Goal: Task Accomplishment & Management: Manage account settings

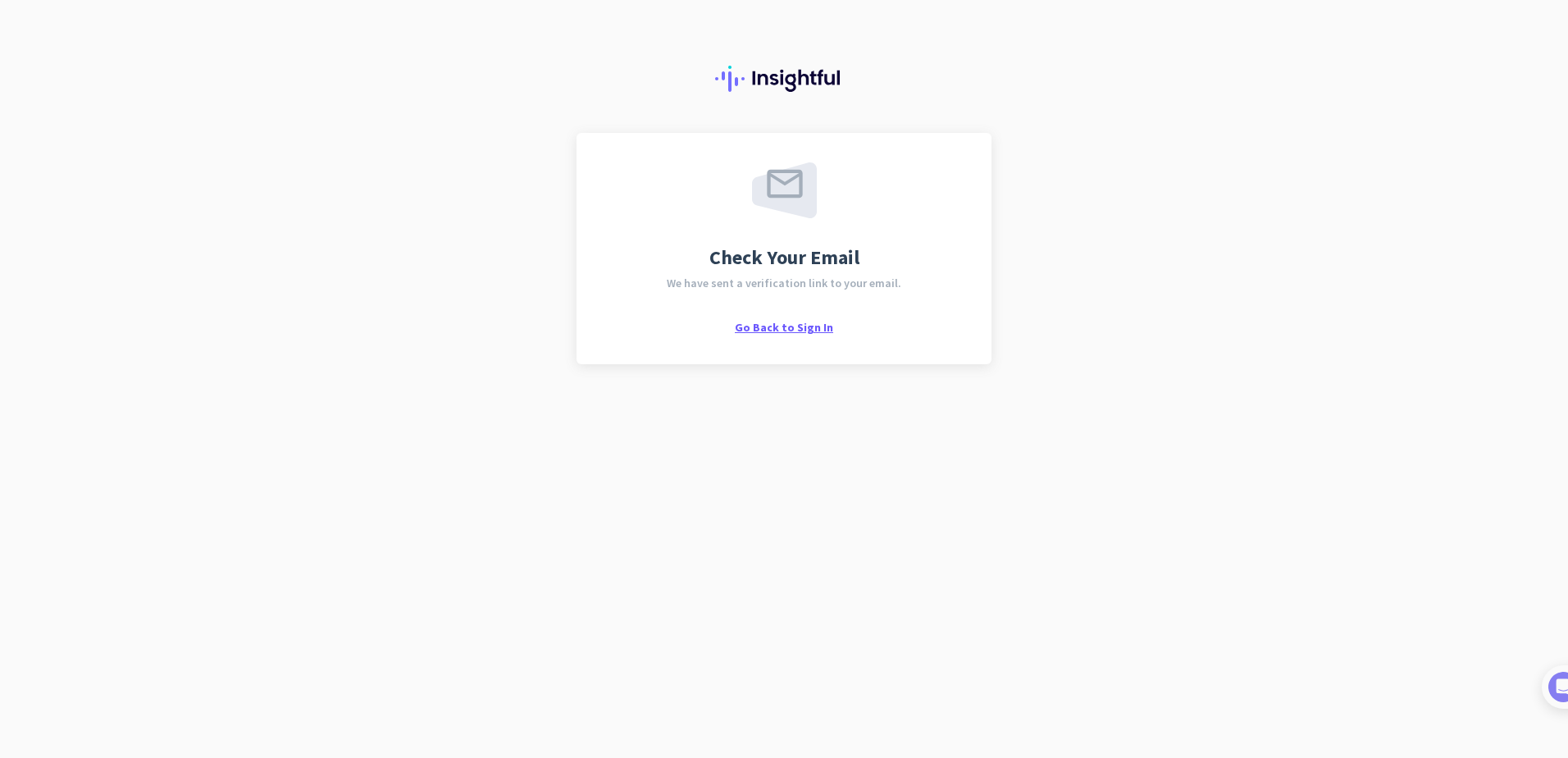
click at [769, 326] on span "Go Back to Sign In" at bounding box center [784, 326] width 98 height 14
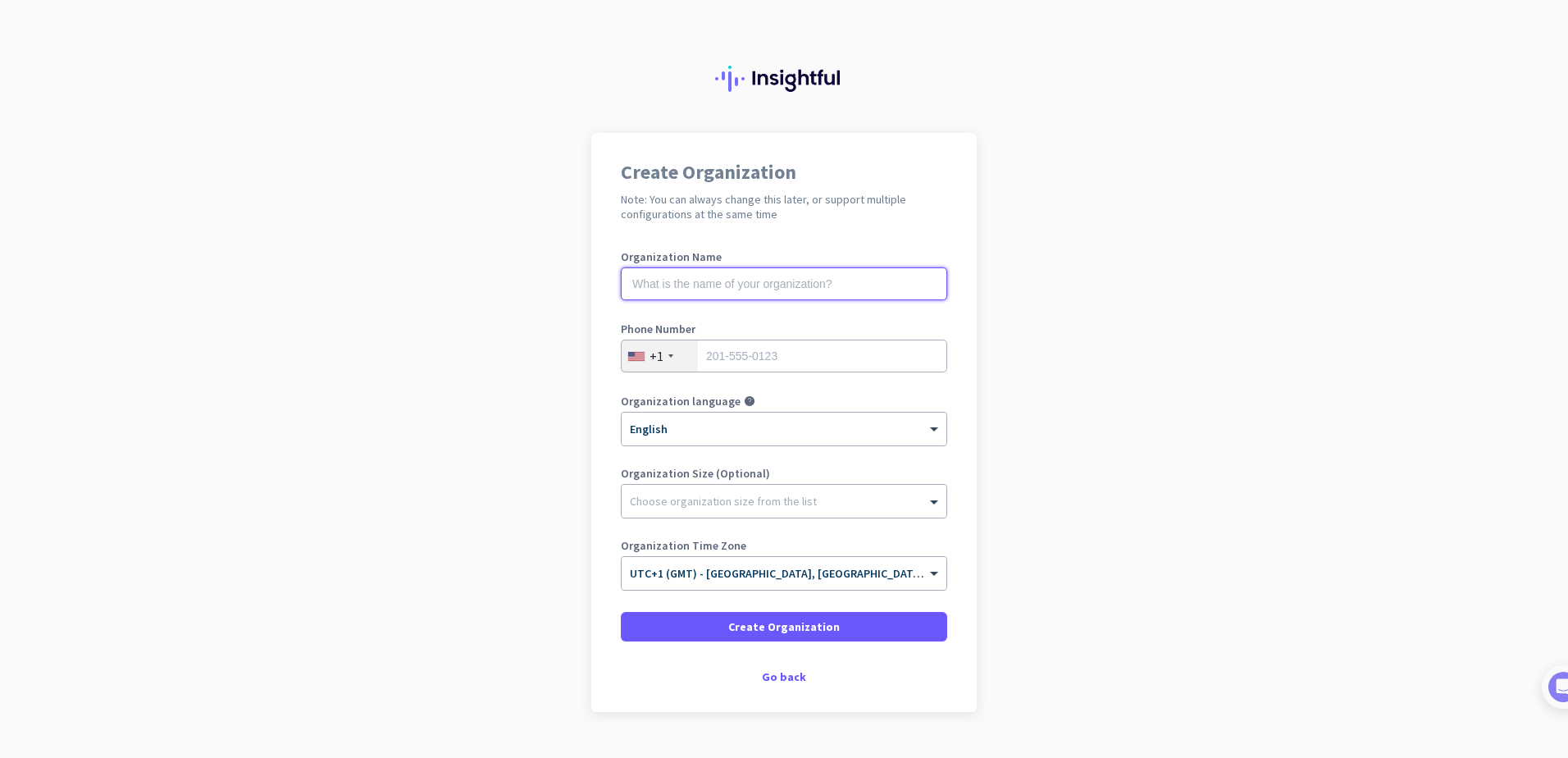
click at [737, 282] on input "text" at bounding box center [784, 283] width 326 height 33
type input "Chipright"
click at [655, 357] on div "+1" at bounding box center [656, 355] width 14 height 16
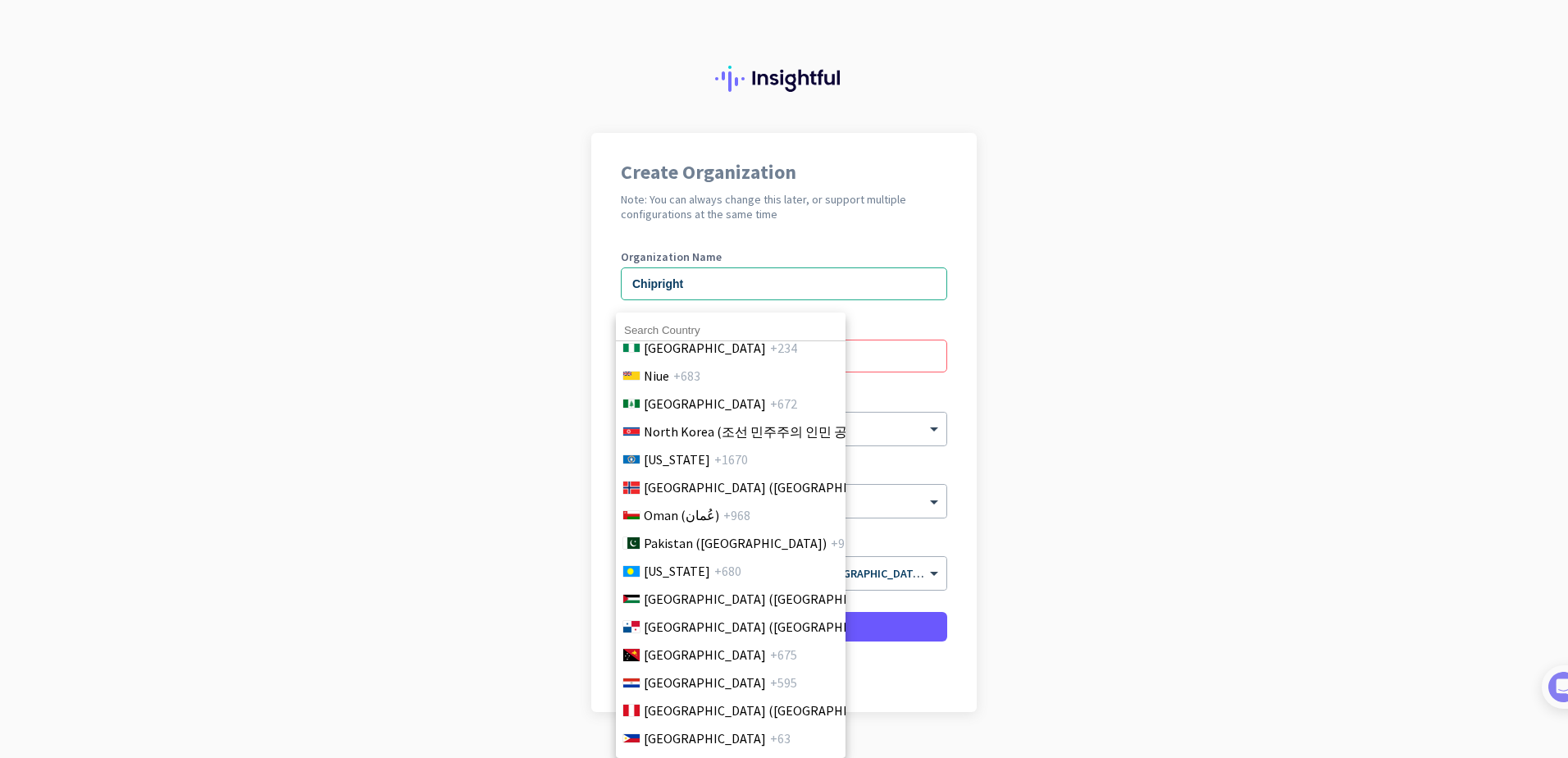
scroll to position [4525, 0]
click at [571, 315] on div at bounding box center [784, 379] width 1568 height 758
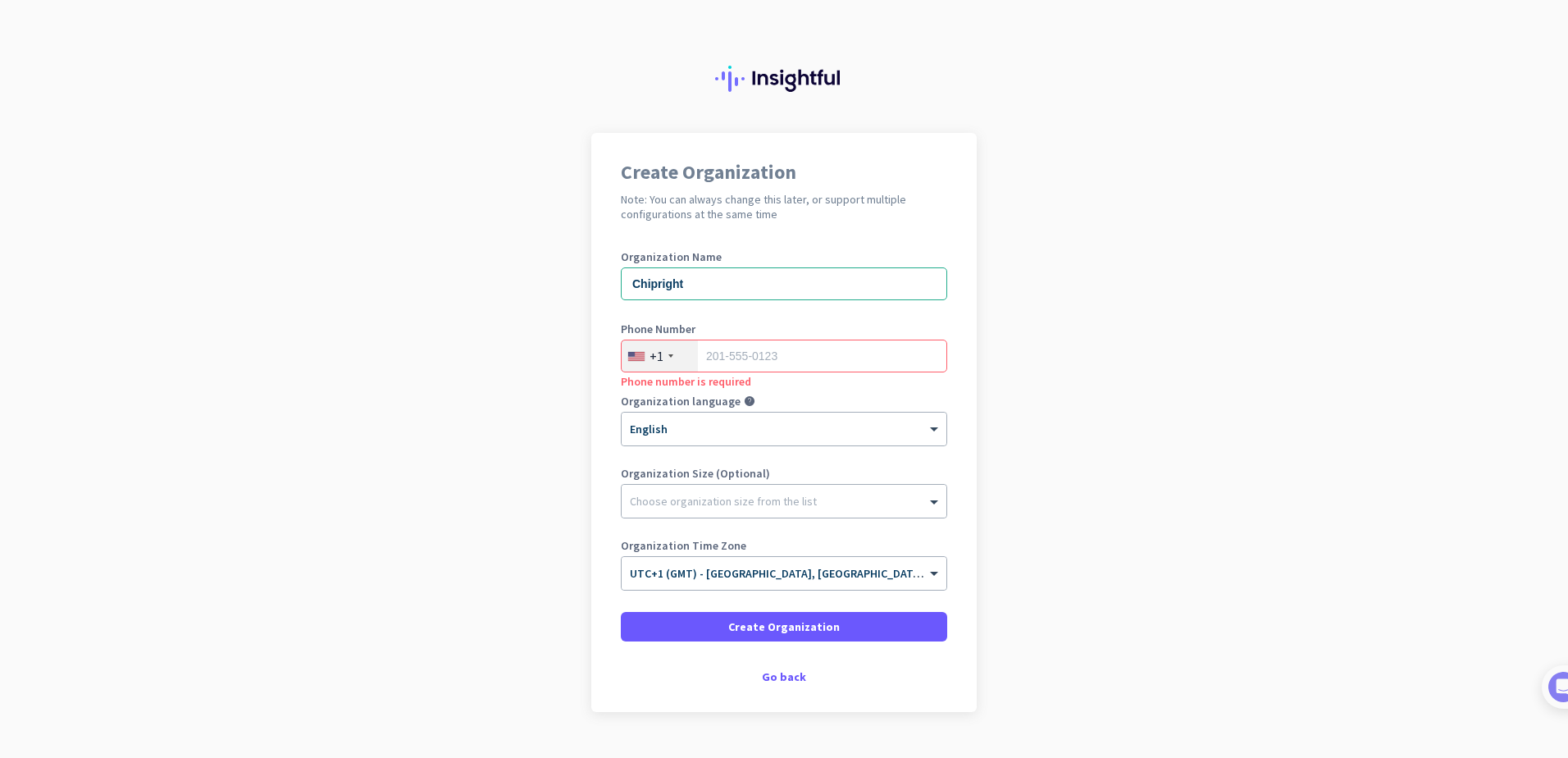
click at [651, 359] on div "+1" at bounding box center [656, 355] width 14 height 16
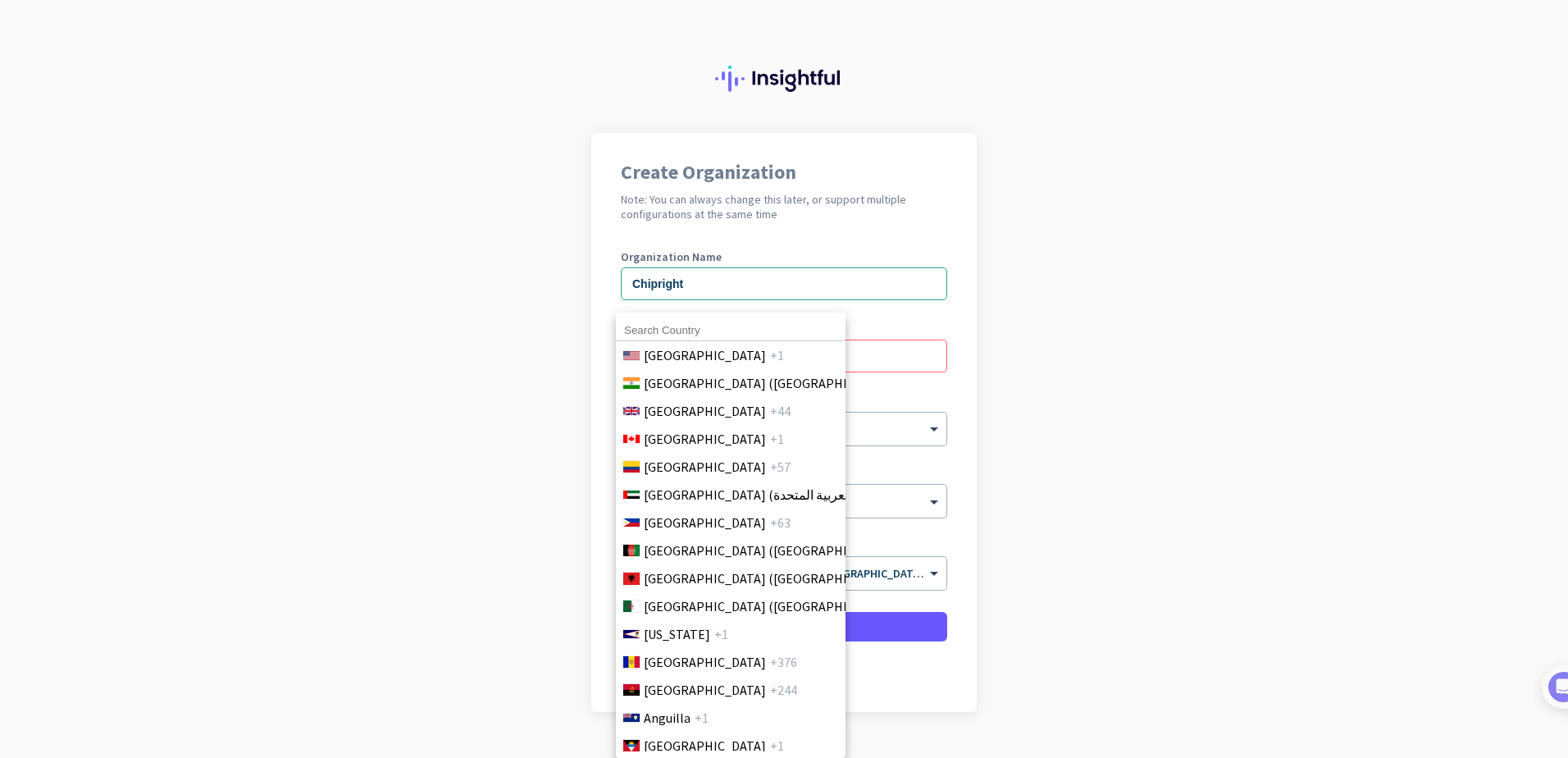
click at [668, 327] on input at bounding box center [731, 330] width 230 height 21
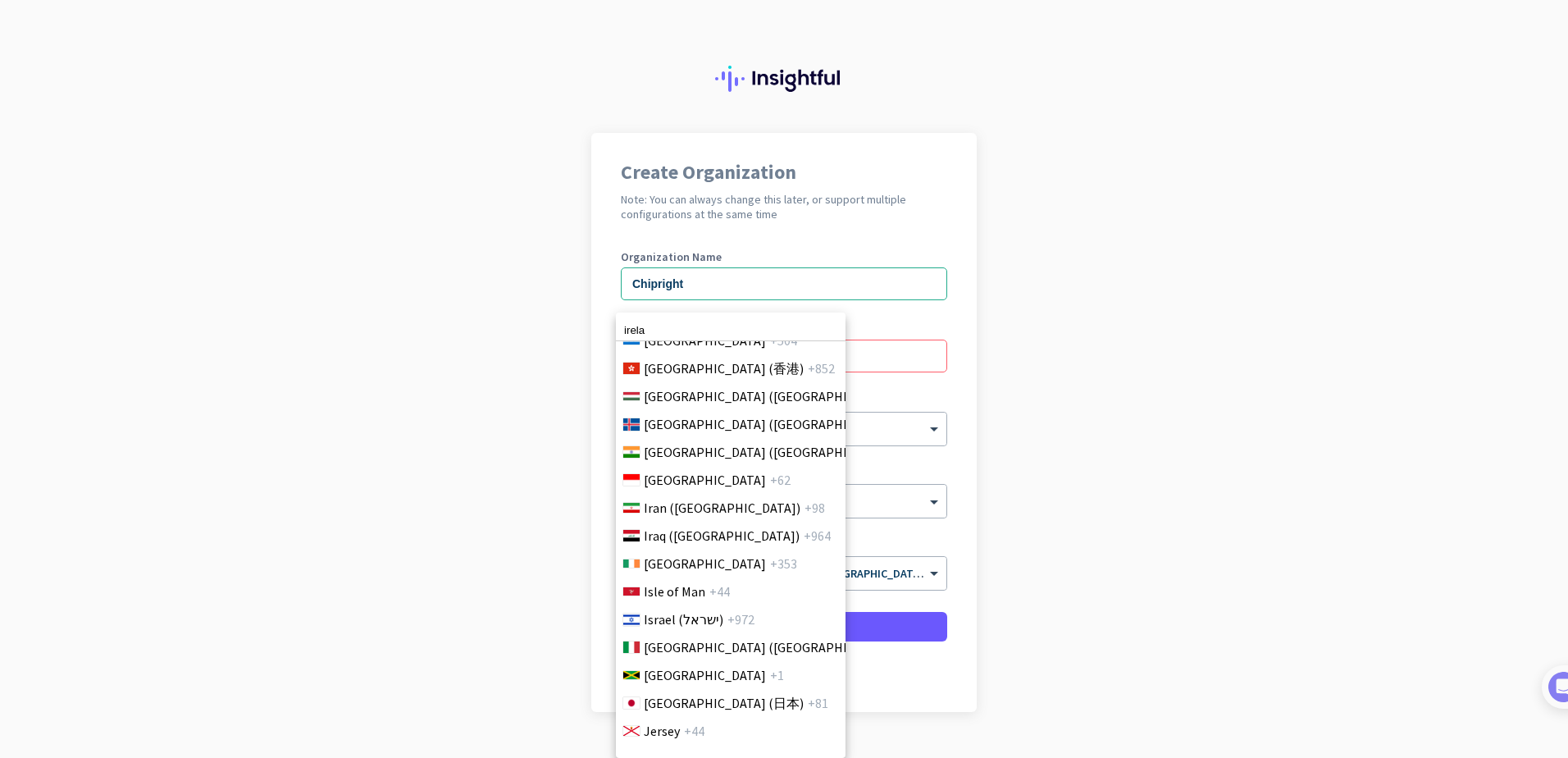
scroll to position [2829, 0]
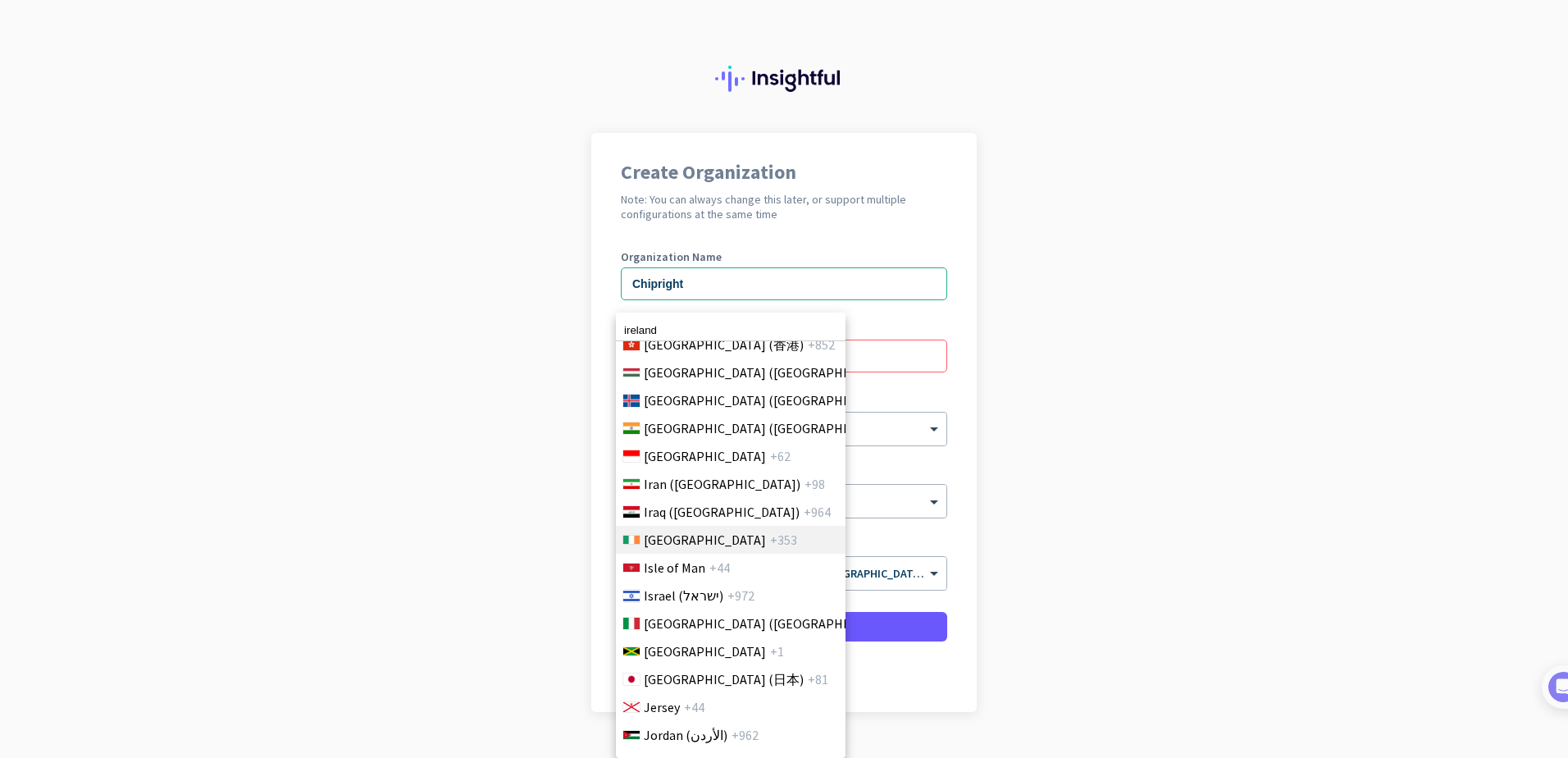
type input "ireland"
click at [658, 543] on span "[GEOGRAPHIC_DATA]" at bounding box center [705, 539] width 122 height 20
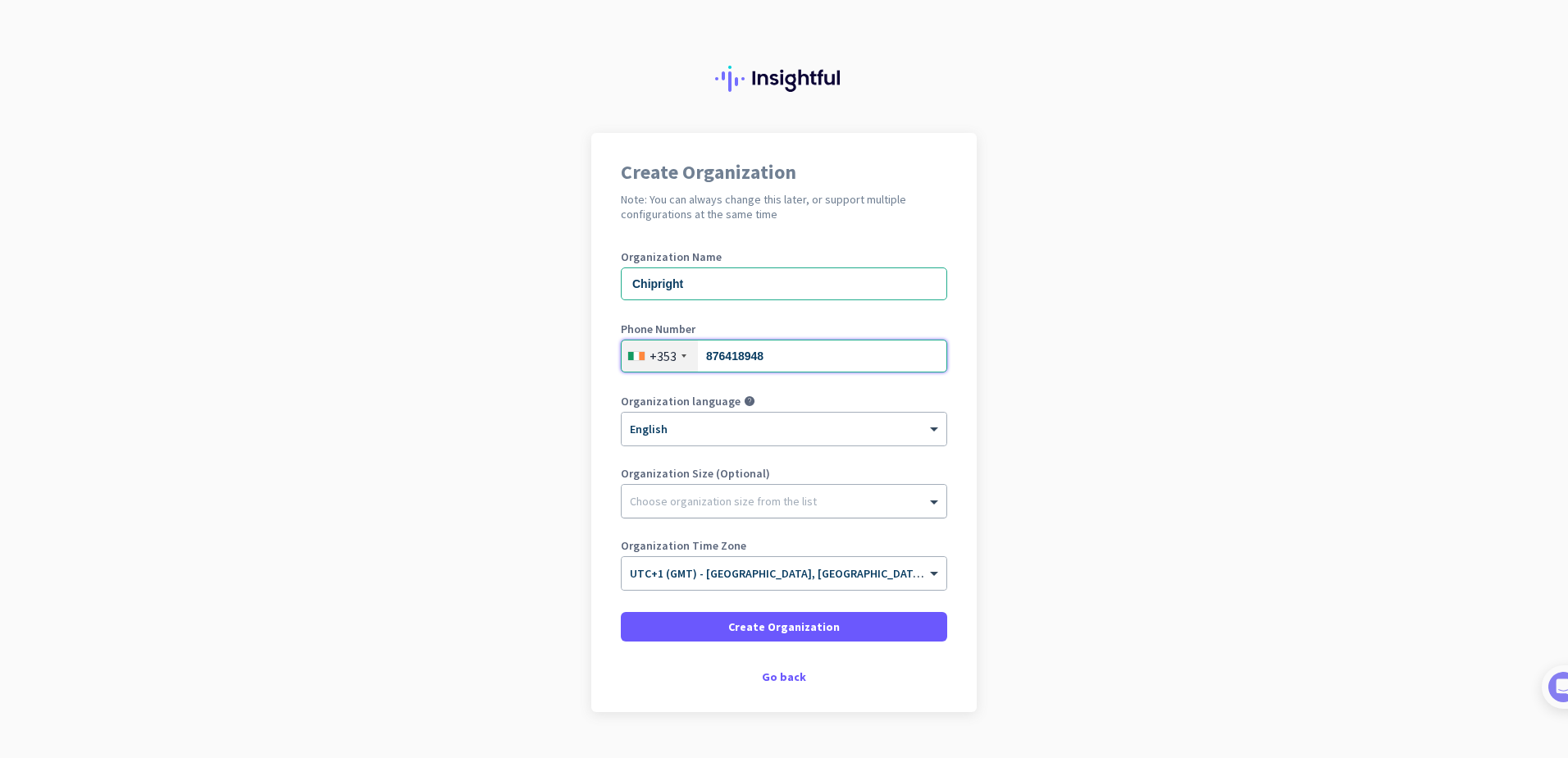
type input "876418948"
click at [729, 510] on div "Choose organization size from the list" at bounding box center [784, 501] width 325 height 33
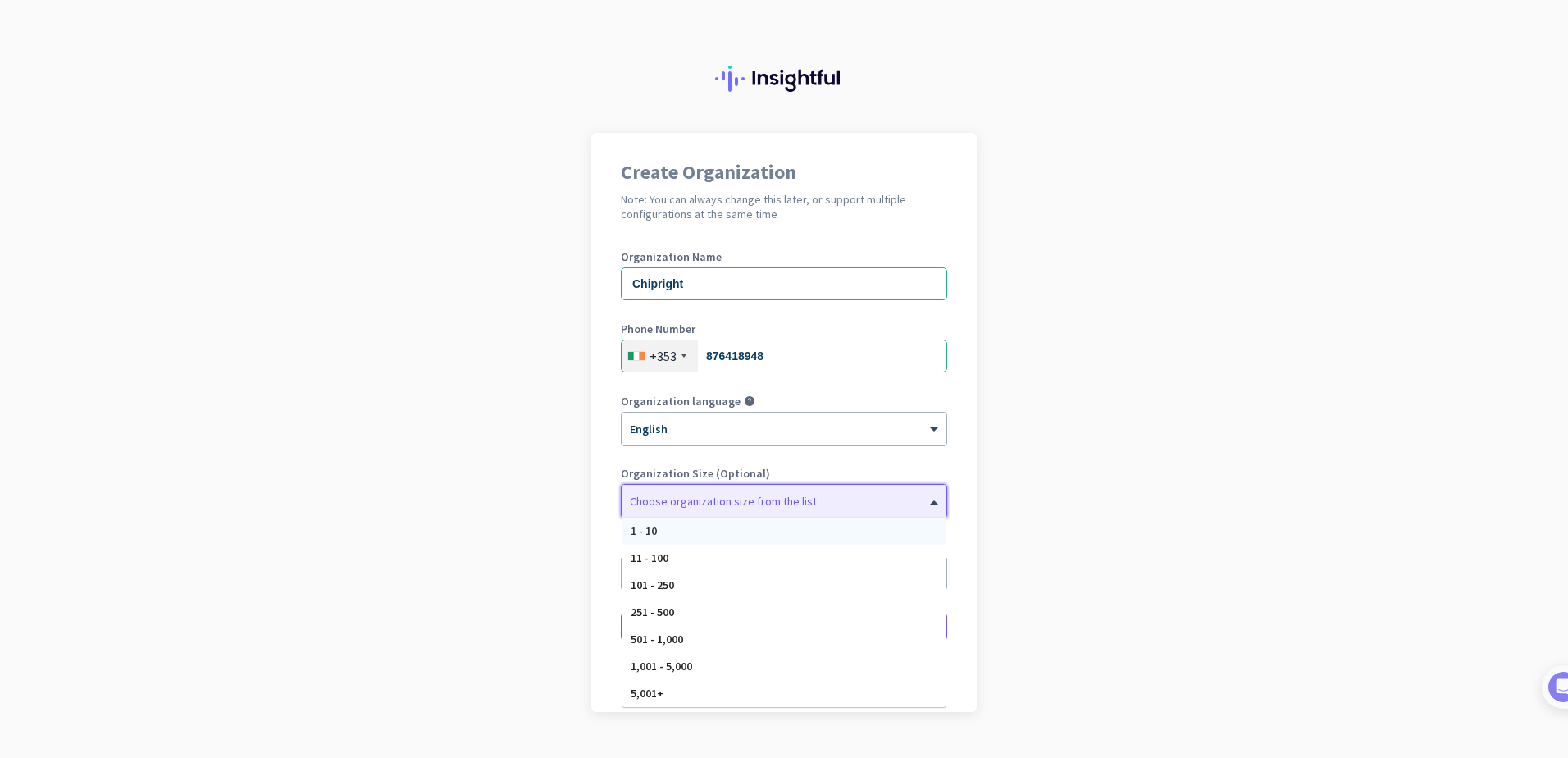
click at [719, 531] on div "1 - 10" at bounding box center [784, 532] width 323 height 27
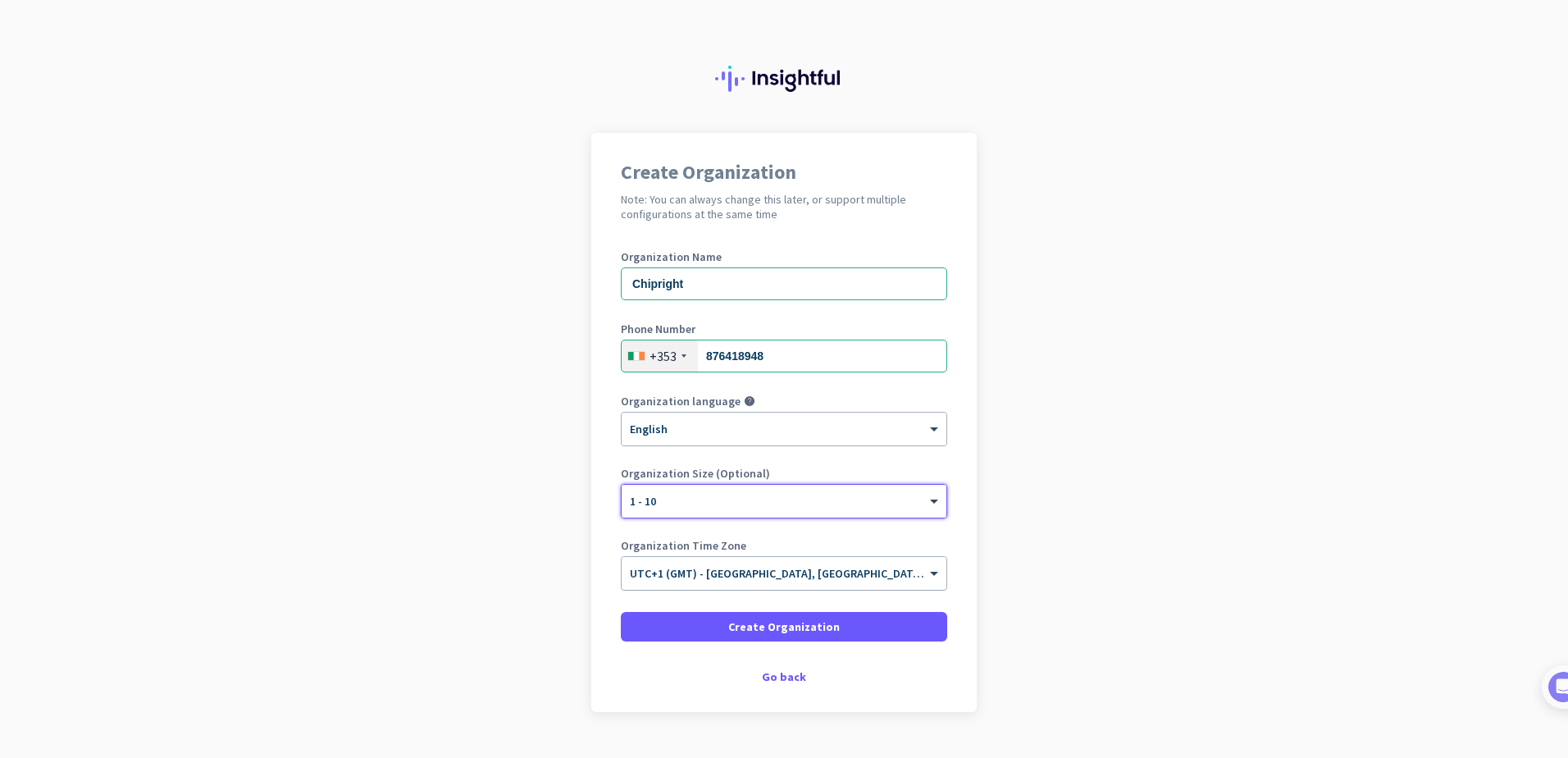
click at [767, 576] on span "UTC+1 (GMT) - [GEOGRAPHIC_DATA], [GEOGRAPHIC_DATA], [GEOGRAPHIC_DATA], [GEOGRAP…" at bounding box center [888, 573] width 517 height 14
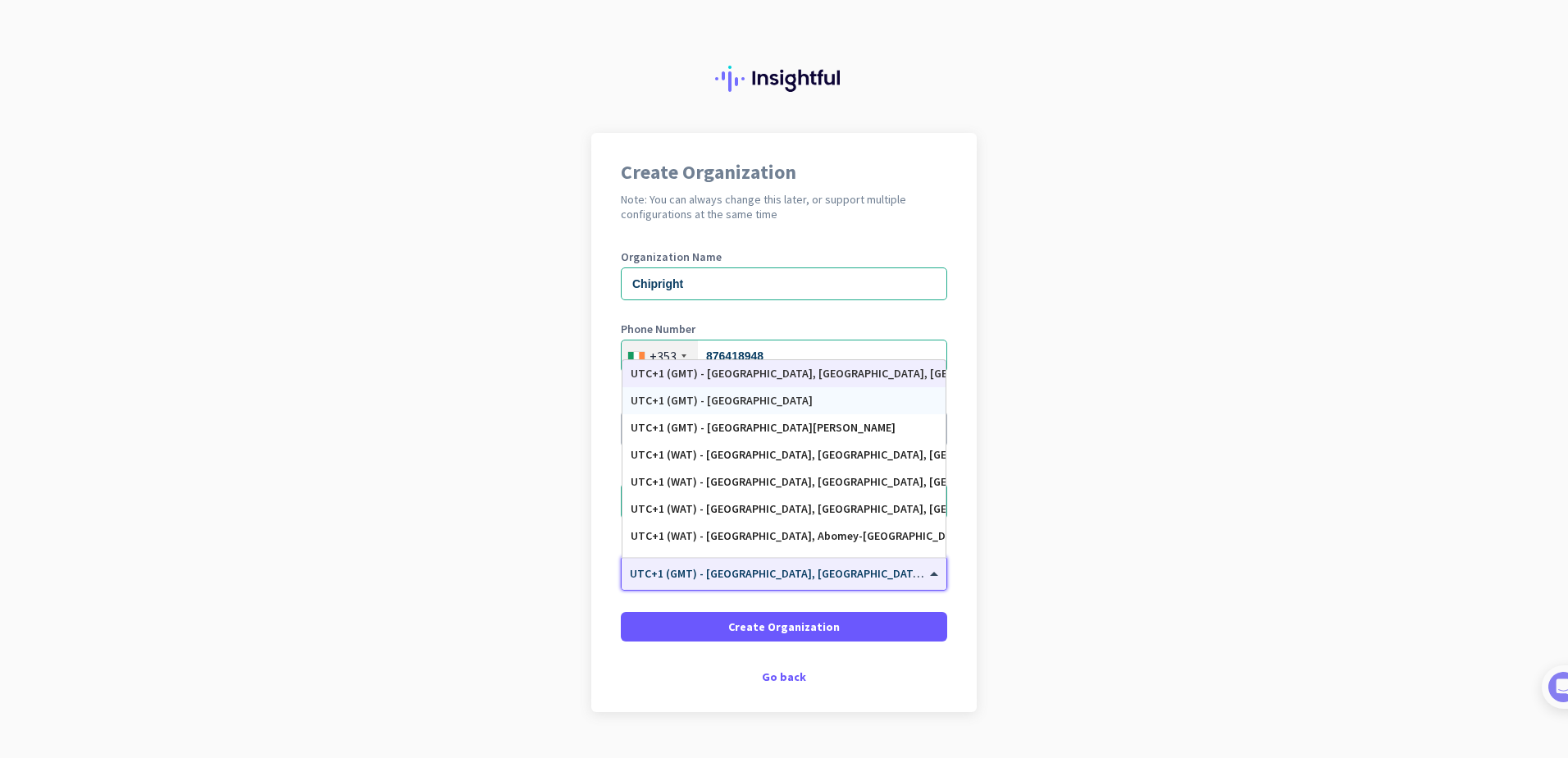
scroll to position [3059, 0]
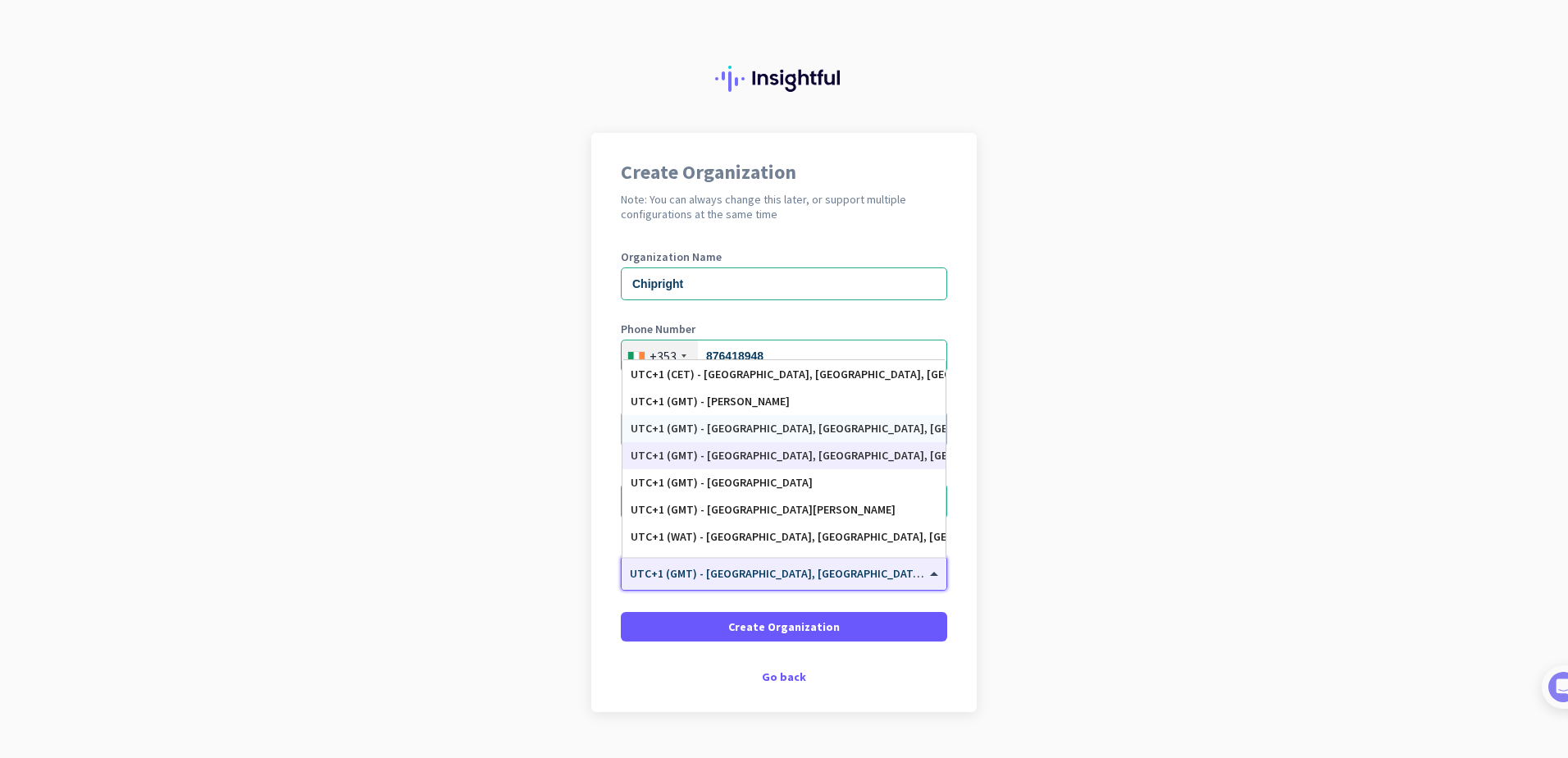
click at [764, 429] on div "UTC+1 (GMT) - [GEOGRAPHIC_DATA], [GEOGRAPHIC_DATA], [GEOGRAPHIC_DATA], [GEOGRAP…" at bounding box center [784, 428] width 307 height 14
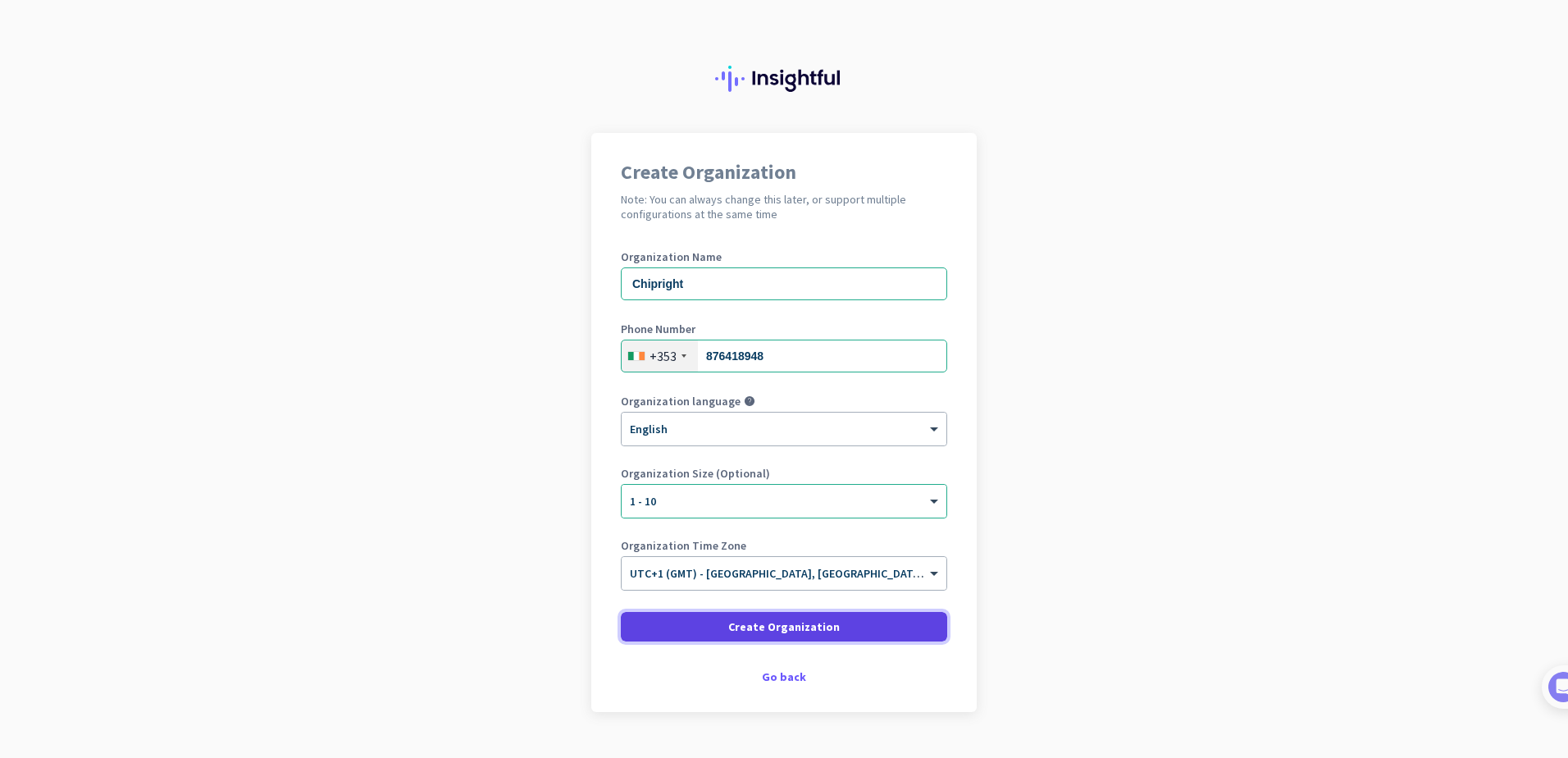
click at [754, 633] on span "Create Organization" at bounding box center [784, 627] width 112 height 16
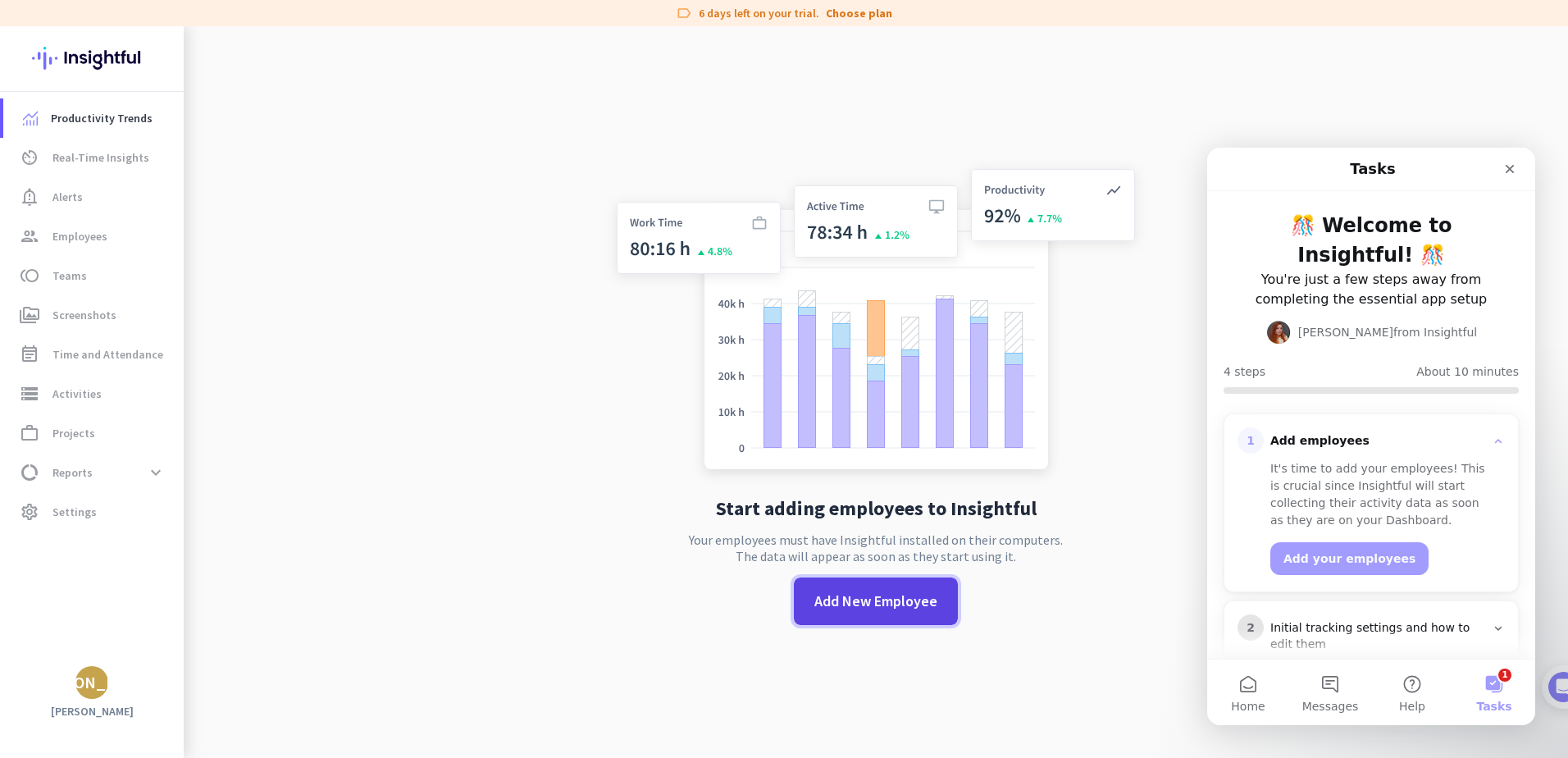
click at [883, 604] on span "Add New Employee" at bounding box center [876, 601] width 123 height 21
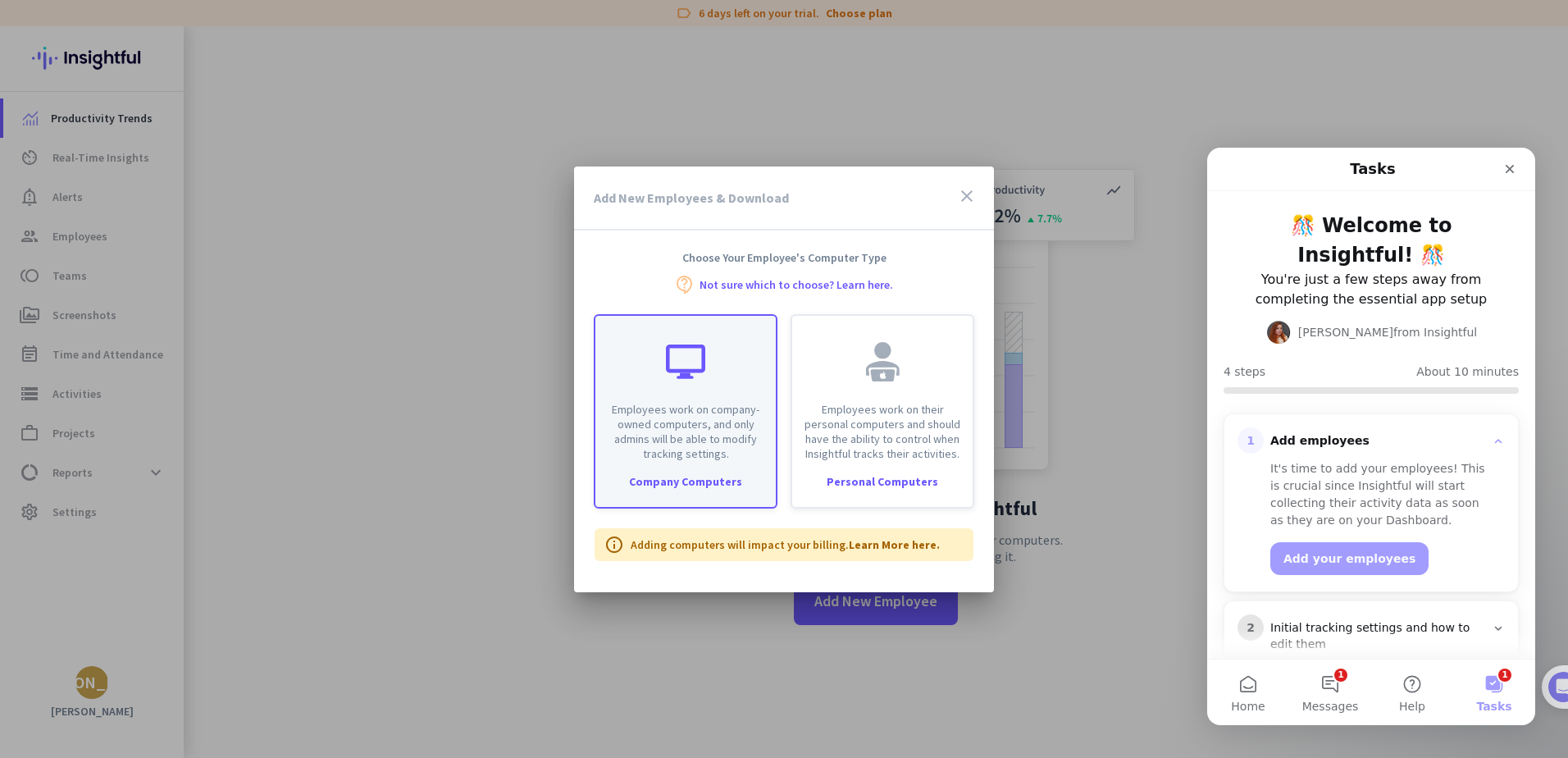
click at [663, 476] on div "Company Computers" at bounding box center [686, 482] width 181 height 12
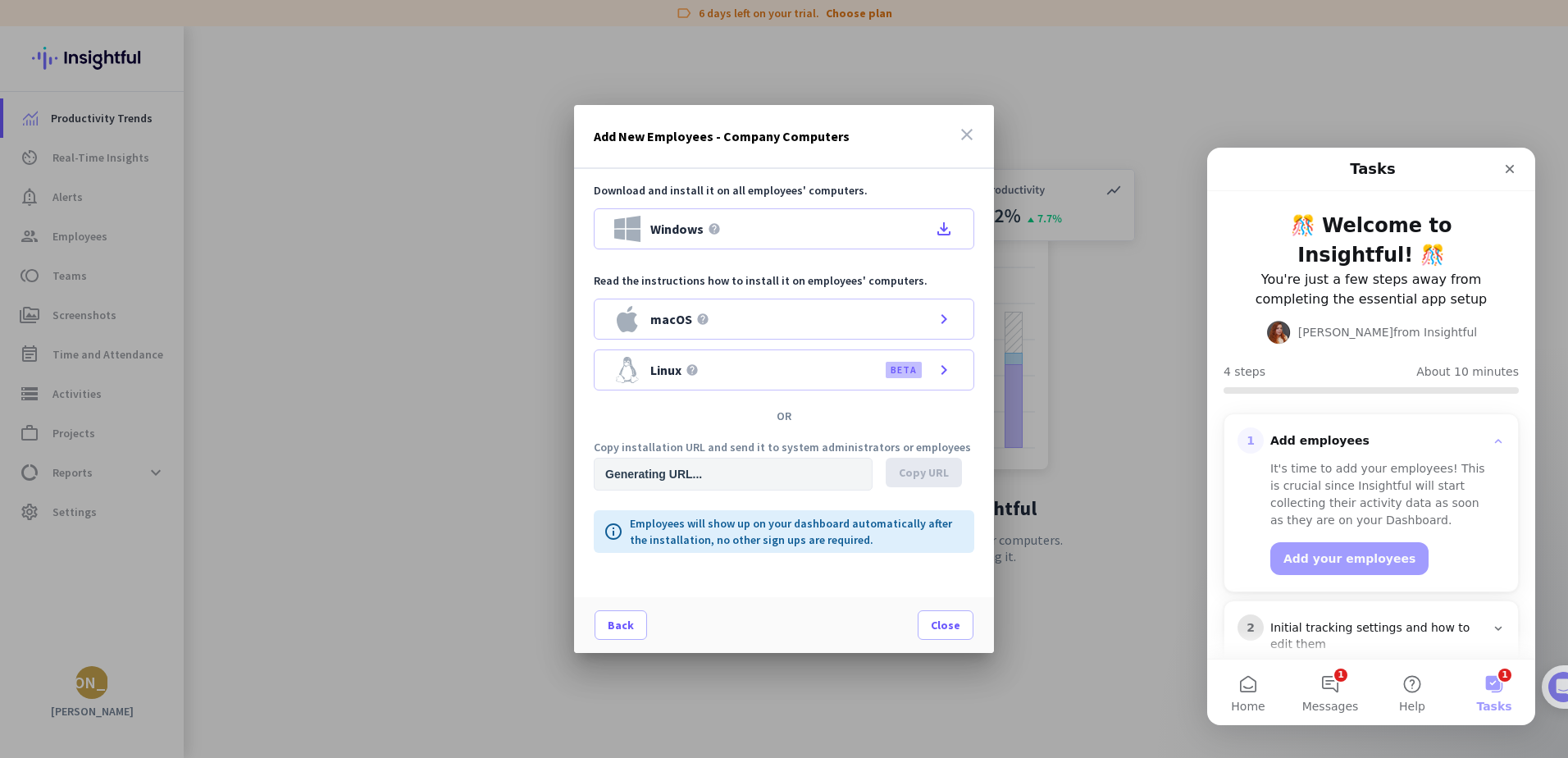
type input "[URL][DOMAIN_NAME]"
click at [970, 126] on icon "close" at bounding box center [966, 134] width 19 height 20
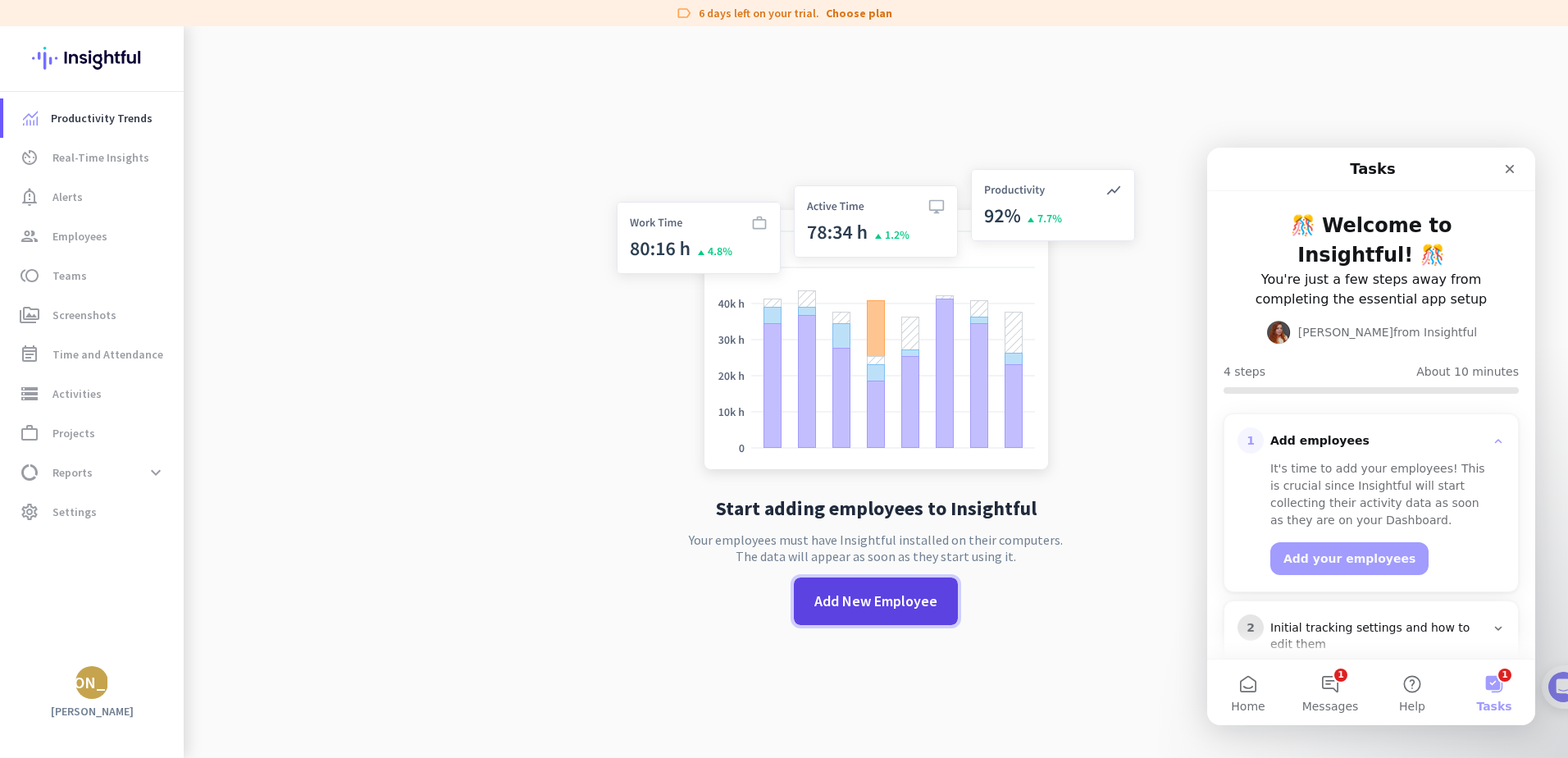
click at [837, 608] on span "Add New Employee" at bounding box center [876, 601] width 123 height 21
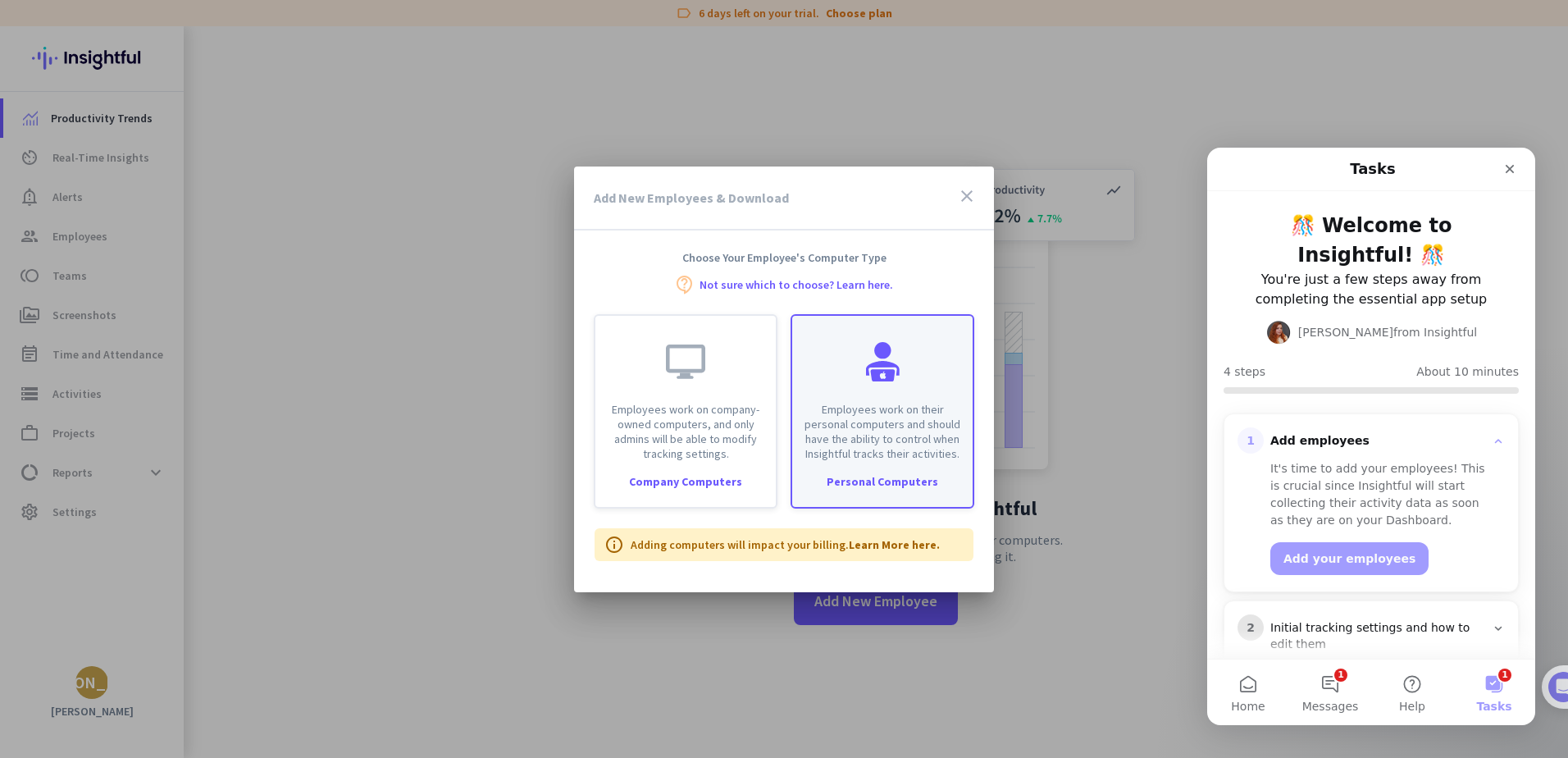
click at [858, 484] on div "Personal Computers" at bounding box center [882, 482] width 181 height 12
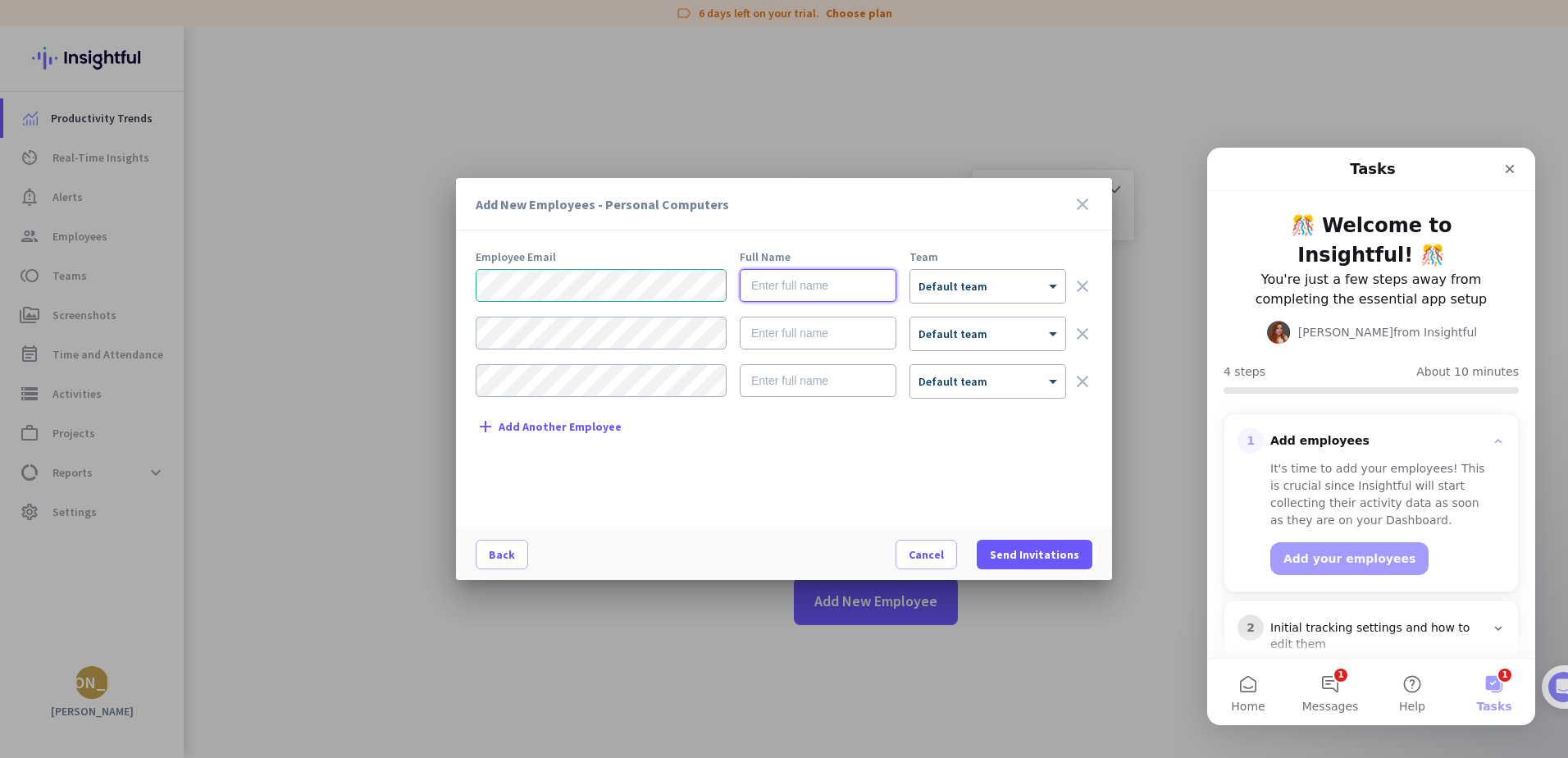
click at [794, 297] on input "text" at bounding box center [818, 285] width 157 height 33
type input "[PERSON_NAME]"
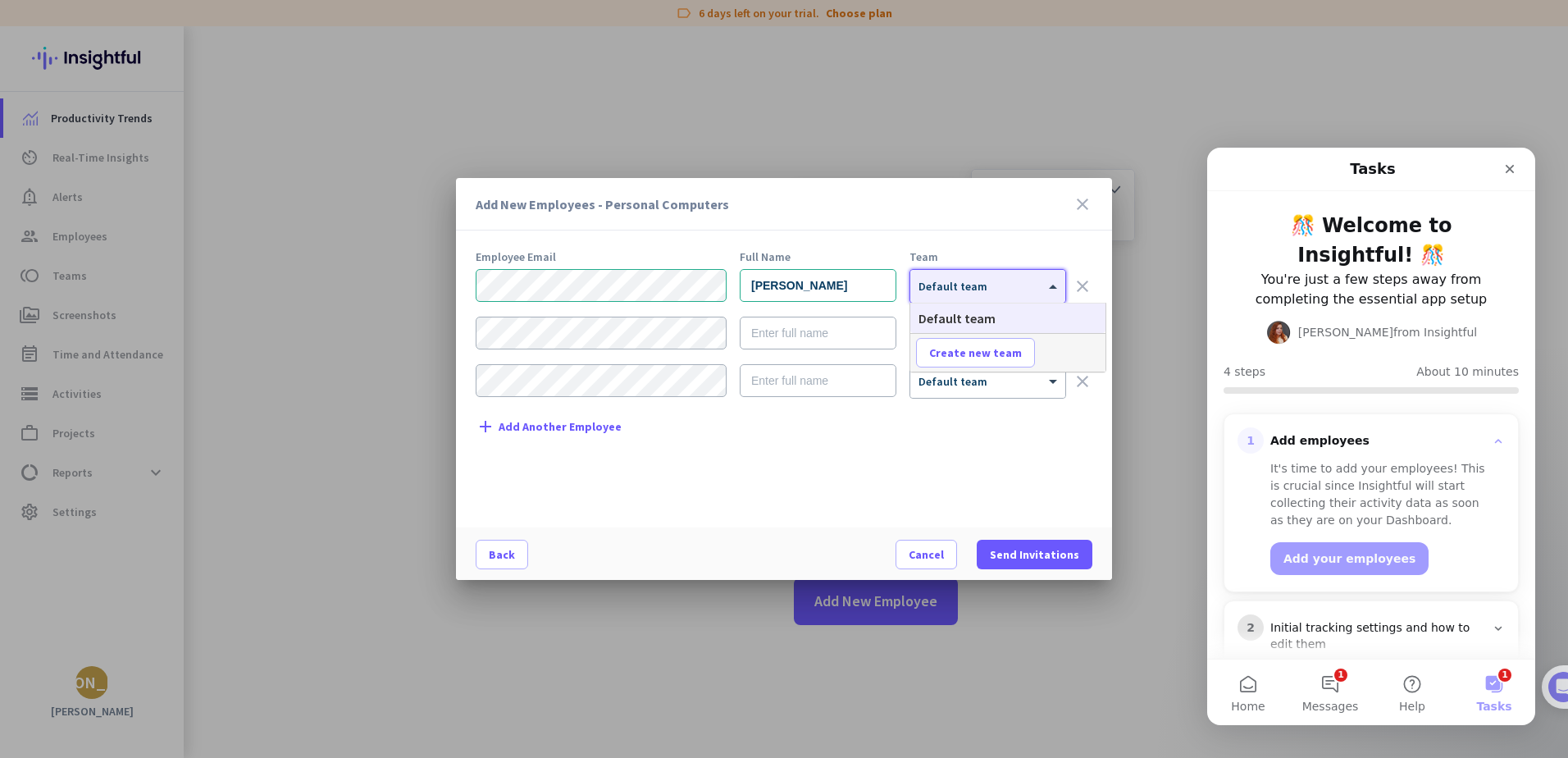
click at [970, 284] on div at bounding box center [987, 281] width 155 height 14
click at [963, 359] on span "Create new team" at bounding box center [975, 352] width 92 height 16
click at [988, 341] on input "text" at bounding box center [976, 353] width 121 height 30
click at [1086, 286] on icon "clear" at bounding box center [1082, 286] width 19 height 20
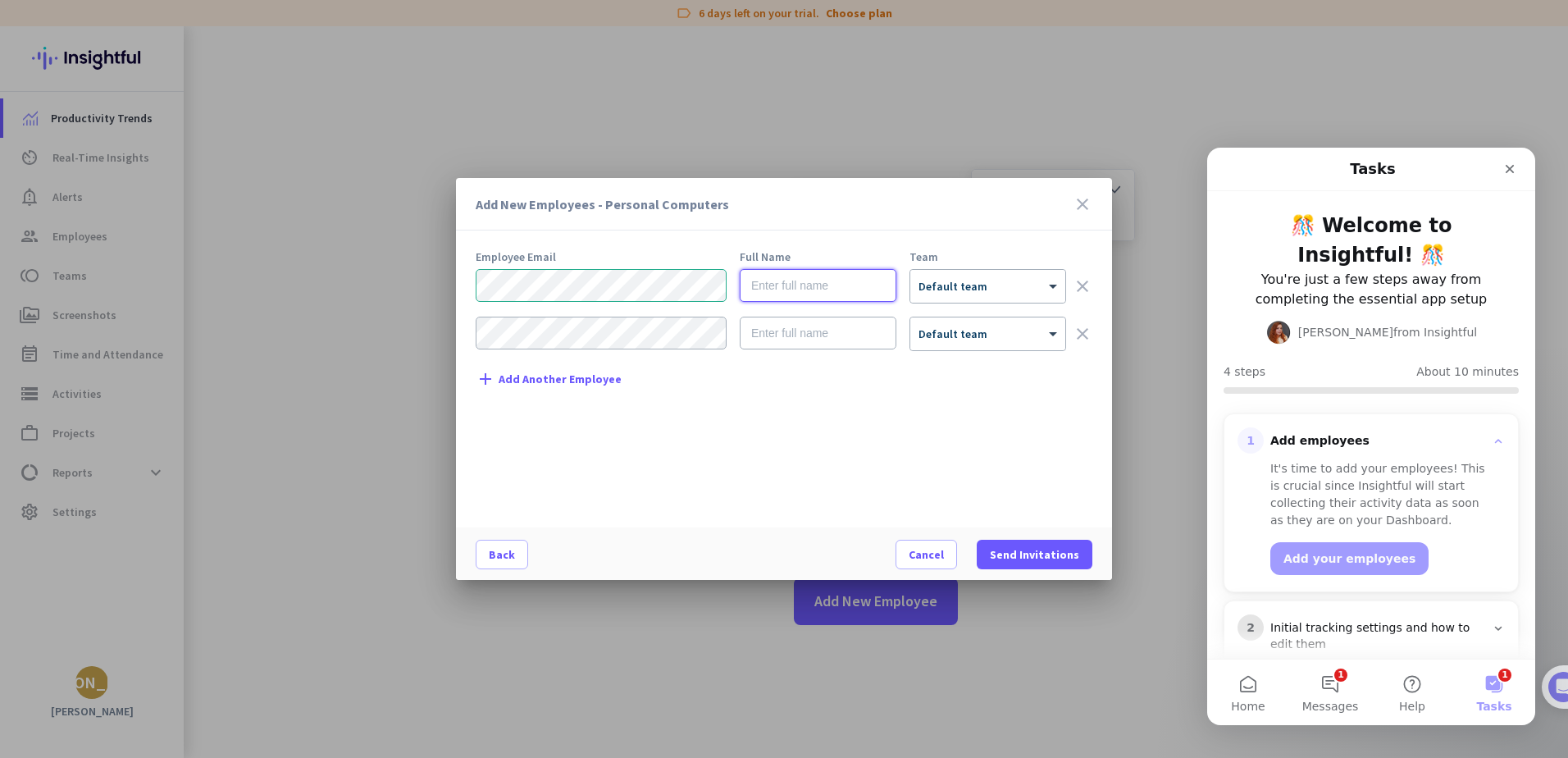
click at [798, 287] on input "text" at bounding box center [818, 285] width 157 height 33
type input "[PERSON_NAME]"
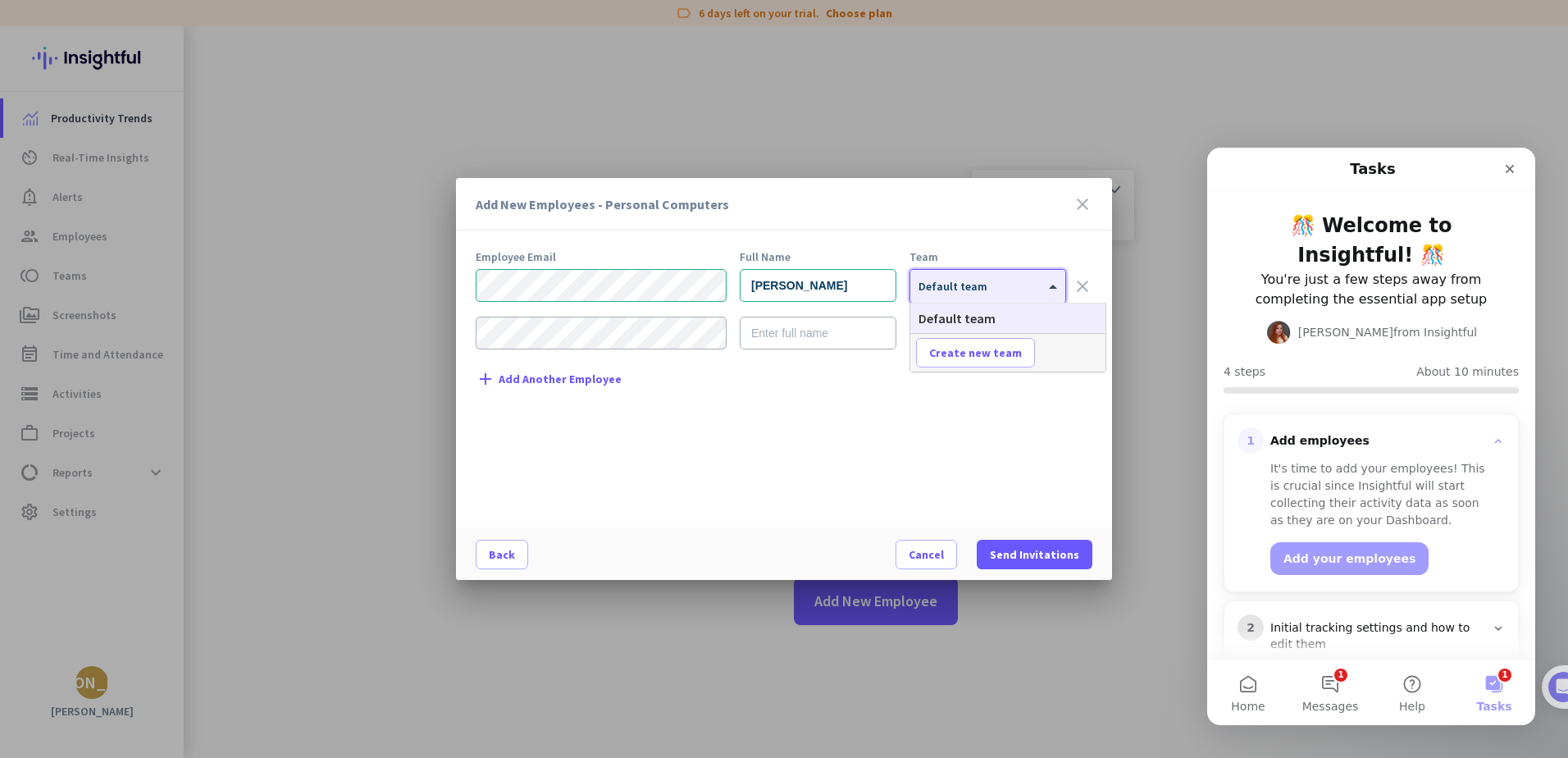
click at [942, 284] on div at bounding box center [987, 281] width 155 height 14
click at [976, 313] on span "Default team" at bounding box center [957, 318] width 77 height 16
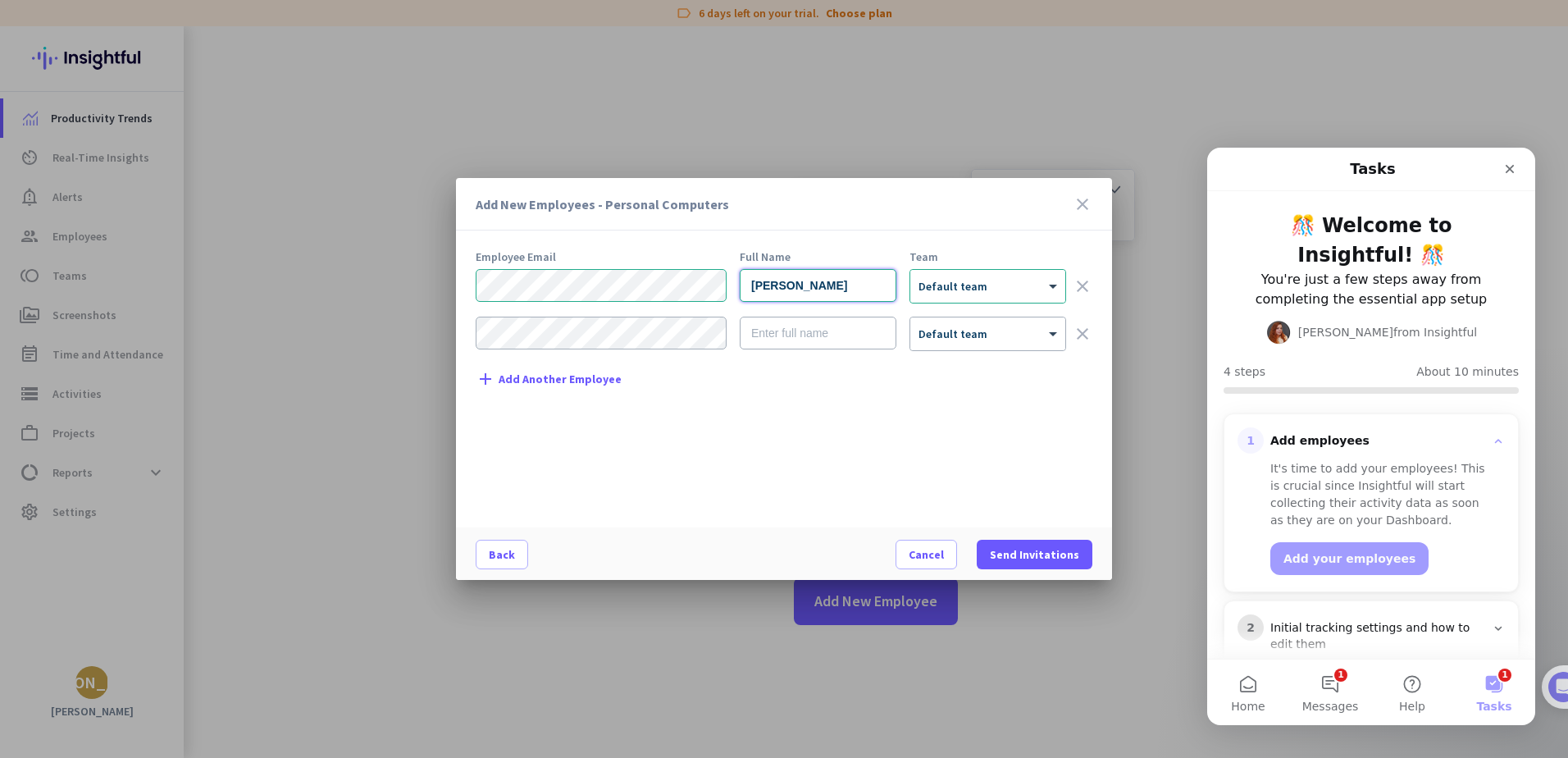
click at [865, 291] on input "[PERSON_NAME]" at bounding box center [818, 285] width 157 height 33
click at [1020, 558] on span "Send Invitations" at bounding box center [1034, 555] width 89 height 16
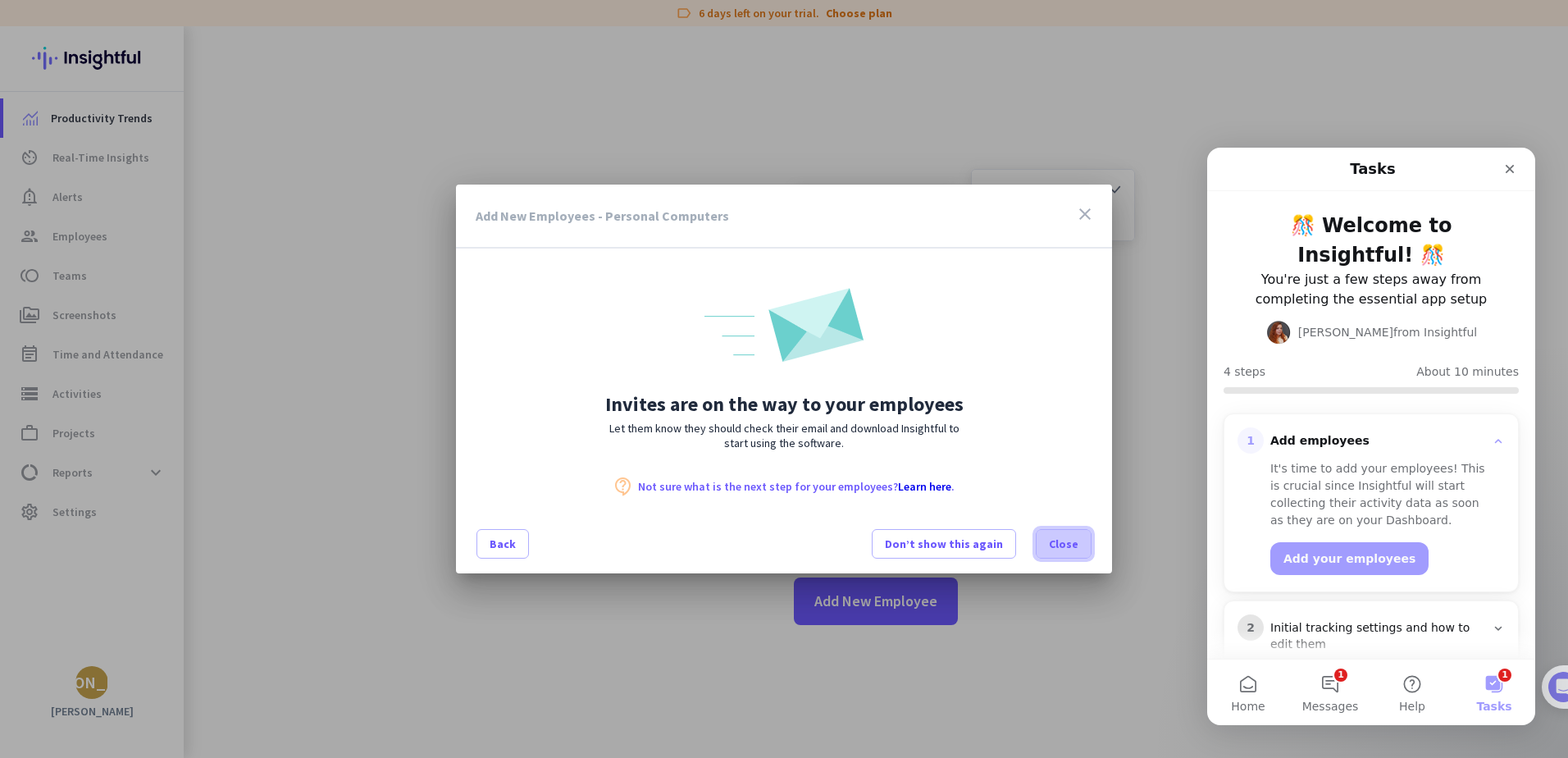
click at [1065, 546] on span "Close" at bounding box center [1064, 543] width 30 height 16
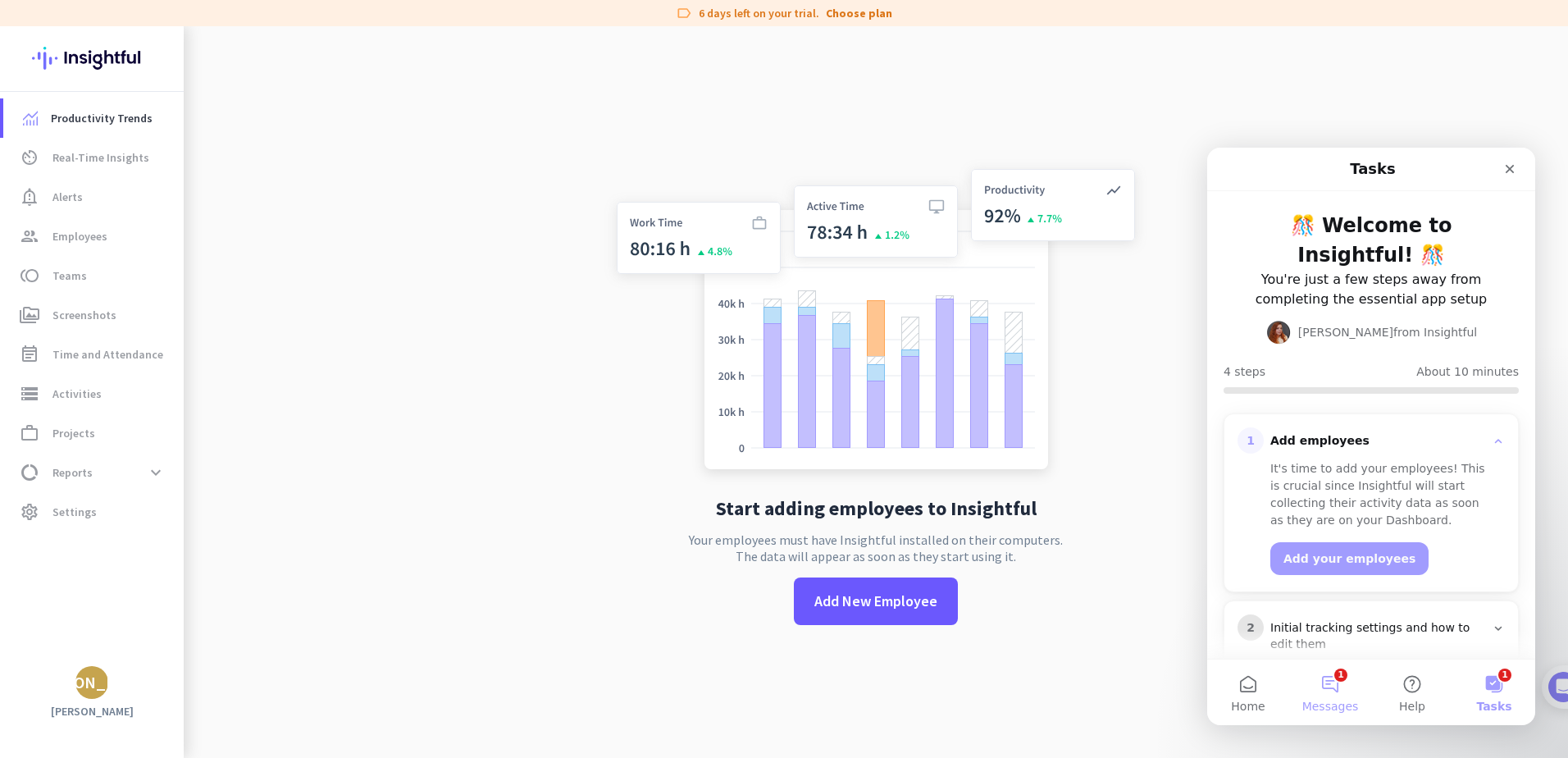
click at [1324, 694] on button "1 Messages" at bounding box center [1330, 692] width 82 height 65
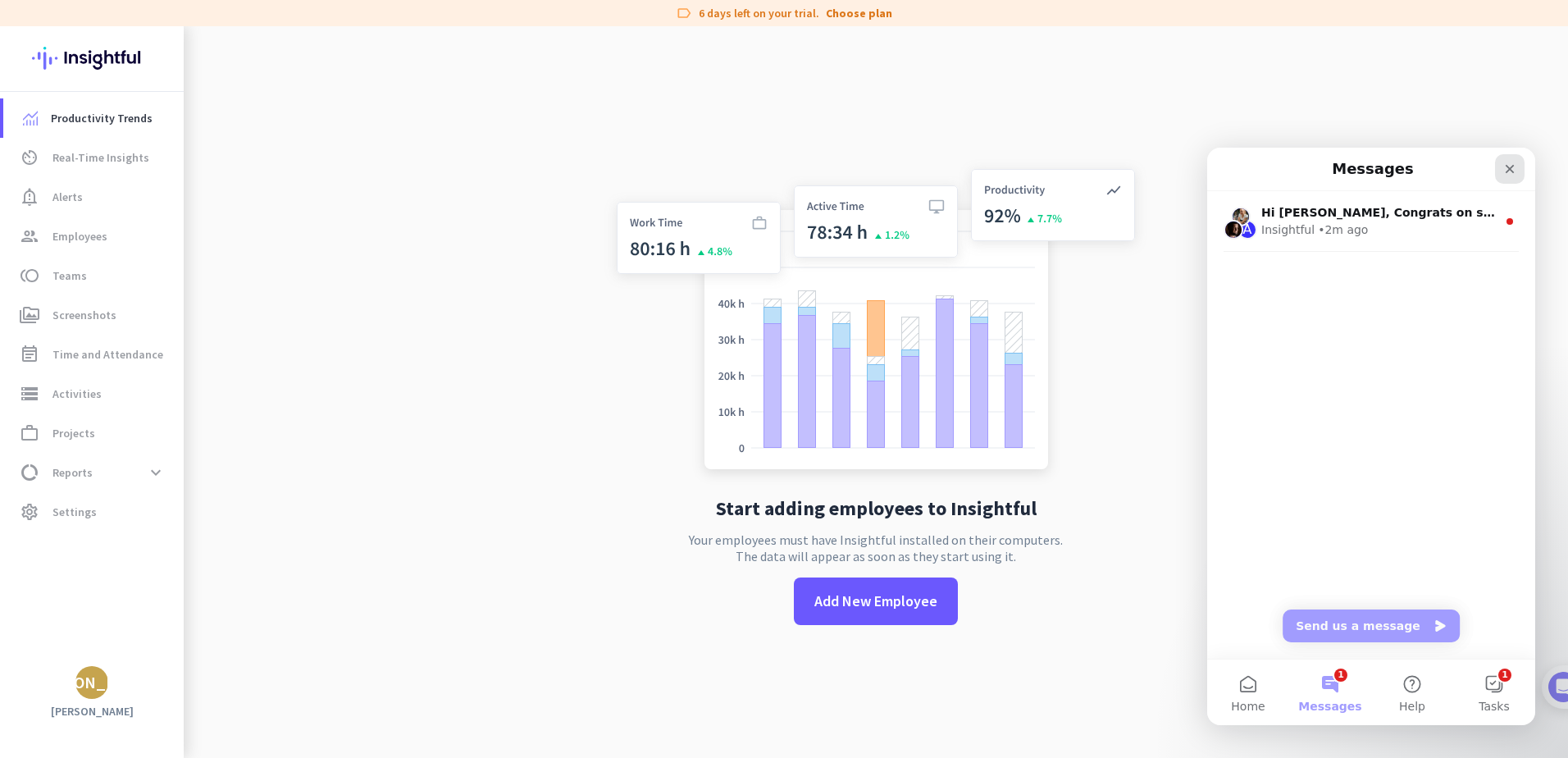
click at [1516, 170] on icon "Close" at bounding box center [1510, 169] width 13 height 13
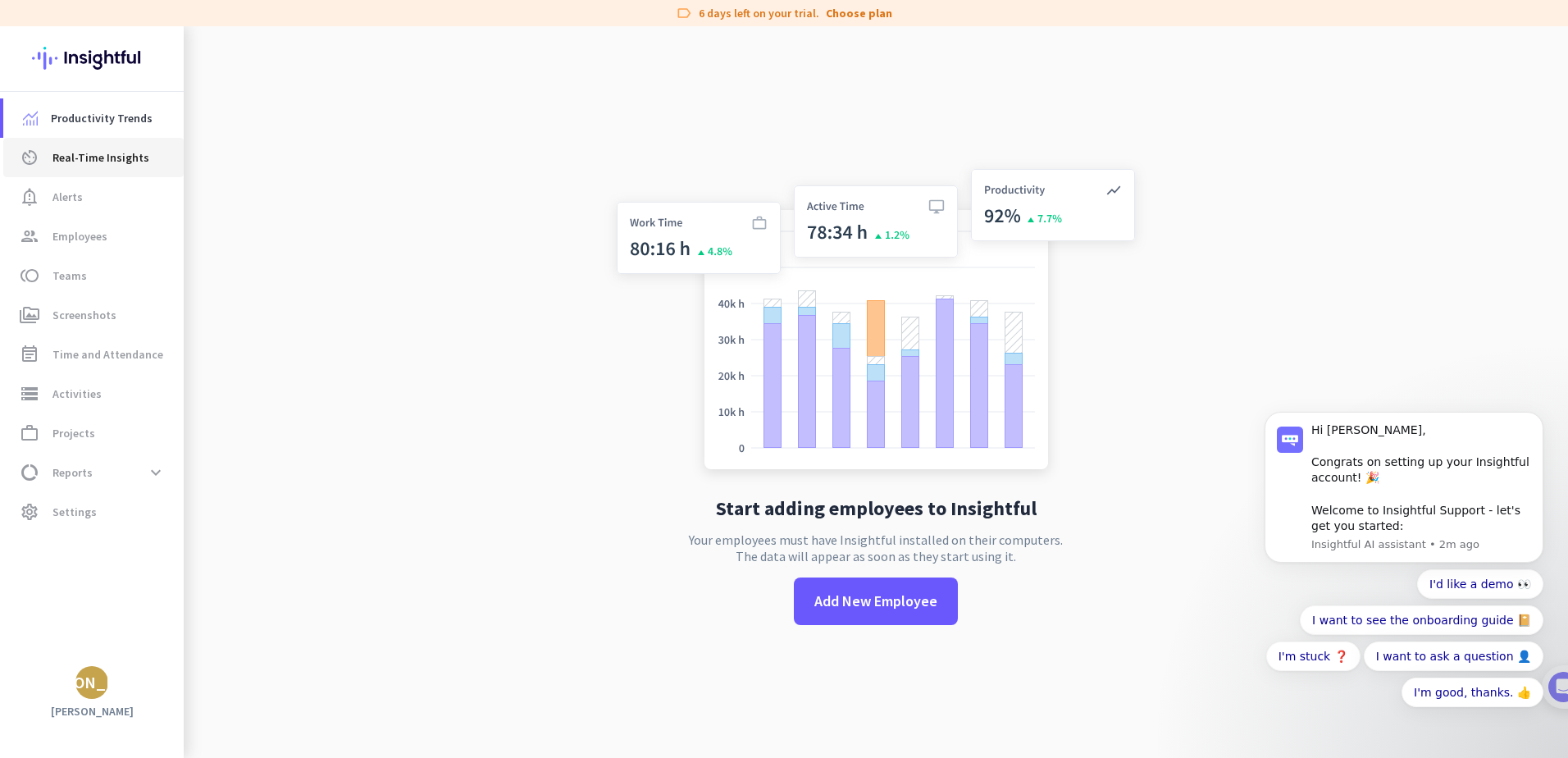
click at [76, 164] on span "Real-Time Insights" at bounding box center [101, 157] width 97 height 20
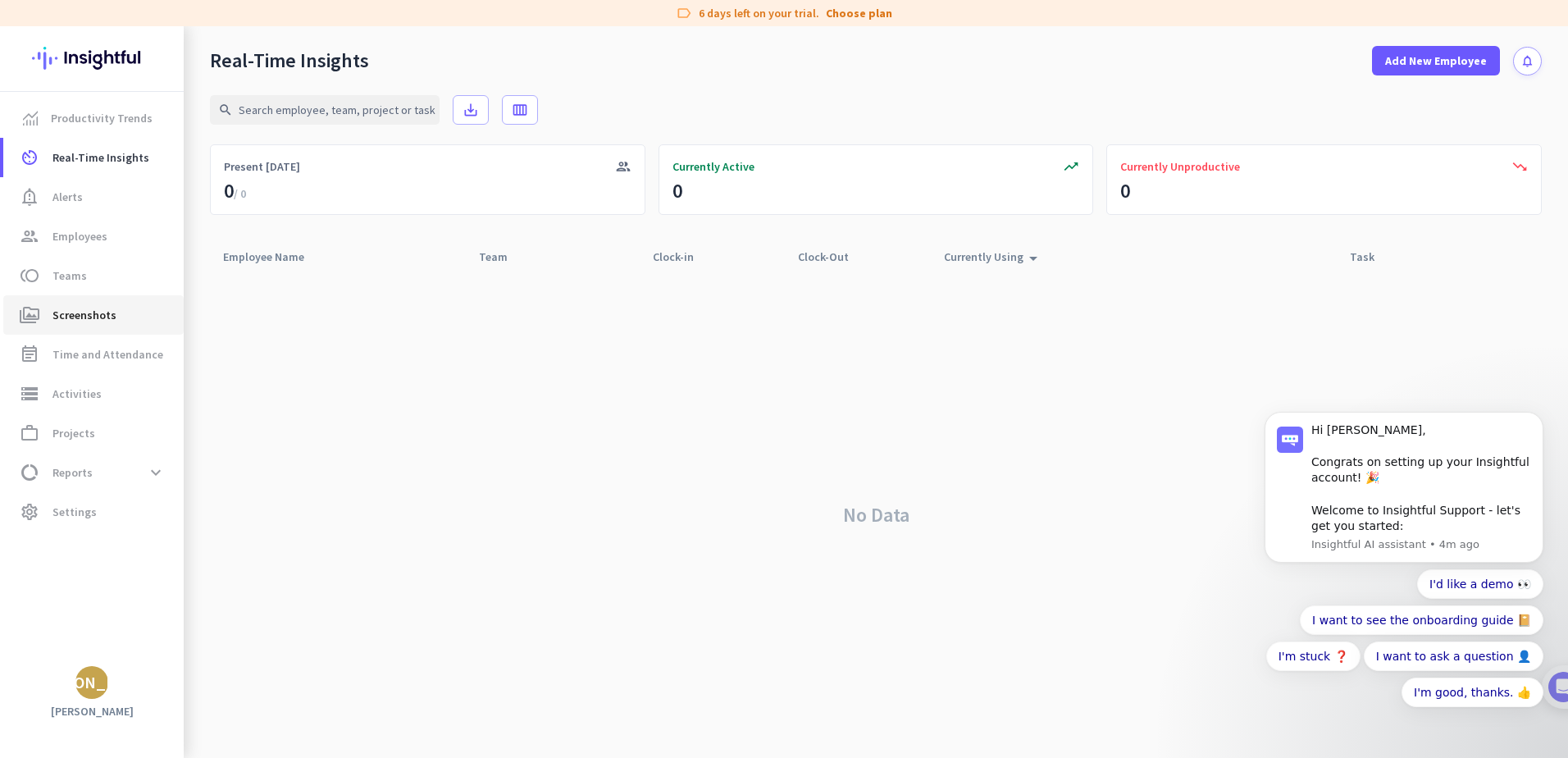
click at [74, 323] on span "Screenshots" at bounding box center [84, 315] width 64 height 20
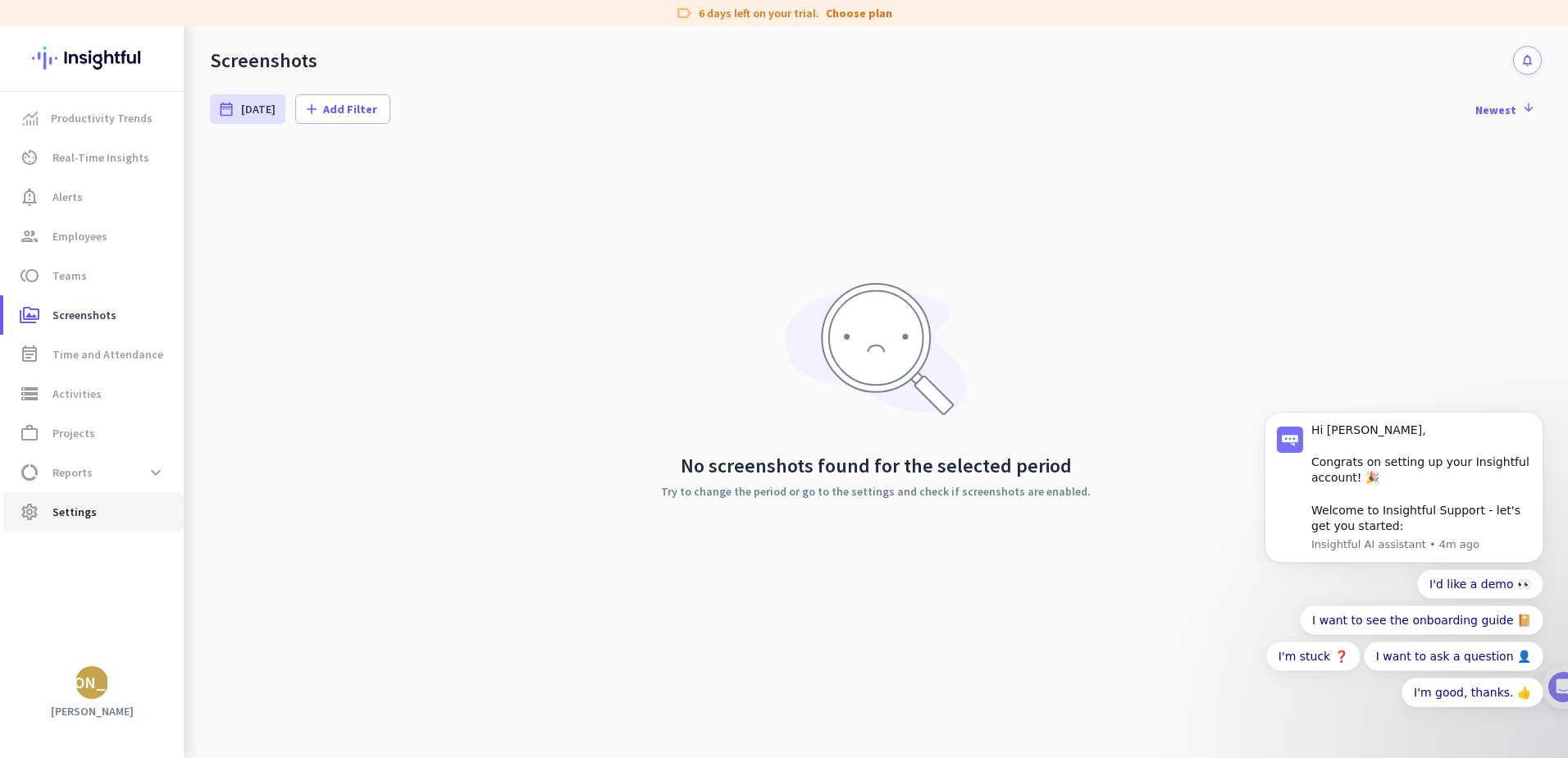
click at [84, 518] on span "Settings" at bounding box center [75, 511] width 44 height 20
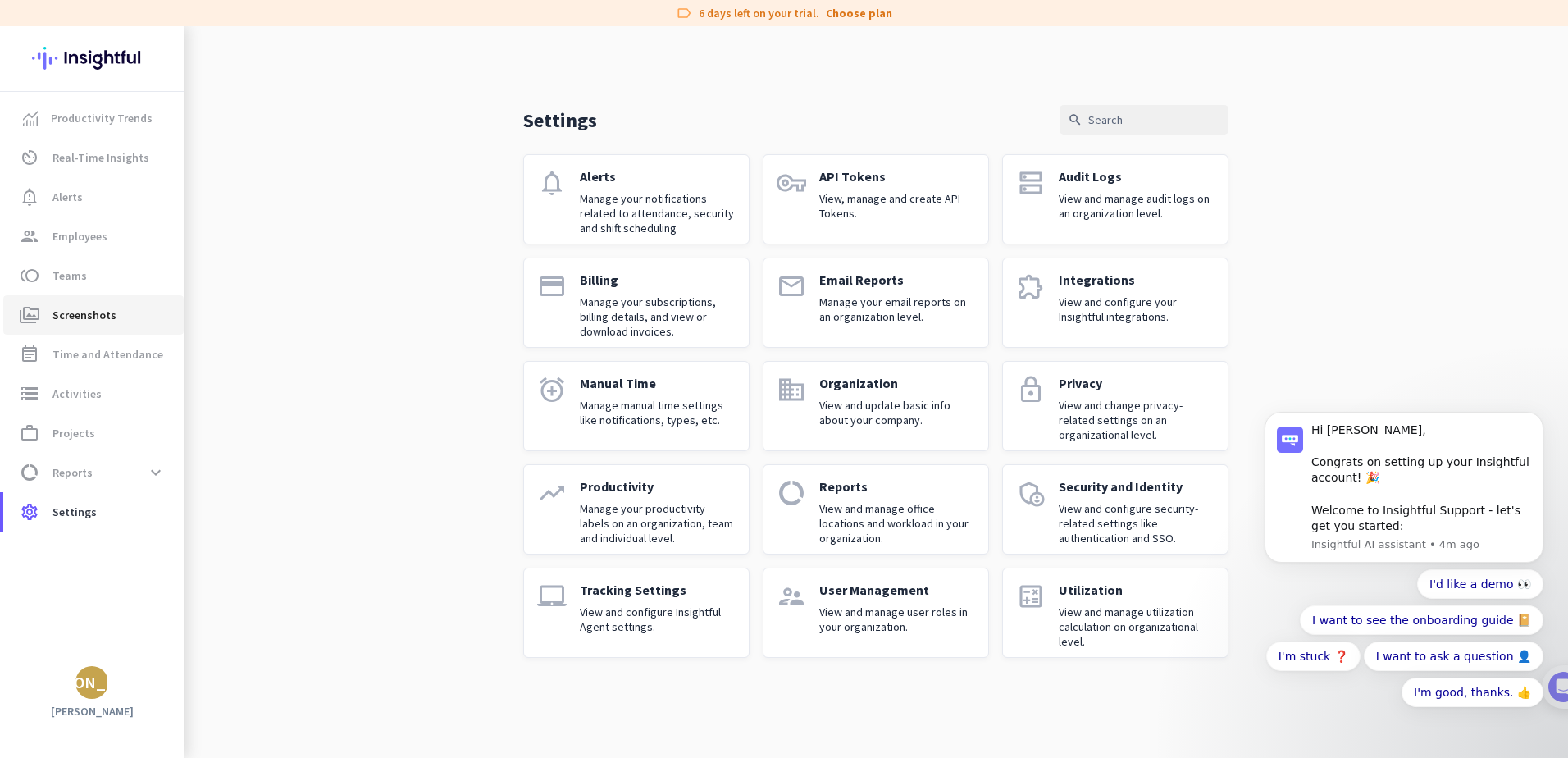
click at [71, 323] on span "Screenshots" at bounding box center [84, 315] width 64 height 20
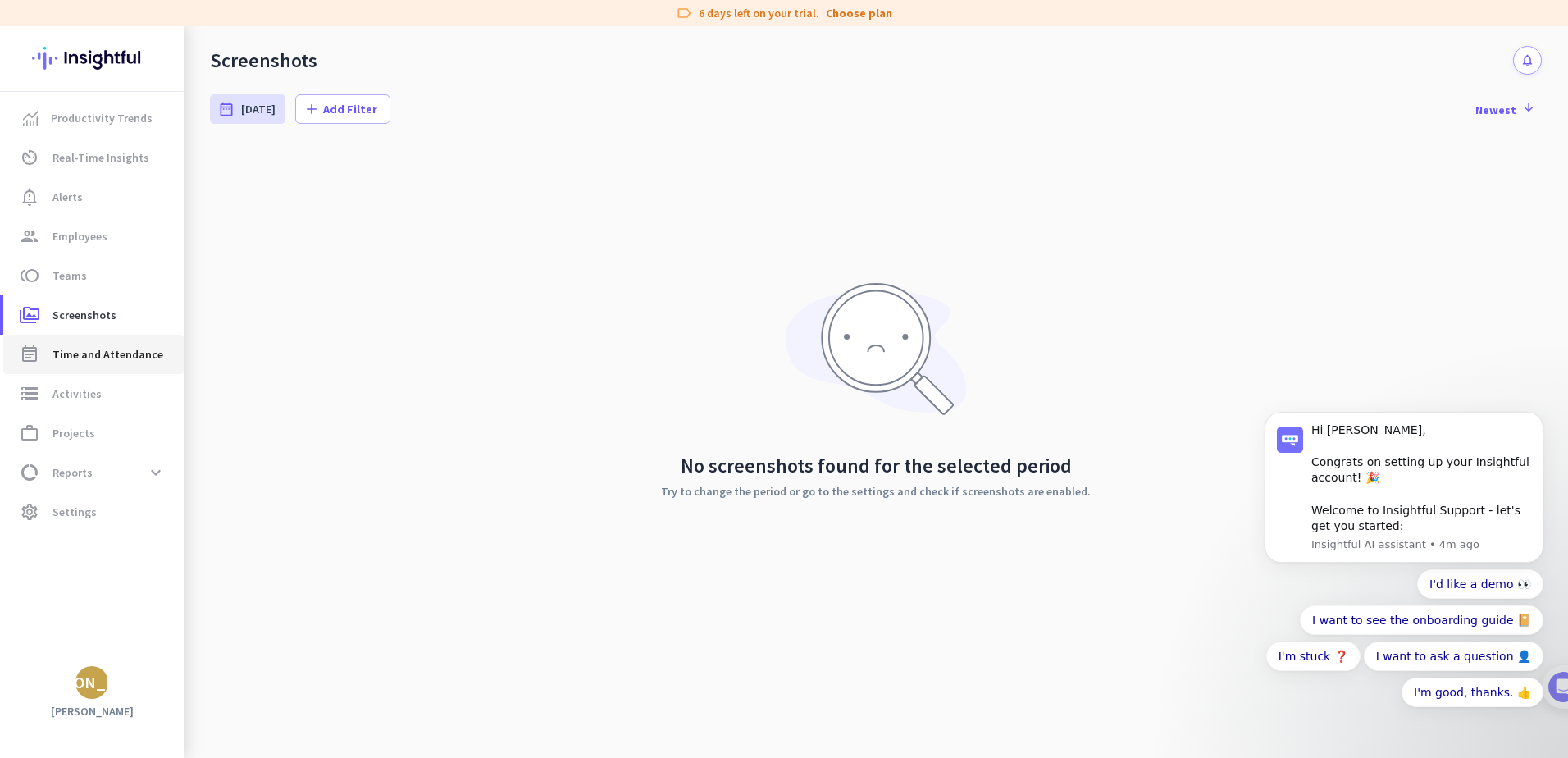
click at [77, 368] on link "event_note Time and Attendance" at bounding box center [93, 354] width 181 height 39
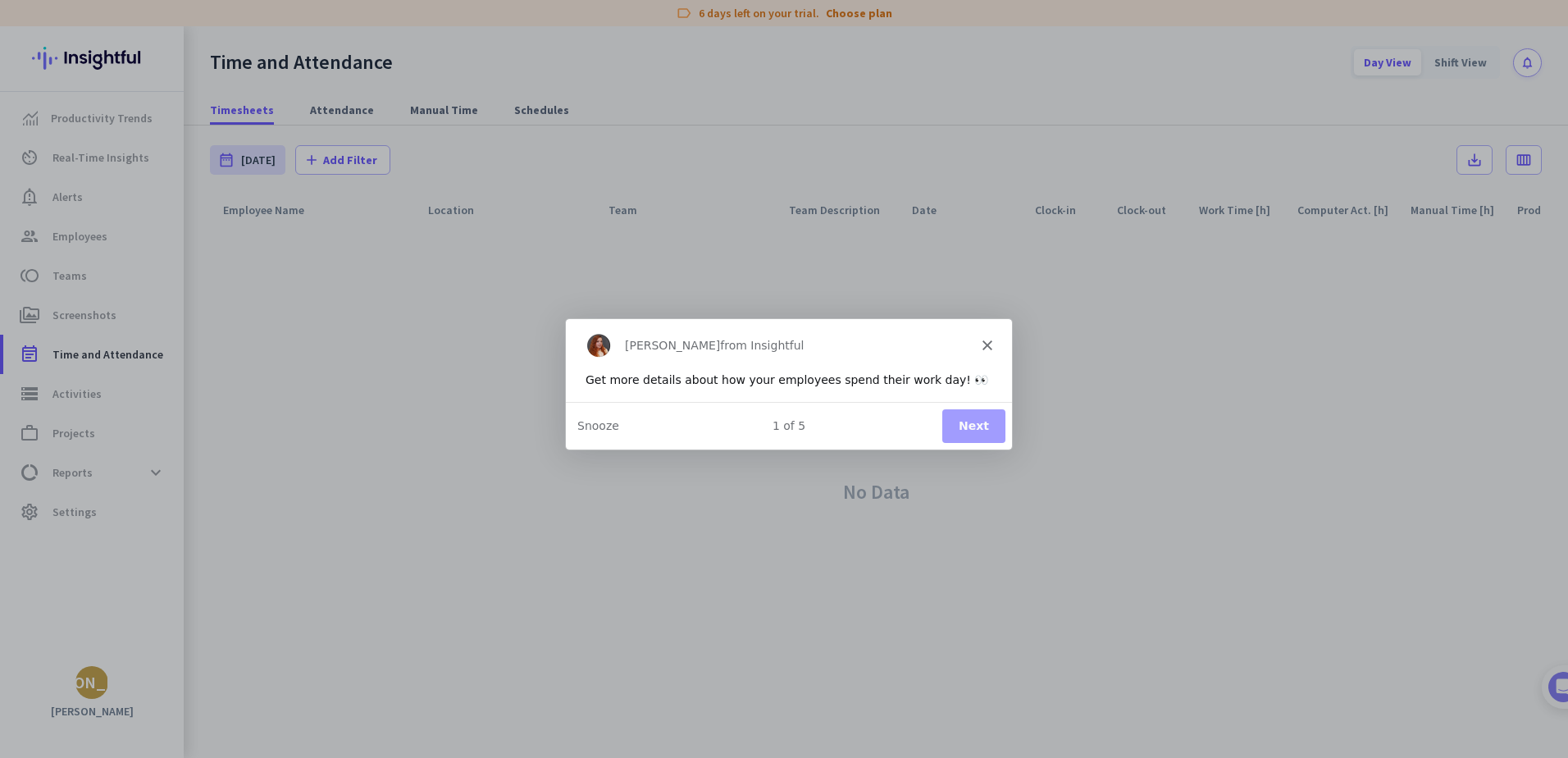
click at [955, 426] on button "Next" at bounding box center [973, 425] width 64 height 34
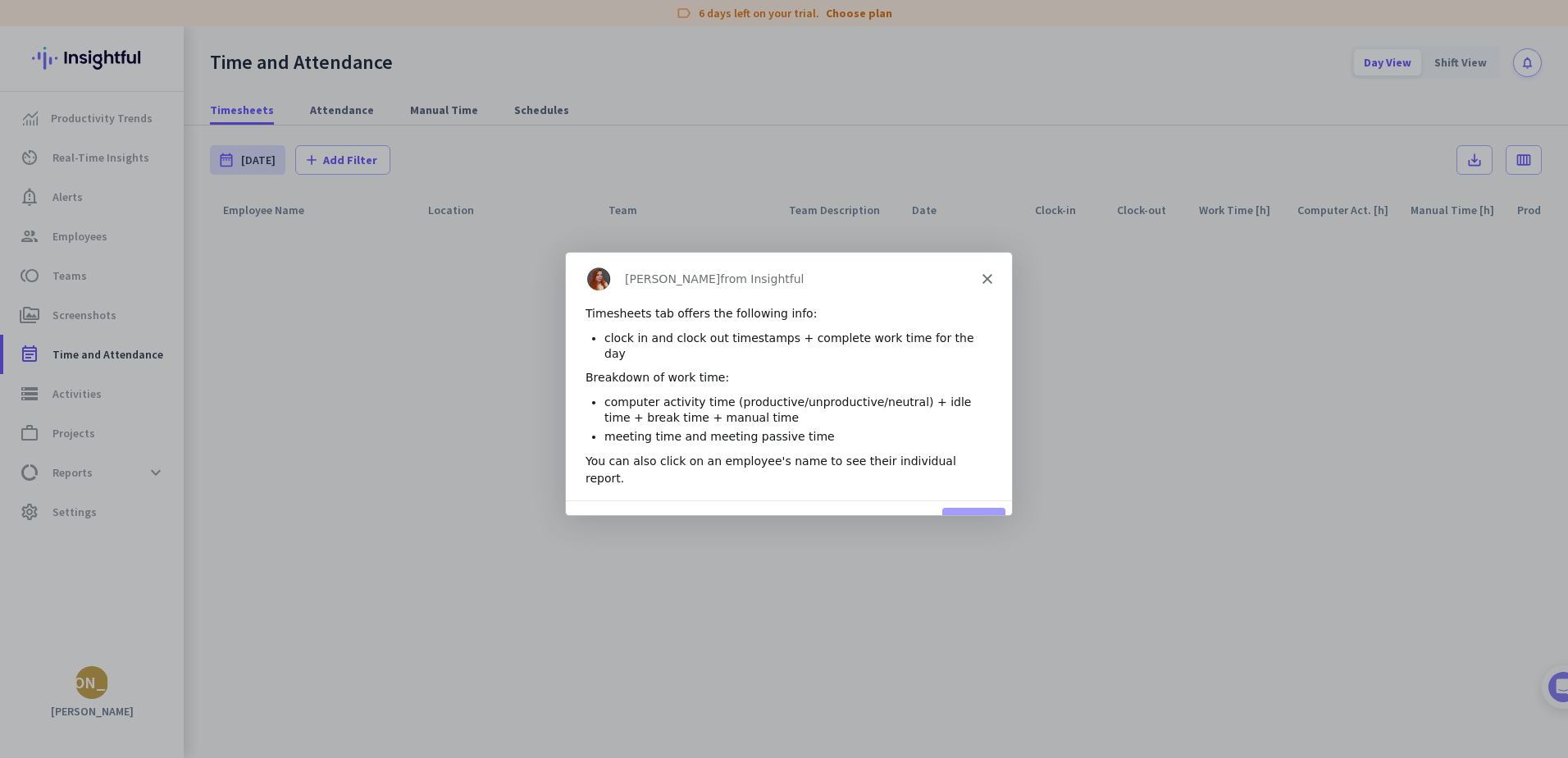
click at [963, 506] on button "Next" at bounding box center [973, 523] width 64 height 34
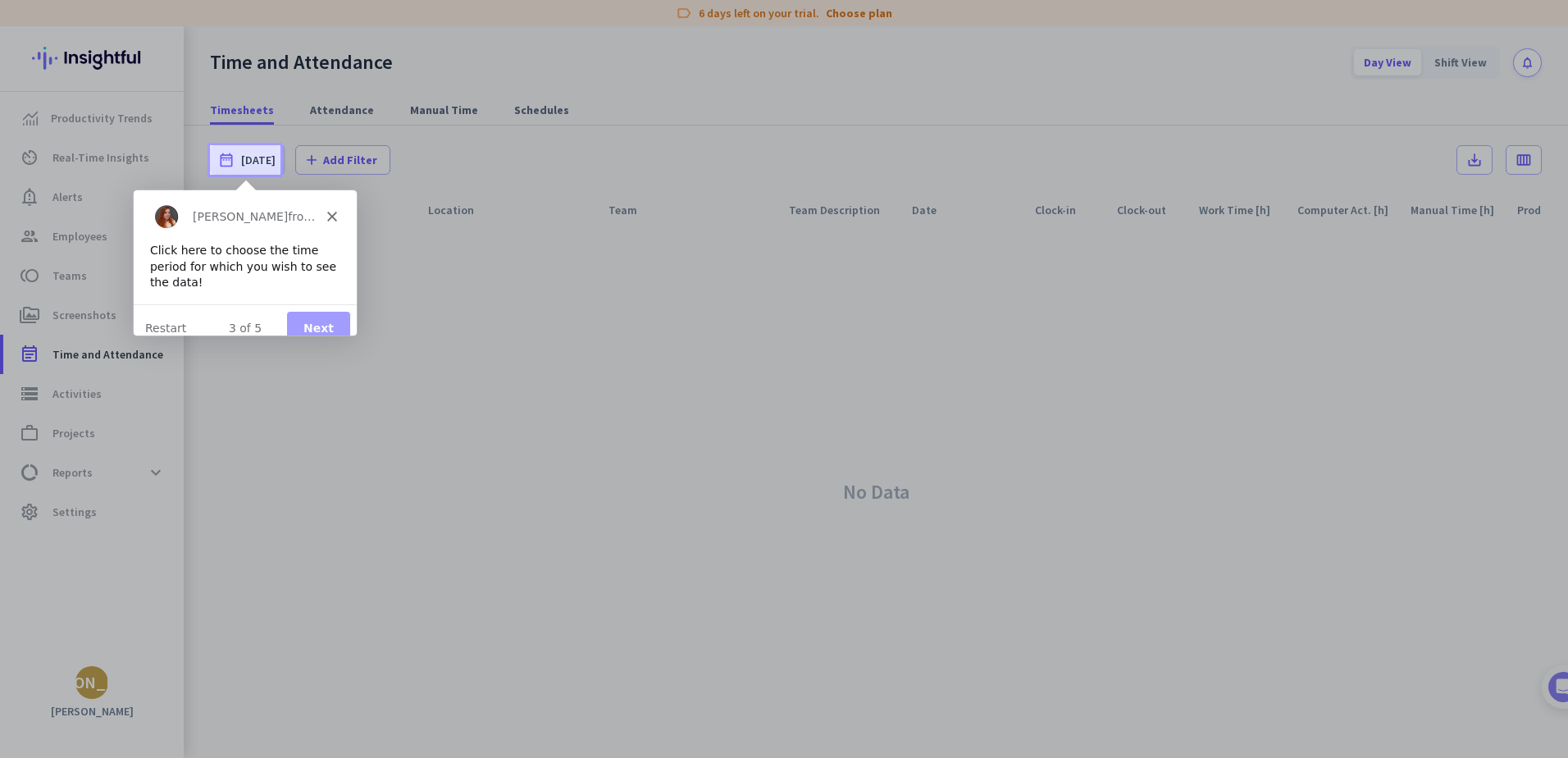
click at [303, 311] on button "Next" at bounding box center [318, 328] width 64 height 34
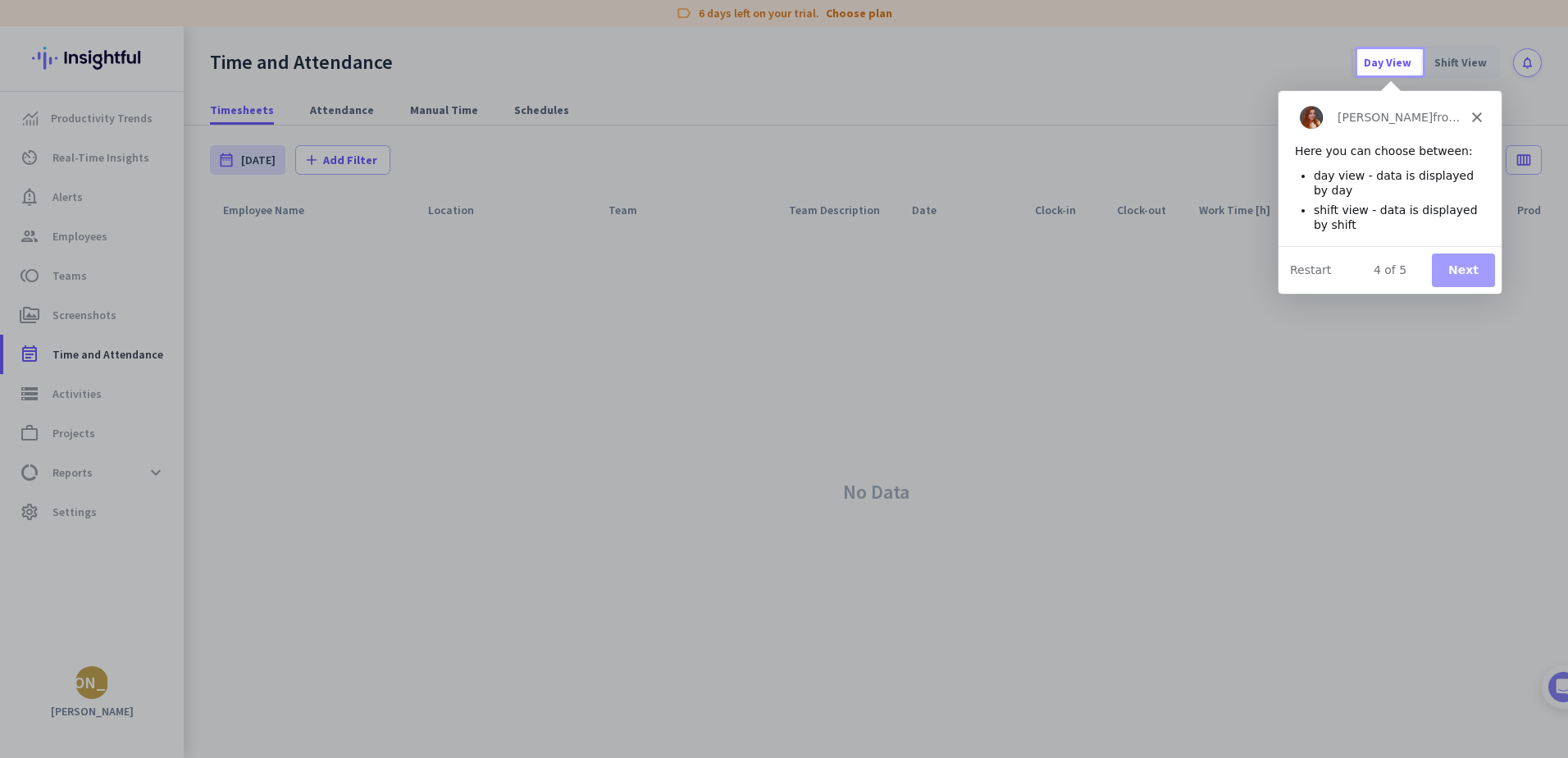
click at [1464, 268] on button "Next" at bounding box center [1463, 270] width 64 height 34
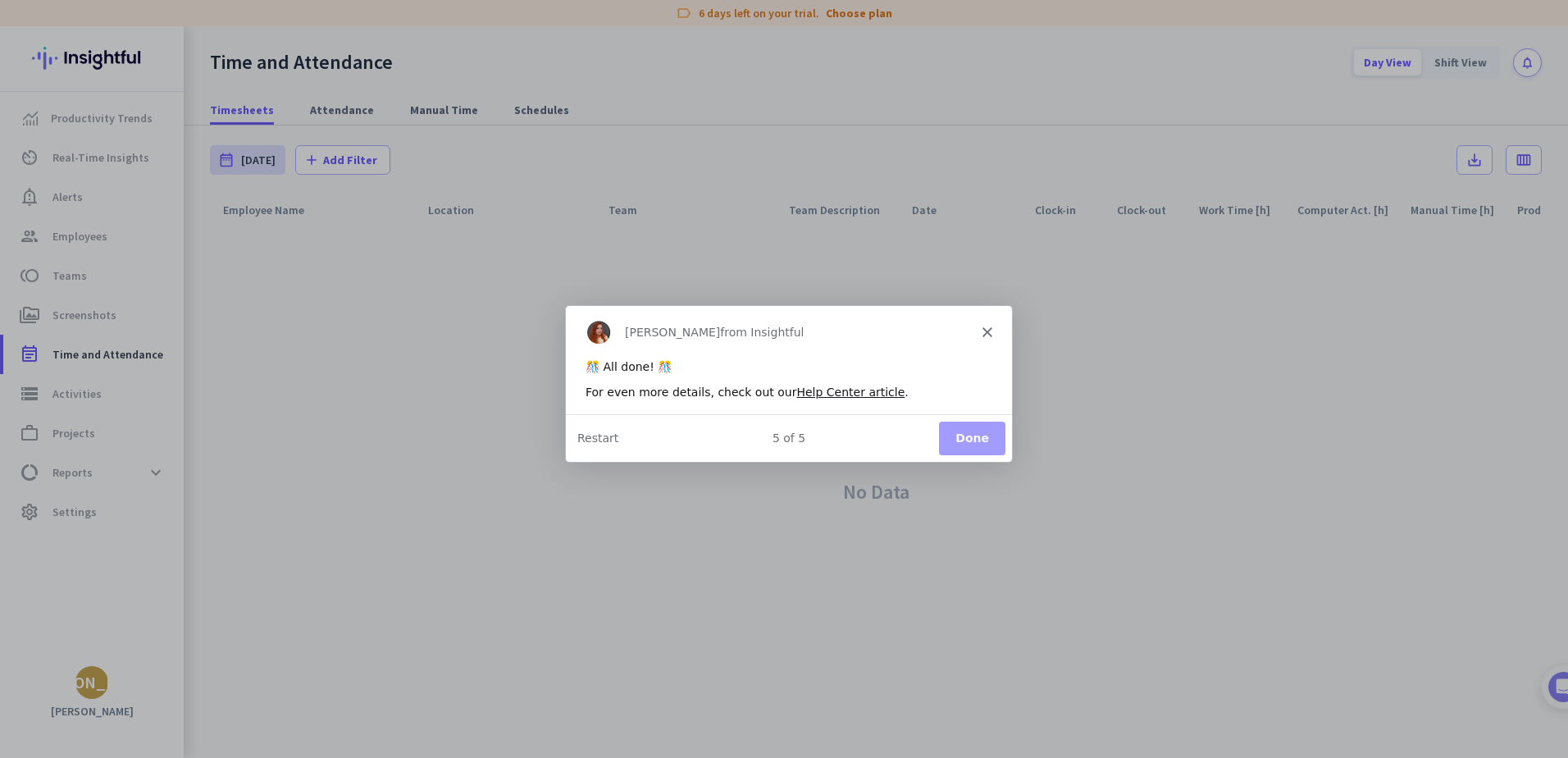
click at [970, 445] on button "Done" at bounding box center [971, 438] width 66 height 34
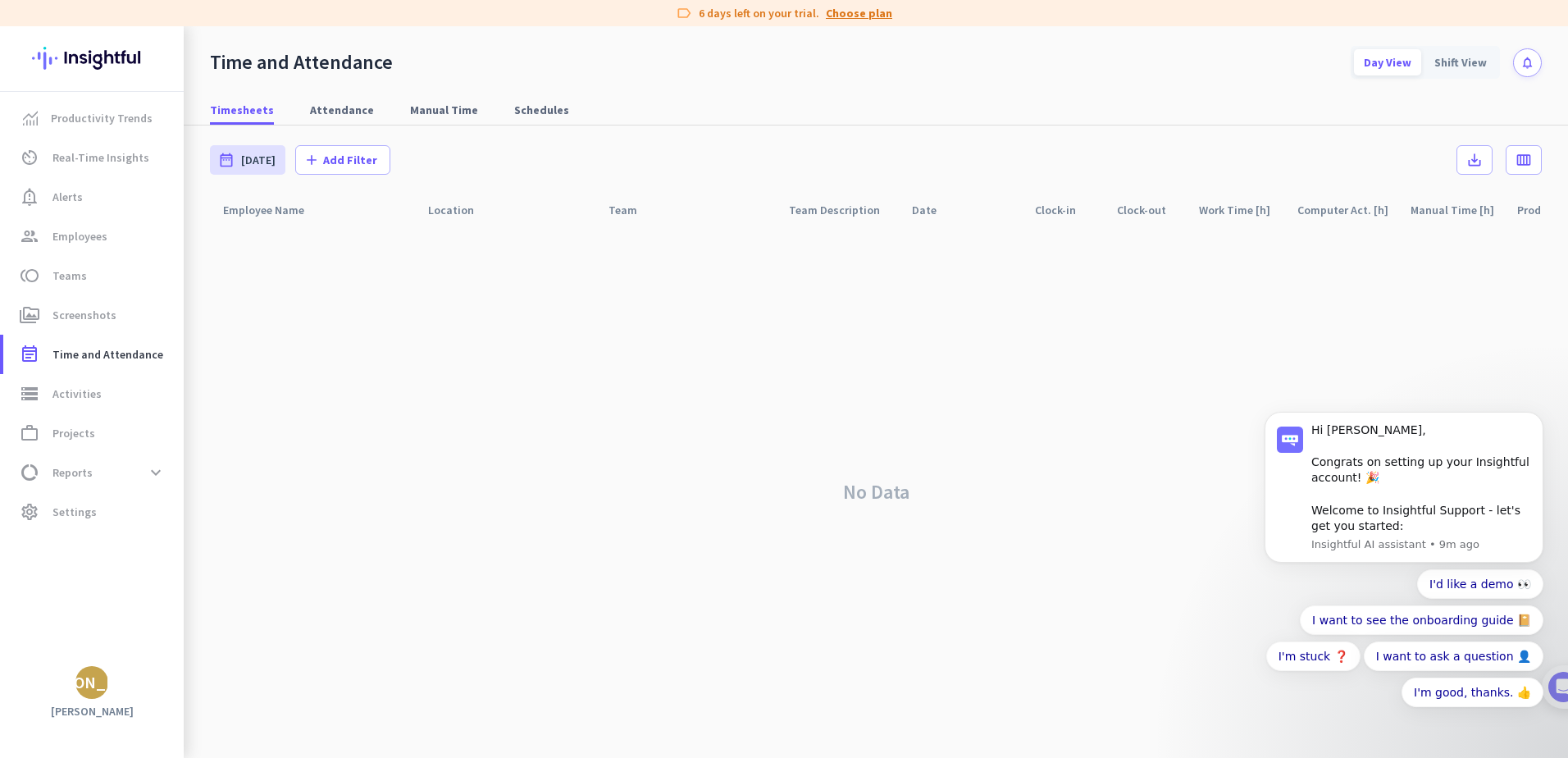
click at [855, 20] on link "Choose plan" at bounding box center [859, 13] width 66 height 16
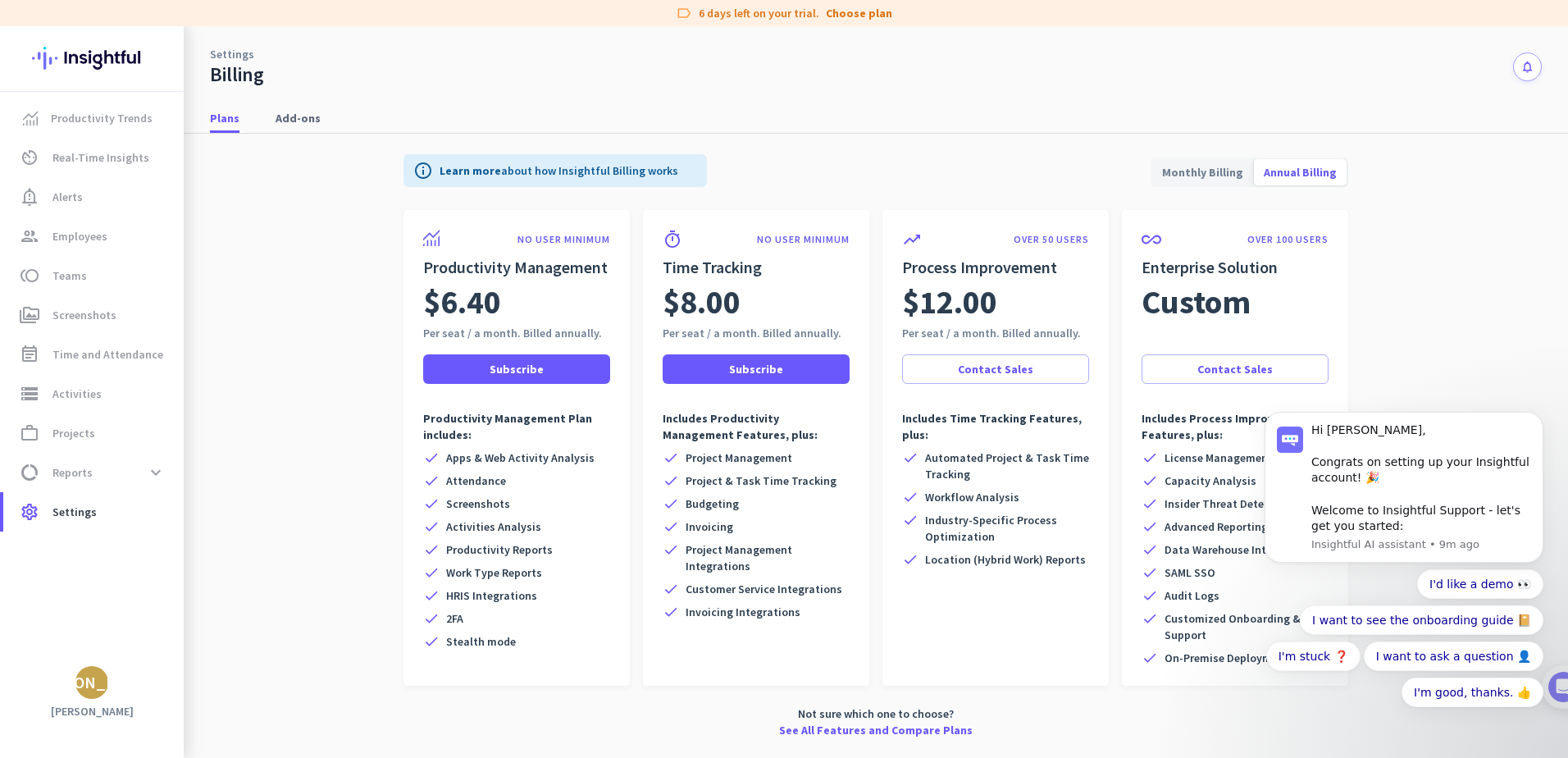
click at [1214, 170] on span "Monthly Billing" at bounding box center [1203, 172] width 101 height 39
click at [287, 129] on span "Add-ons" at bounding box center [297, 118] width 45 height 30
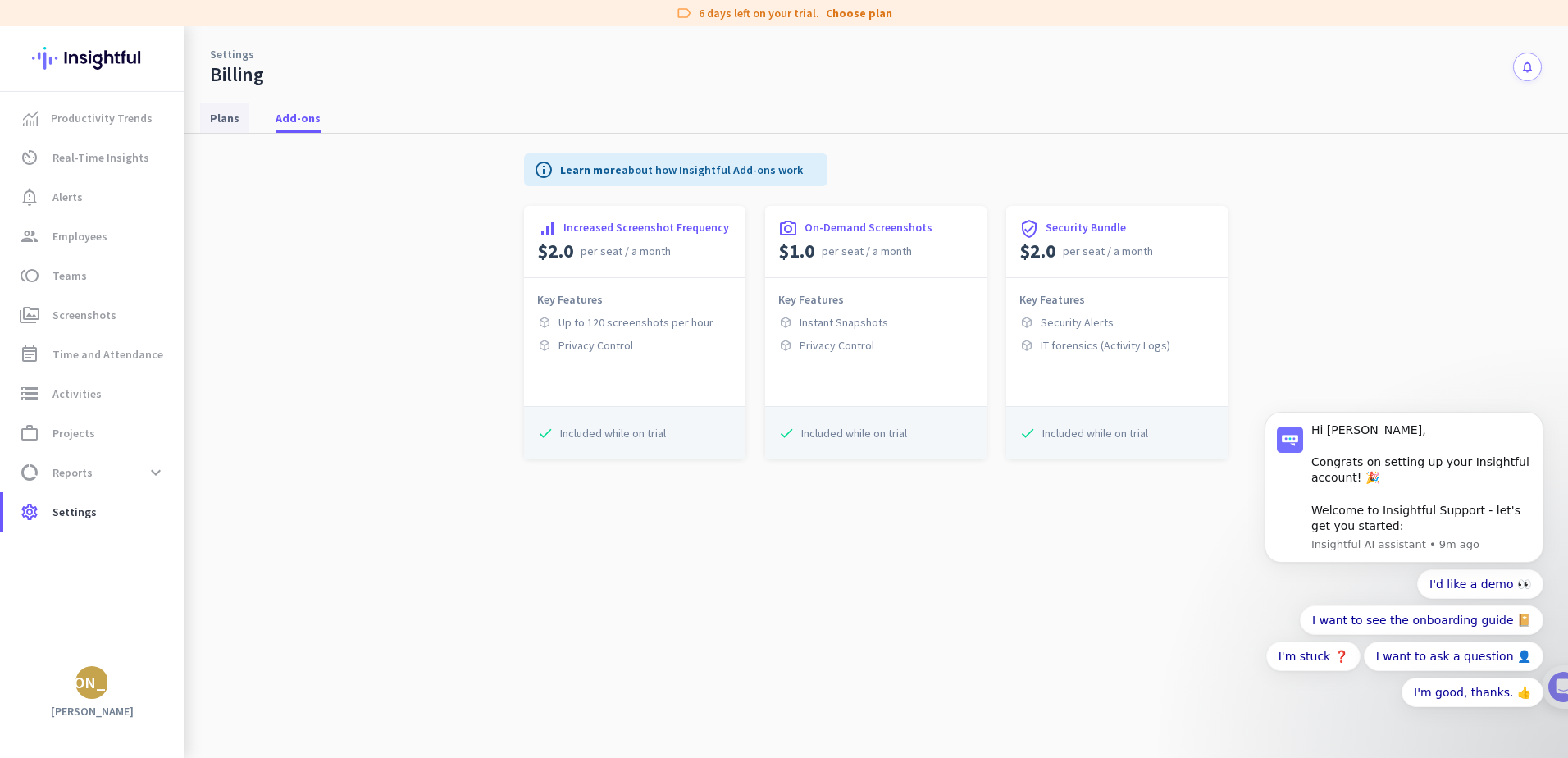
click at [231, 122] on span "Plans" at bounding box center [225, 118] width 30 height 16
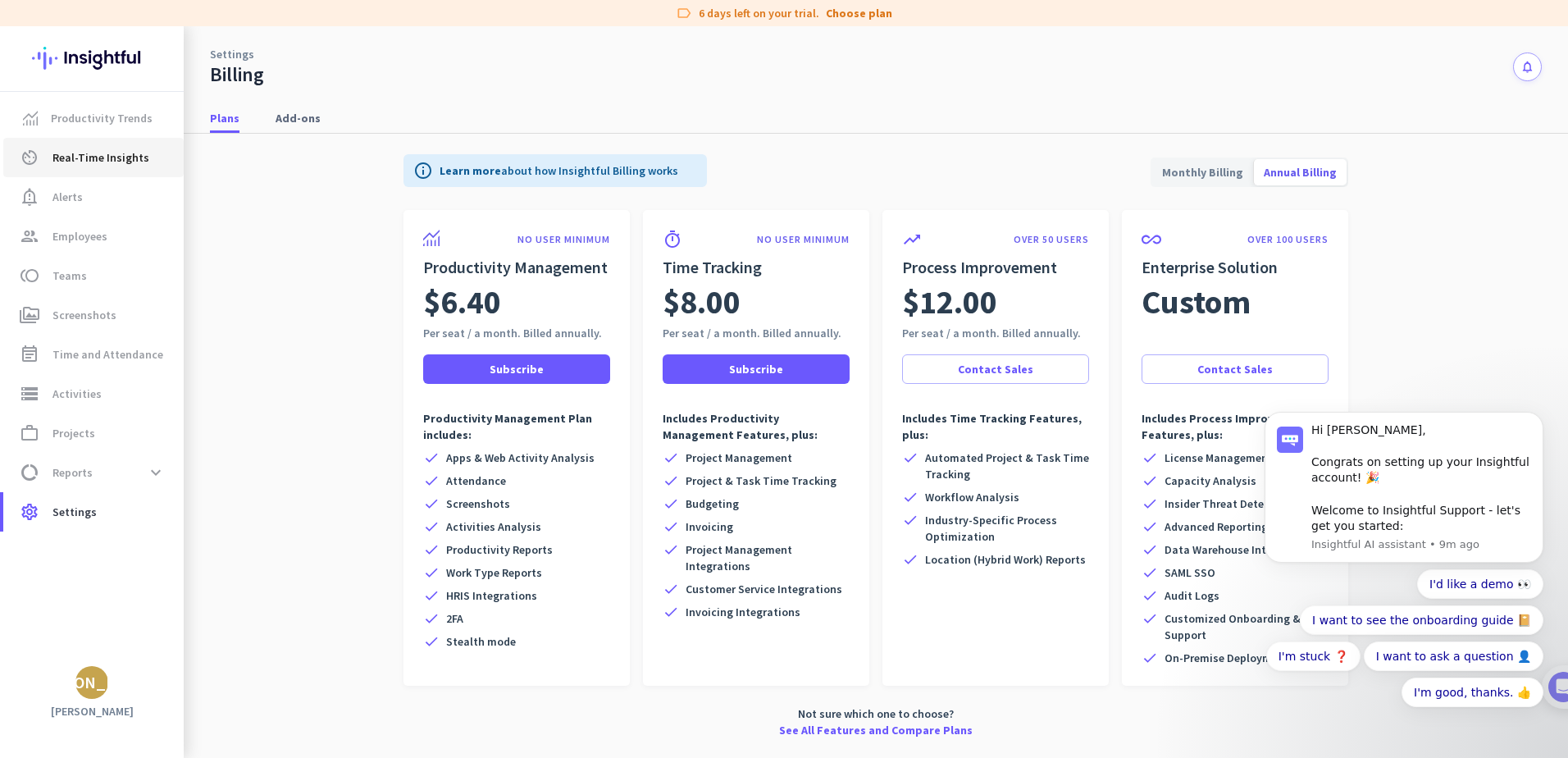
click at [79, 165] on span "Real-Time Insights" at bounding box center [101, 157] width 97 height 20
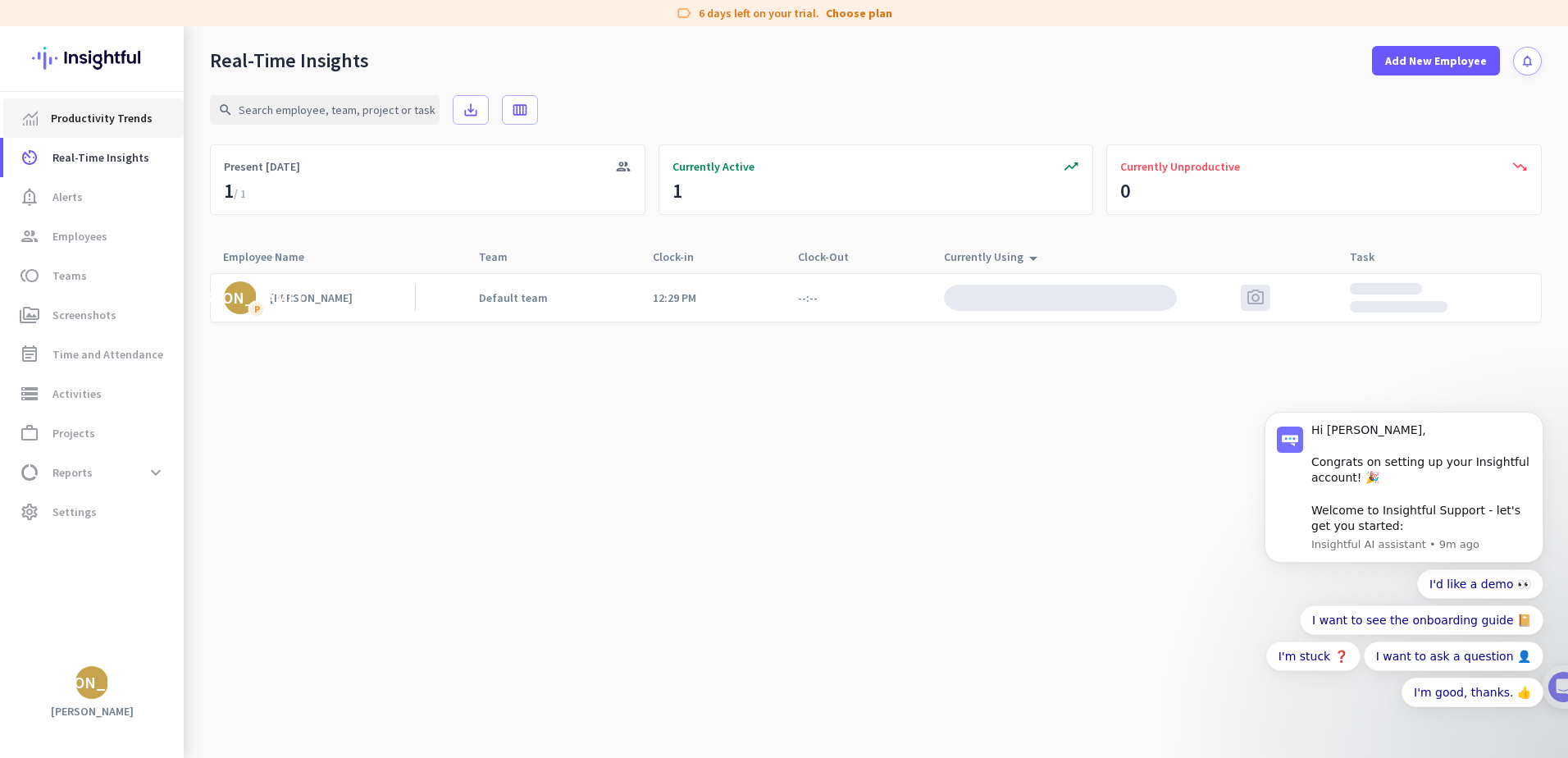
click at [88, 120] on span "Productivity Trends" at bounding box center [102, 118] width 102 height 20
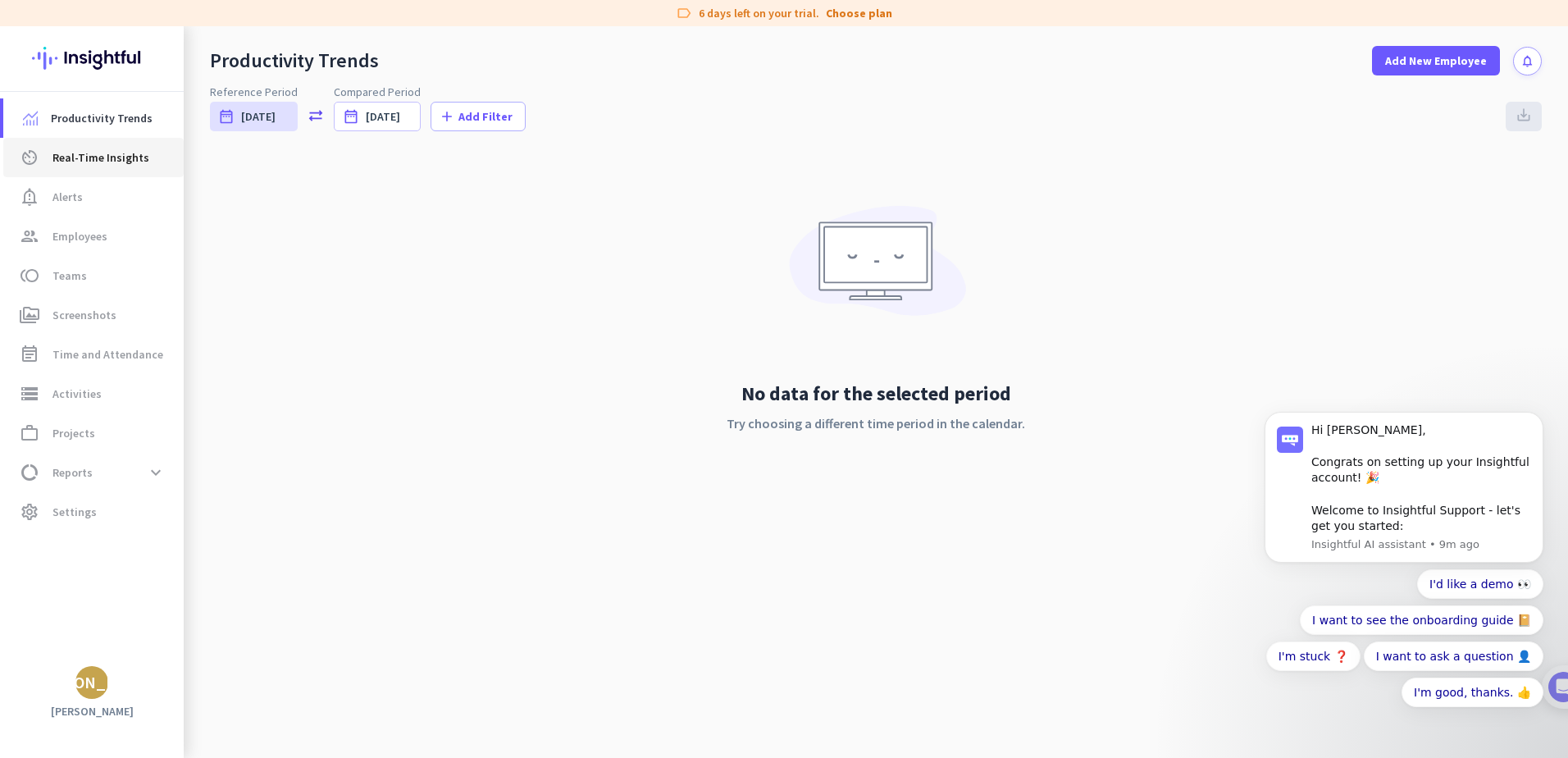
click at [63, 165] on span "Real-Time Insights" at bounding box center [101, 157] width 97 height 20
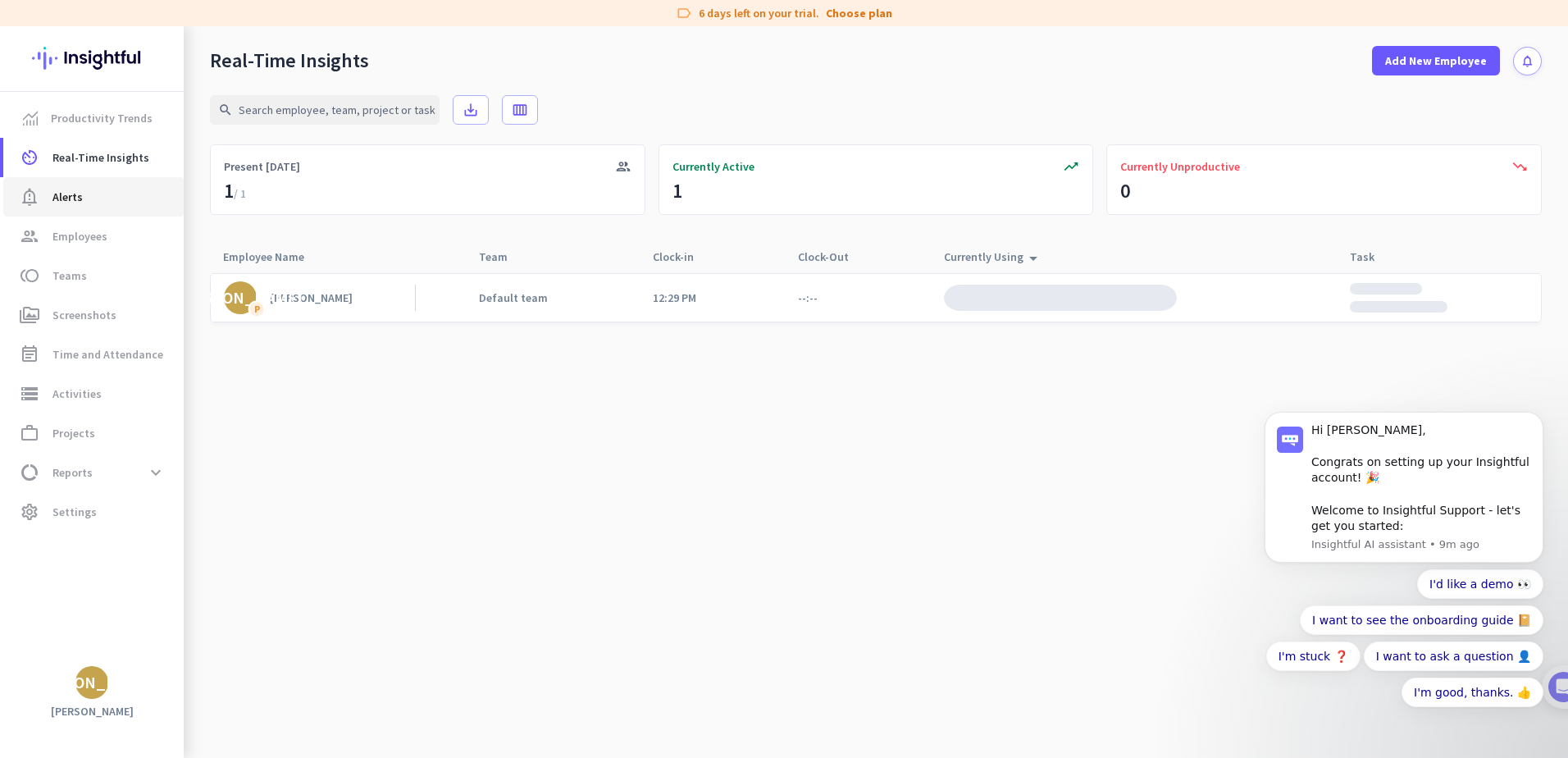
click at [64, 199] on span "Alerts" at bounding box center [68, 197] width 31 height 20
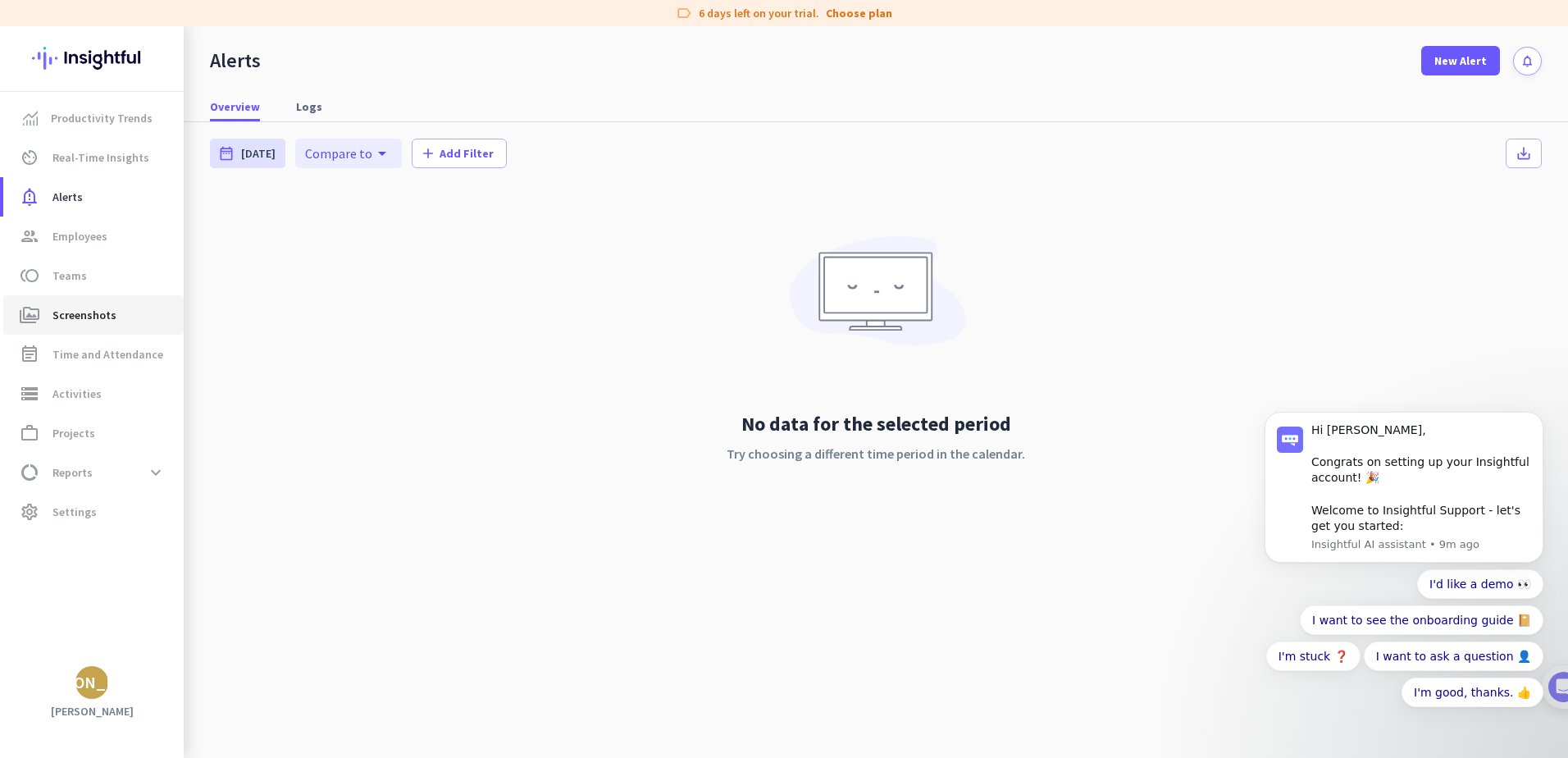
click at [77, 318] on span "Screenshots" at bounding box center [84, 315] width 64 height 20
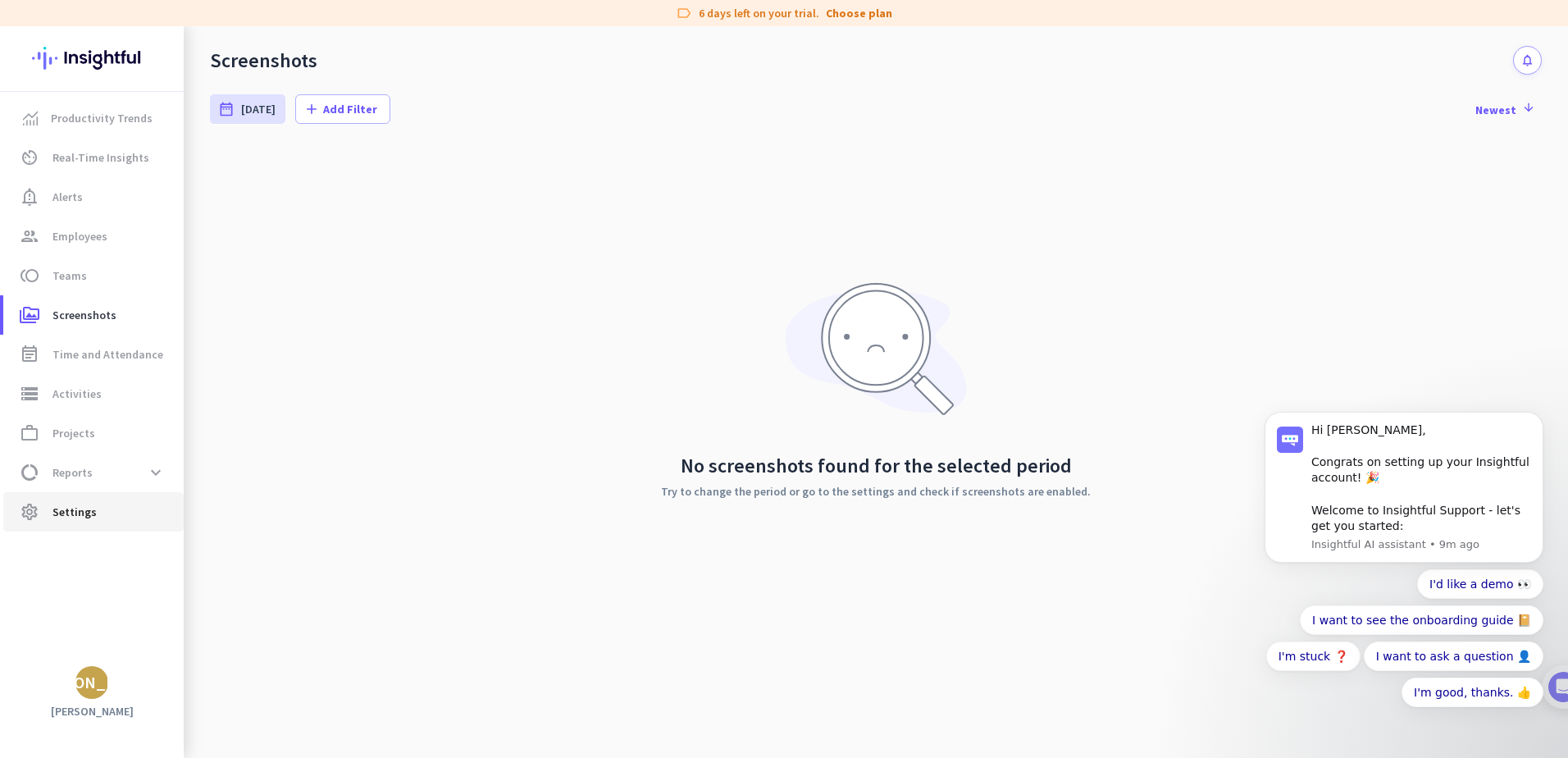
click at [82, 512] on span "Settings" at bounding box center [75, 511] width 44 height 20
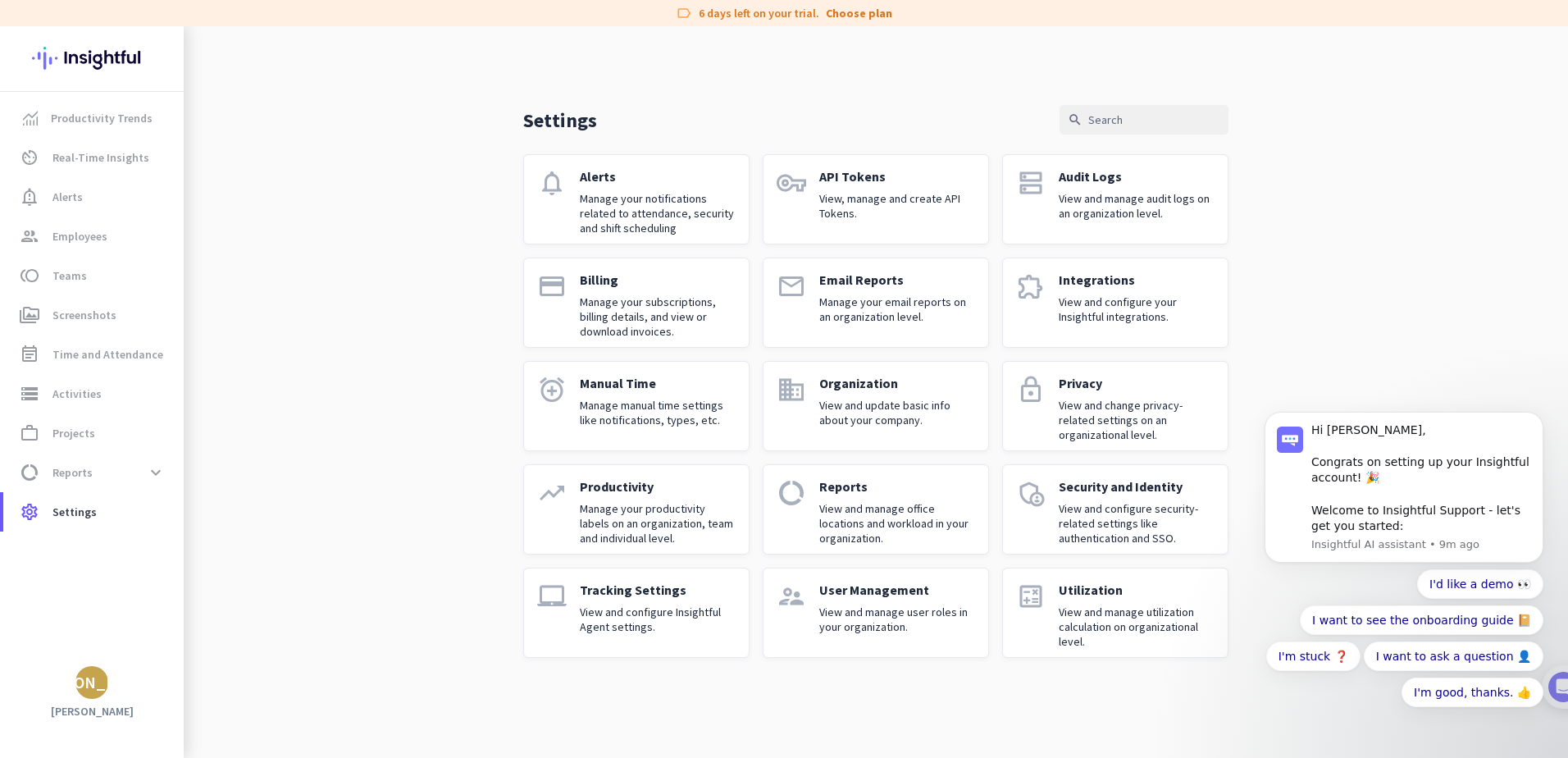
click at [631, 389] on p "Manual Time" at bounding box center [658, 382] width 156 height 16
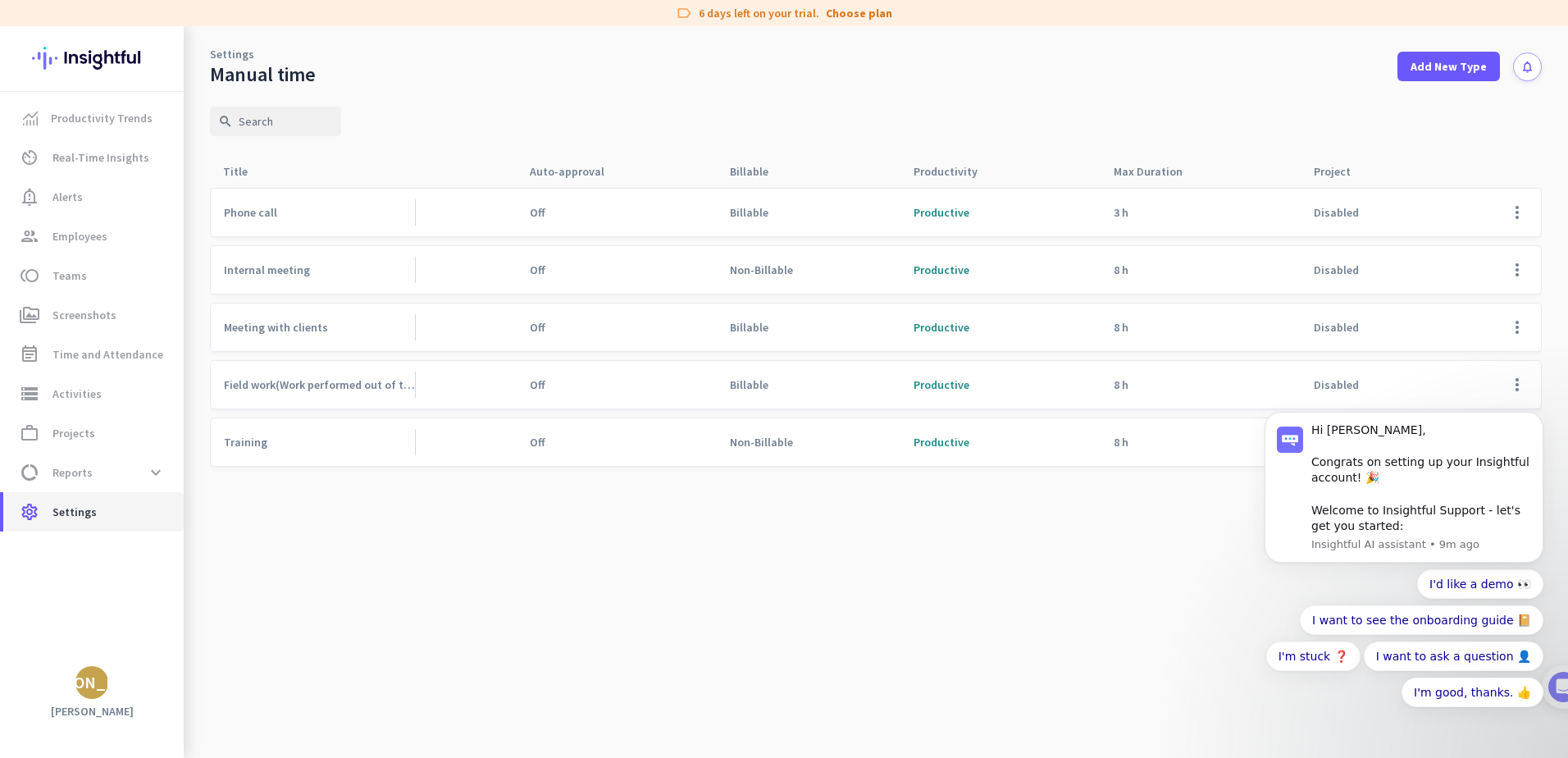
click at [76, 511] on span "Settings" at bounding box center [75, 511] width 44 height 20
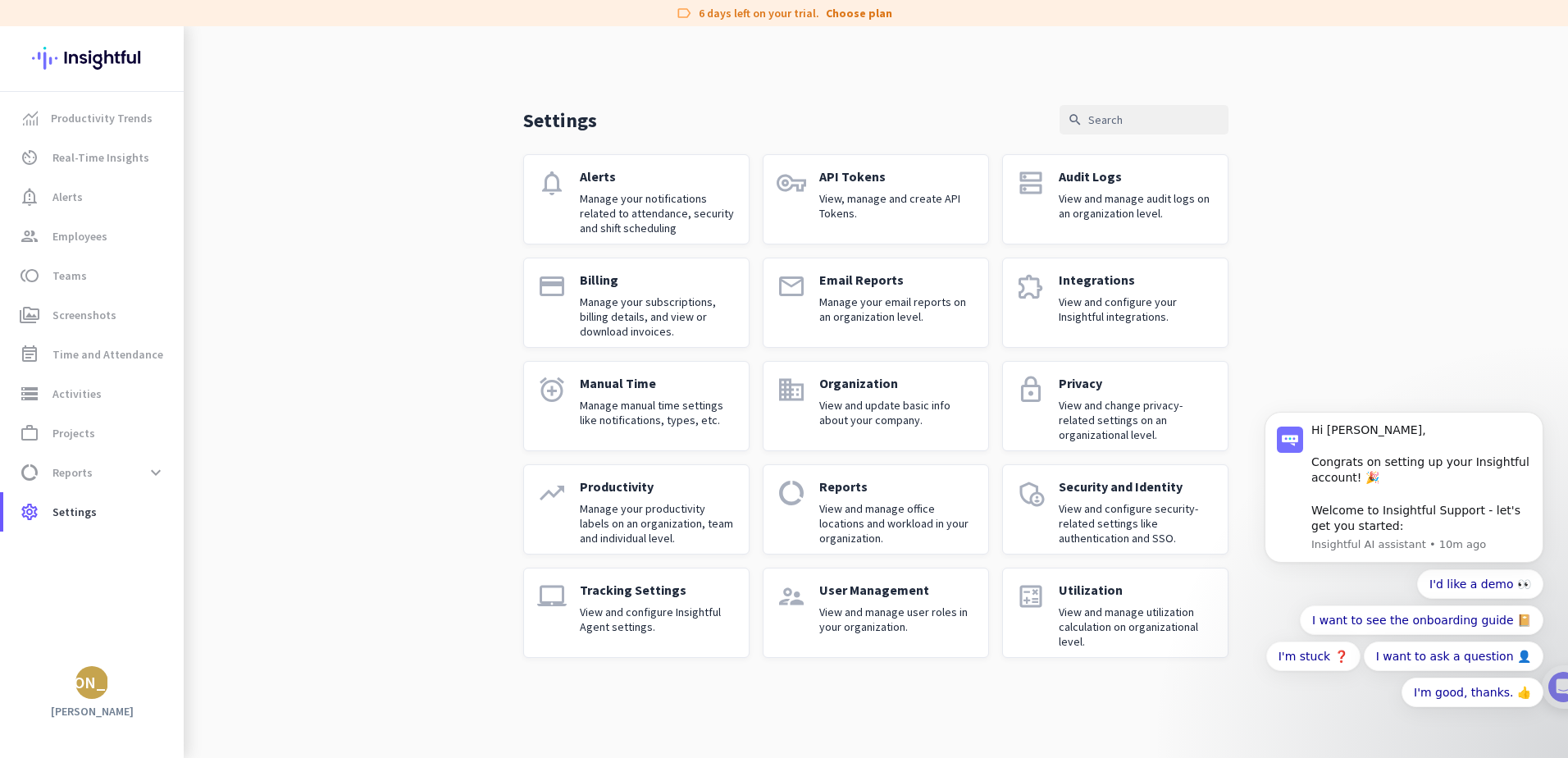
click at [837, 301] on p "Manage your email reports on an organization level." at bounding box center [898, 309] width 156 height 30
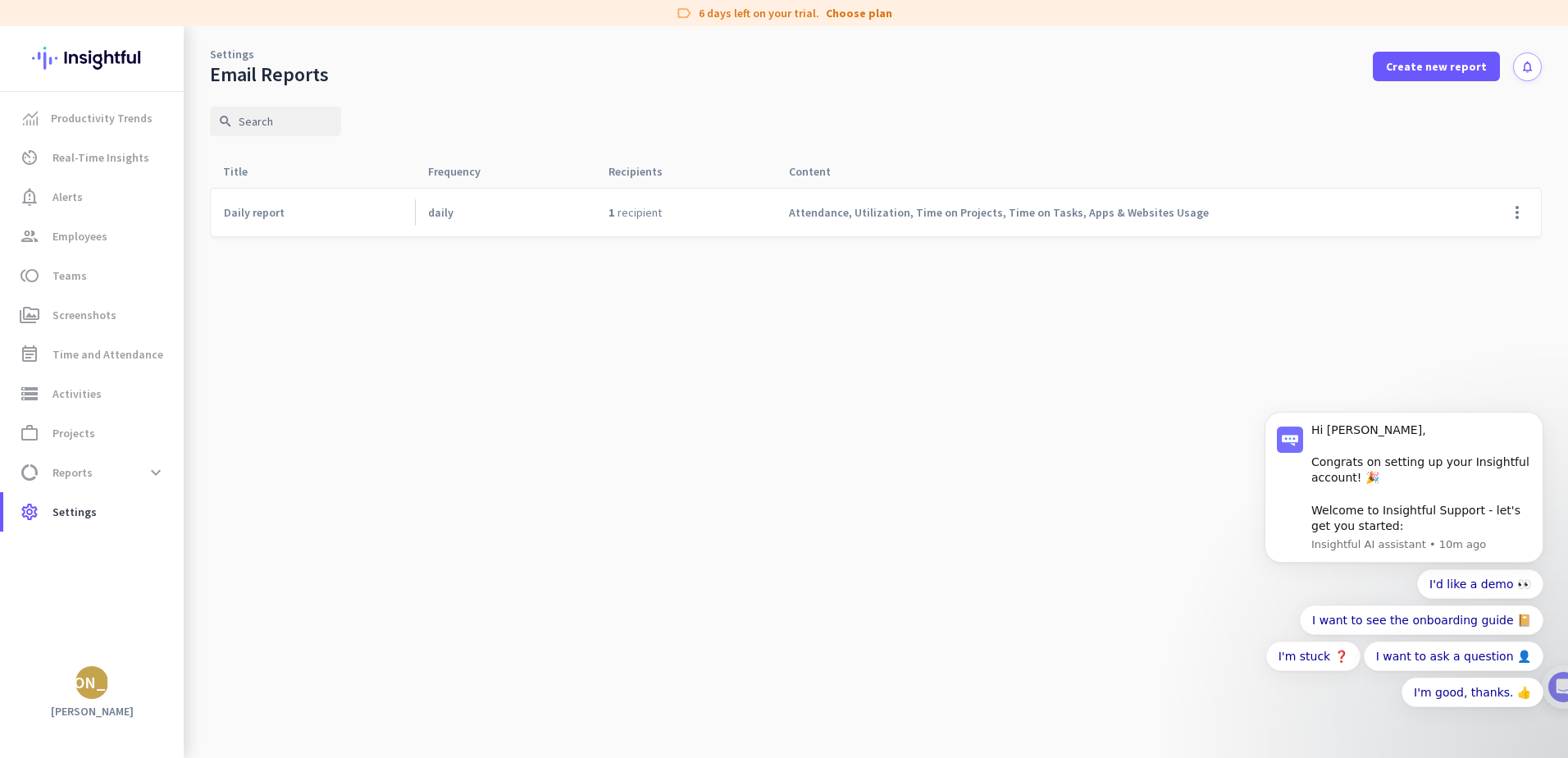
click at [270, 206] on span "Daily report" at bounding box center [254, 212] width 61 height 14
click at [272, 219] on span "Daily report" at bounding box center [254, 212] width 61 height 14
click at [64, 513] on span "Settings" at bounding box center [75, 511] width 44 height 20
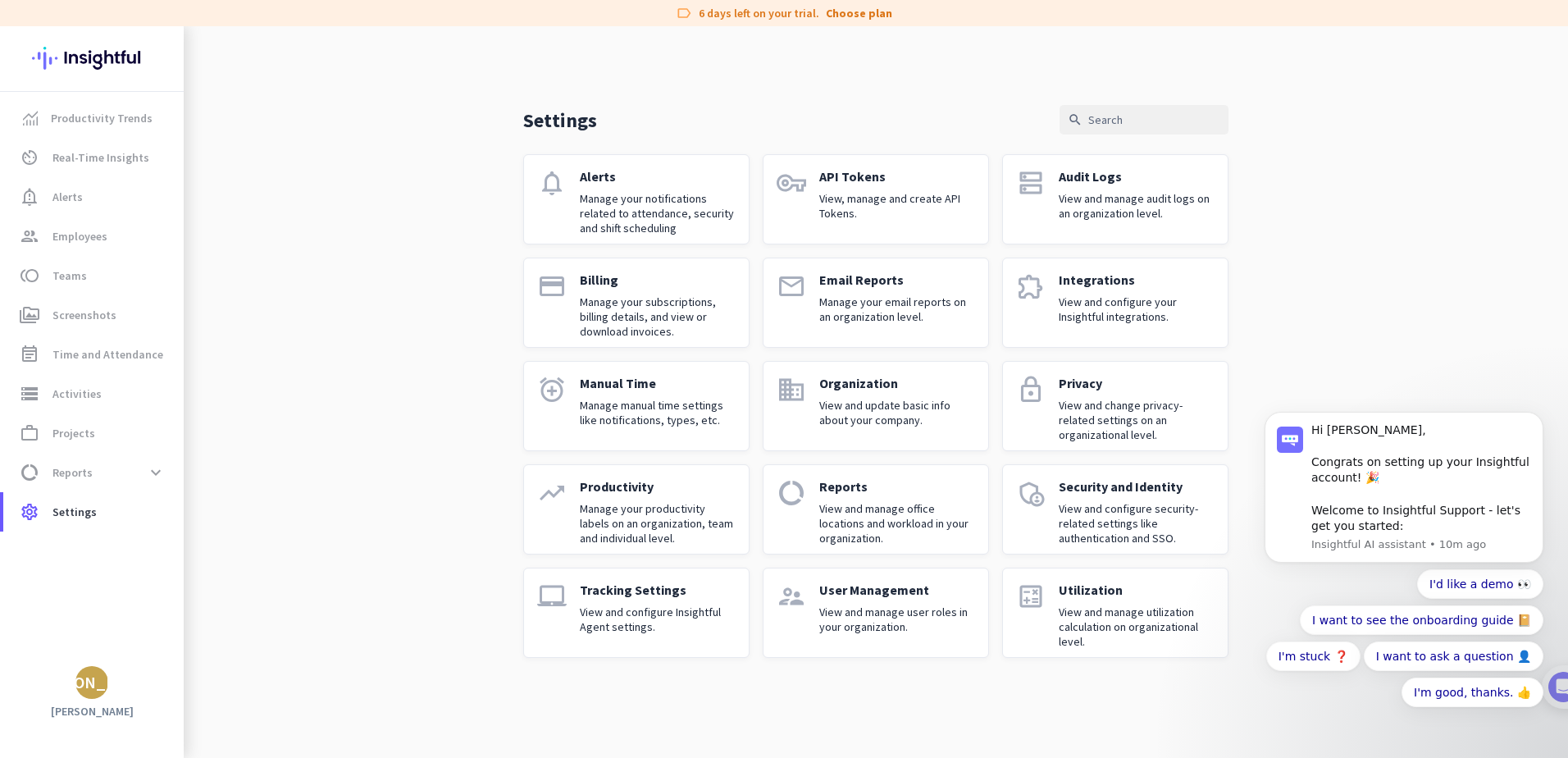
click at [617, 613] on p "View and configure Insightful Agent settings." at bounding box center [658, 619] width 156 height 30
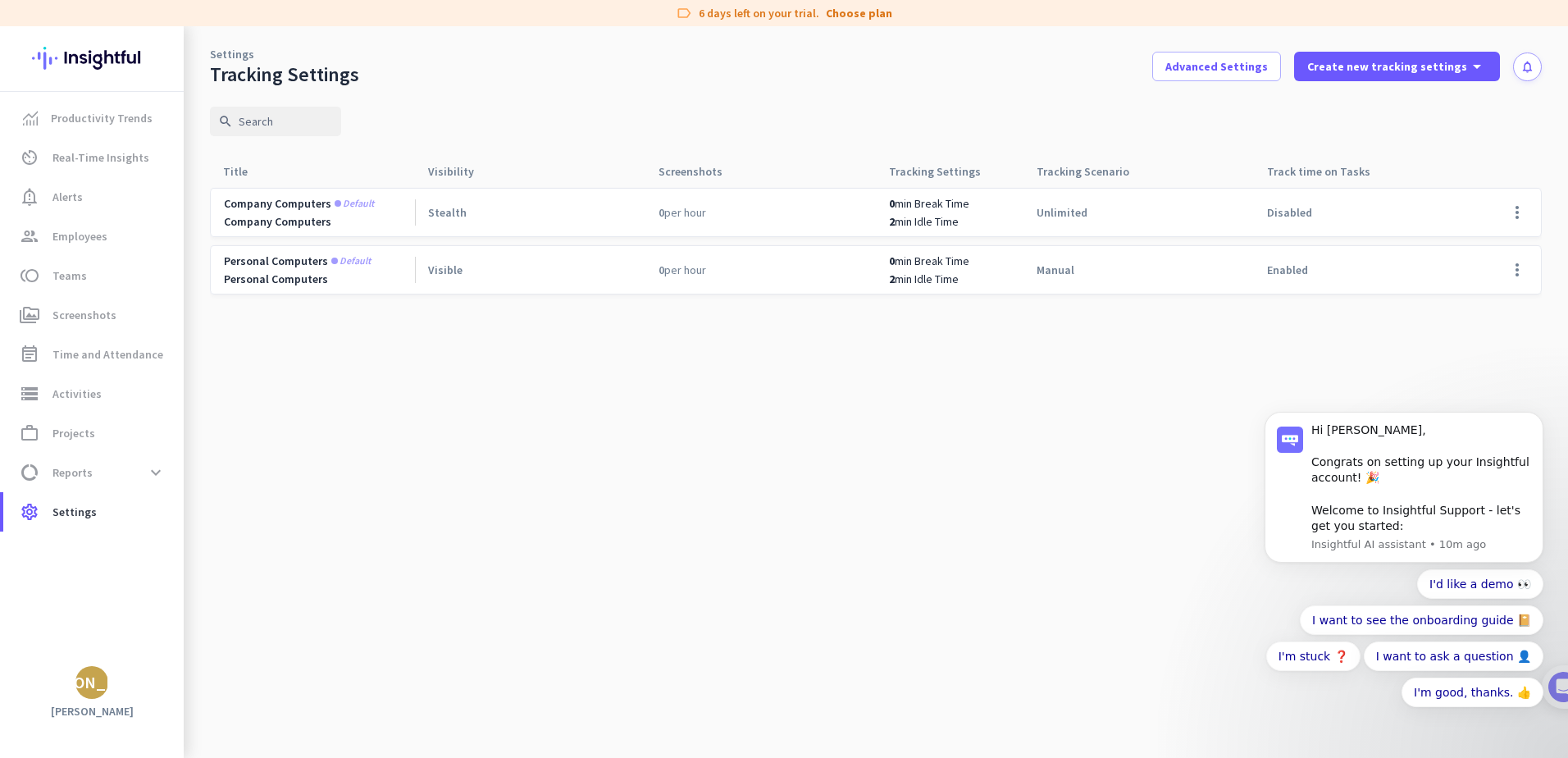
click at [441, 216] on span "Stealth" at bounding box center [447, 212] width 38 height 14
click at [1515, 215] on span at bounding box center [1517, 212] width 39 height 39
click at [1461, 248] on span "Edit" at bounding box center [1455, 247] width 20 height 14
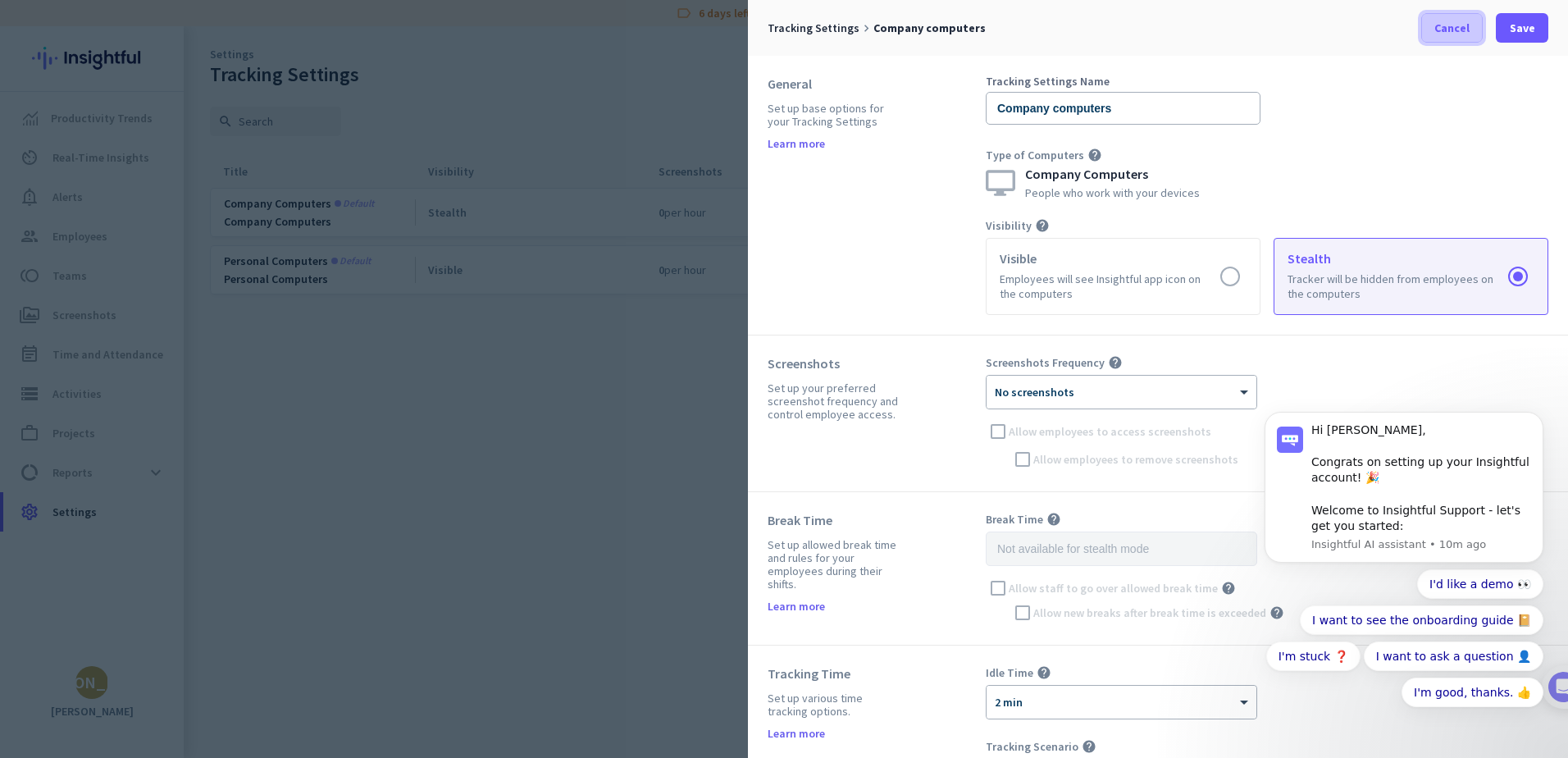
click at [1444, 31] on span "Cancel" at bounding box center [1453, 27] width 36 height 16
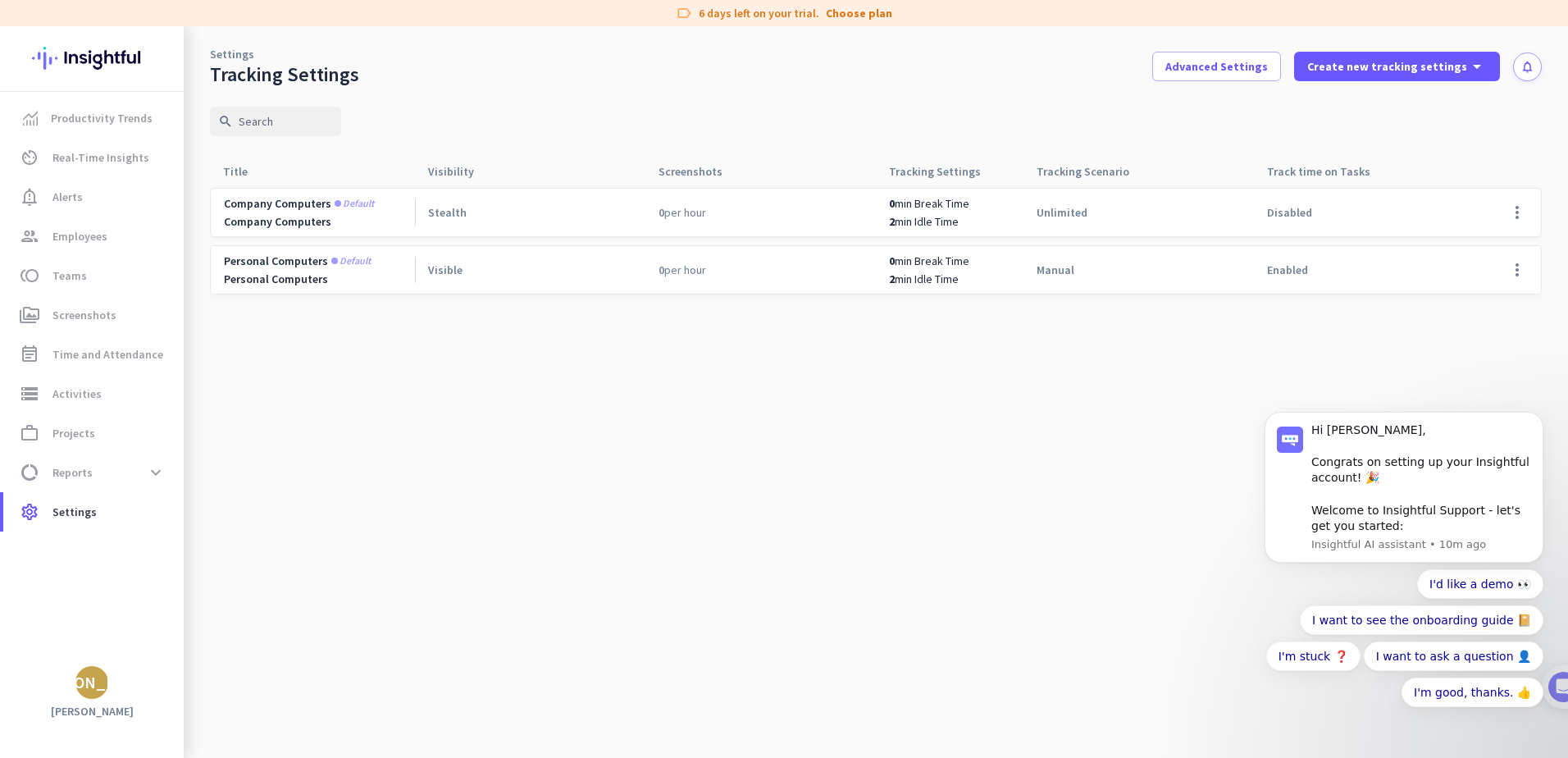
click at [1537, 269] on body "Hi [PERSON_NAME], Congrats on setting up your Insightful account! 🎉 Welcome to …" at bounding box center [1404, 499] width 315 height 488
click at [1526, 270] on body "Hi [PERSON_NAME], Congrats on setting up your Insightful account! 🎉 Welcome to …" at bounding box center [1404, 499] width 315 height 488
click at [1530, 275] on body "Hi [PERSON_NAME], Congrats on setting up your Insightful account! 🎉 Welcome to …" at bounding box center [1404, 499] width 315 height 488
click at [1526, 267] on body "Hi [PERSON_NAME], Congrats on setting up your Insightful account! 🎉 Welcome to …" at bounding box center [1404, 499] width 315 height 488
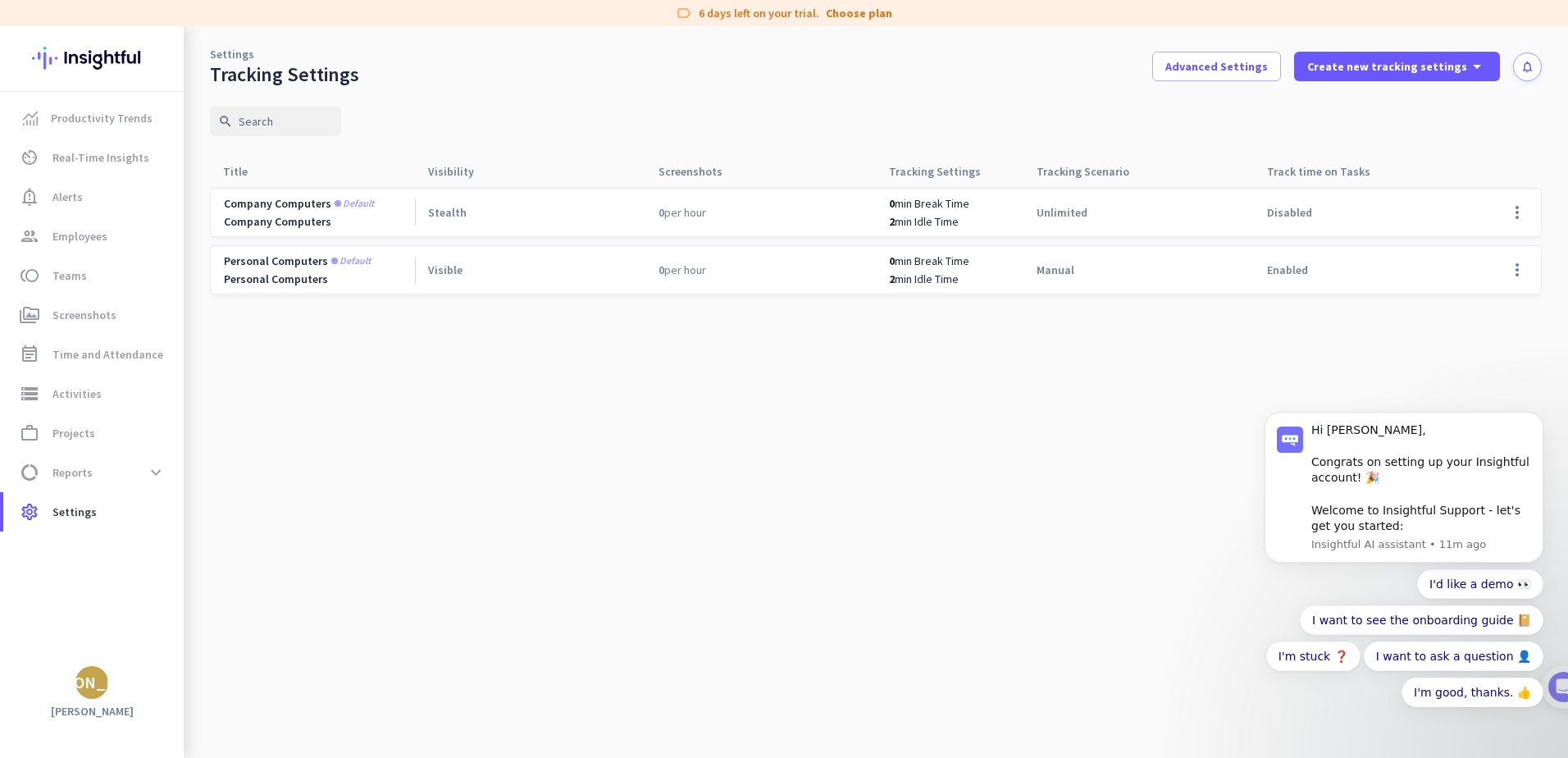
drag, startPoint x: 1526, startPoint y: 267, endPoint x: 1254, endPoint y: 343, distance: 282.4
click at [1254, 343] on body "Hi [PERSON_NAME], Congrats on setting up your Insightful account! 🎉 Welcome to …" at bounding box center [1404, 499] width 315 height 488
click at [1421, 530] on div "Hi [PERSON_NAME], Congrats on setting up your Insightful account! 🎉 Welcome to …" at bounding box center [1421, 478] width 220 height 113
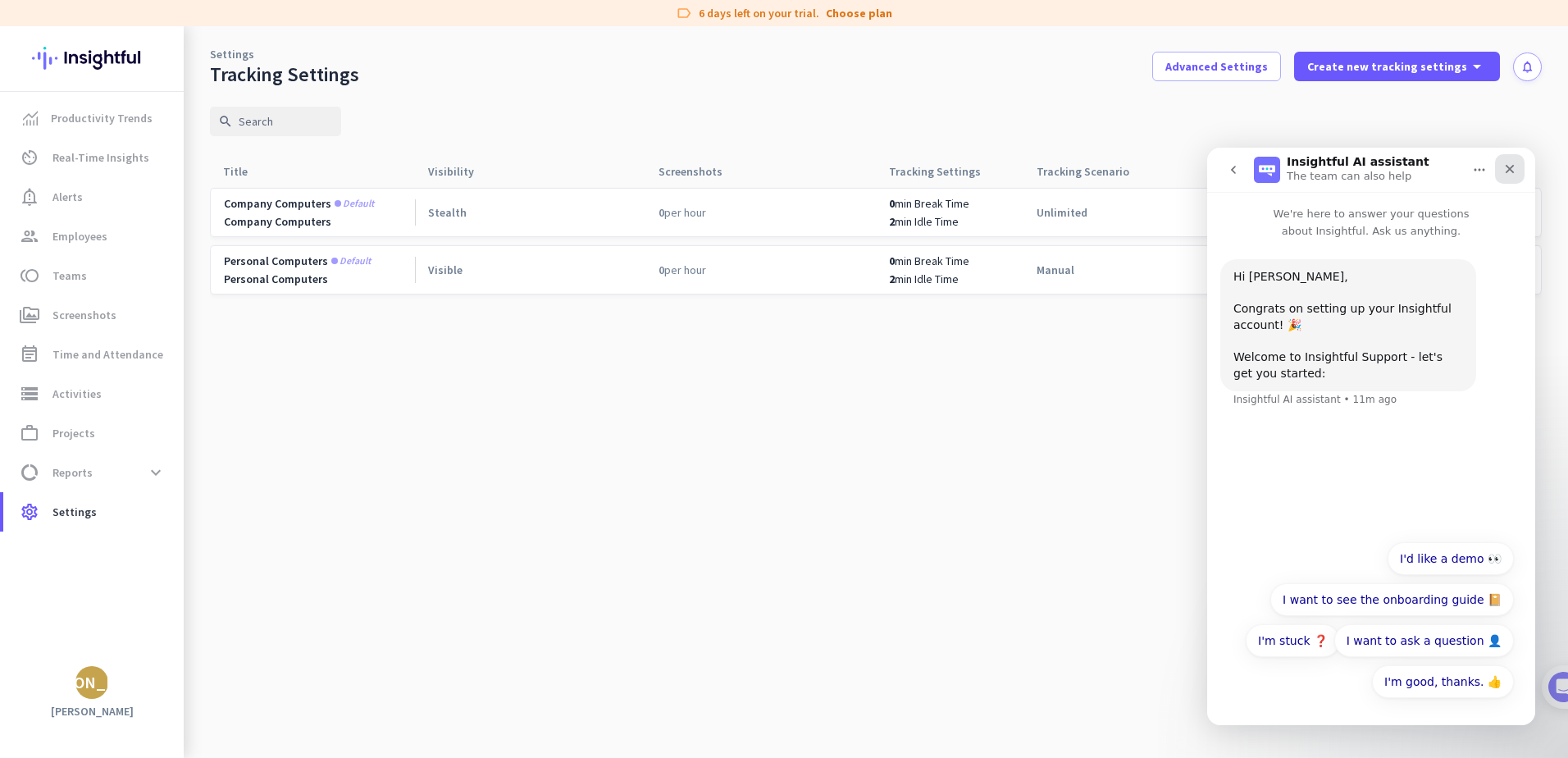
click at [1513, 170] on icon "Close" at bounding box center [1510, 169] width 13 height 13
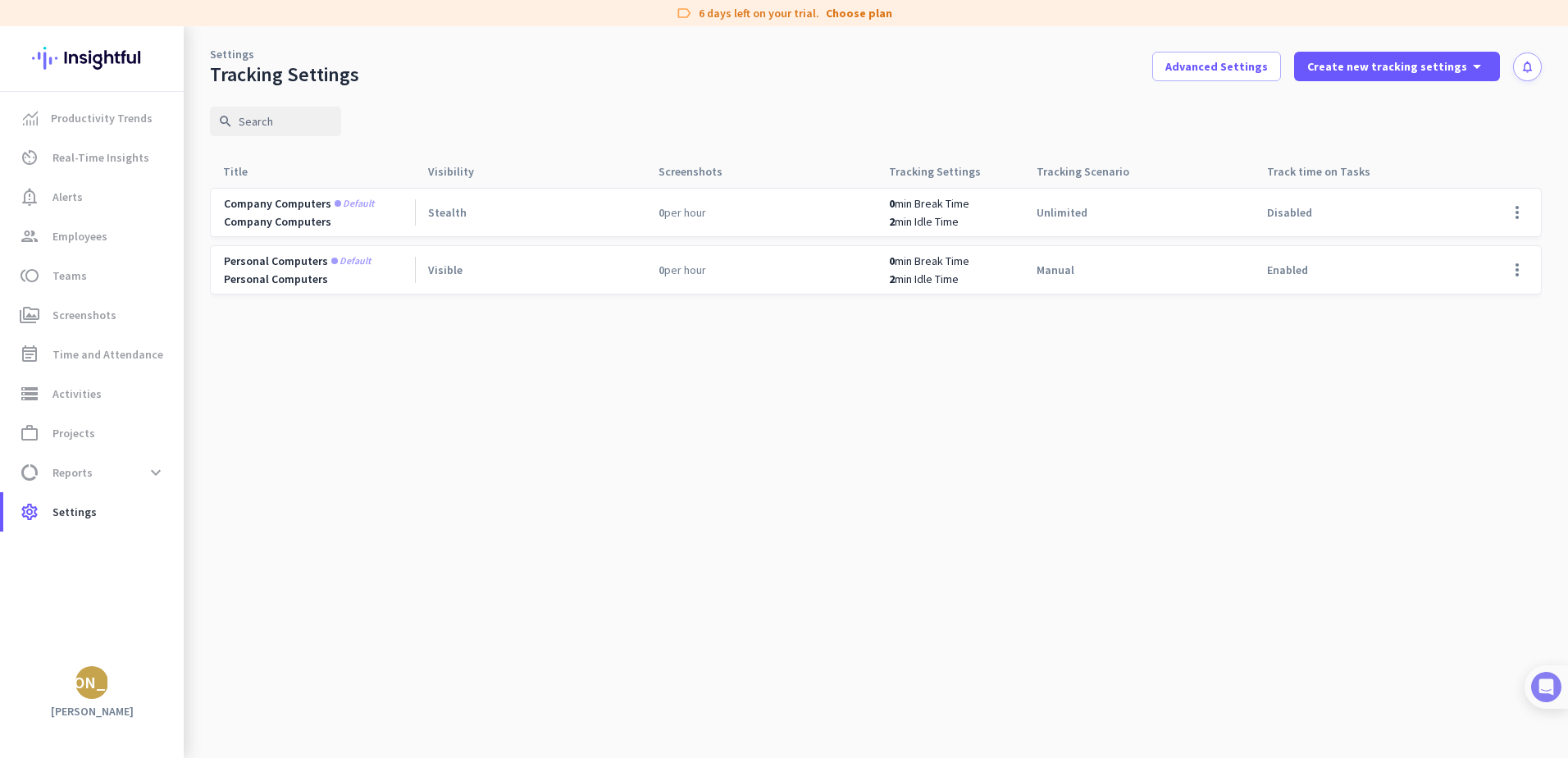
click at [1558, 676] on img at bounding box center [1547, 688] width 31 height 31
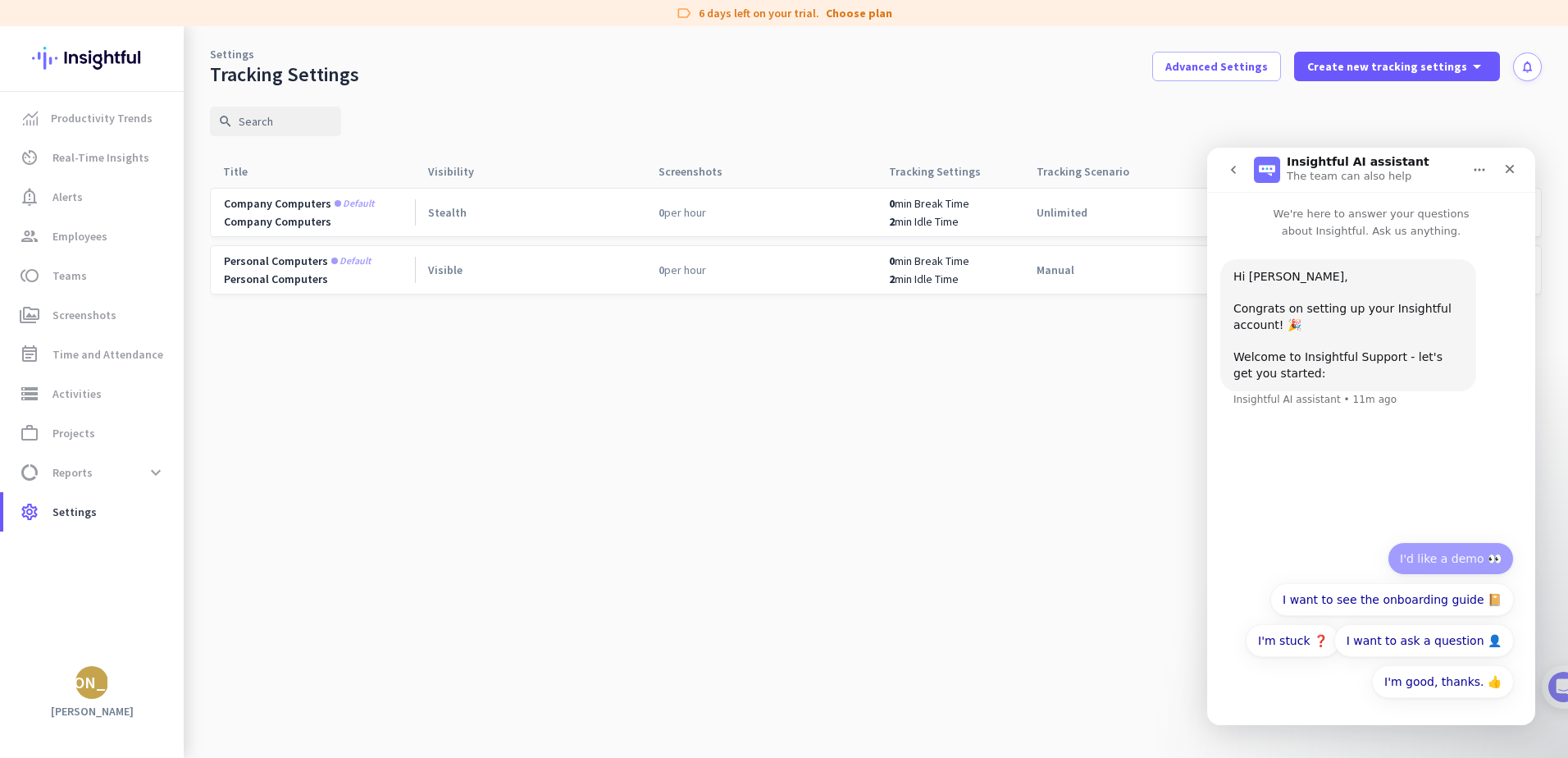
click at [1432, 568] on button "I'd like a demo 👀" at bounding box center [1450, 559] width 126 height 33
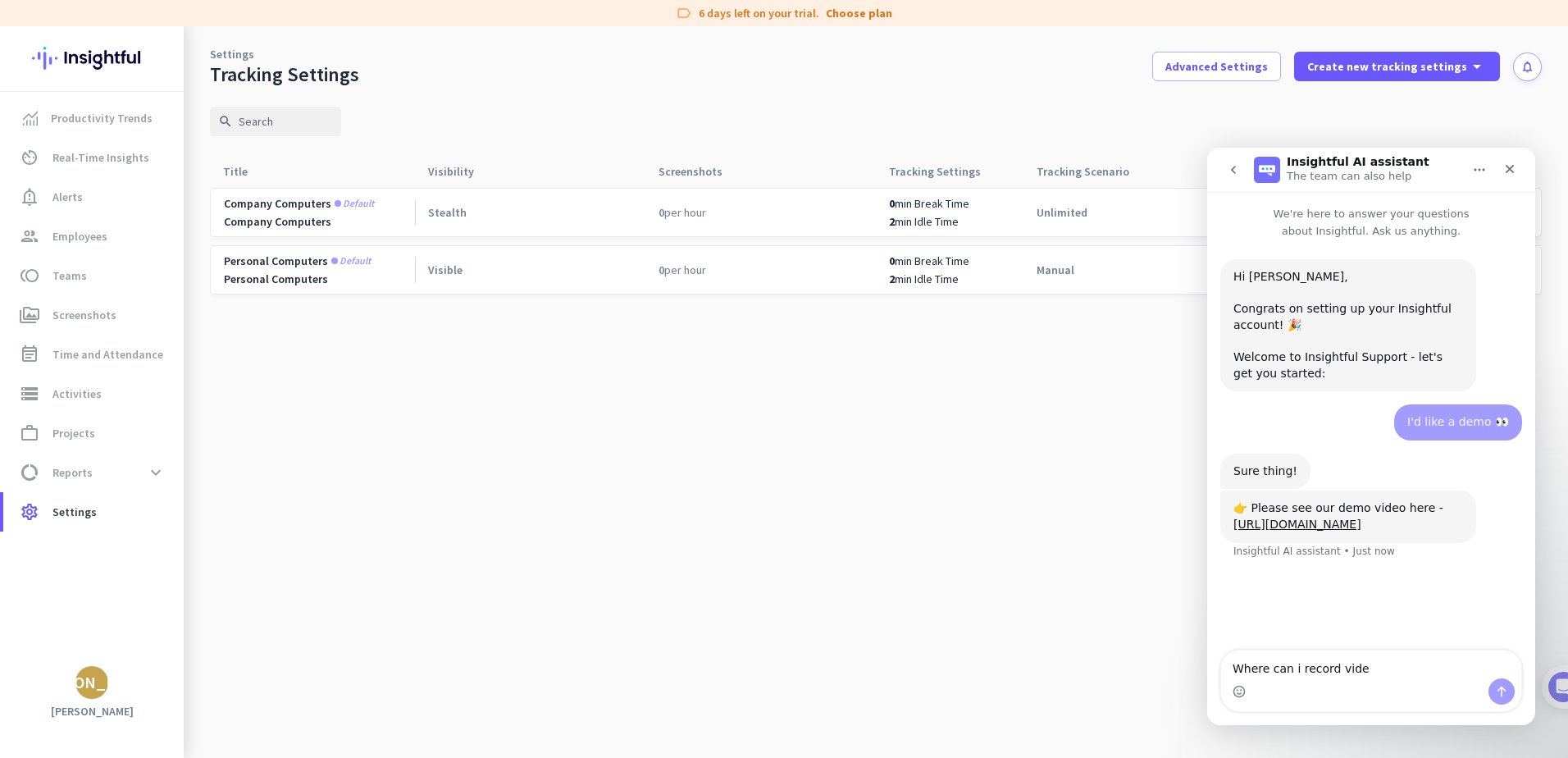
type textarea "Where can i record video"
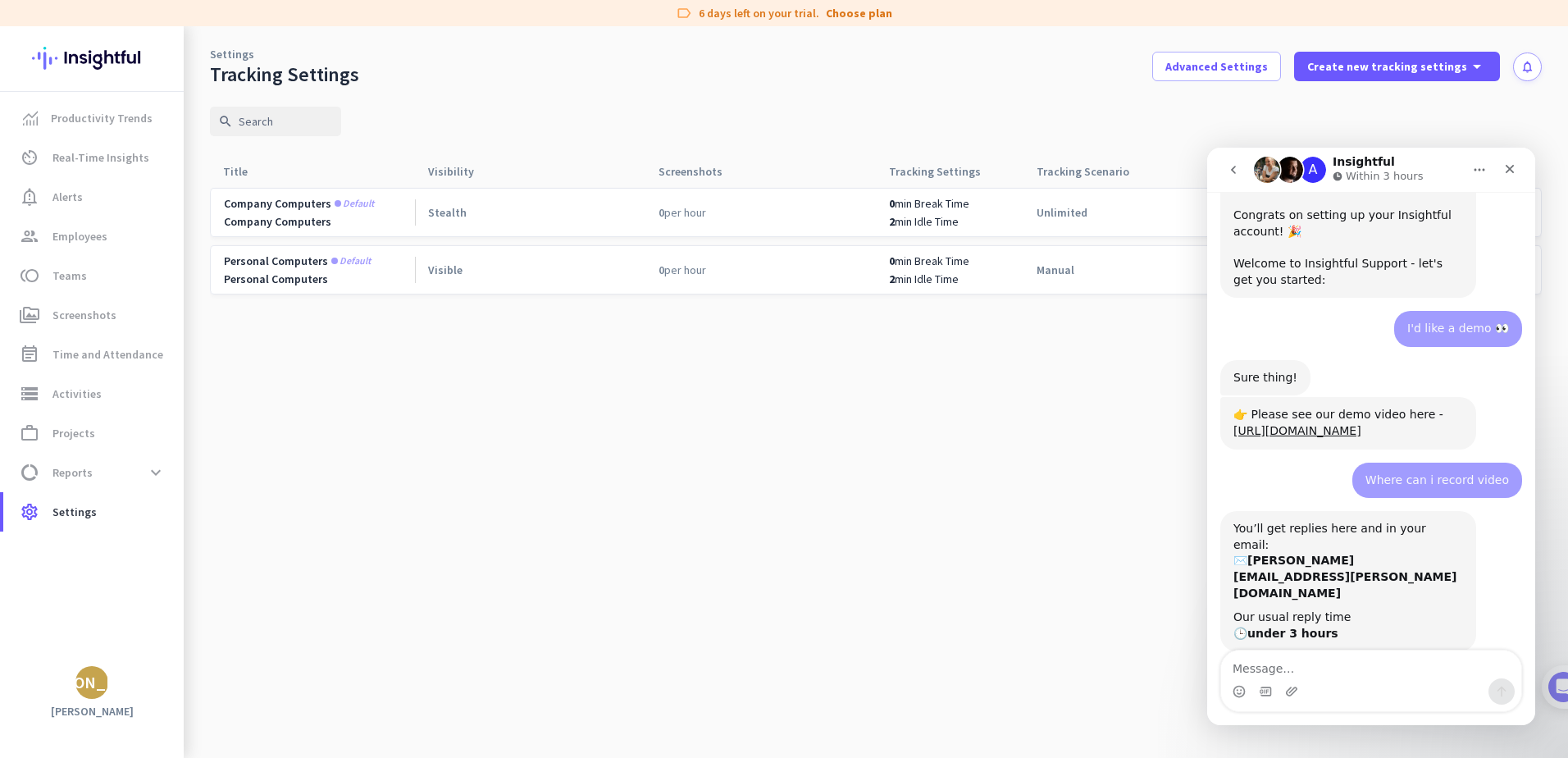
scroll to position [127, 0]
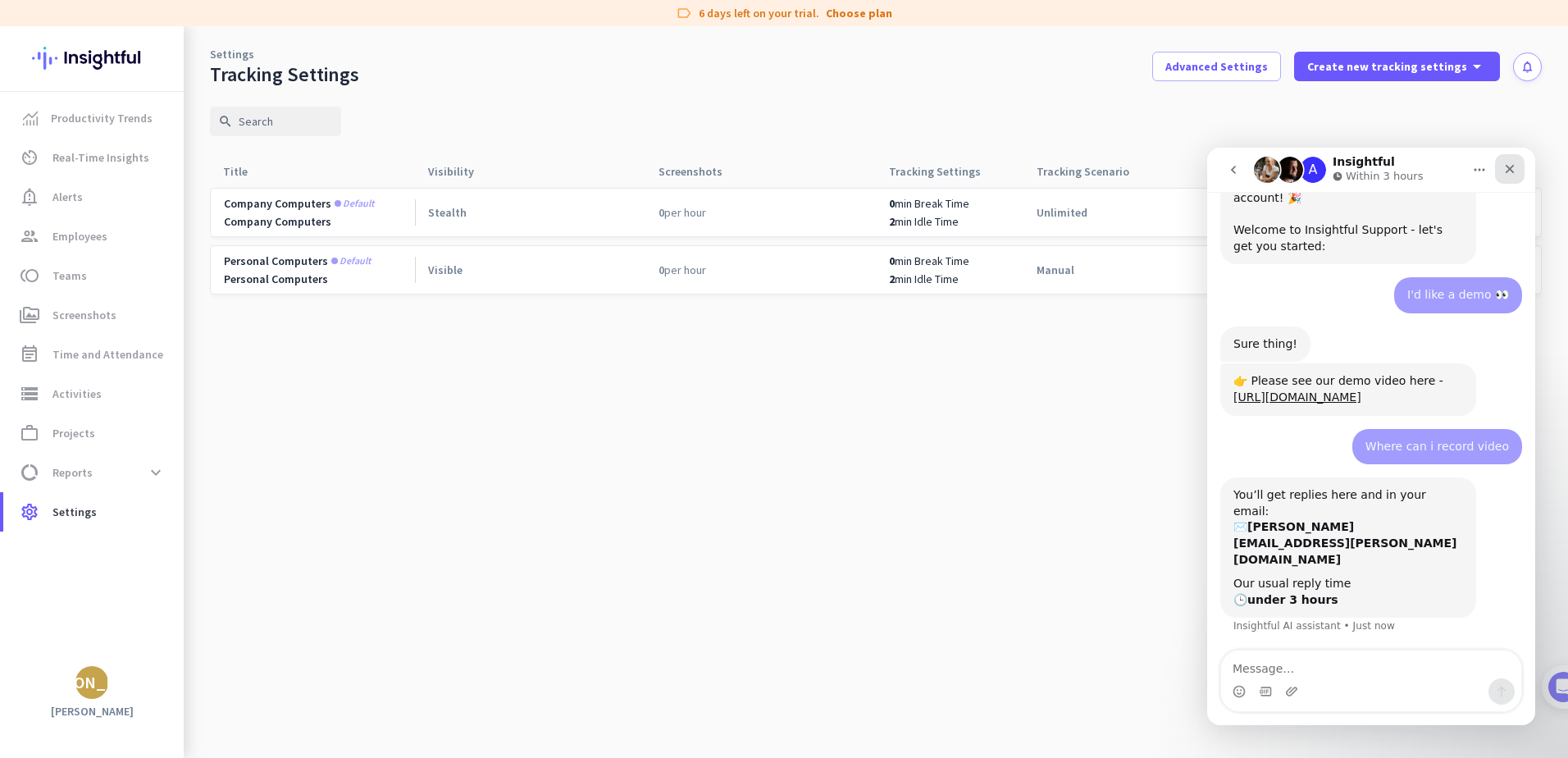
click at [1512, 164] on icon "Close" at bounding box center [1510, 169] width 13 height 13
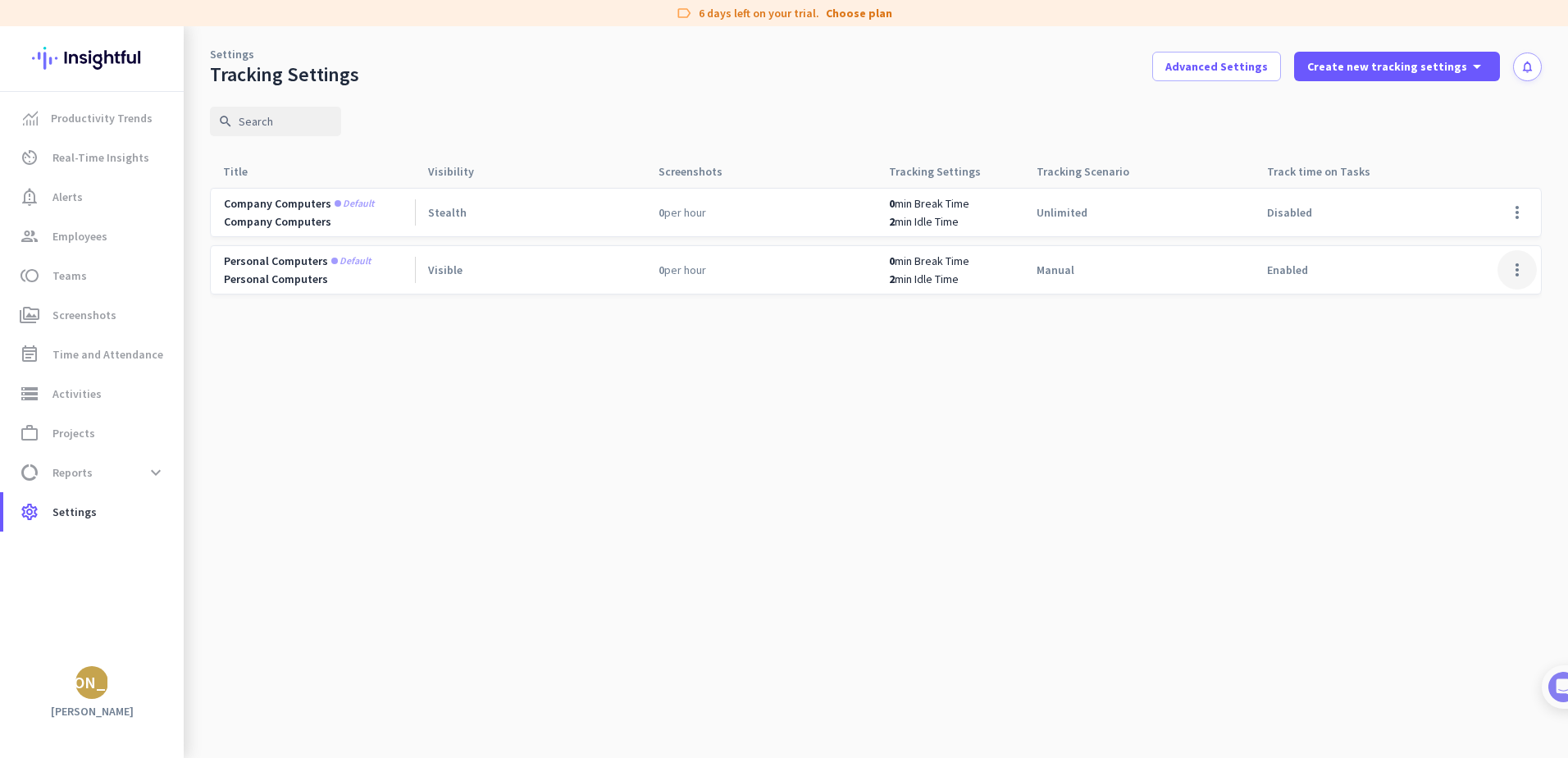
click at [1516, 270] on span at bounding box center [1517, 270] width 39 height 39
click at [1448, 310] on span "Edit" at bounding box center [1455, 304] width 20 height 14
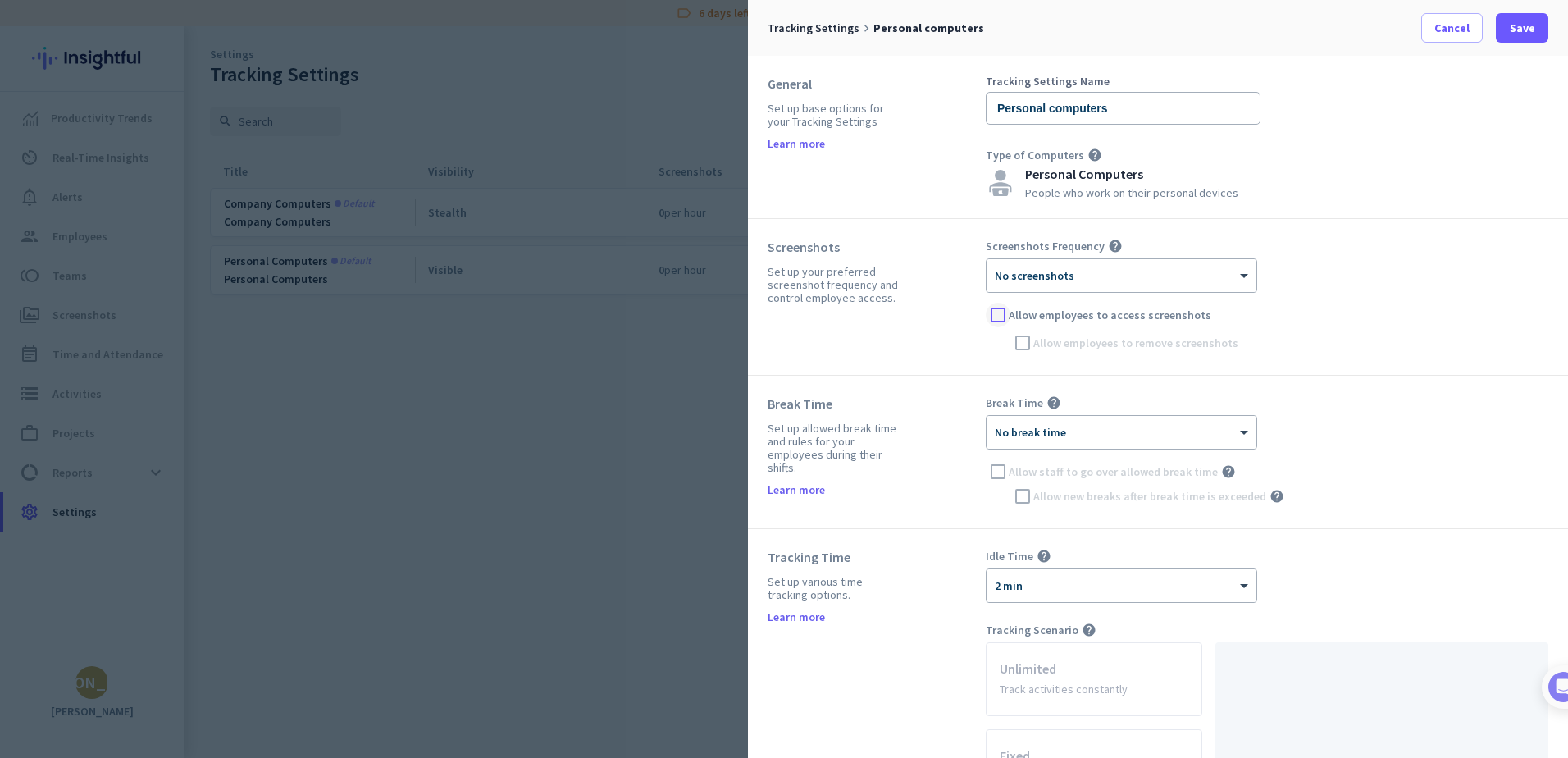
click at [994, 313] on div at bounding box center [998, 315] width 25 height 25
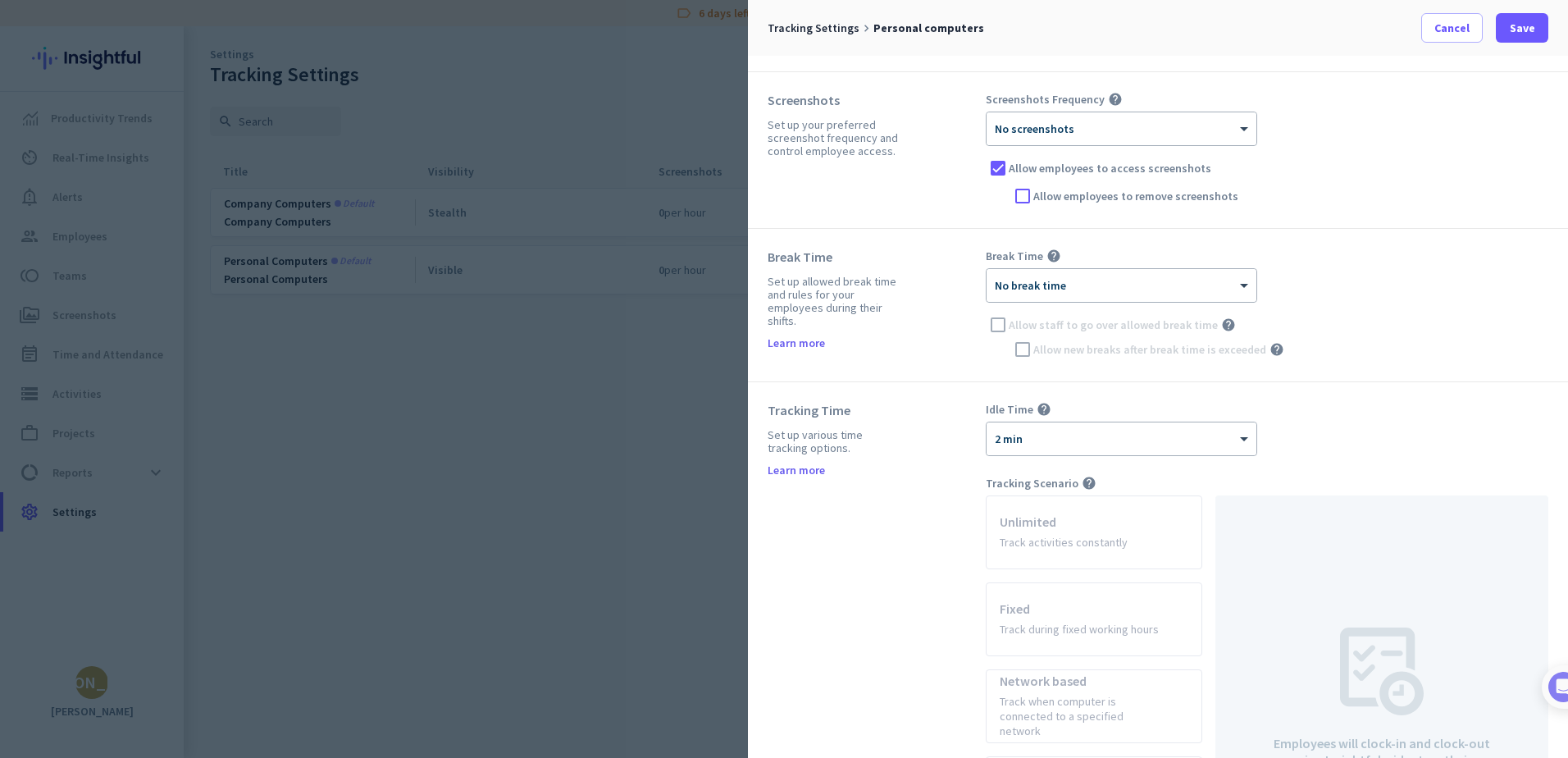
scroll to position [164, 0]
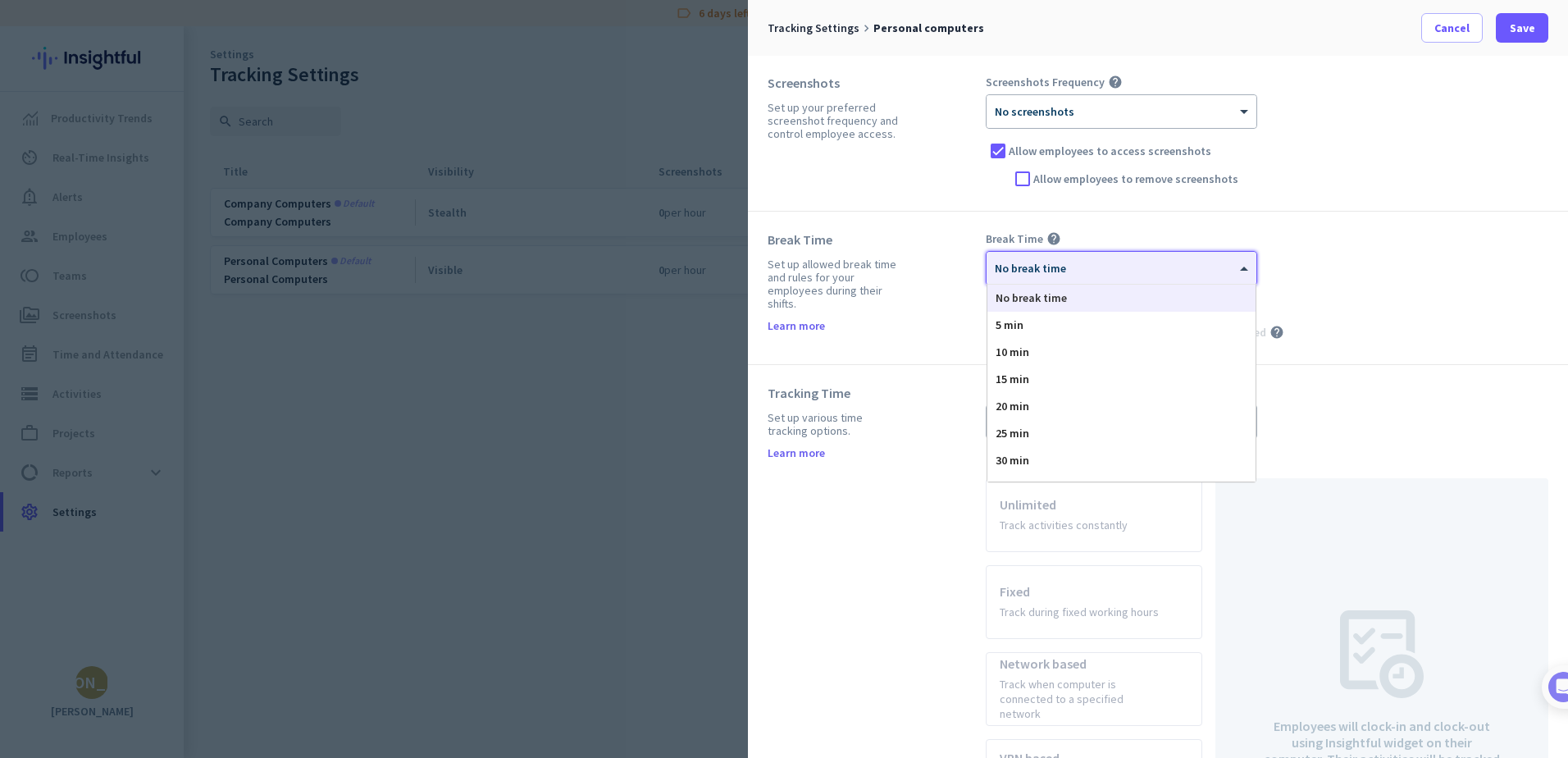
click at [1051, 270] on span "No break time" at bounding box center [1031, 268] width 71 height 14
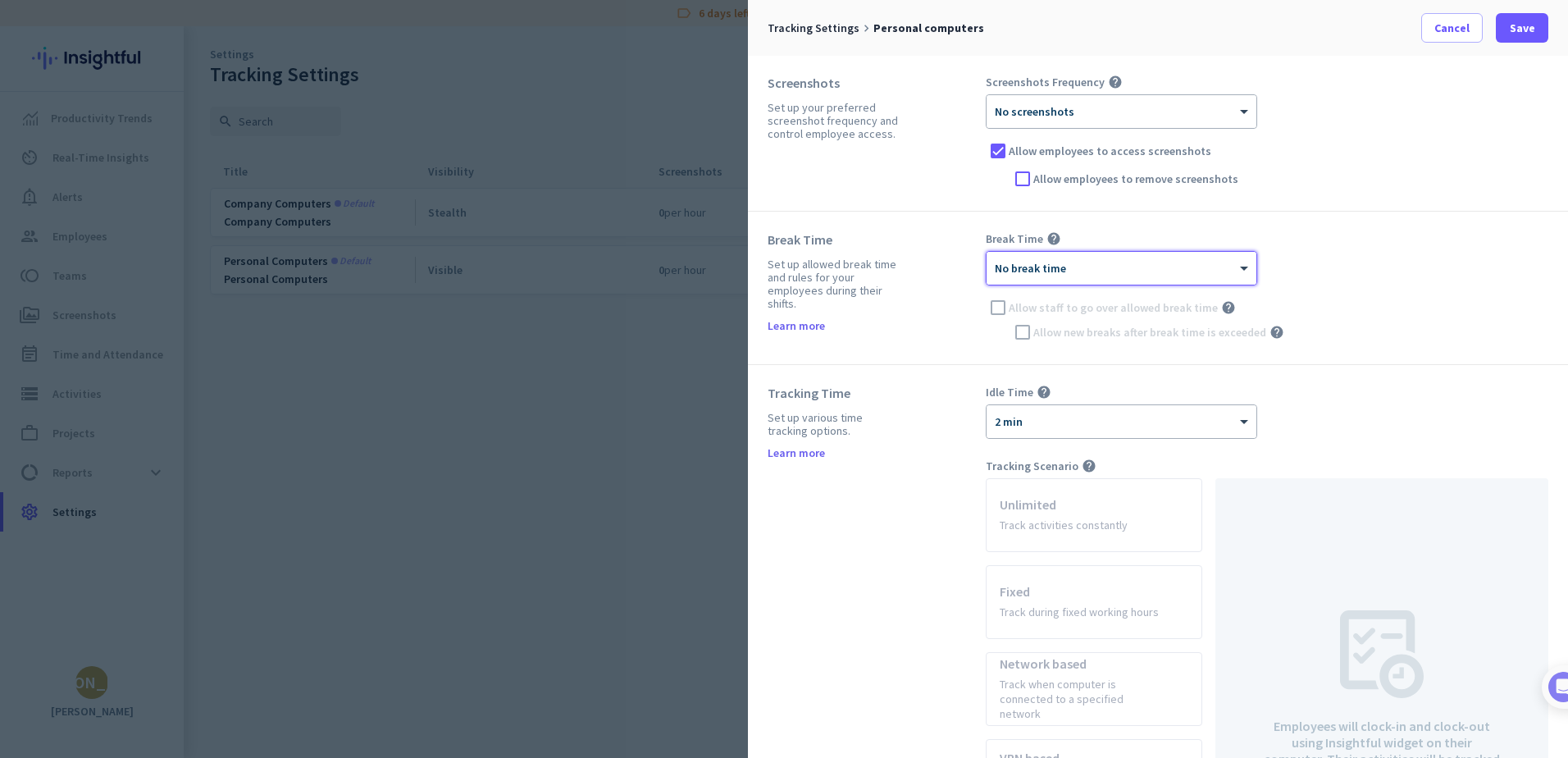
scroll to position [246, 0]
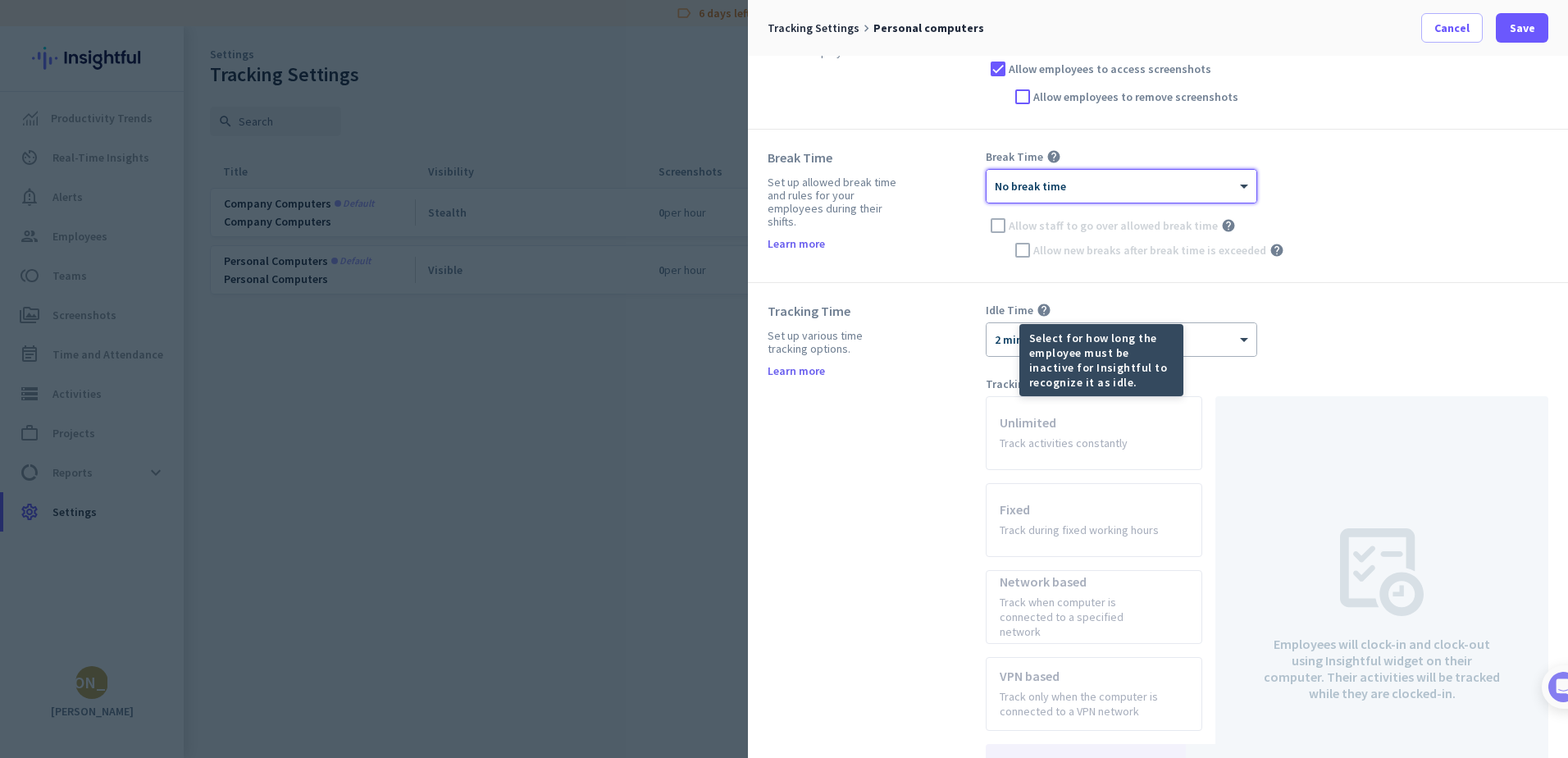
click at [1044, 313] on icon "help" at bounding box center [1043, 309] width 14 height 14
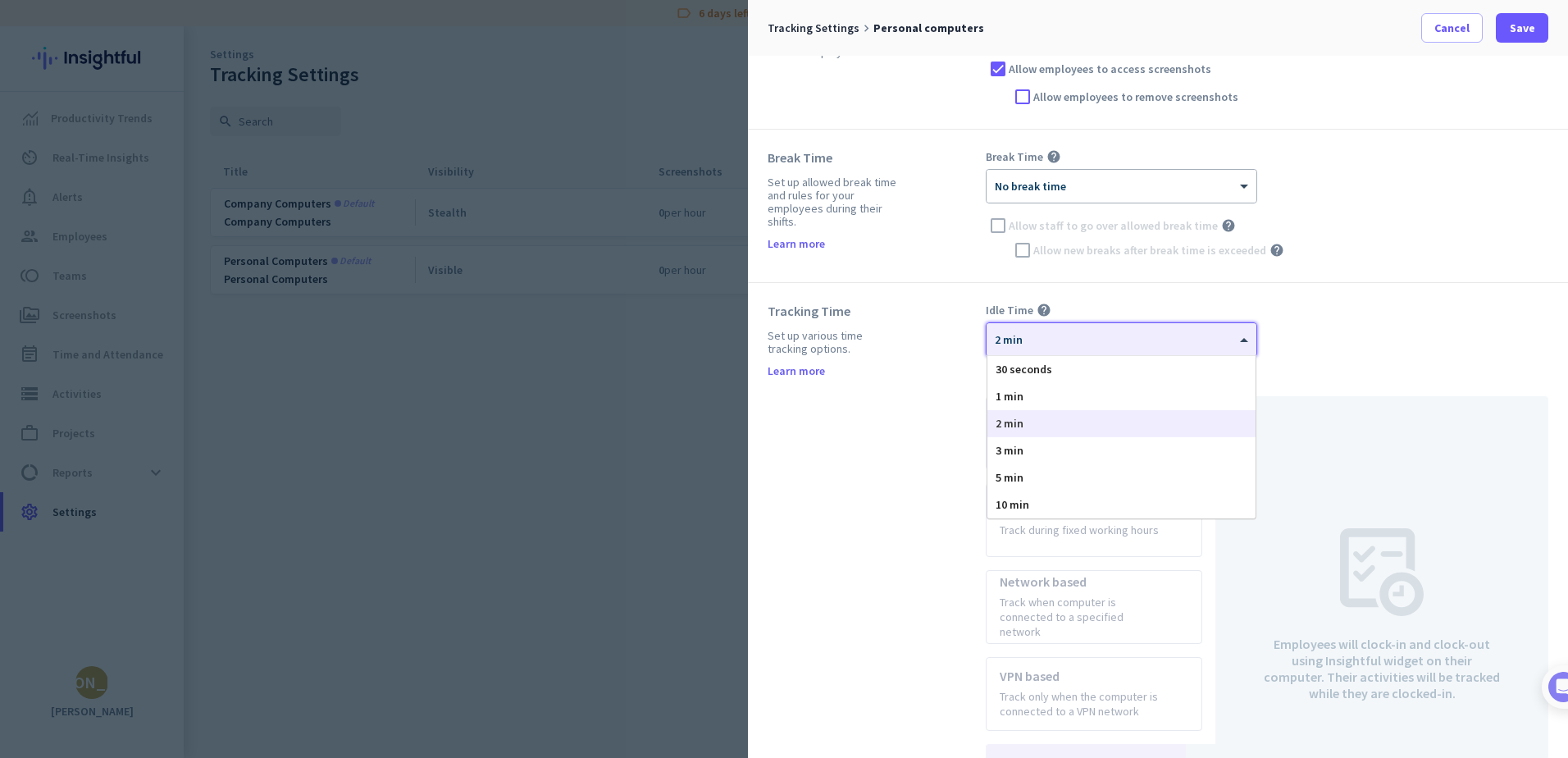
click at [1024, 347] on div "× 2 min" at bounding box center [1121, 339] width 270 height 33
click at [1026, 473] on div "5 min" at bounding box center [1121, 478] width 268 height 27
click at [910, 462] on div "Tracking Time Set up various time tracking options. Learn more" at bounding box center [876, 605] width 218 height 605
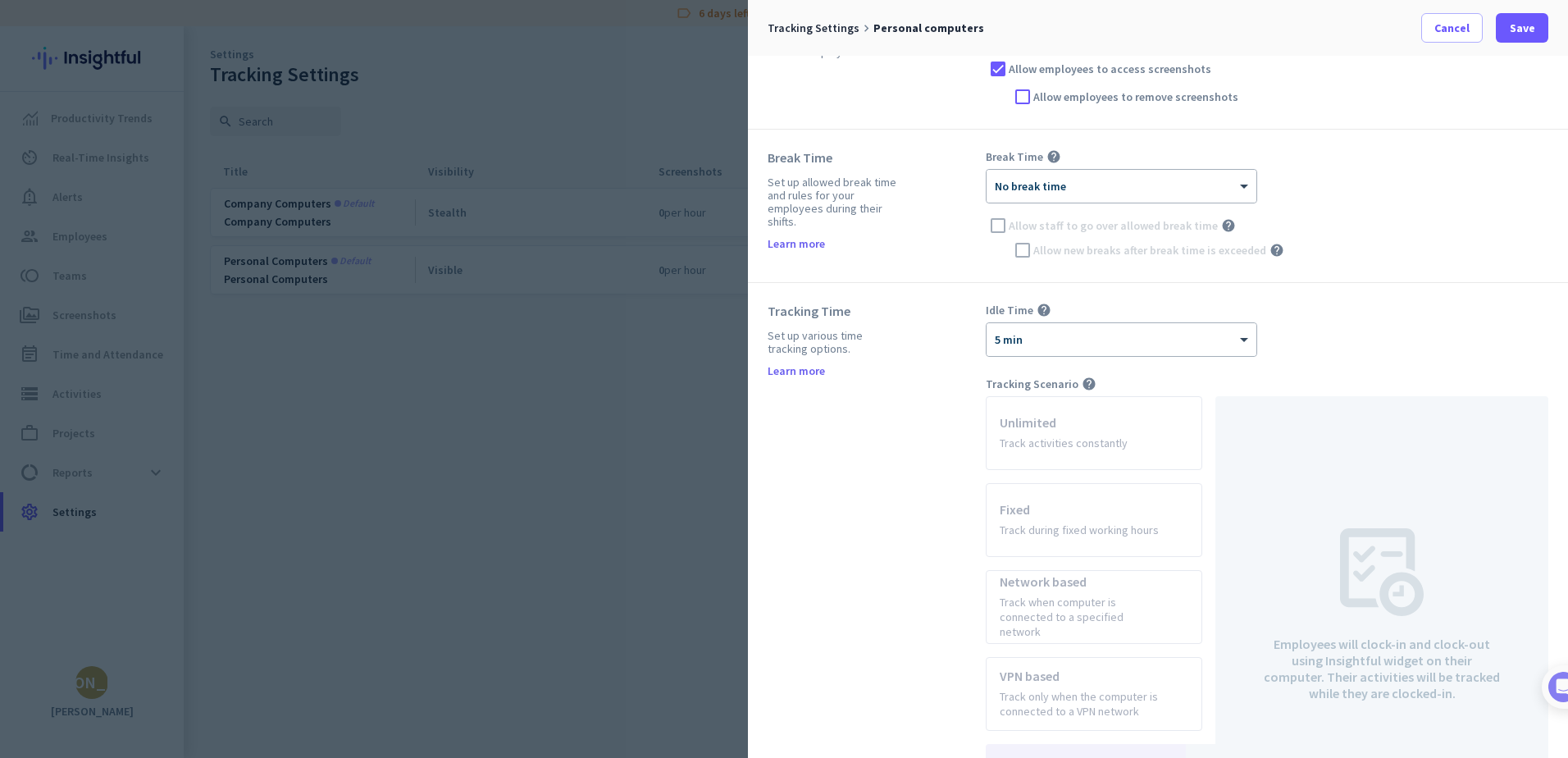
click at [1054, 417] on app-radio-card "Unlimited Track activities constantly" at bounding box center [1093, 432] width 216 height 74
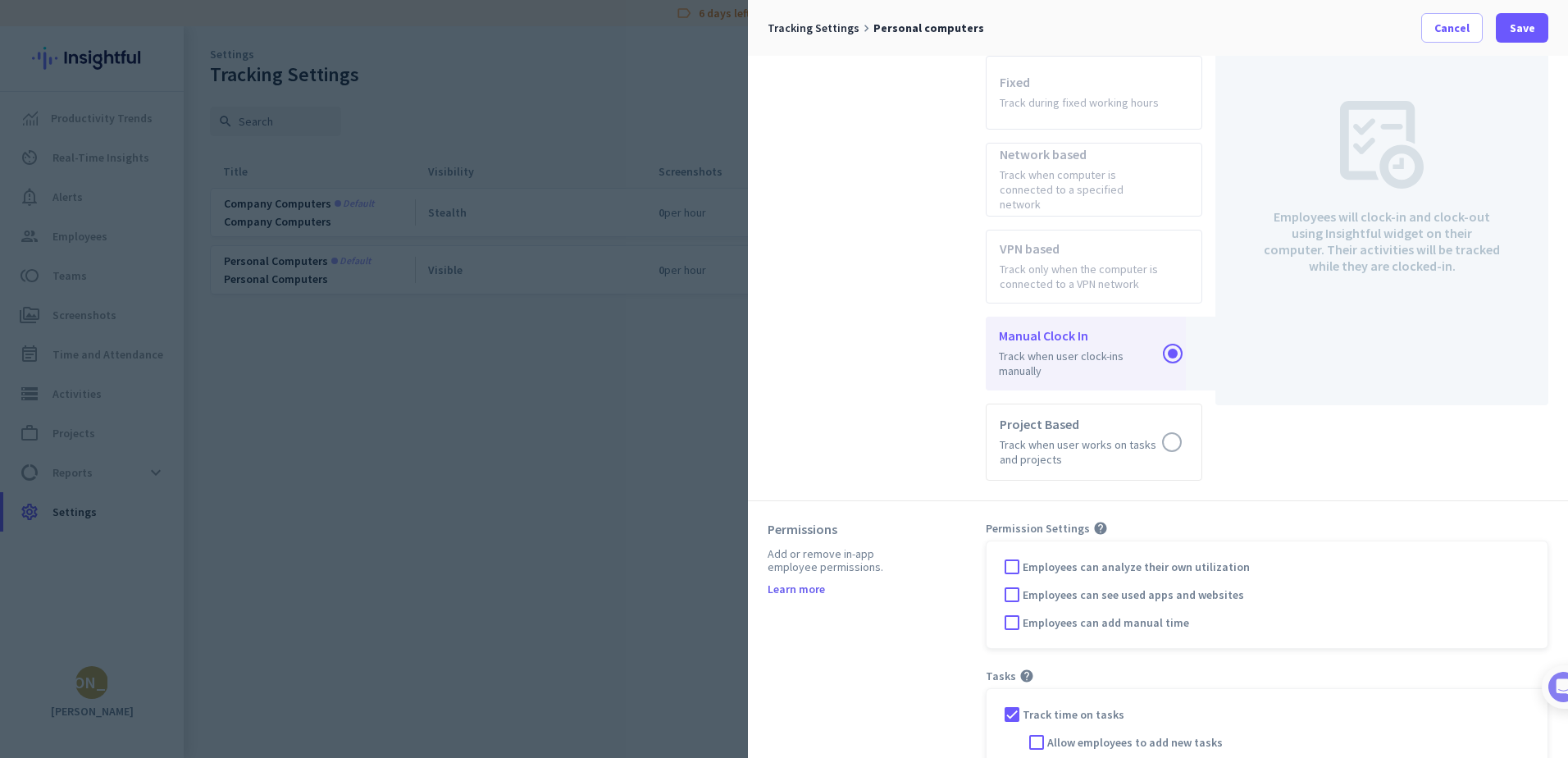
scroll to position [689, 0]
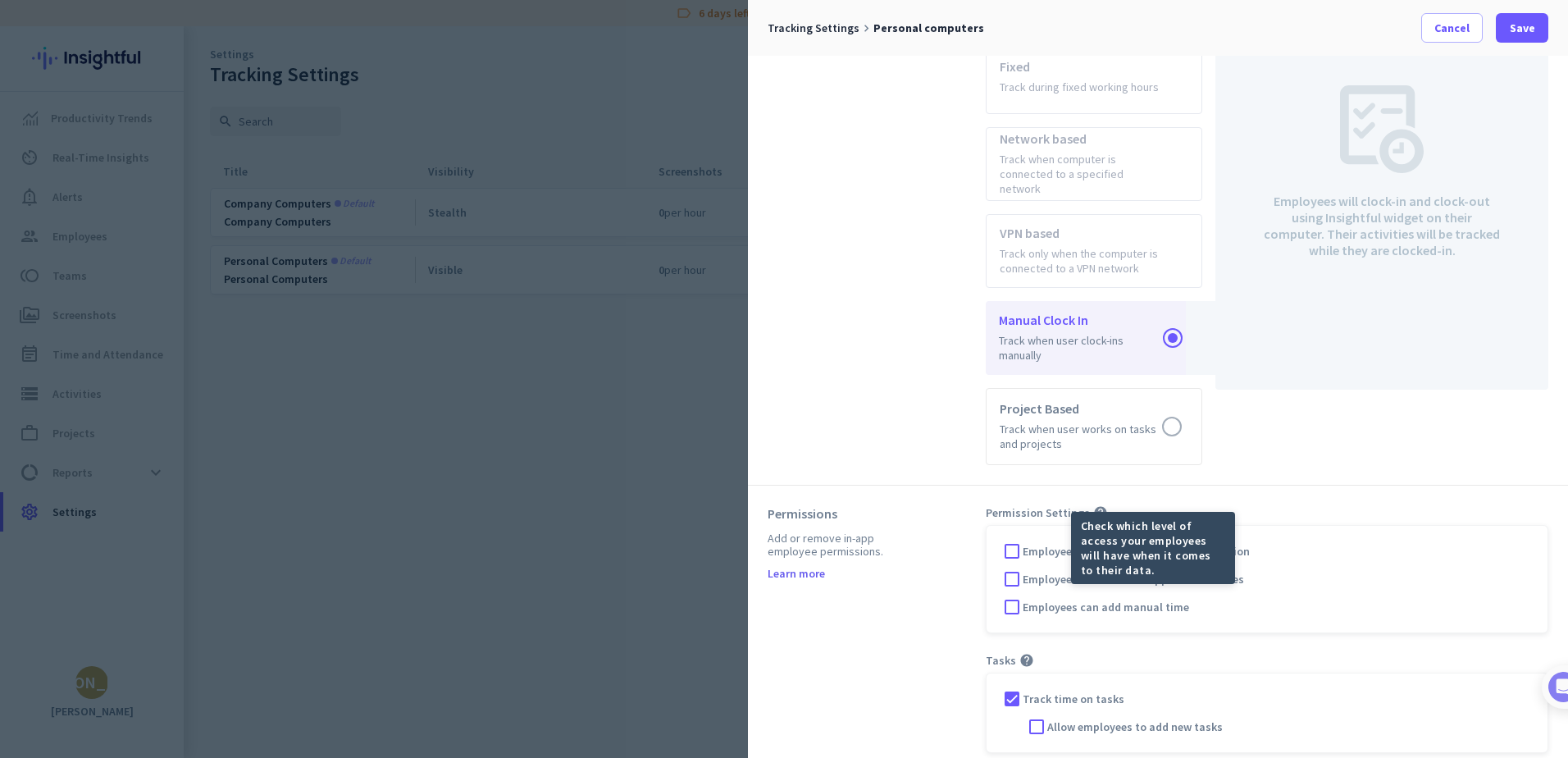
click at [1012, 538] on mat-tooltip-component "Check which level of access your employees will have when it comes to their dat…" at bounding box center [1094, 548] width 164 height 72
click at [1015, 539] on div at bounding box center [1012, 551] width 25 height 25
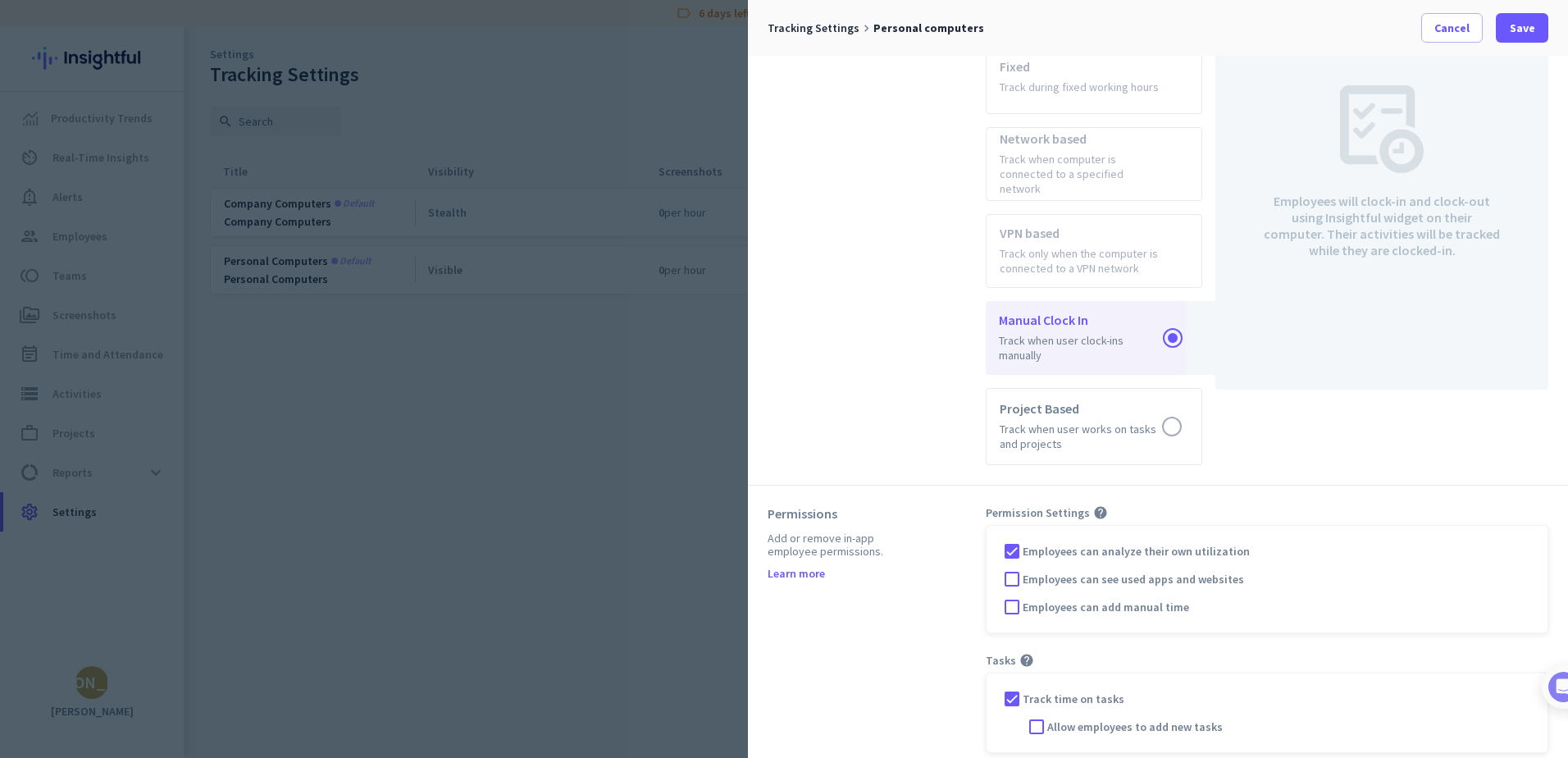
scroll to position [127, 0]
click at [1006, 567] on div at bounding box center [1012, 579] width 25 height 25
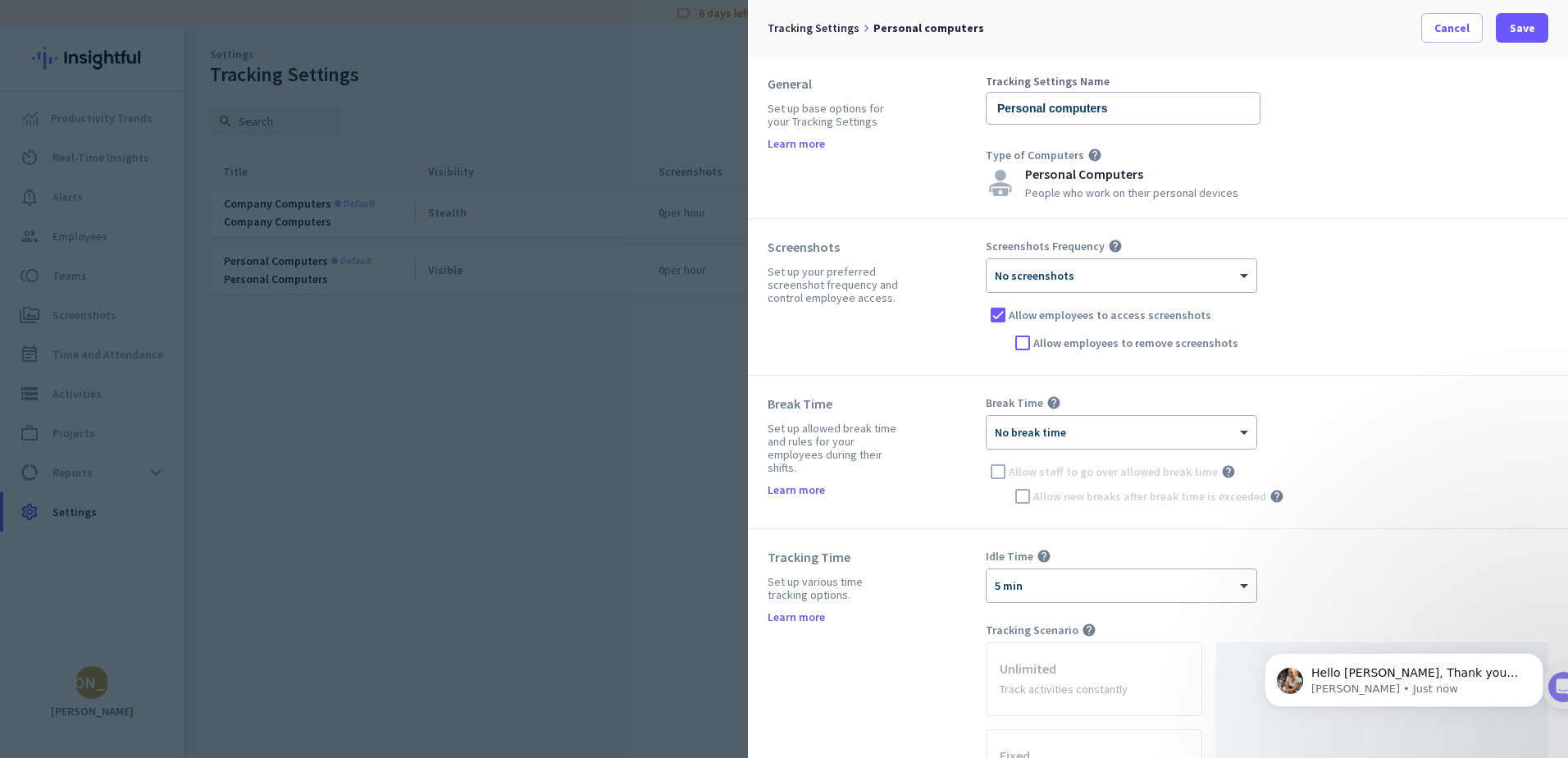
scroll to position [428, 0]
click at [1115, 285] on div "× No screenshots" at bounding box center [1121, 276] width 270 height 33
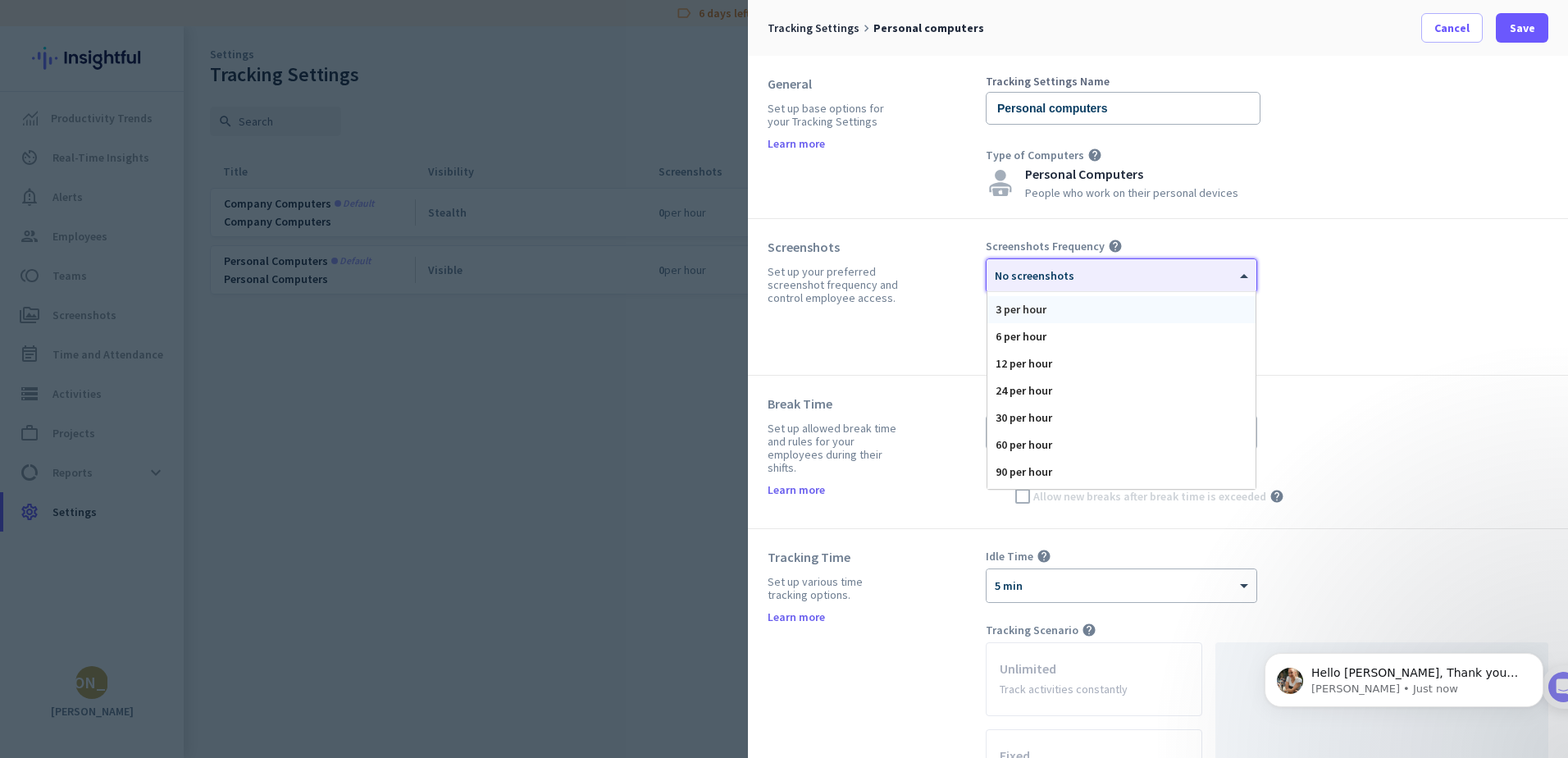
scroll to position [101, 0]
click at [1086, 478] on div "120 per hour" at bounding box center [1121, 476] width 268 height 27
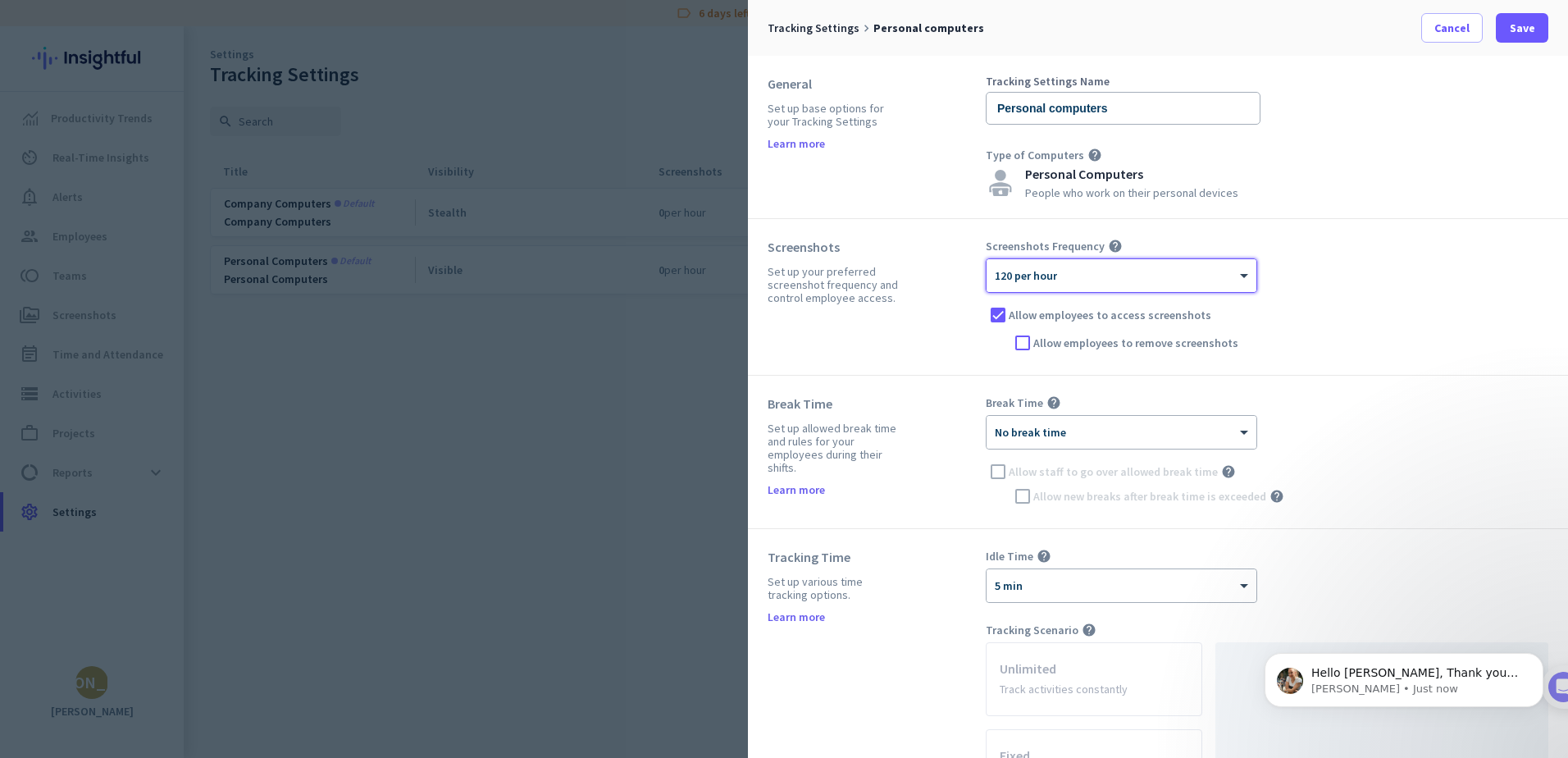
click at [1322, 393] on div "Break Time Set up allowed break time and rules for your employees during their …" at bounding box center [1159, 452] width 820 height 153
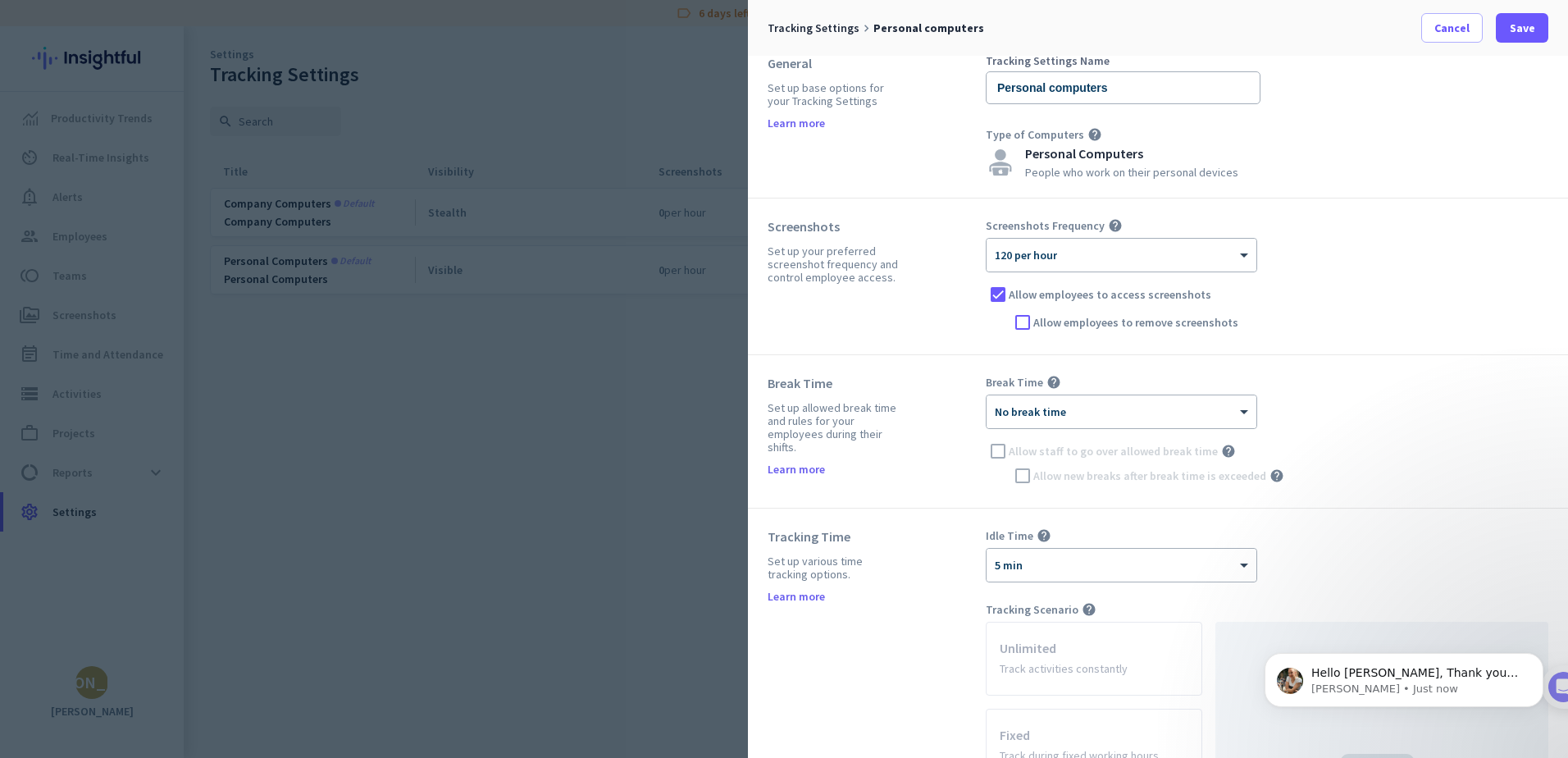
scroll to position [0, 0]
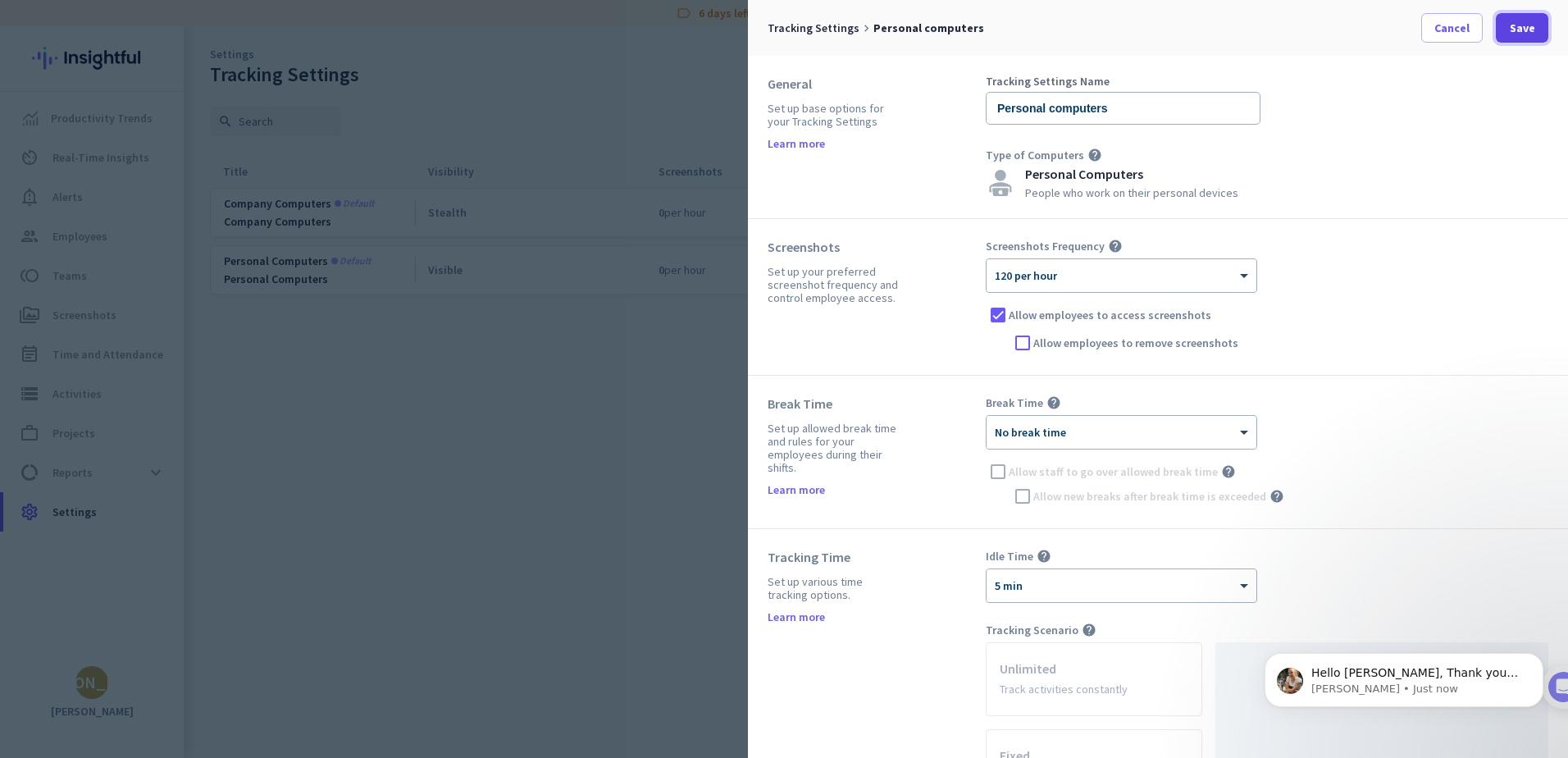
click at [1532, 30] on span "Save" at bounding box center [1523, 27] width 25 height 16
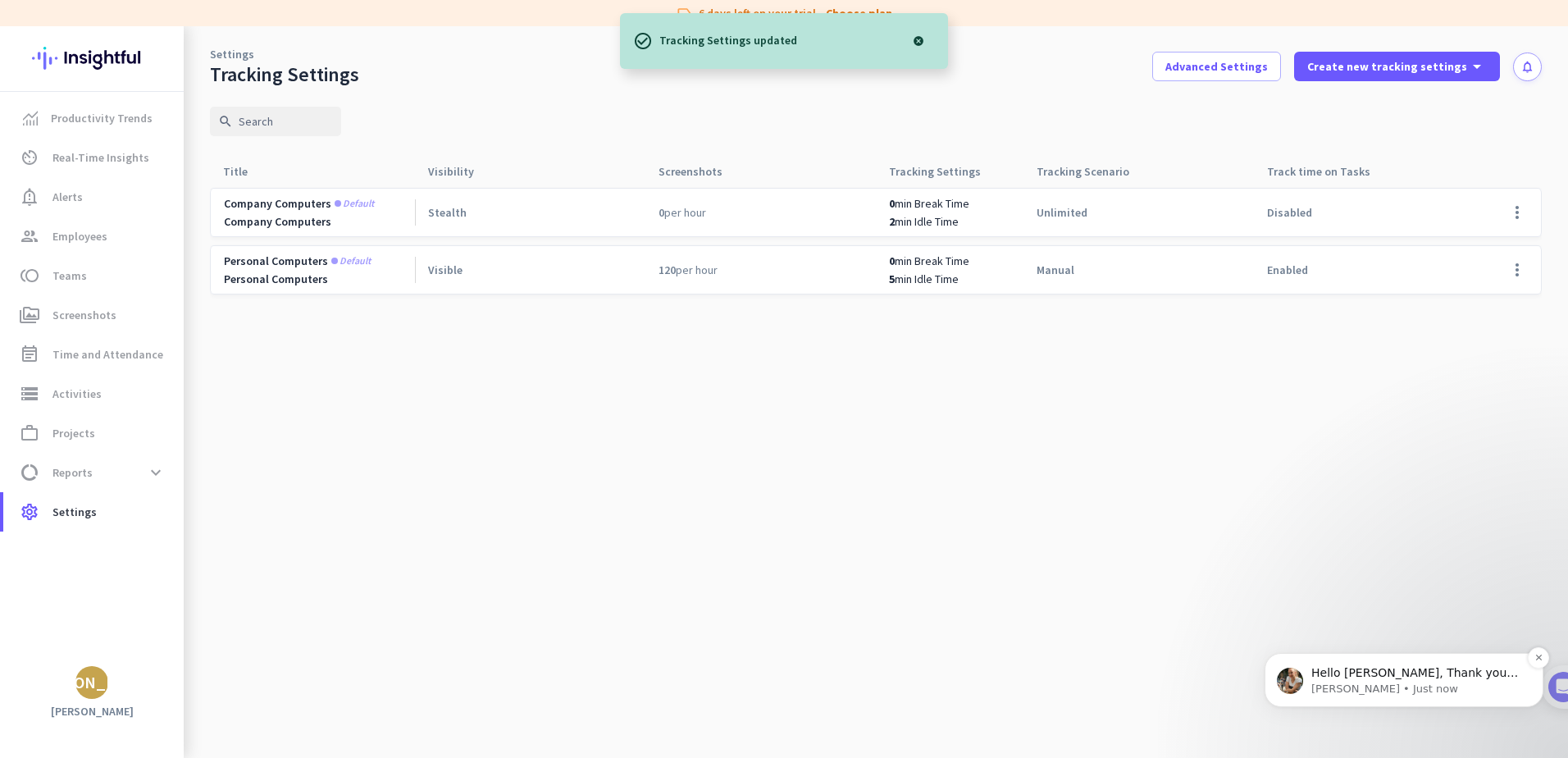
click at [1366, 677] on p "Hello [PERSON_NAME], Thank you for reaching out to [GEOGRAPHIC_DATA]. We have e…" at bounding box center [1417, 673] width 212 height 16
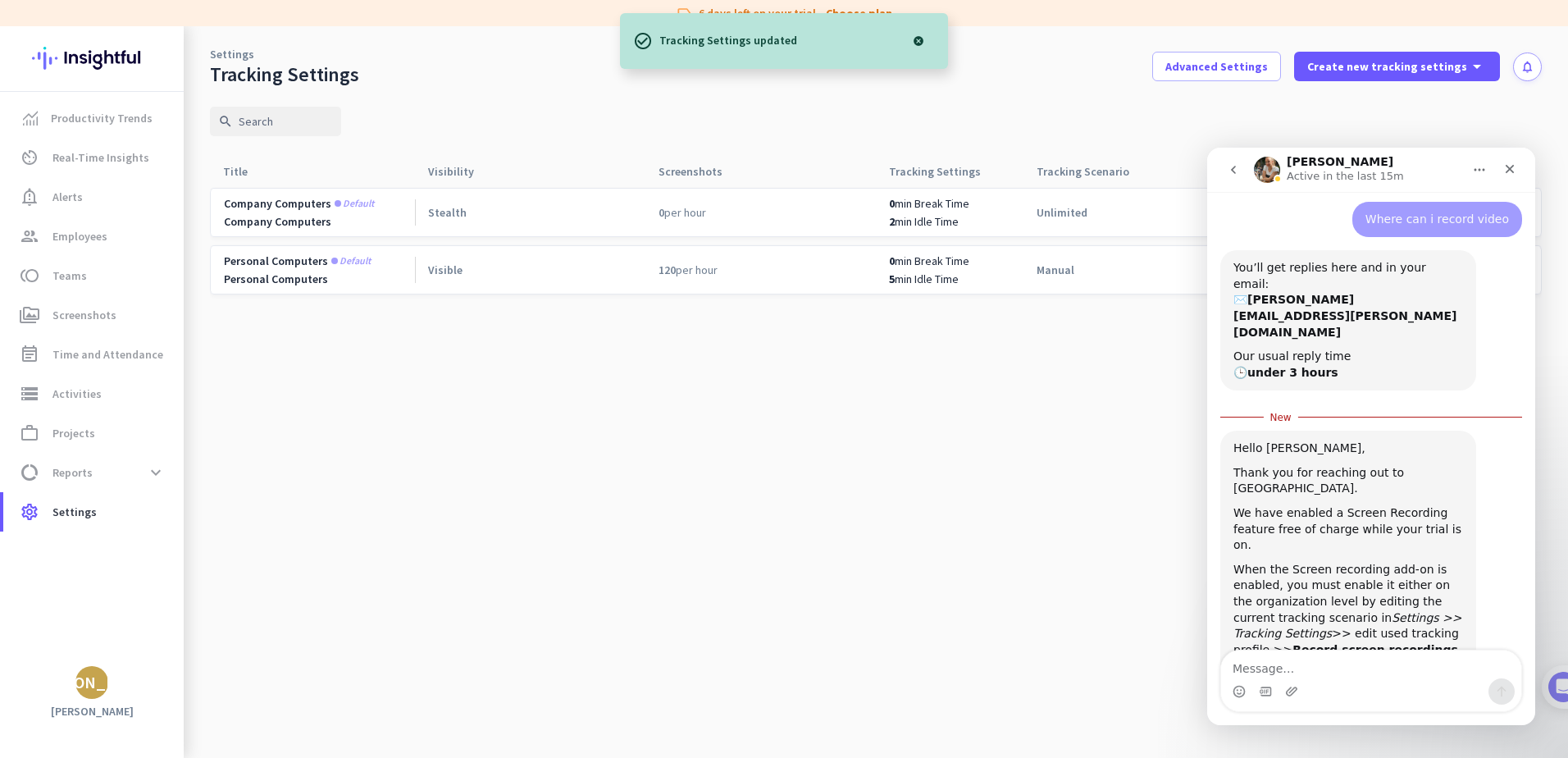
scroll to position [455, 0]
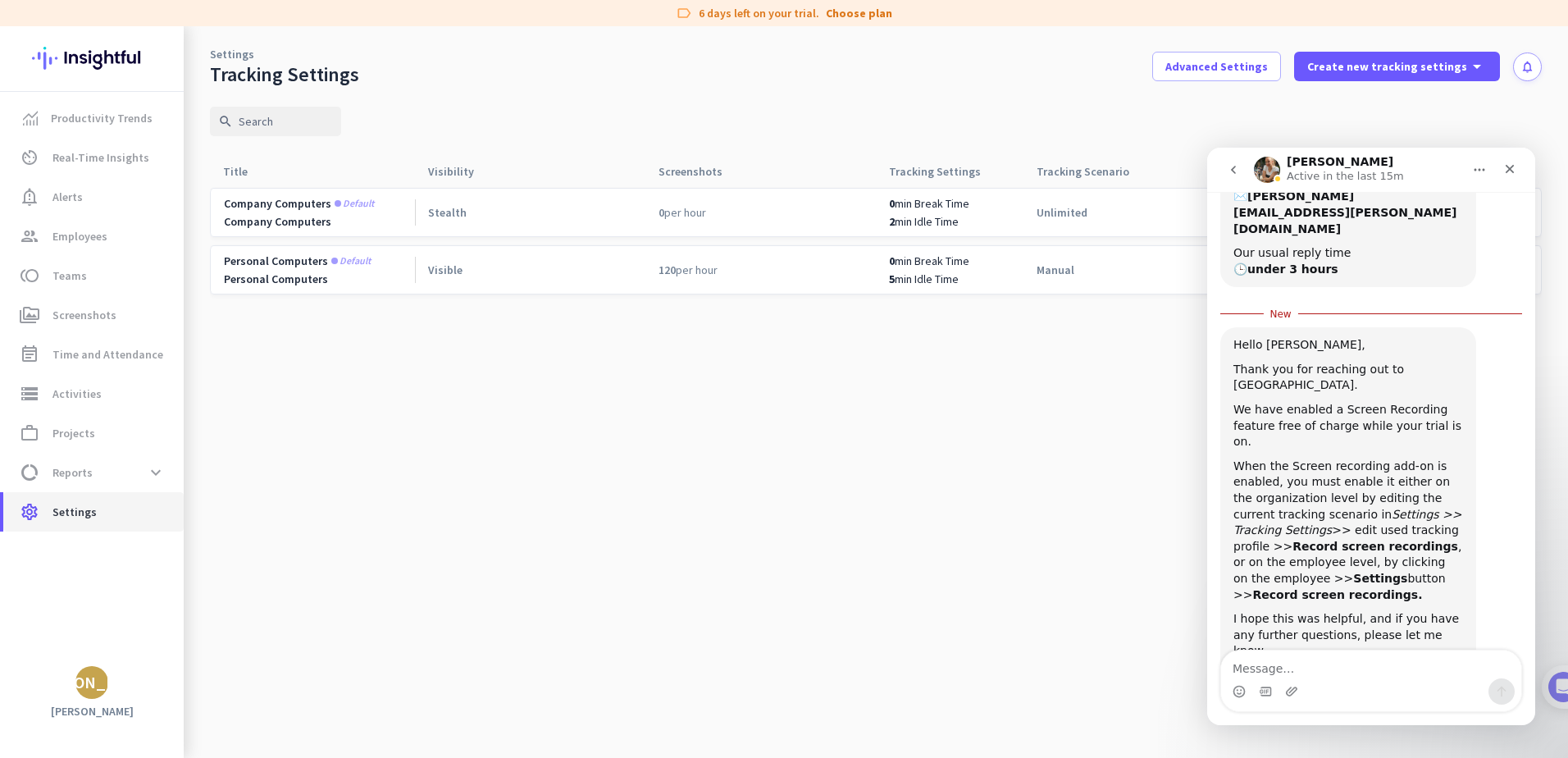
click at [64, 515] on span "Settings" at bounding box center [75, 511] width 44 height 20
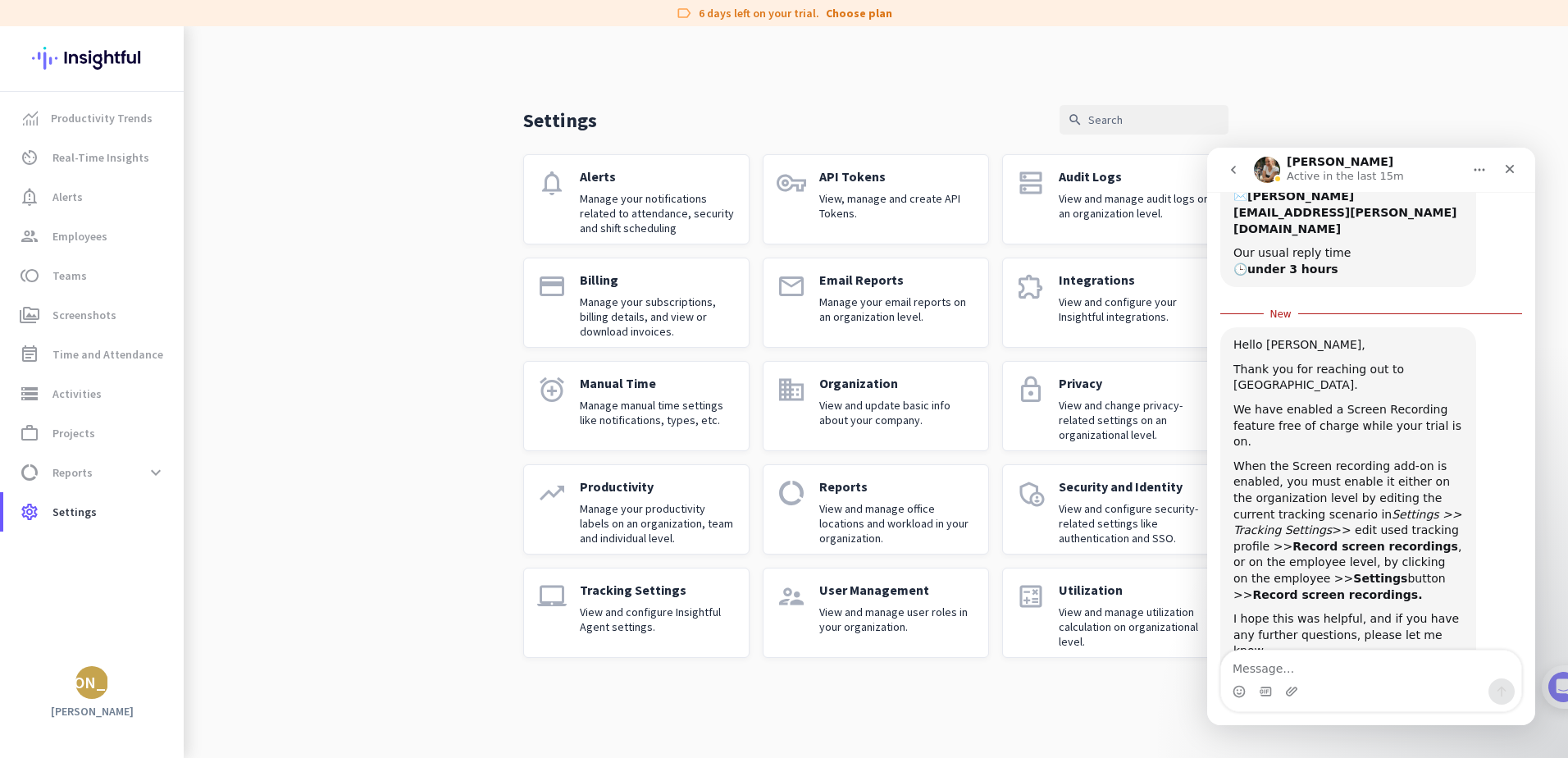
click at [644, 613] on p "View and configure Insightful Agent settings." at bounding box center [658, 619] width 156 height 30
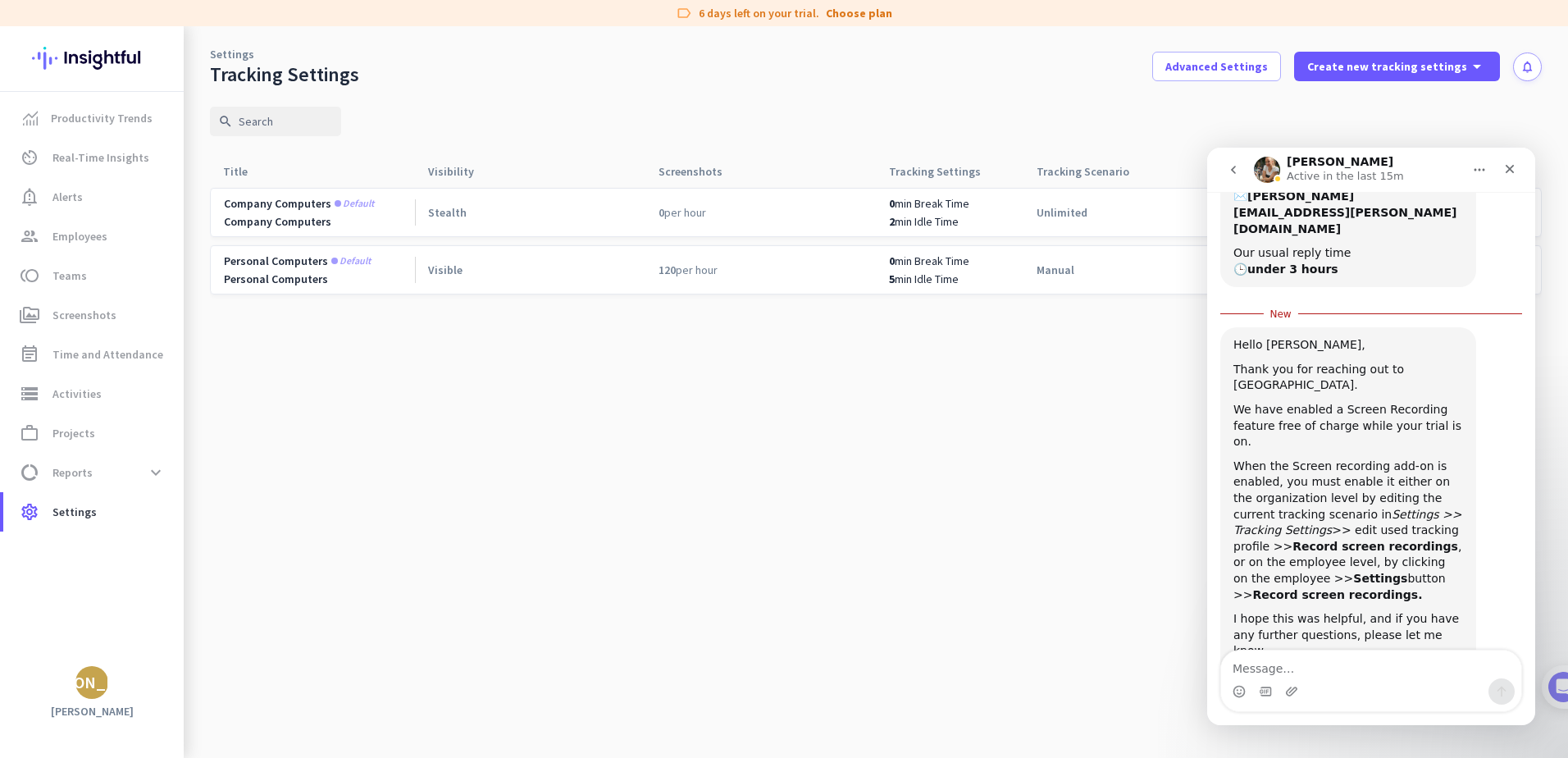
click at [978, 265] on div "0 min Break Time" at bounding box center [956, 260] width 135 height 14
click at [1231, 171] on icon "go back" at bounding box center [1233, 170] width 13 height 13
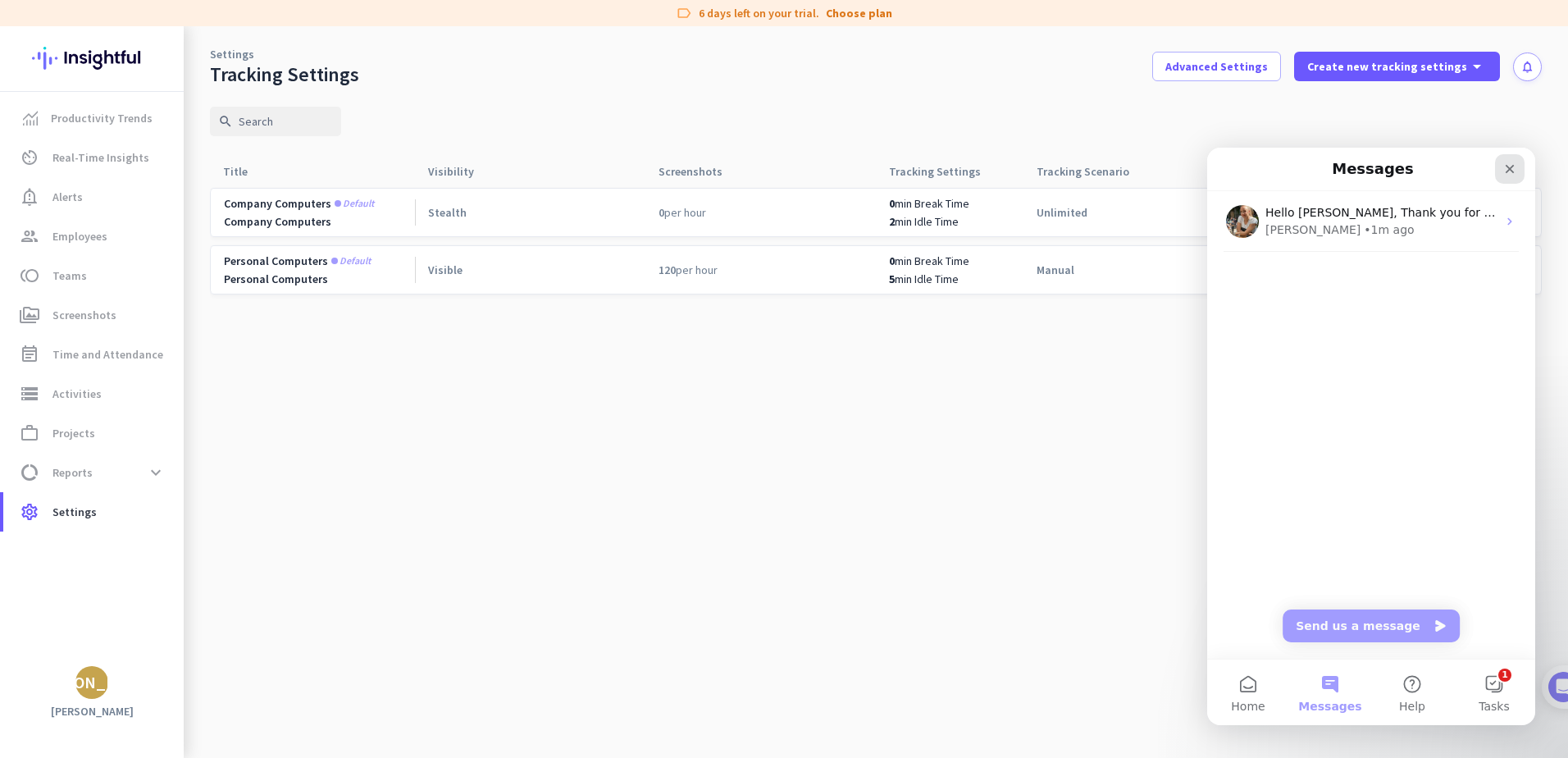
click at [1512, 175] on icon "Close" at bounding box center [1510, 169] width 13 height 13
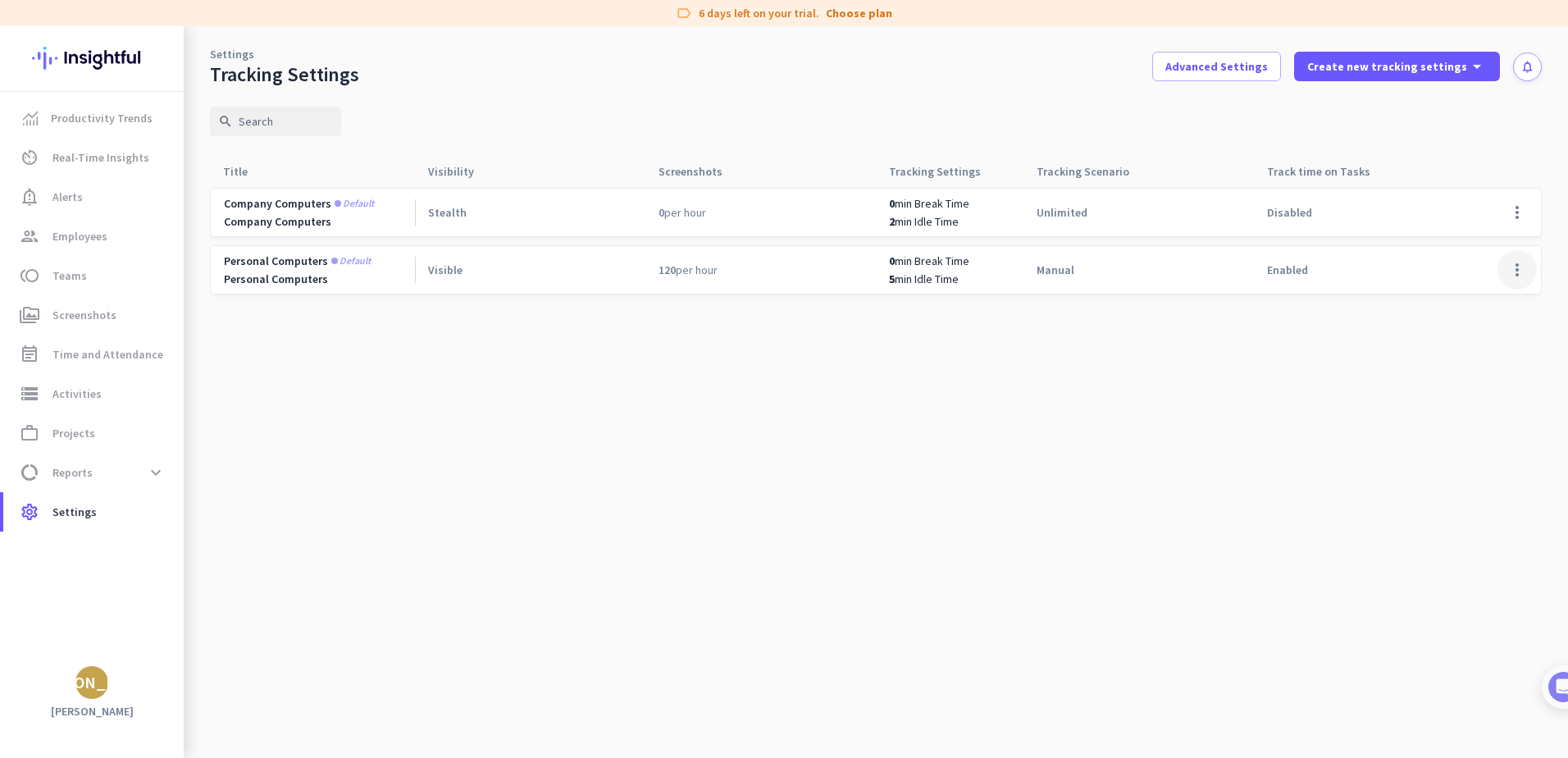
click at [1523, 269] on span at bounding box center [1517, 270] width 39 height 39
click at [1475, 301] on span "Edit" at bounding box center [1484, 304] width 79 height 16
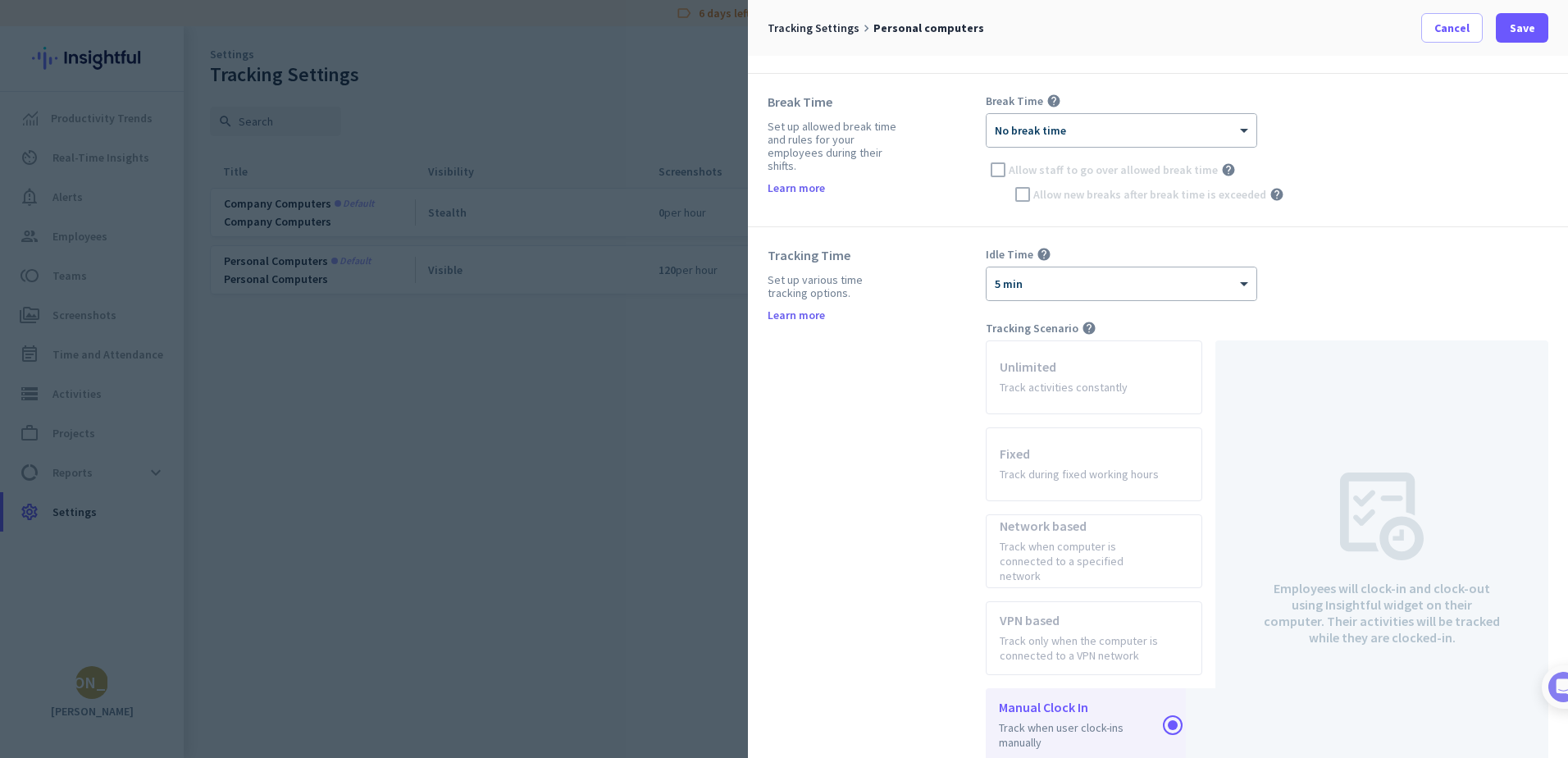
scroll to position [328, 0]
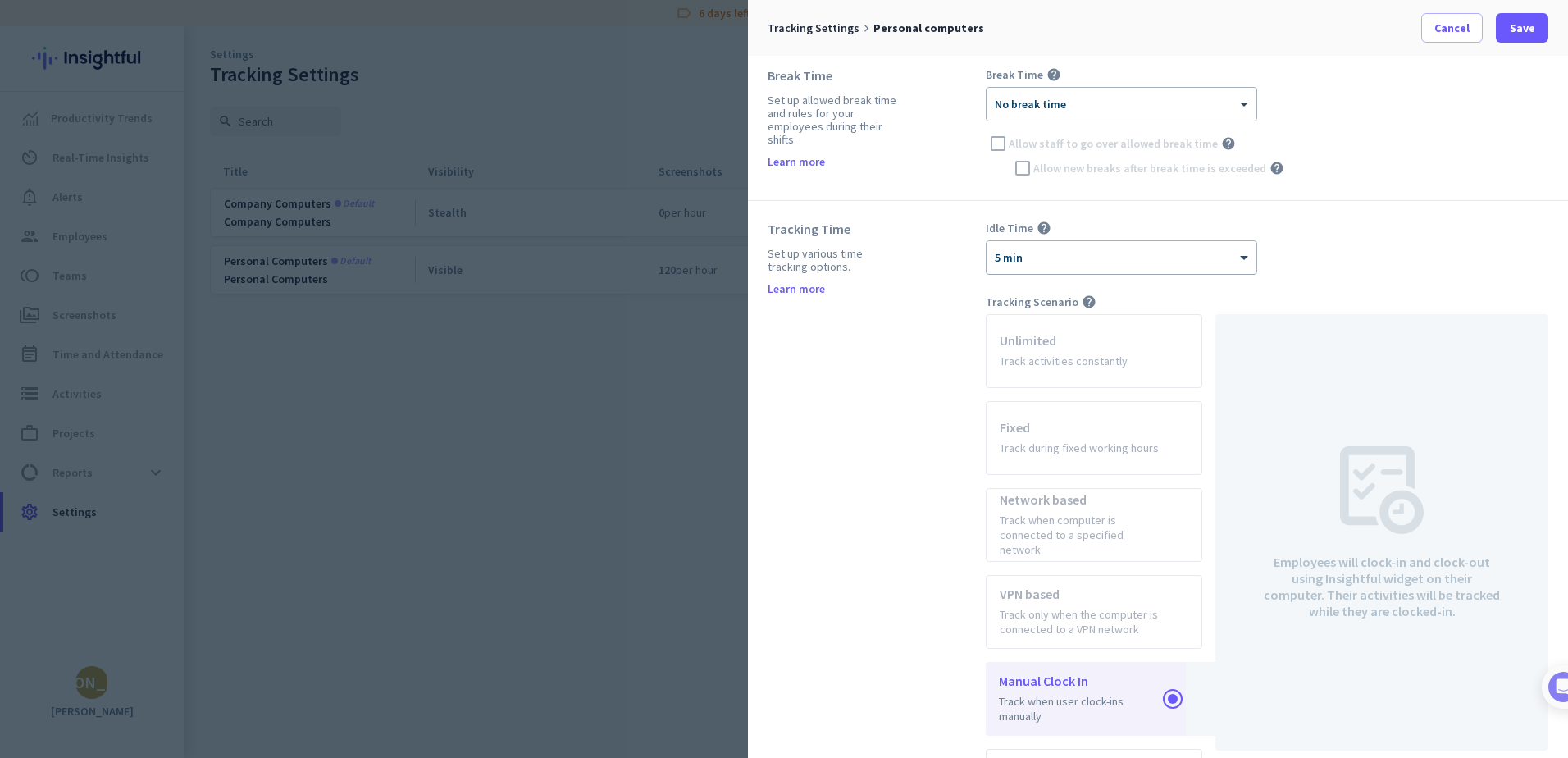
click at [1168, 263] on div "× 5 min" at bounding box center [1111, 258] width 249 height 14
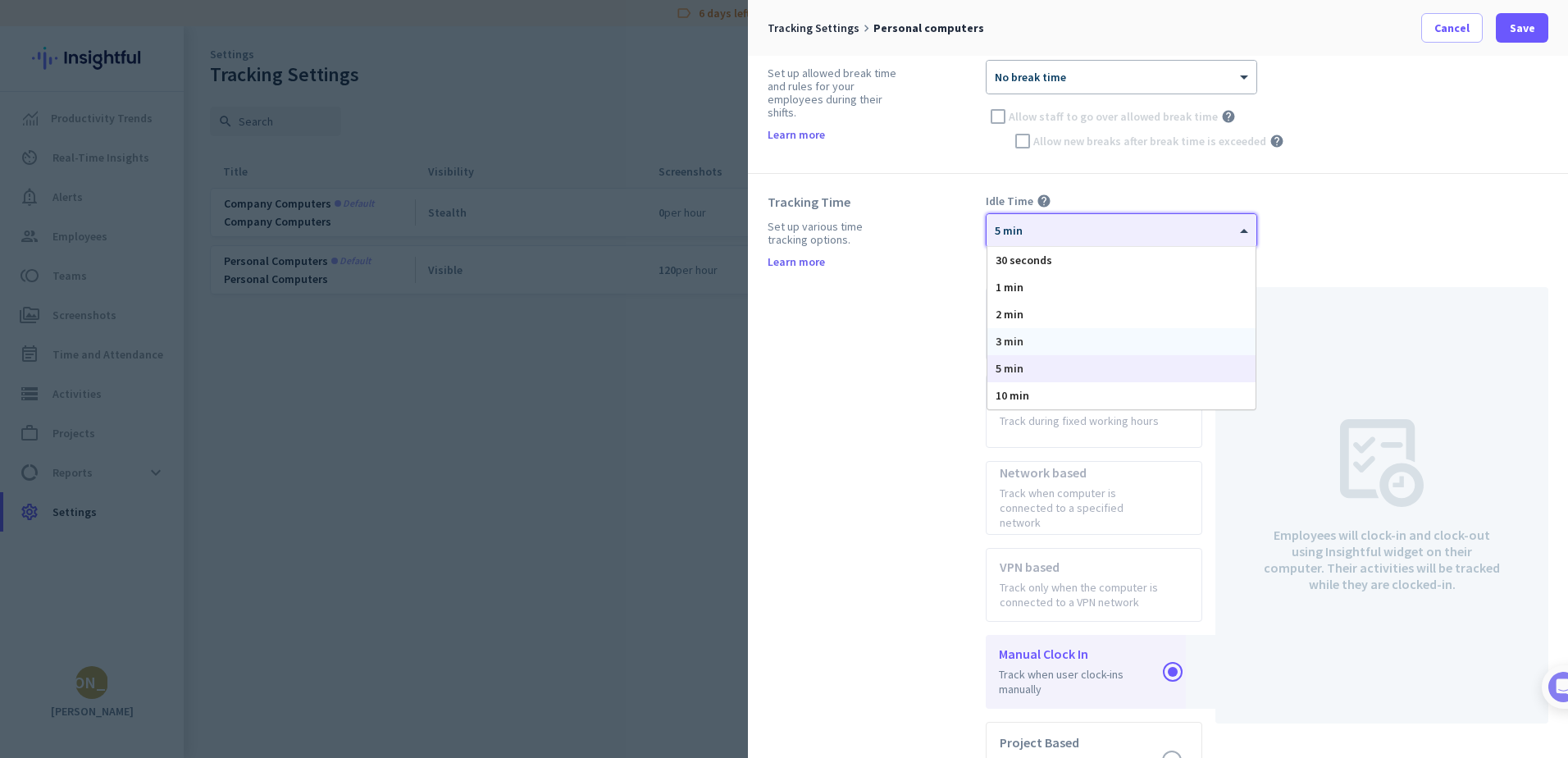
scroll to position [279, 0]
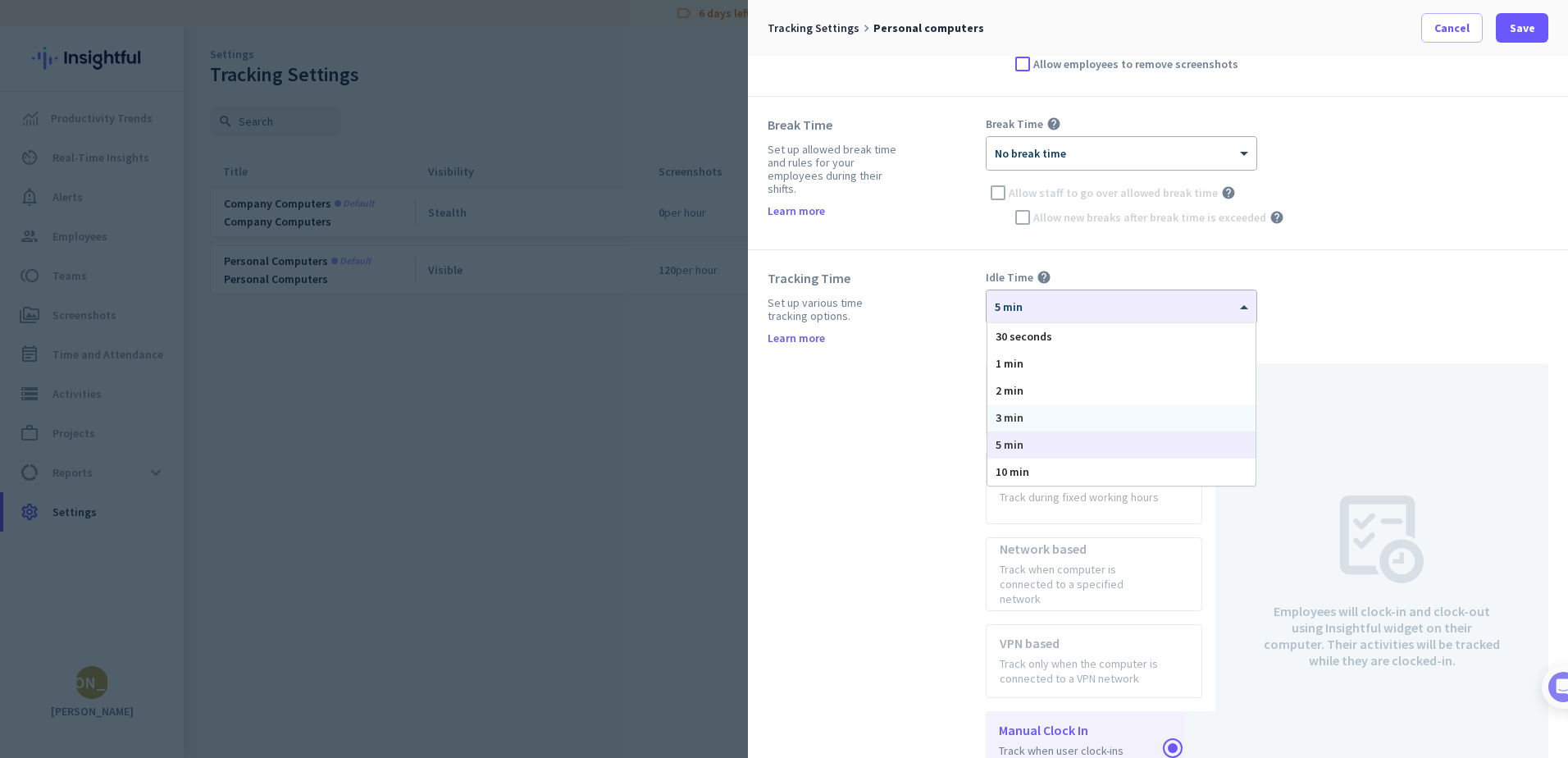
click at [864, 483] on div "Tracking Time Set up various time tracking options. Learn more" at bounding box center [876, 572] width 218 height 605
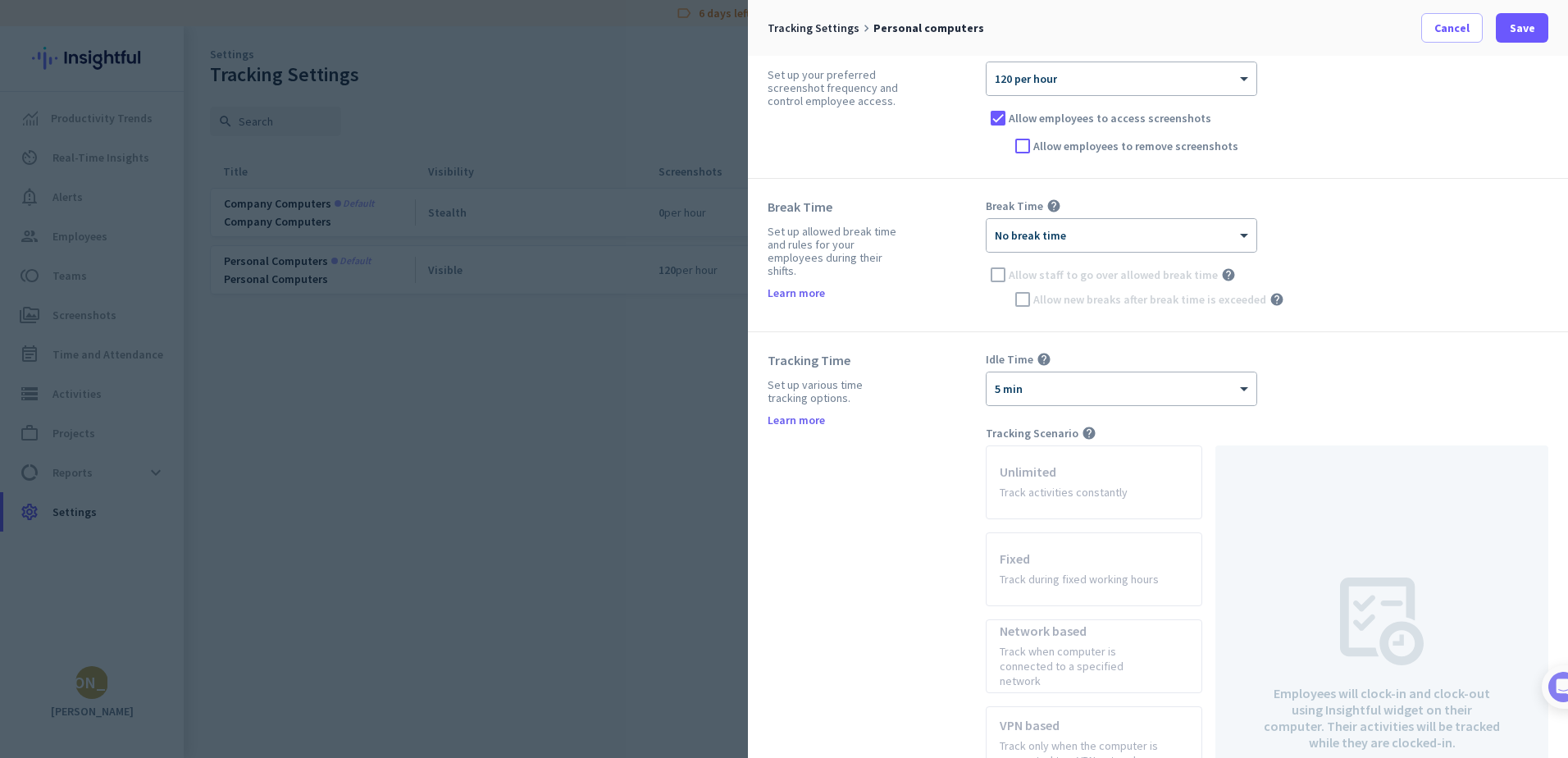
scroll to position [0, 0]
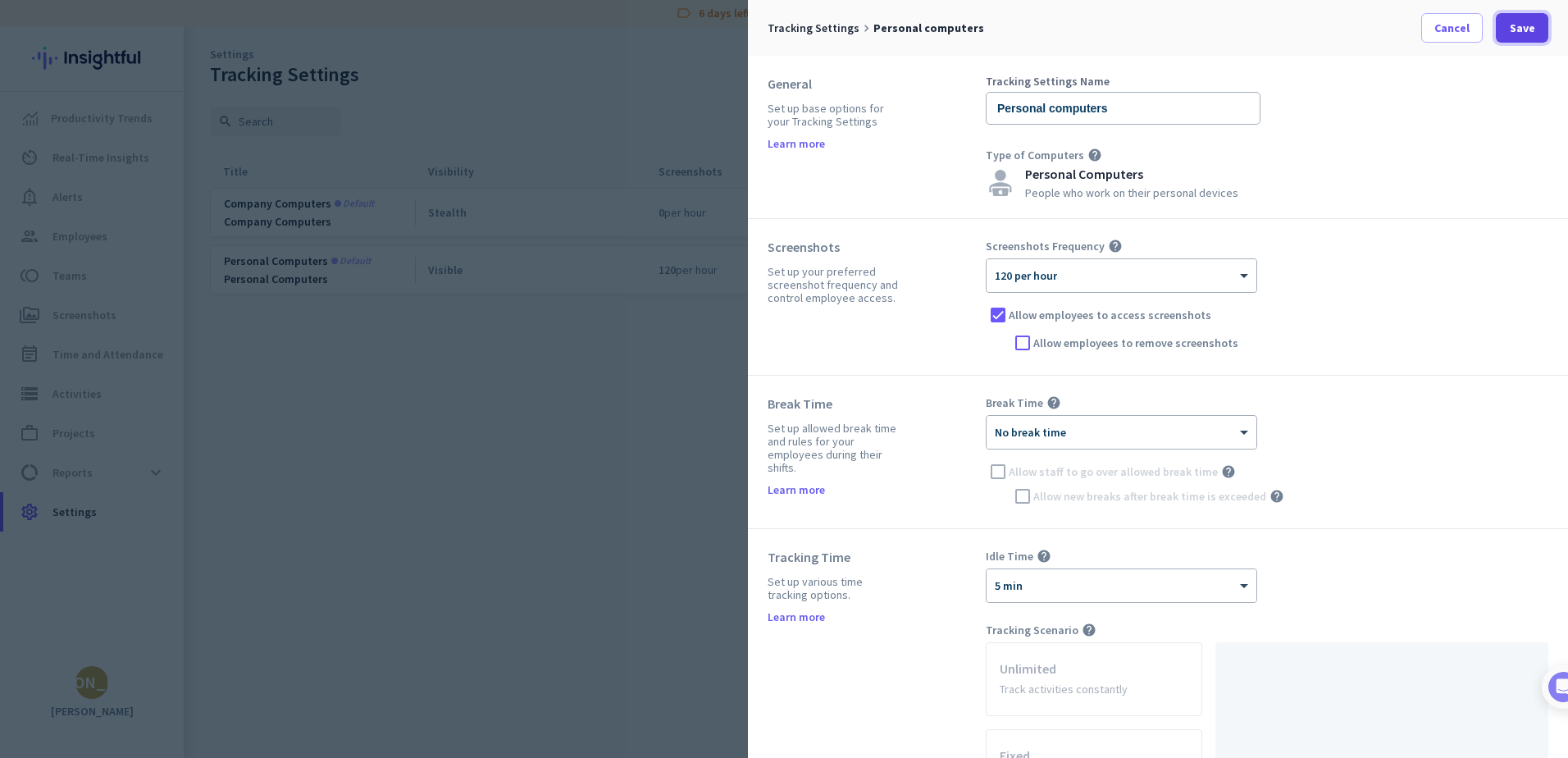
click at [1516, 24] on span "Save" at bounding box center [1523, 27] width 25 height 16
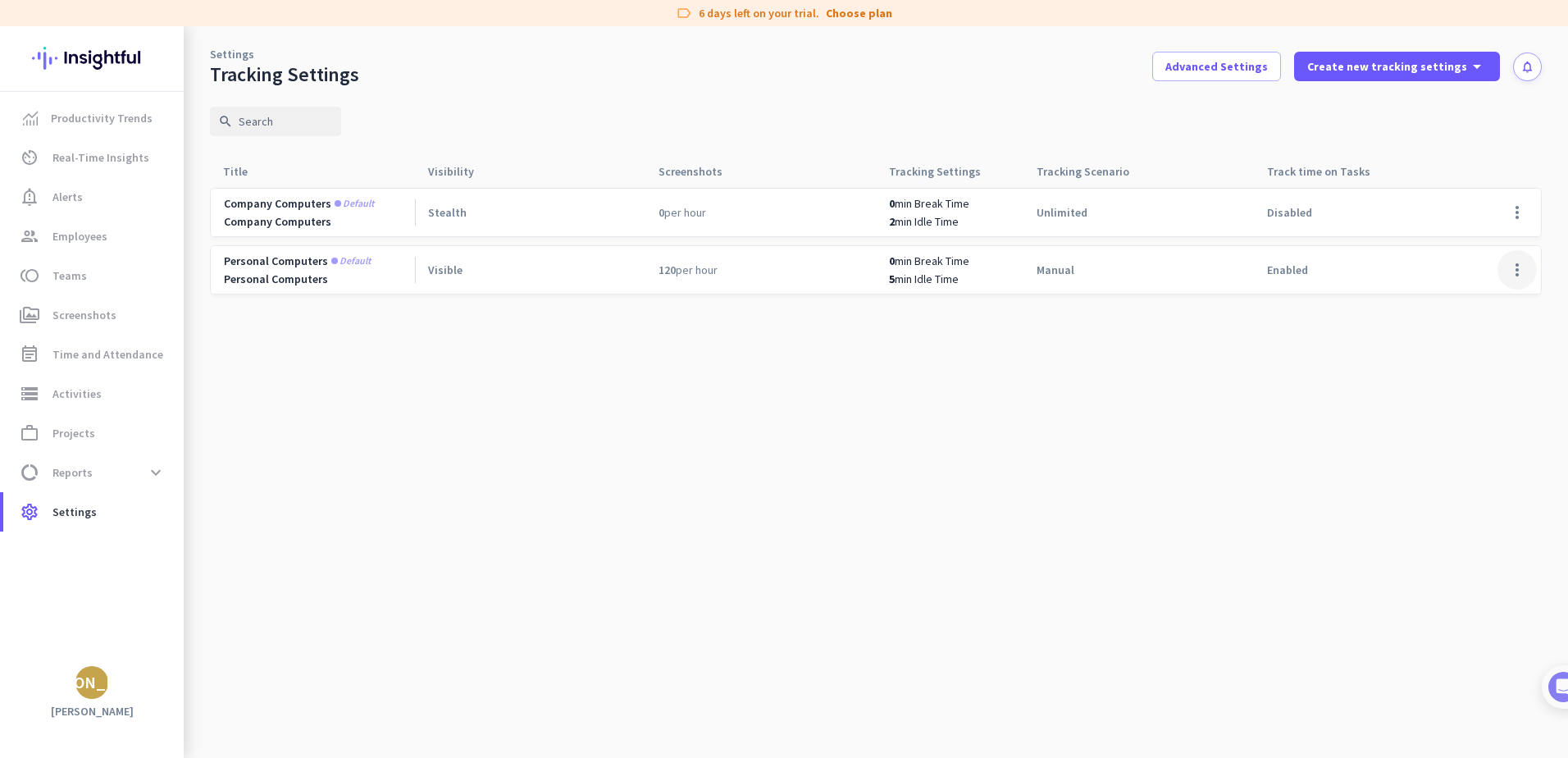
click at [1511, 267] on span at bounding box center [1517, 270] width 39 height 39
click at [1481, 302] on span "Edit" at bounding box center [1484, 304] width 79 height 16
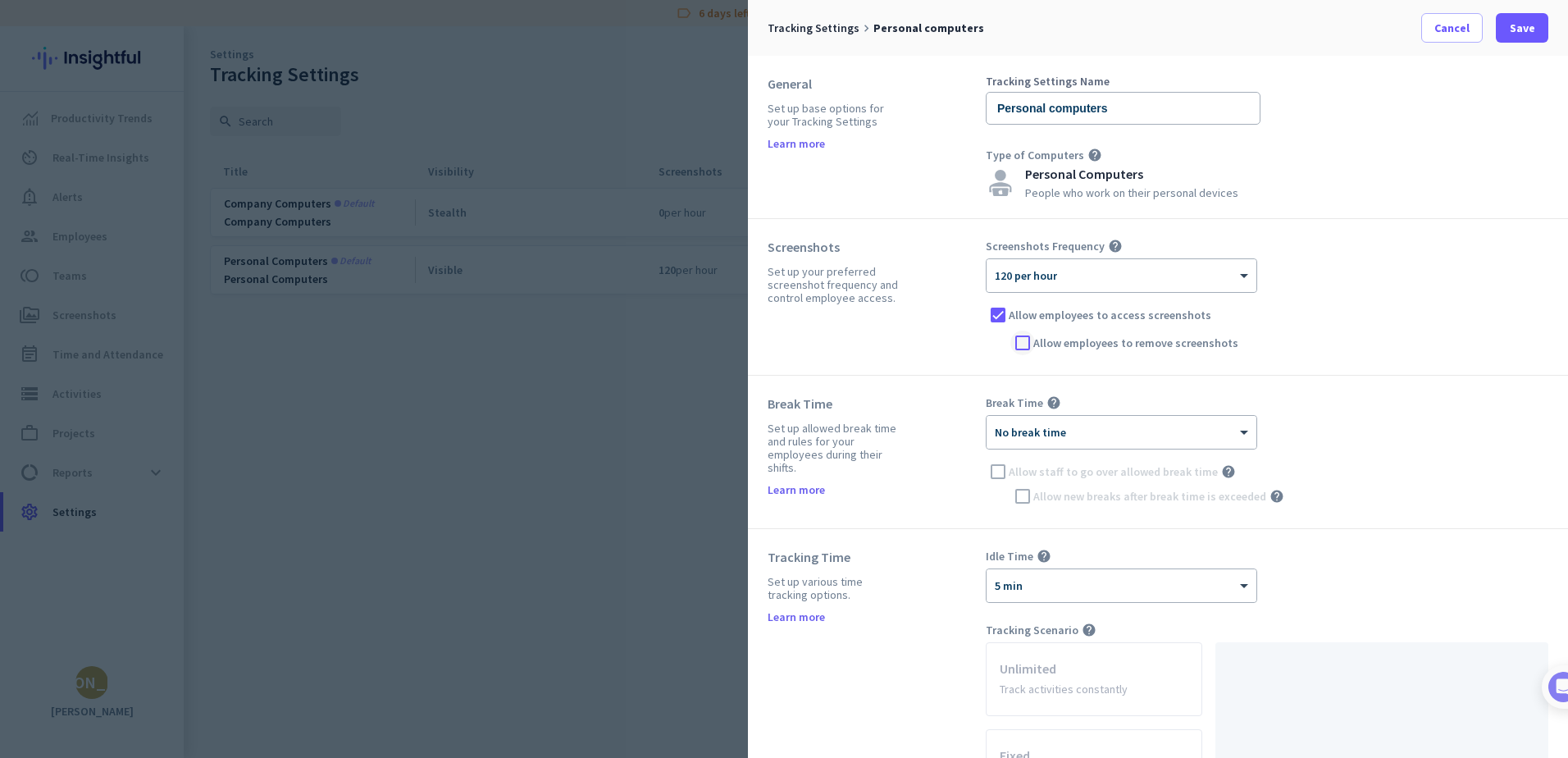
click at [1022, 344] on div at bounding box center [1022, 343] width 25 height 25
click at [1520, 25] on span "Save" at bounding box center [1523, 27] width 25 height 16
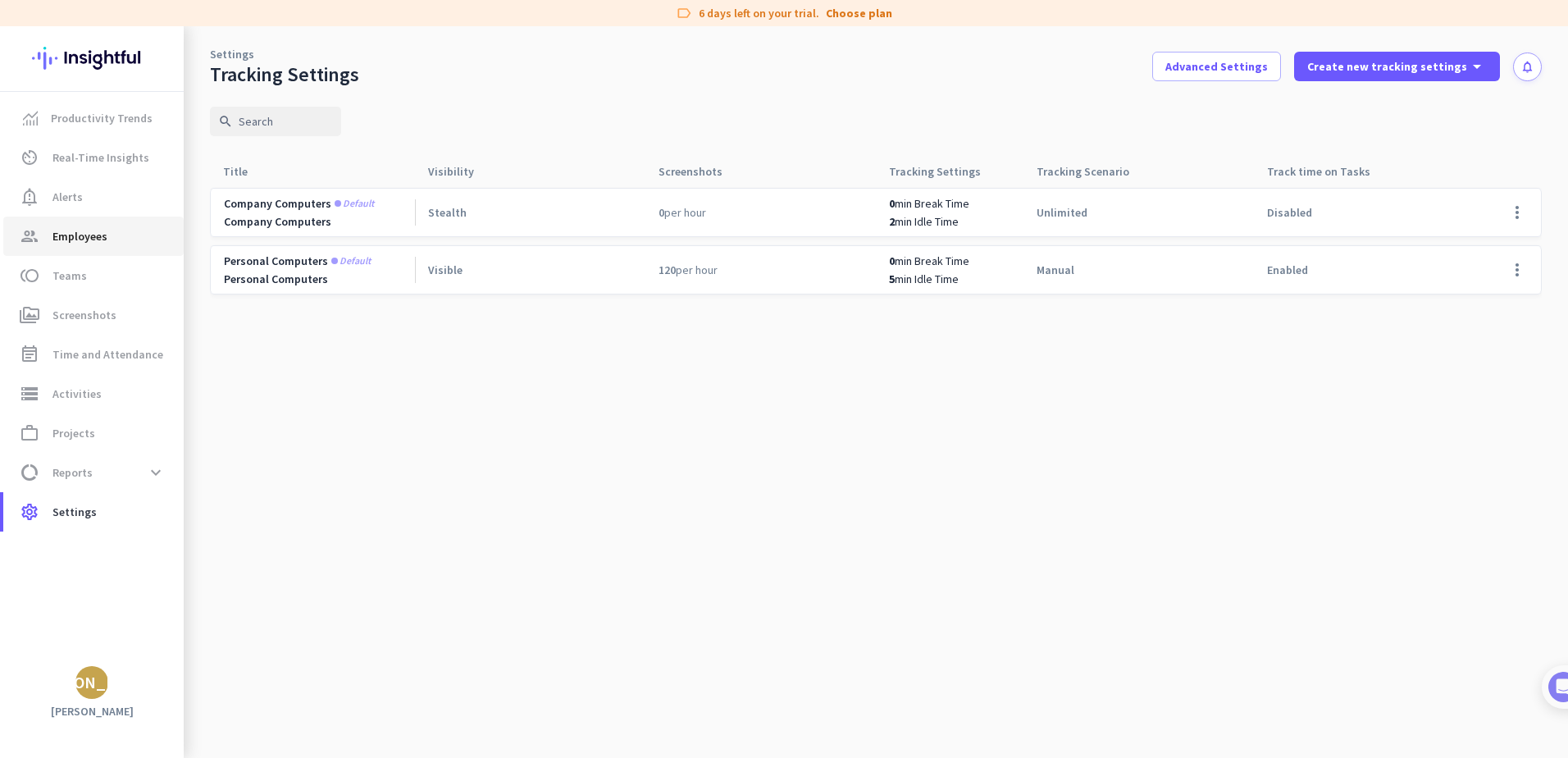
click at [78, 236] on span "Employees" at bounding box center [80, 236] width 55 height 20
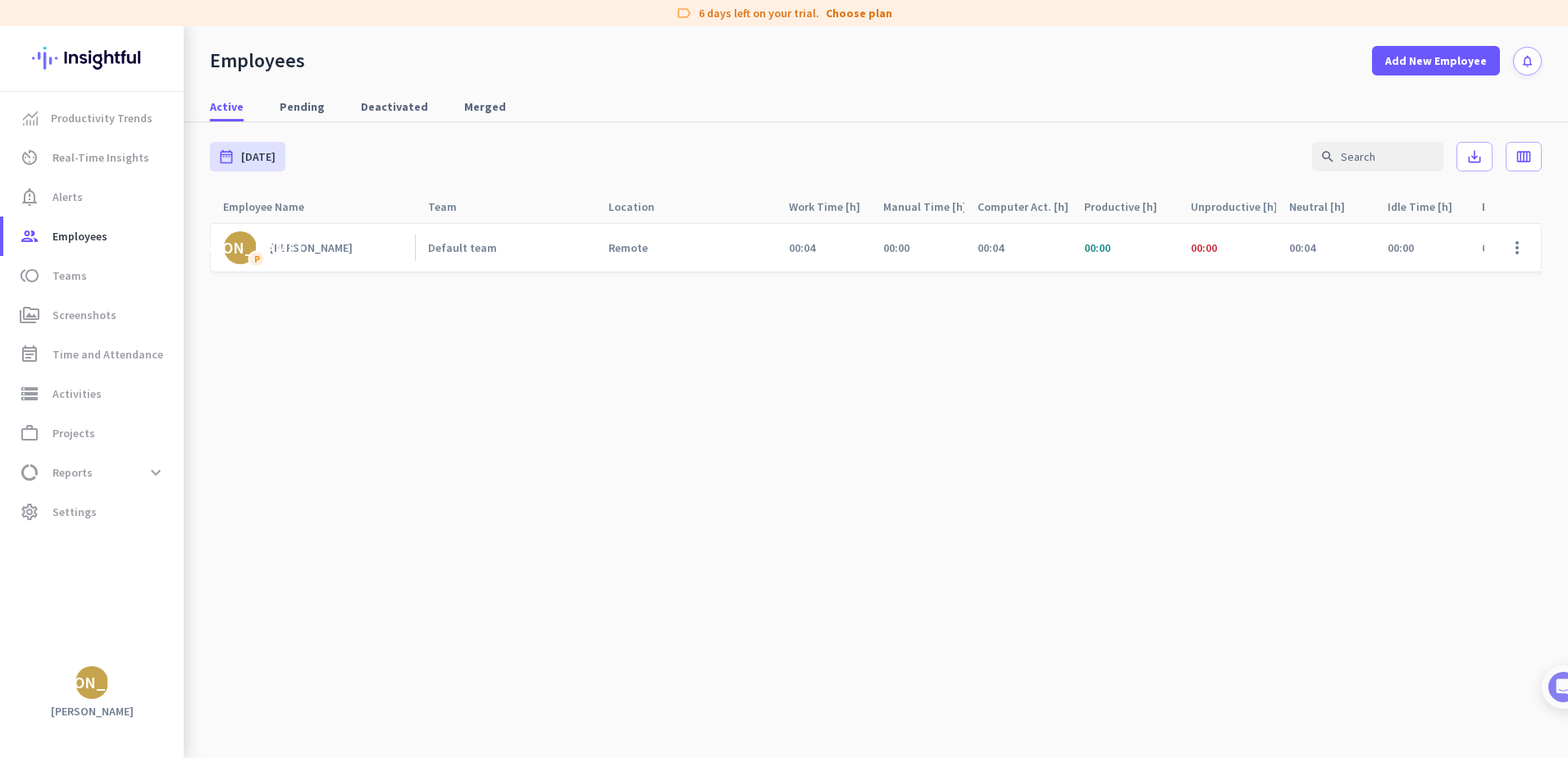
click at [320, 242] on div "[PERSON_NAME]" at bounding box center [311, 248] width 83 height 14
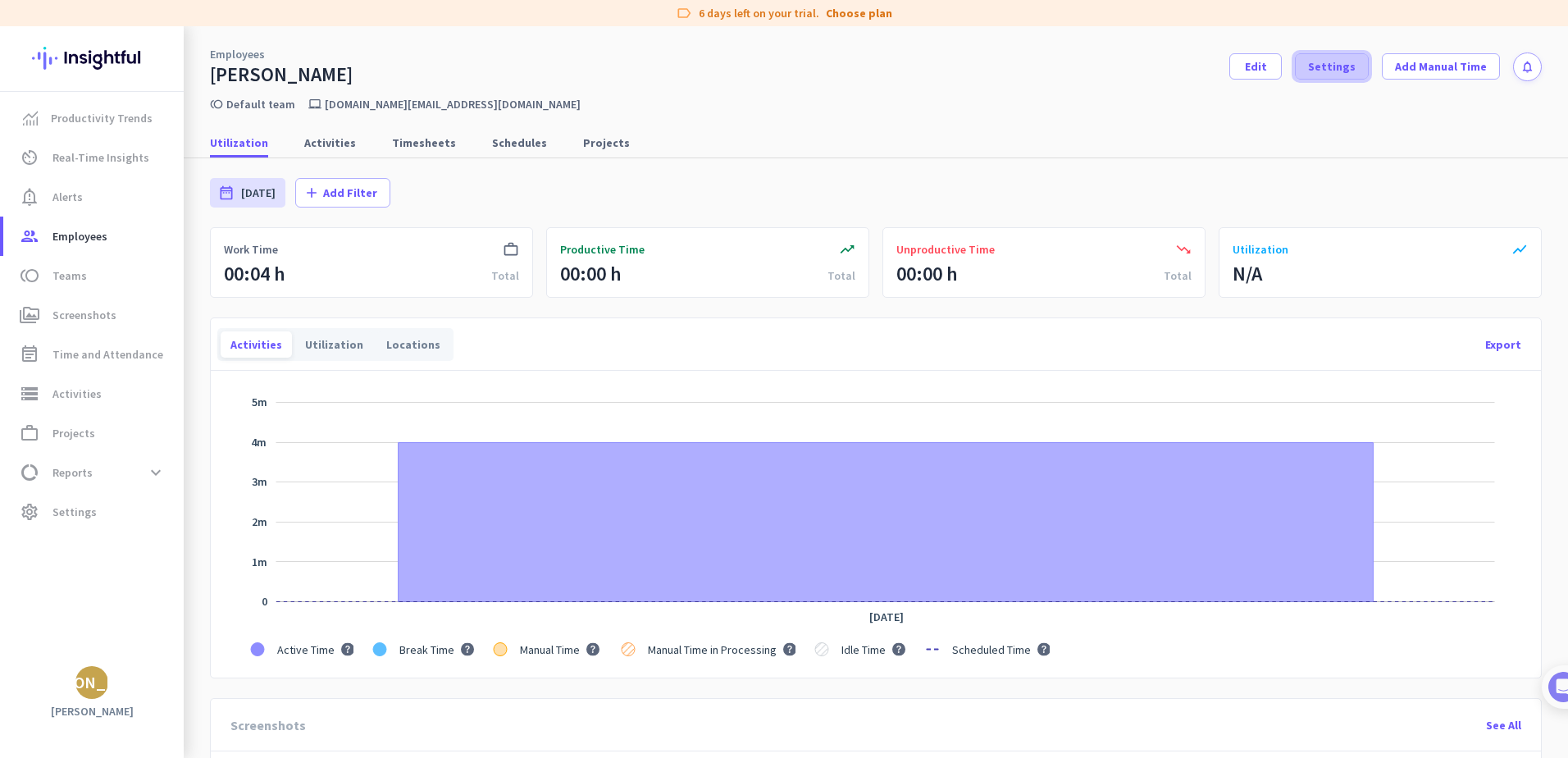
click at [1320, 74] on span "Settings" at bounding box center [1332, 66] width 47 height 16
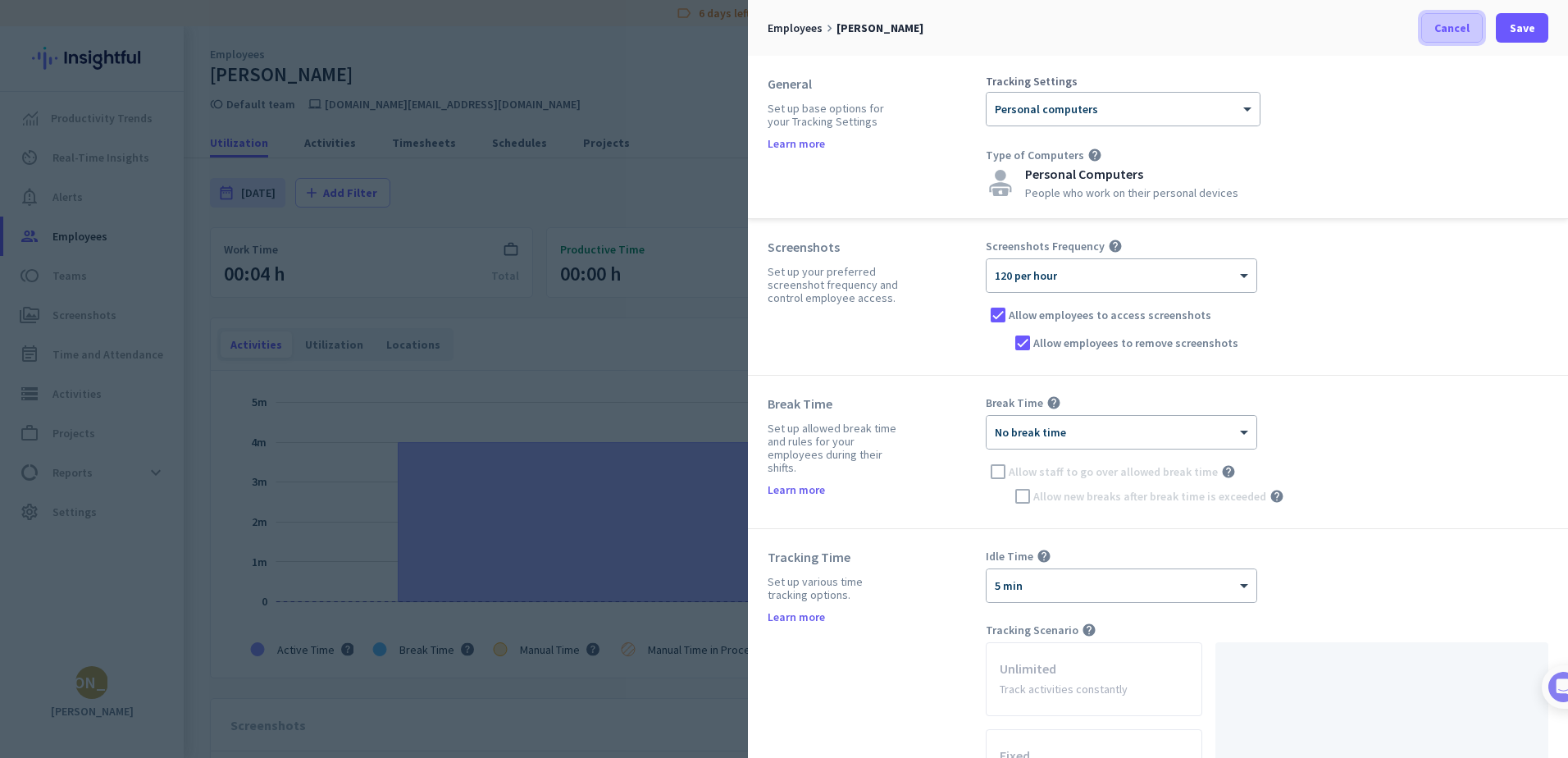
click at [1453, 24] on span "Cancel" at bounding box center [1453, 27] width 36 height 16
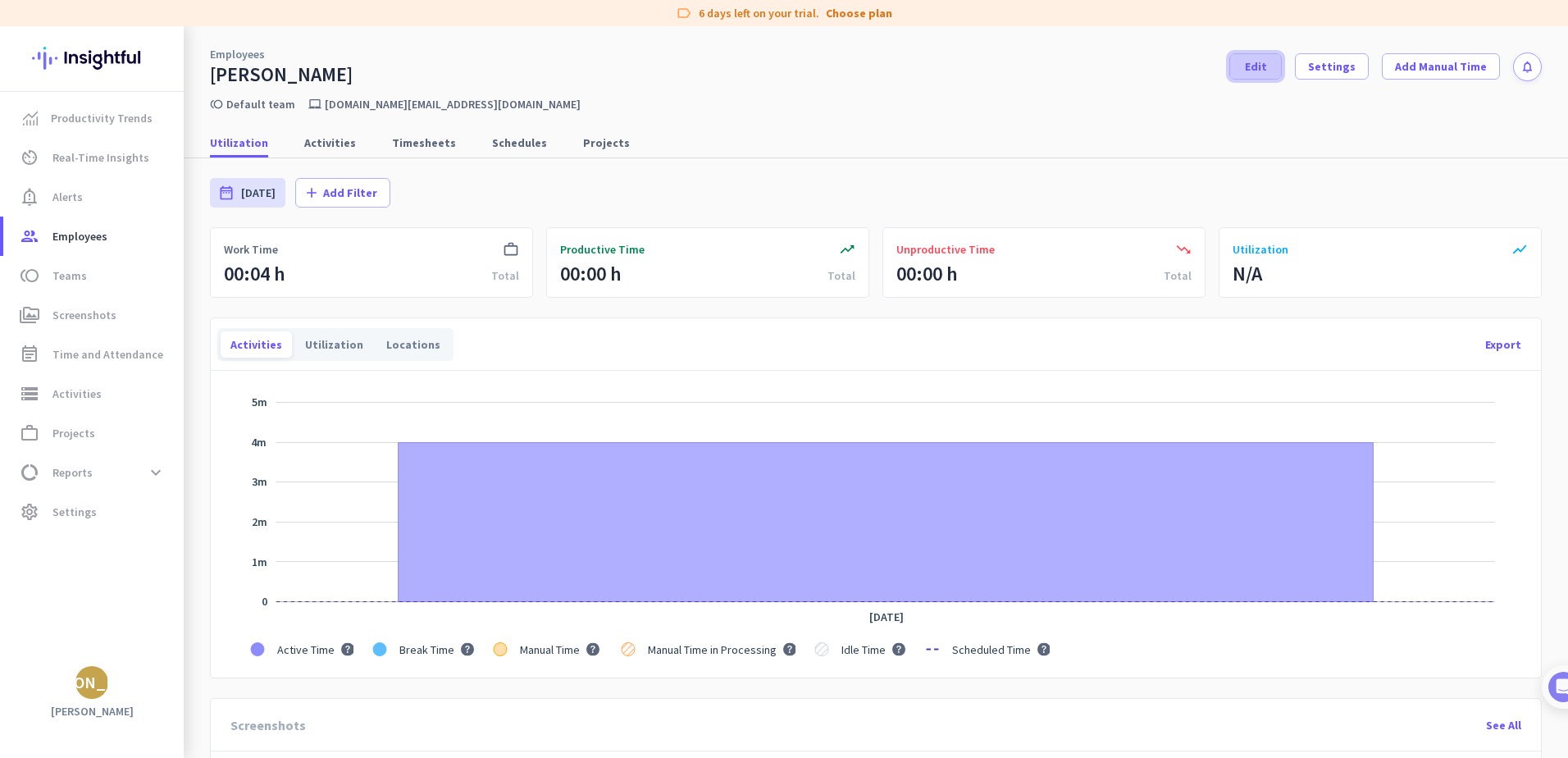
click at [1233, 66] on span at bounding box center [1256, 66] width 51 height 39
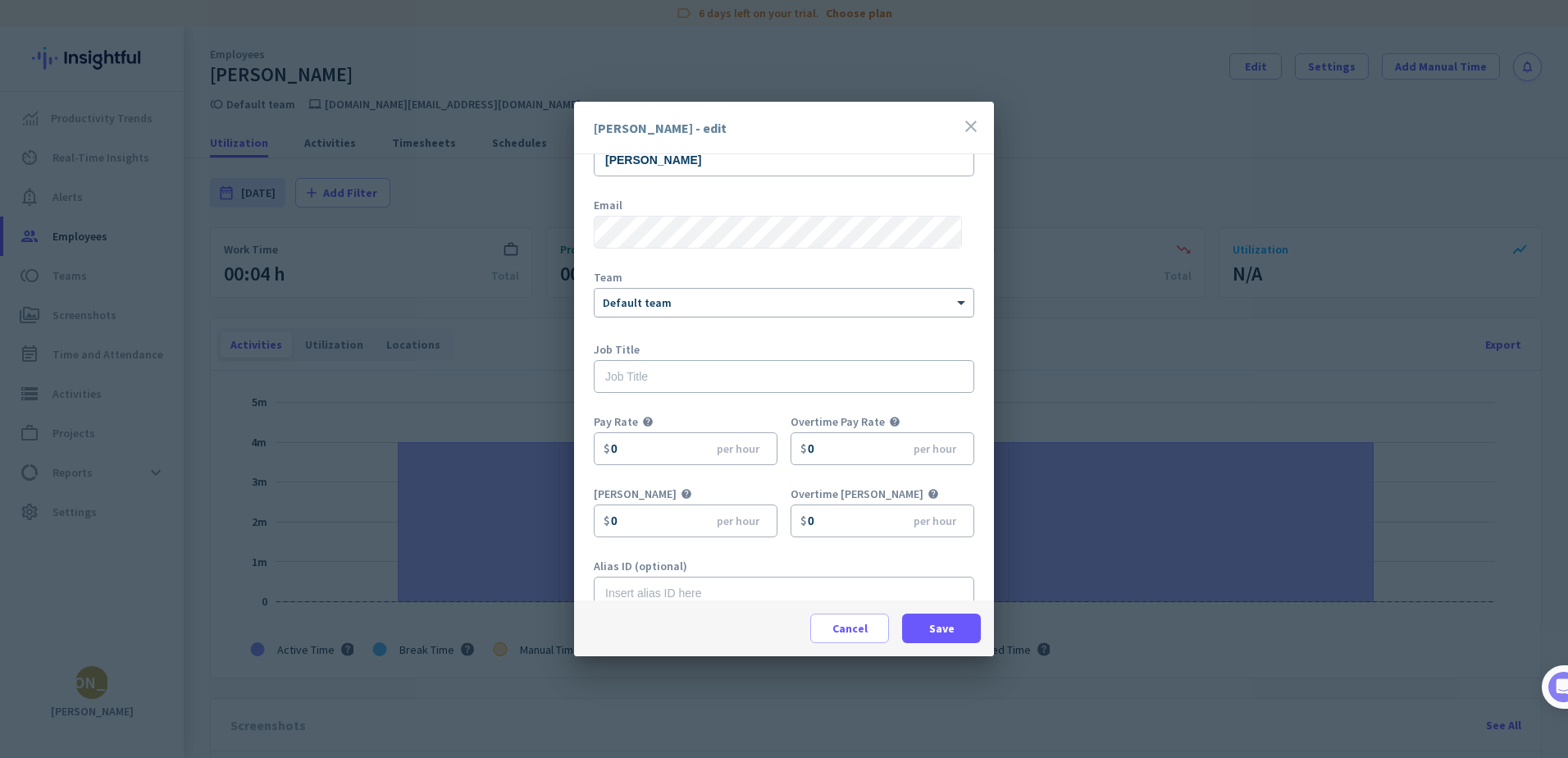
scroll to position [72, 0]
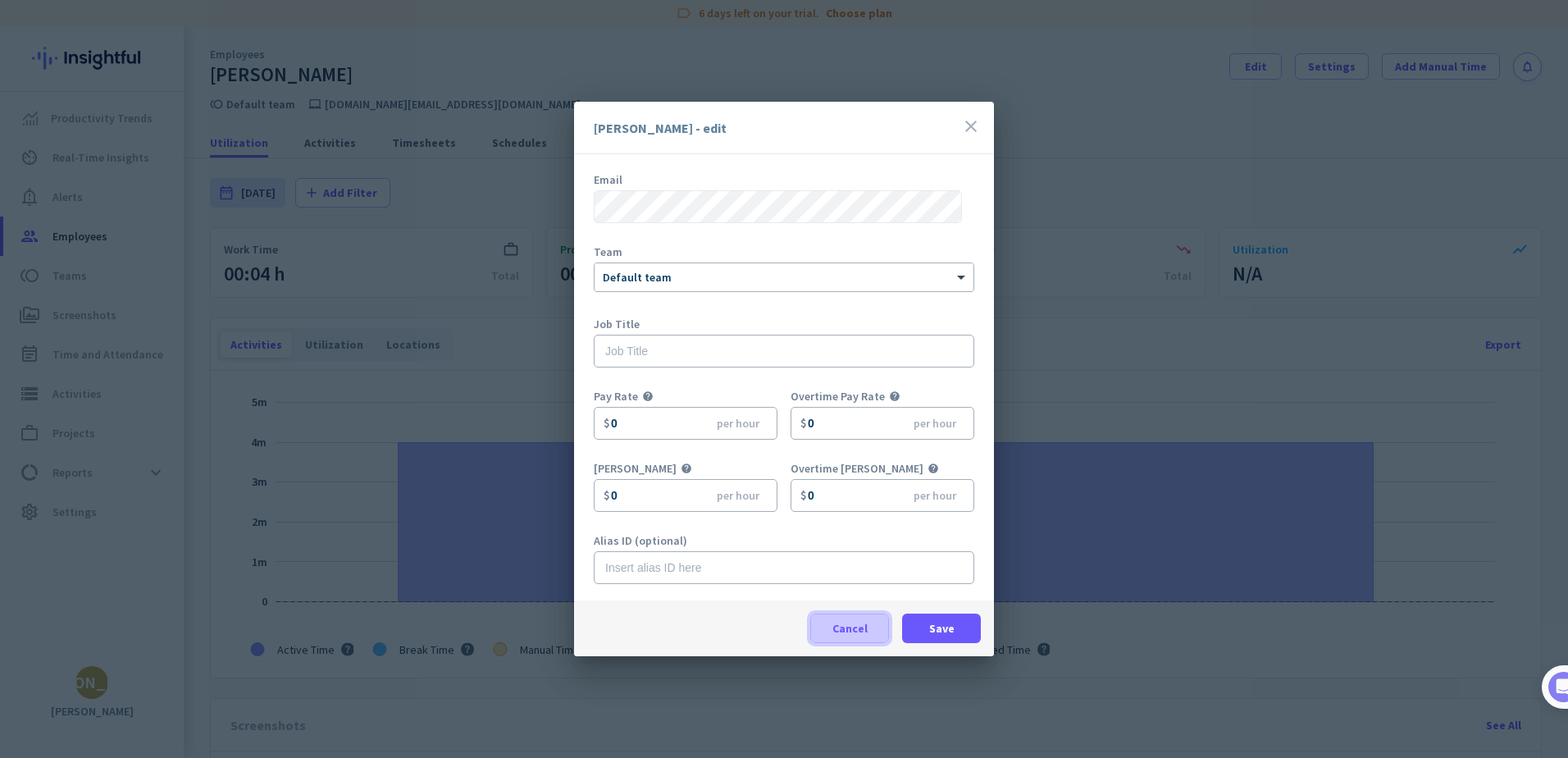
click at [859, 633] on span "Cancel" at bounding box center [850, 628] width 36 height 16
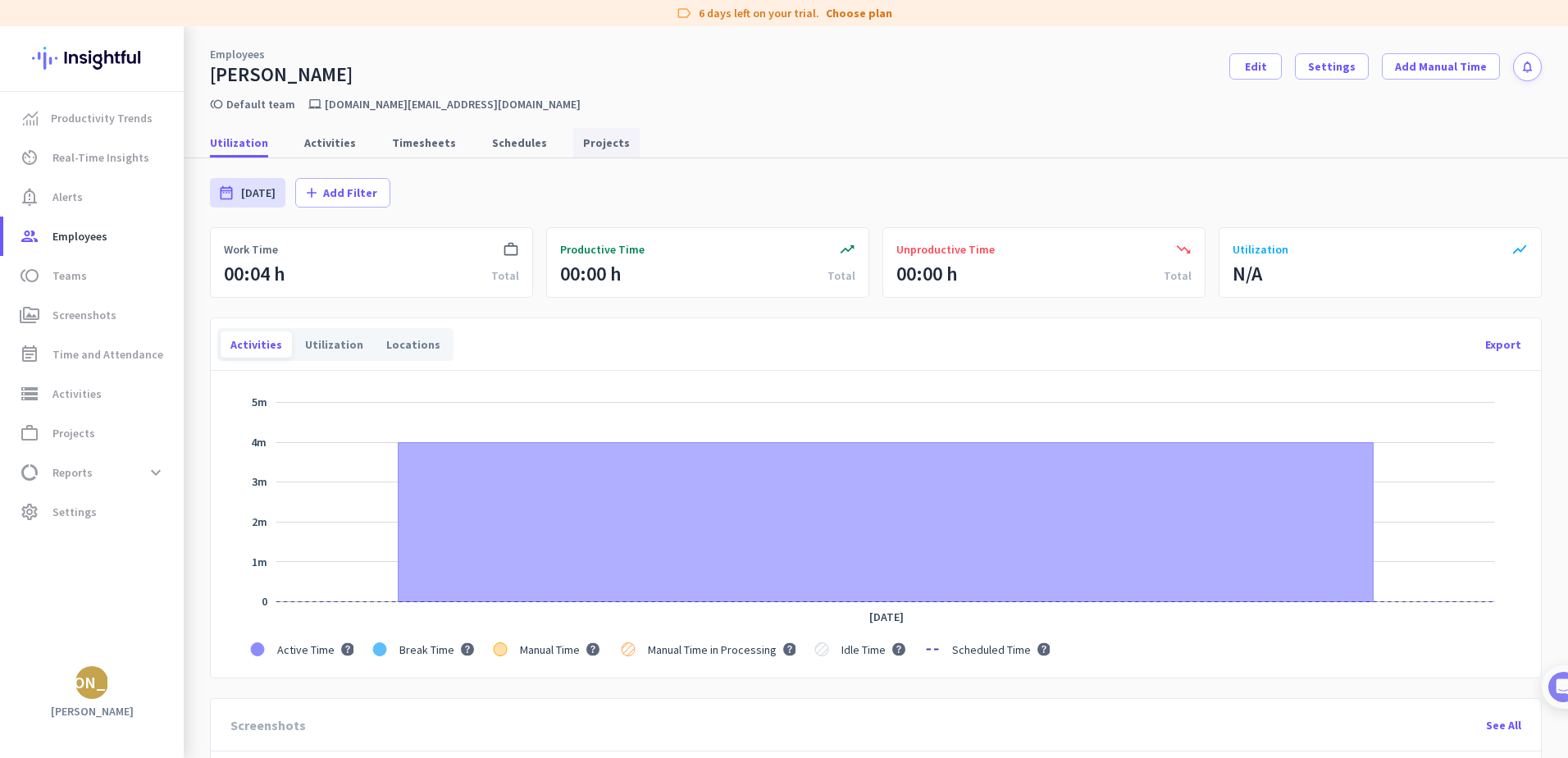
click at [594, 149] on span "Projects" at bounding box center [606, 142] width 47 height 16
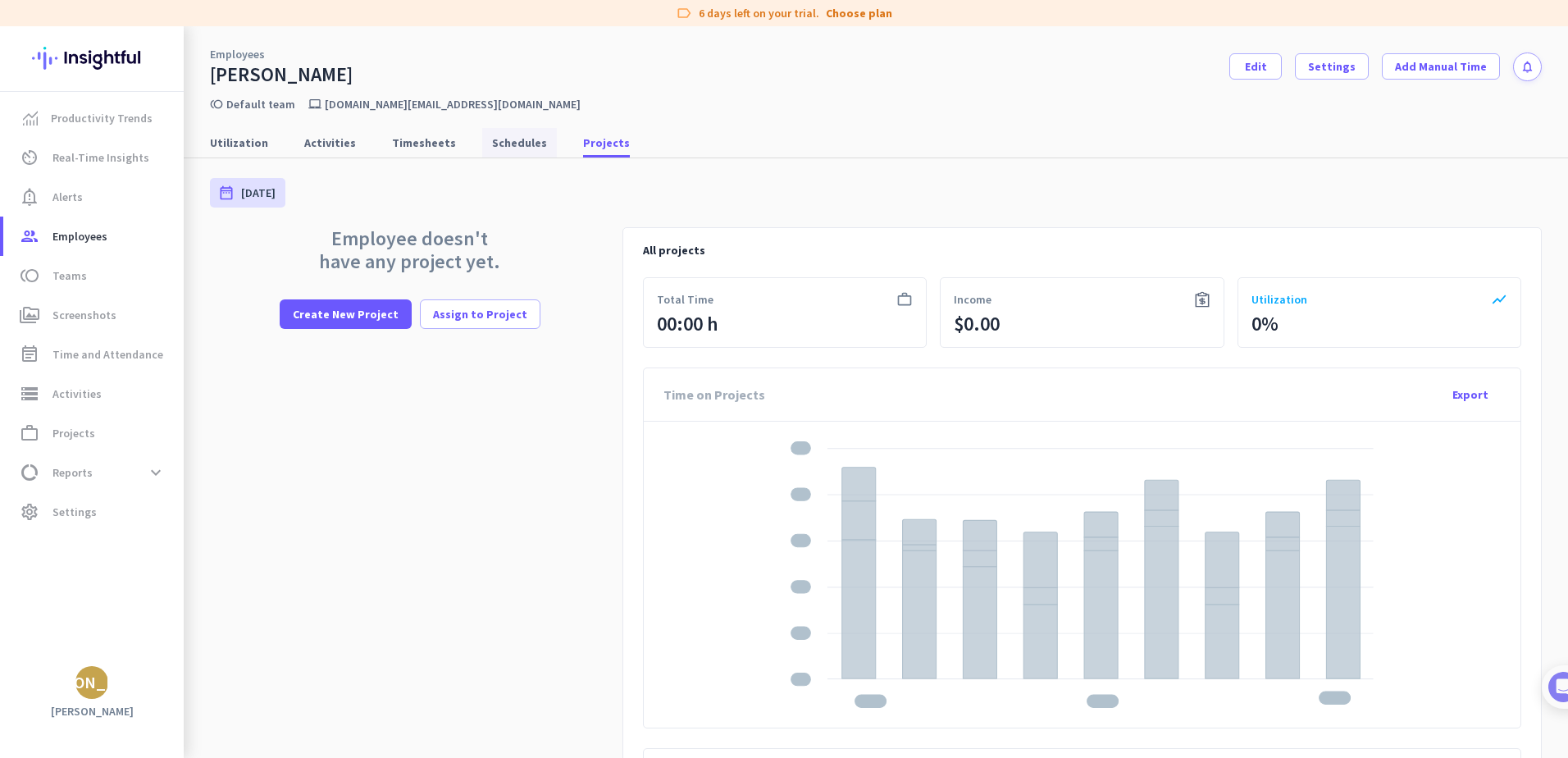
click at [499, 151] on span "Schedules" at bounding box center [520, 142] width 55 height 30
type input "[DATE] - [DATE]"
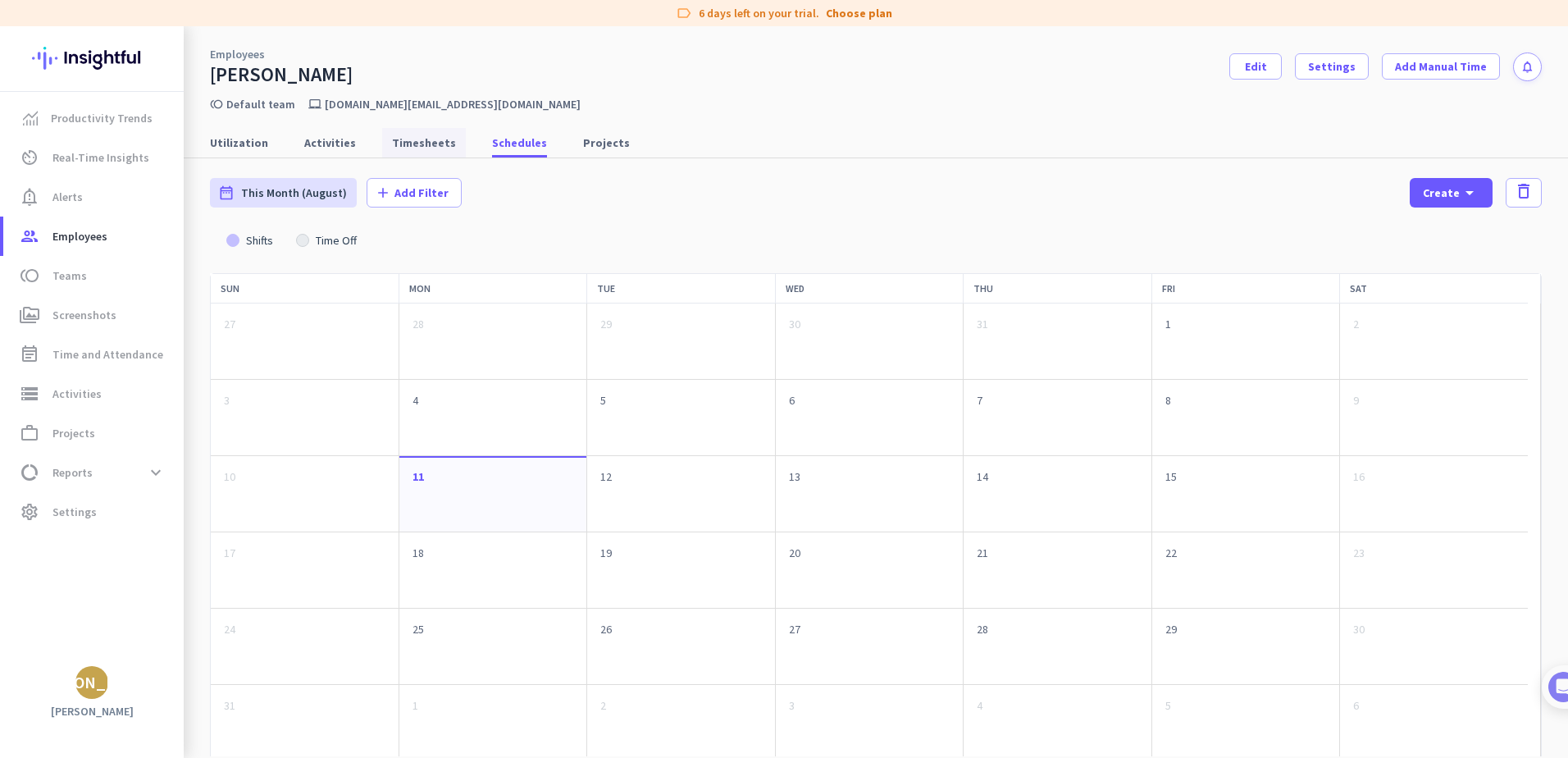
click at [392, 147] on span "Timesheets" at bounding box center [424, 142] width 64 height 16
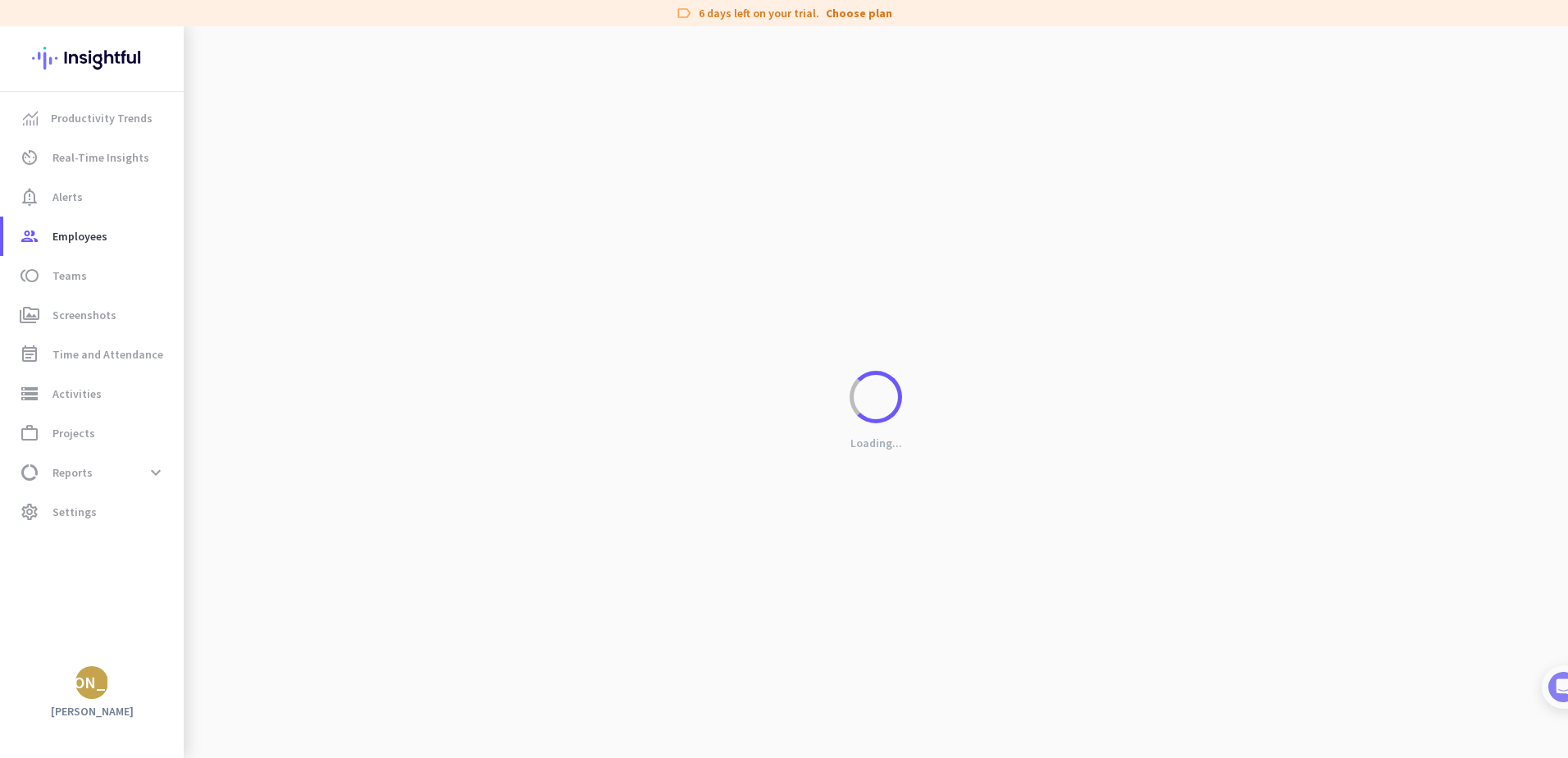
type input "[DATE] - [DATE]"
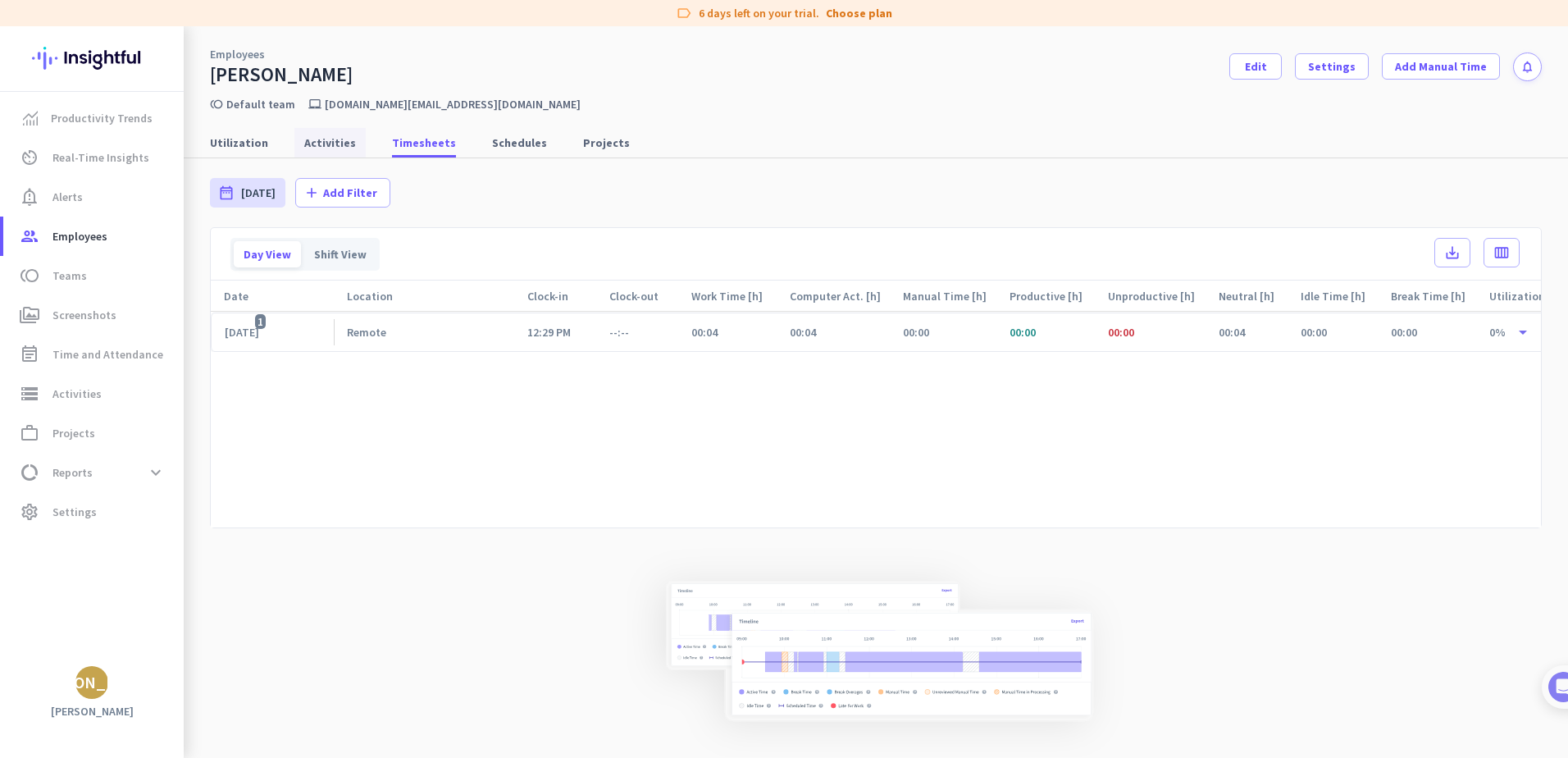
click at [322, 148] on span "Activities" at bounding box center [330, 142] width 52 height 16
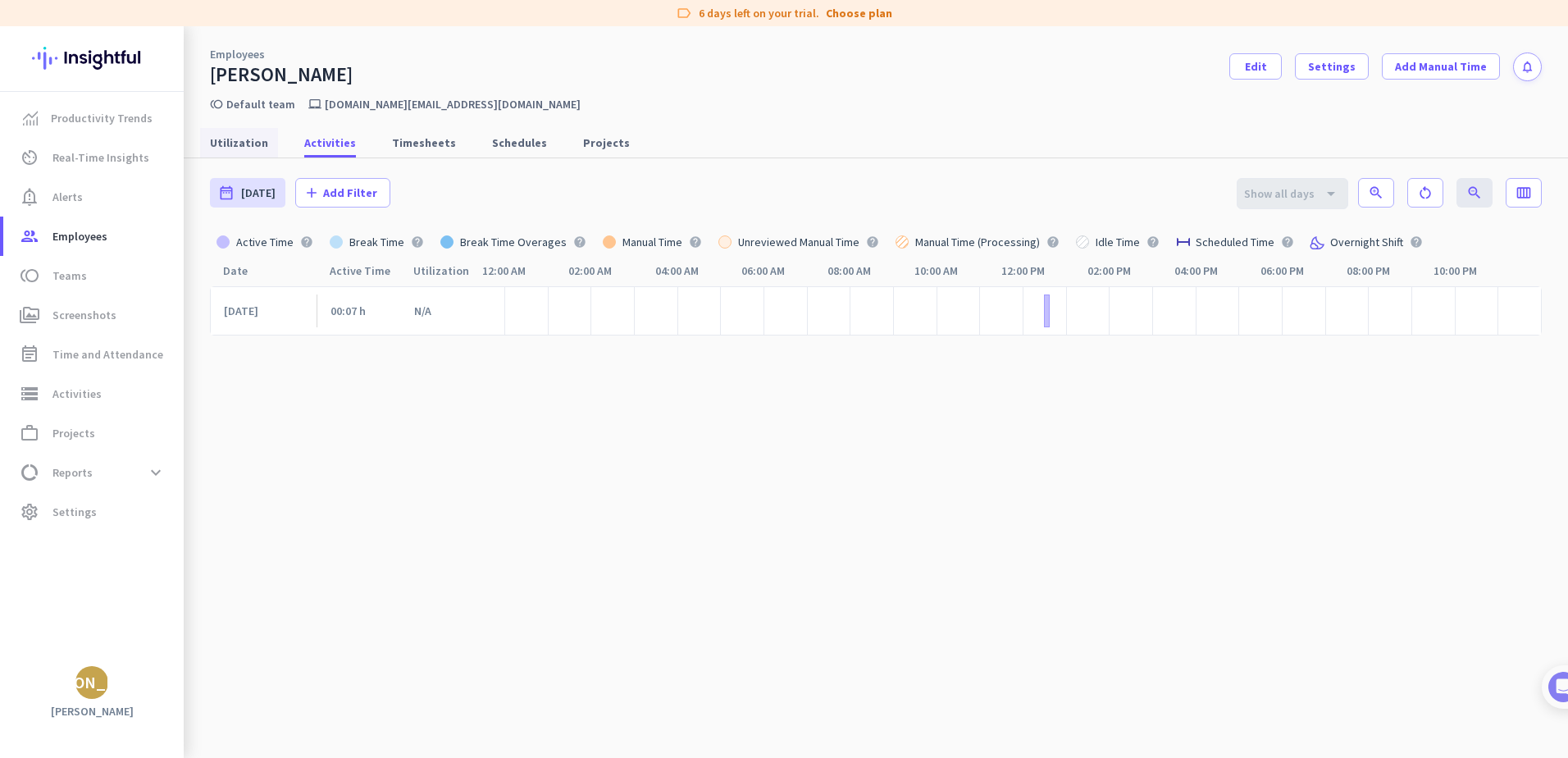
click at [231, 136] on span "Utilization" at bounding box center [239, 142] width 58 height 16
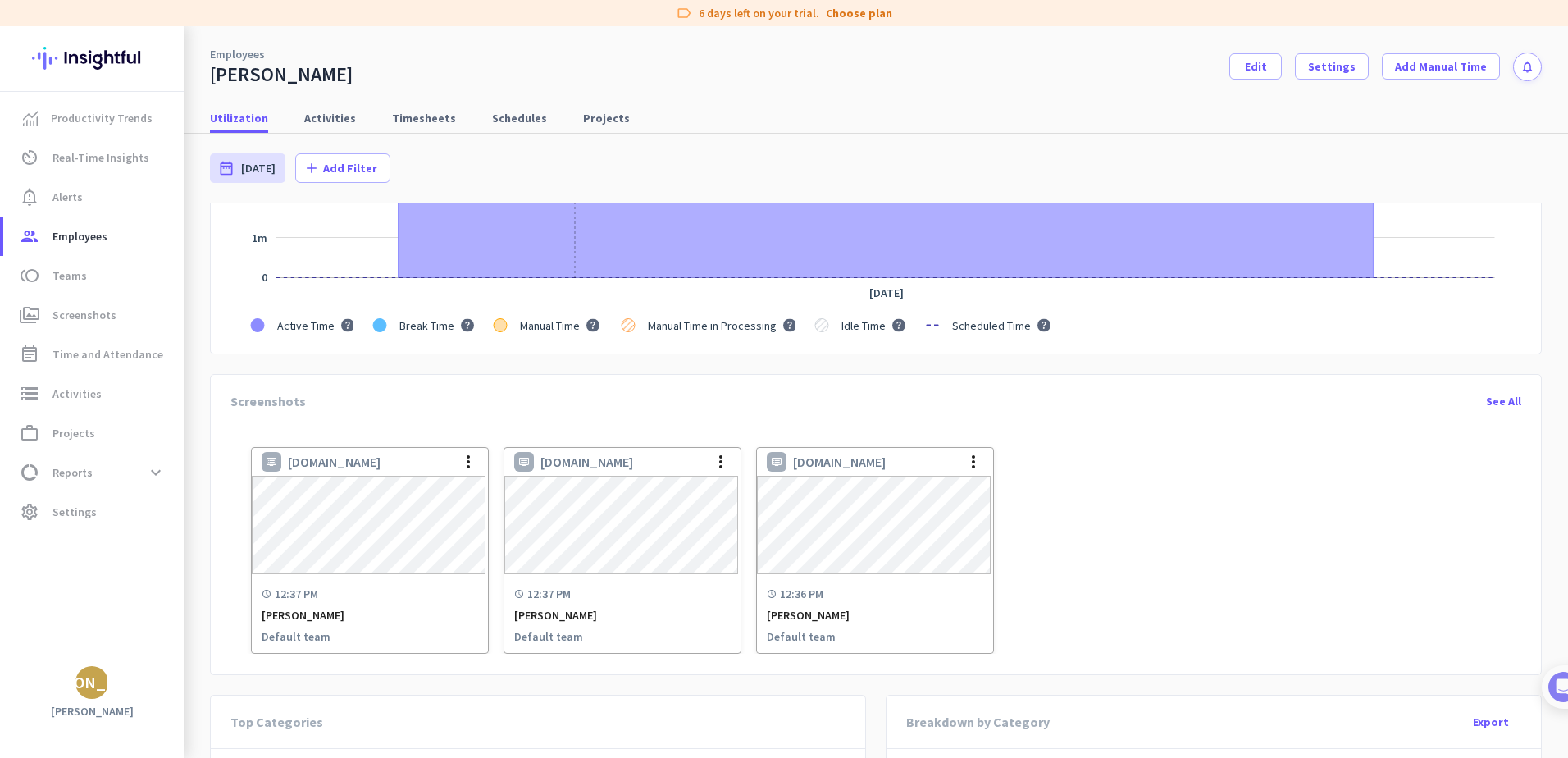
scroll to position [493, 0]
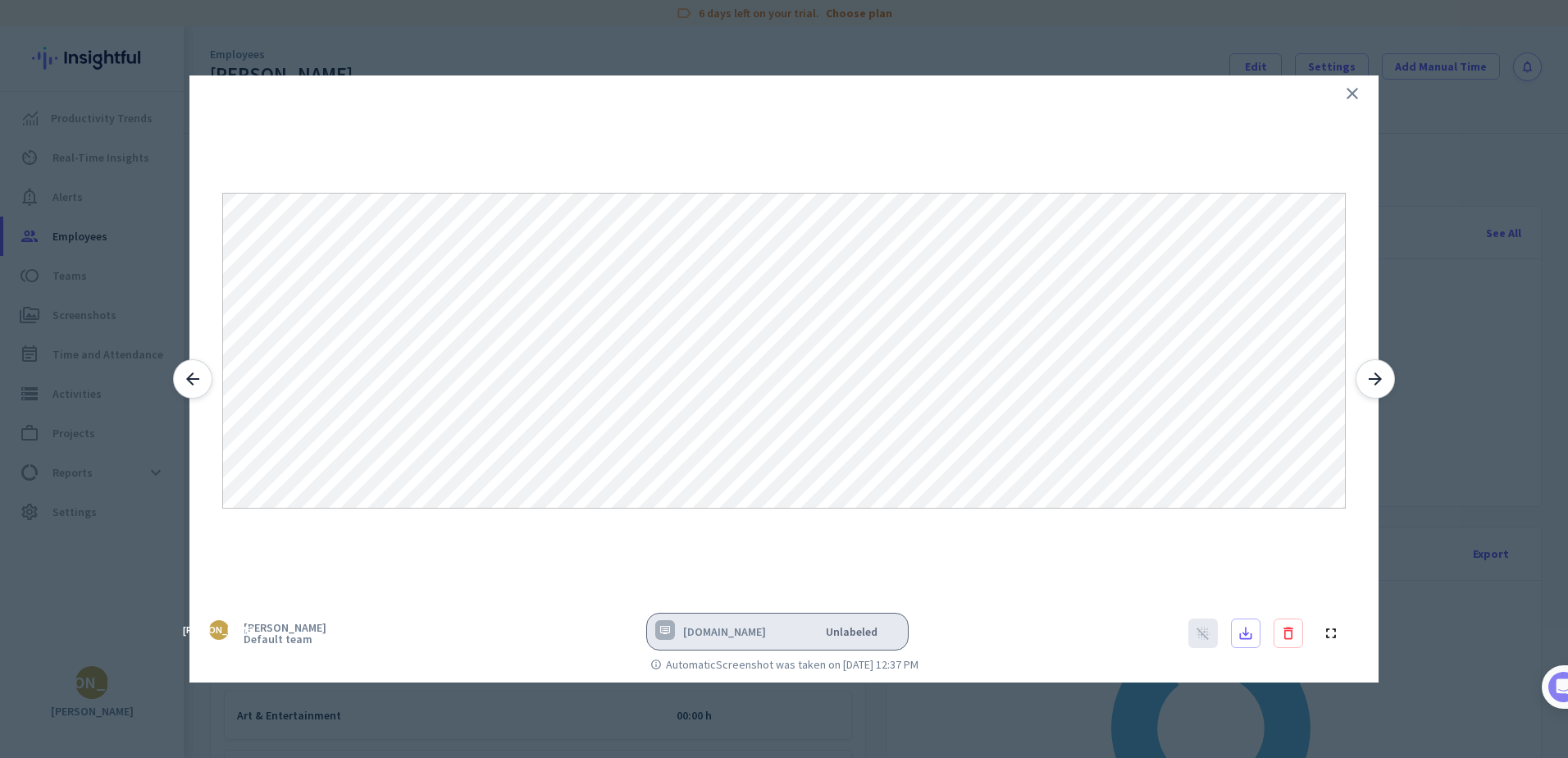
click at [1371, 378] on icon "arrow_forward" at bounding box center [1375, 378] width 19 height 20
click at [192, 385] on icon "arrow_back" at bounding box center [192, 378] width 19 height 20
click at [1353, 96] on icon "close" at bounding box center [1352, 93] width 19 height 20
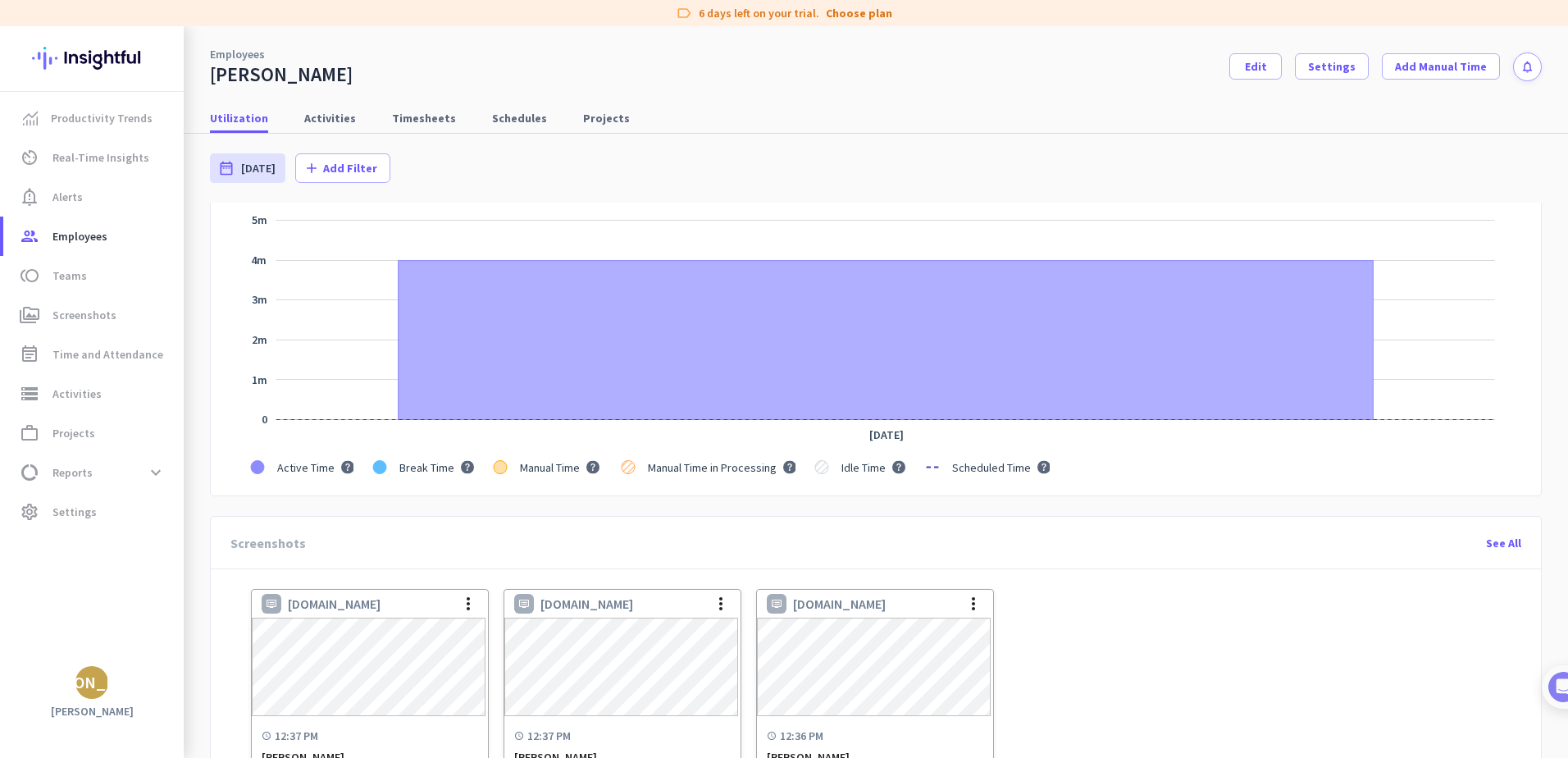
scroll to position [0, 0]
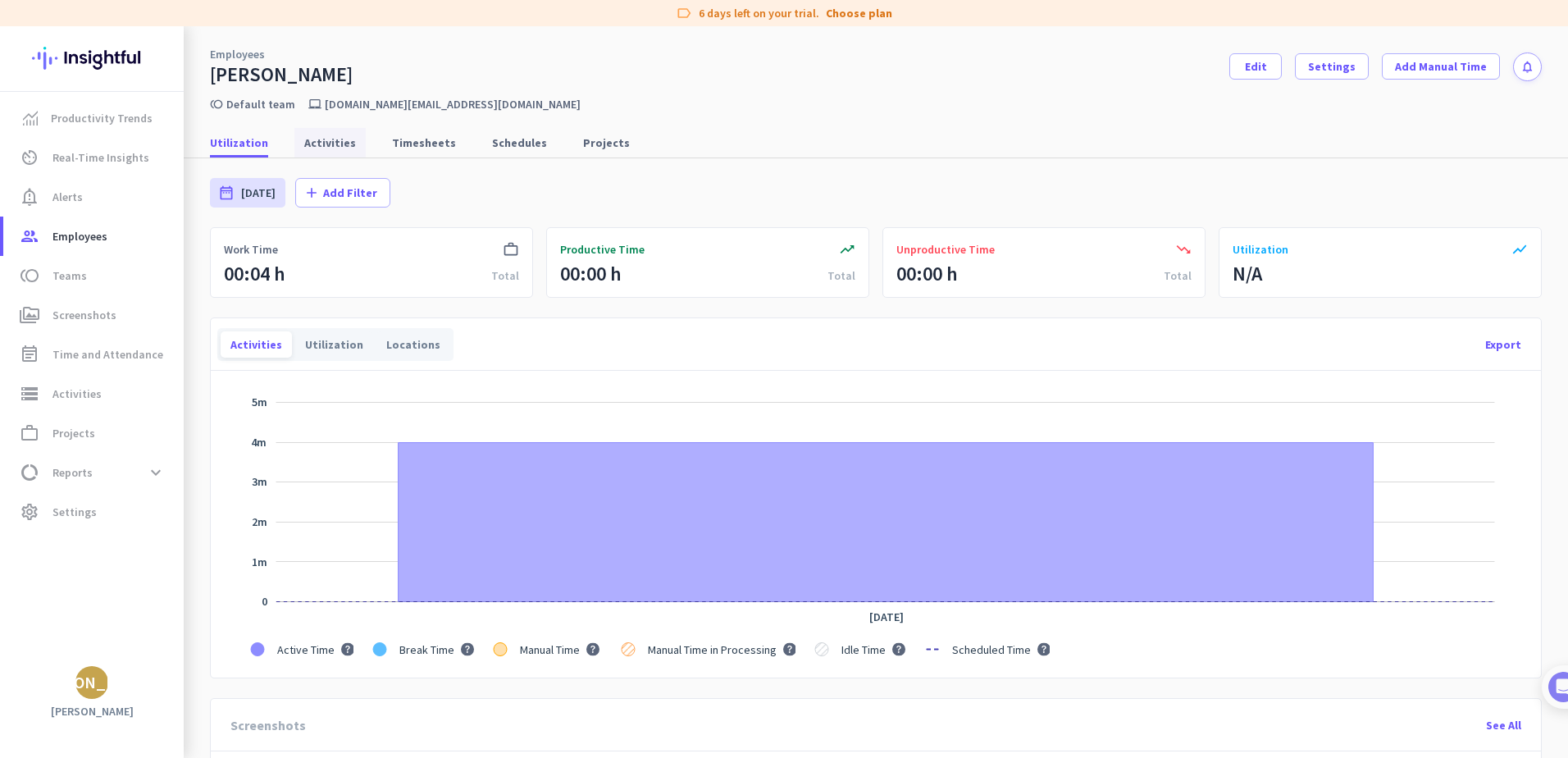
click at [325, 144] on span "Activities" at bounding box center [330, 142] width 52 height 16
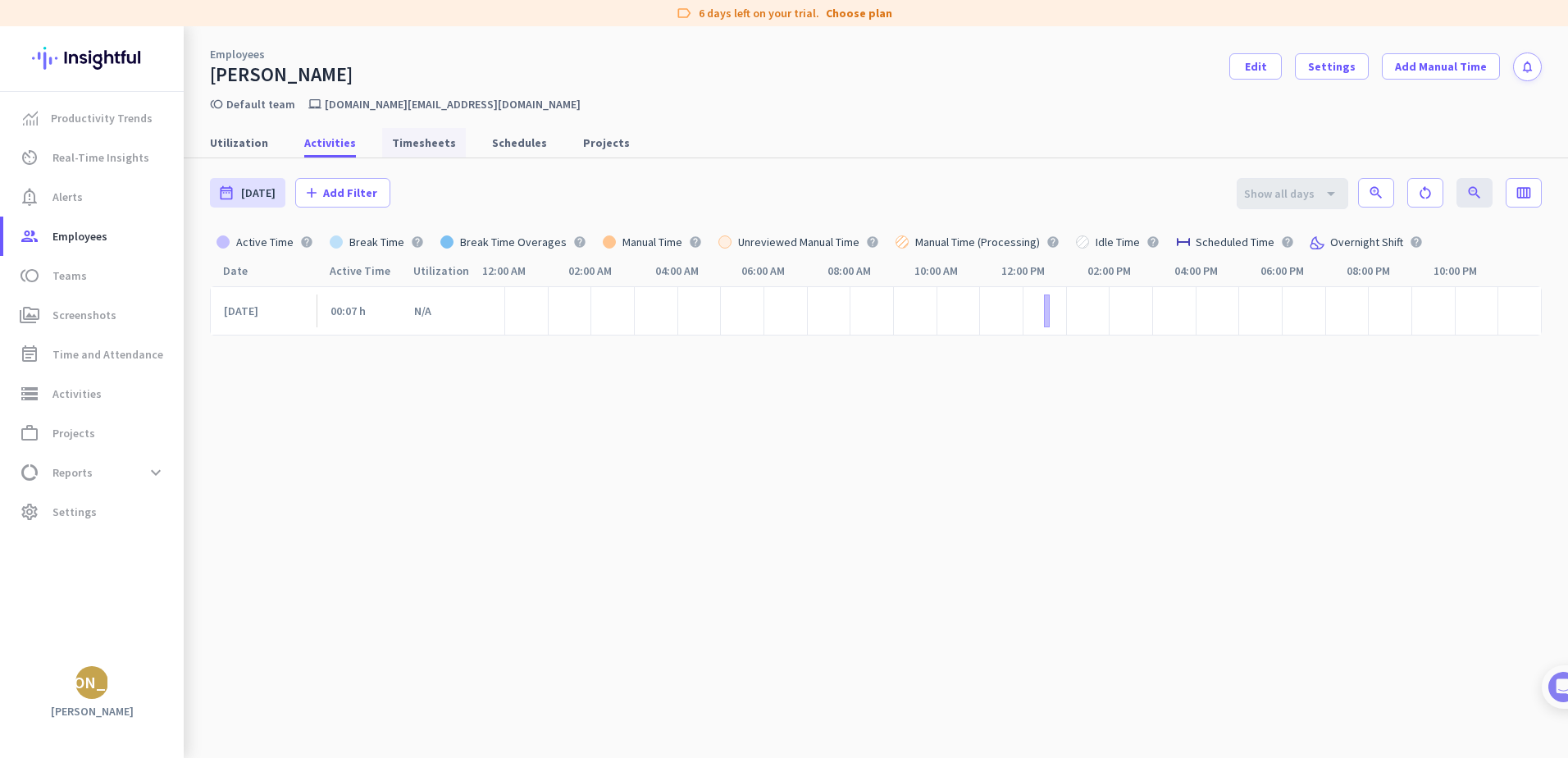
click at [411, 144] on span "Timesheets" at bounding box center [424, 142] width 64 height 16
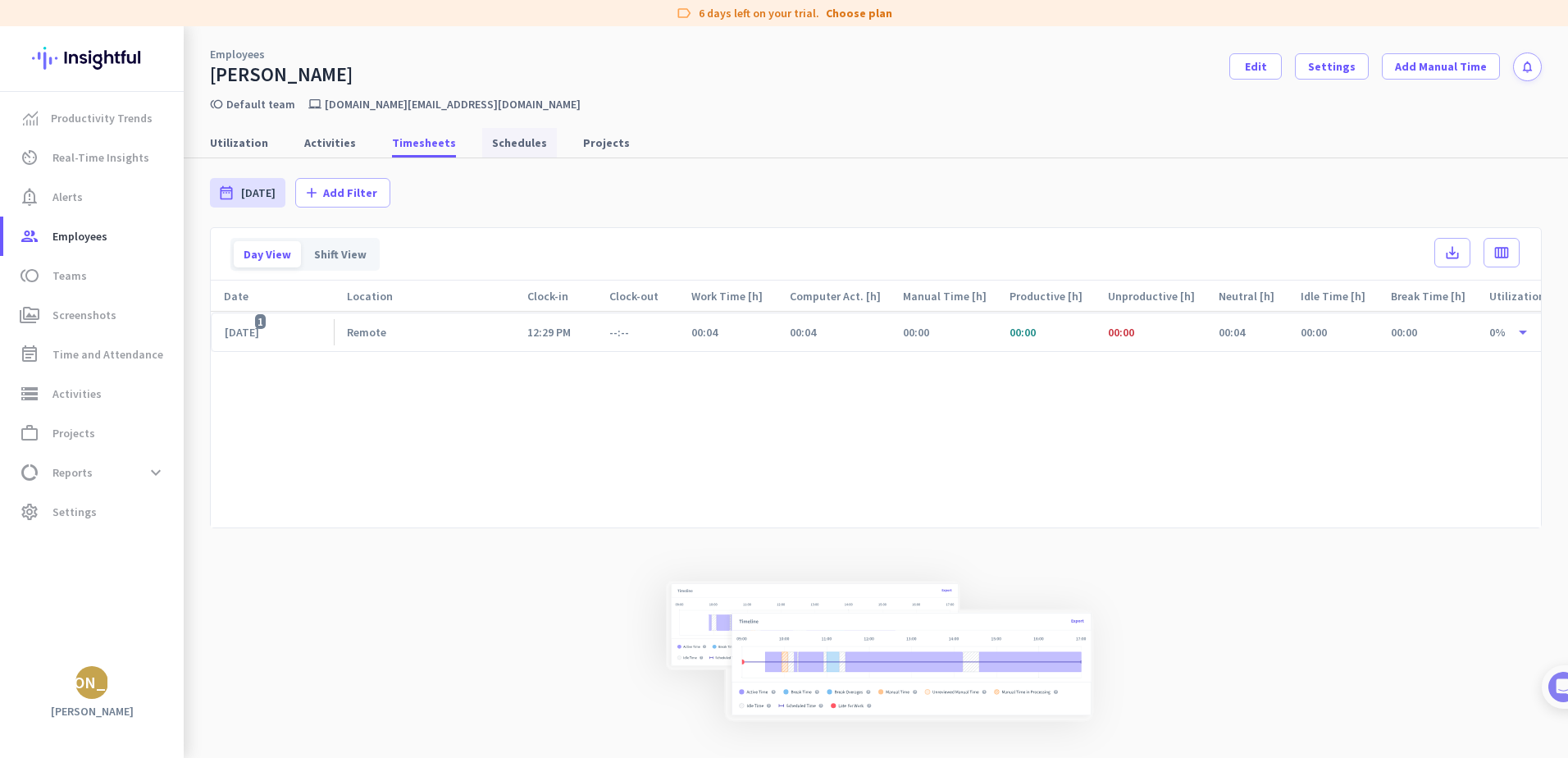
click at [492, 143] on span "Schedules" at bounding box center [520, 142] width 55 height 16
type input "[DATE] - [DATE]"
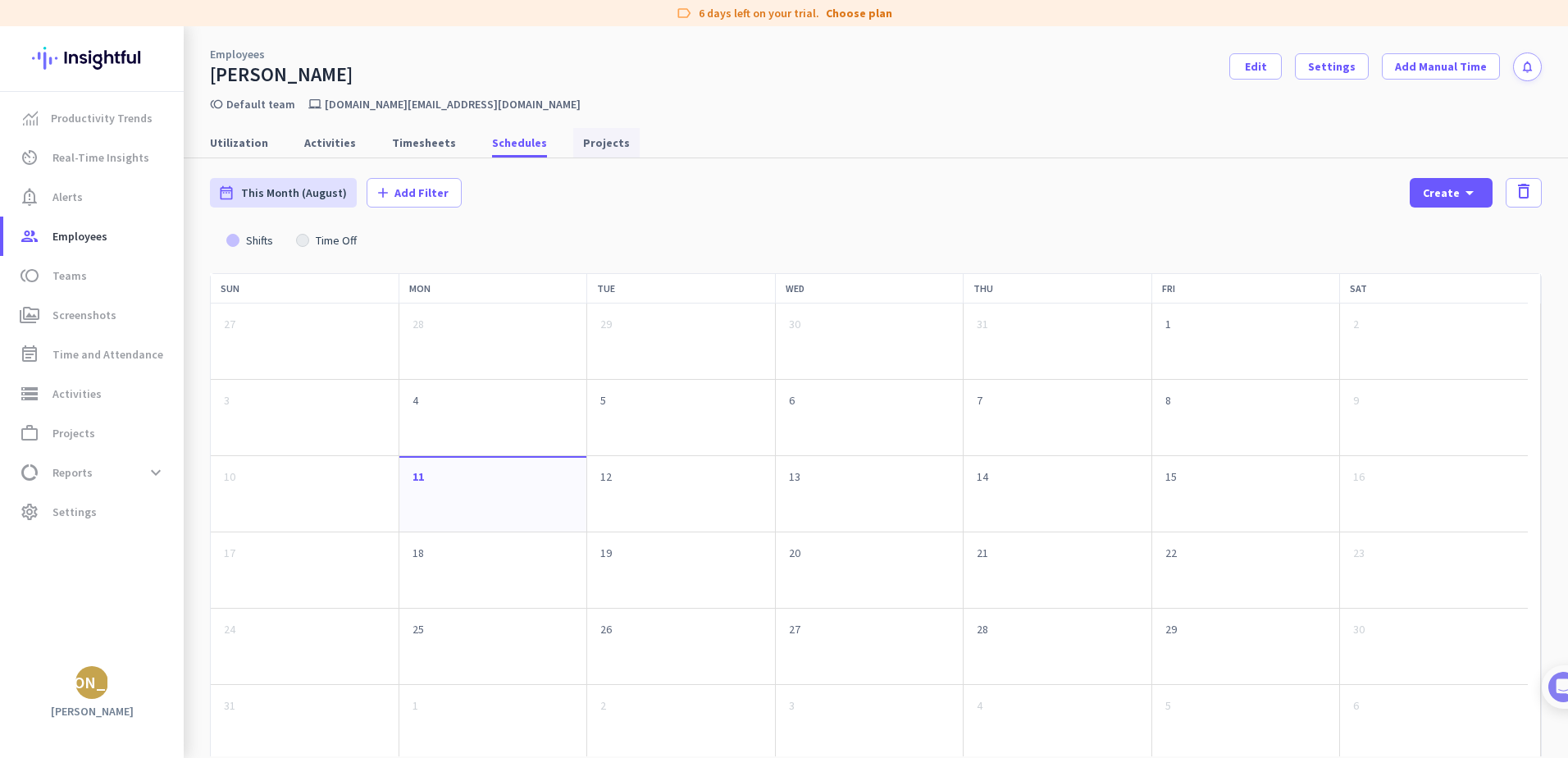
click at [583, 144] on span "Projects" at bounding box center [606, 142] width 47 height 16
type input "[DATE] - [DATE]"
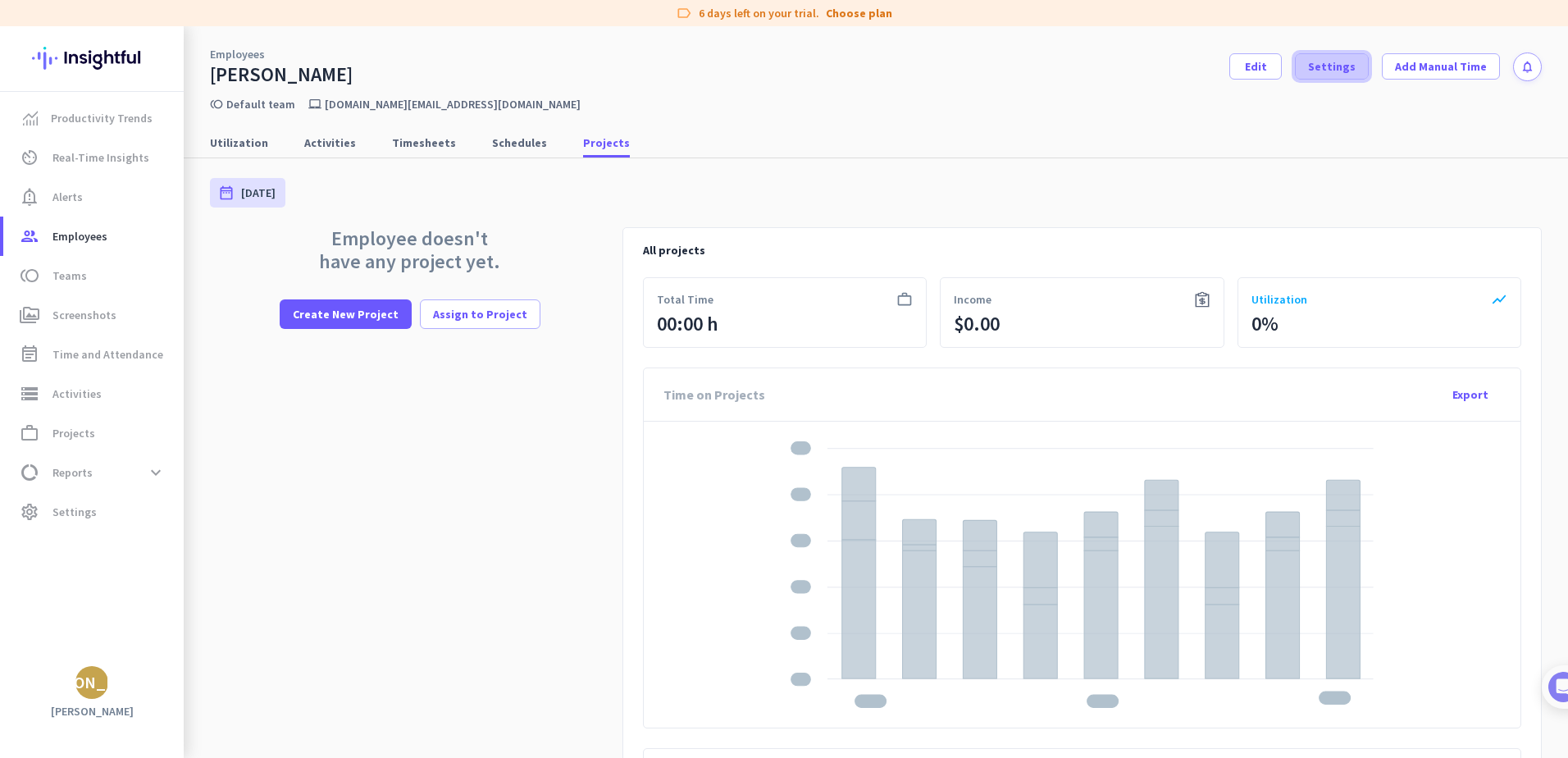
click at [1312, 71] on span "Settings" at bounding box center [1332, 66] width 47 height 16
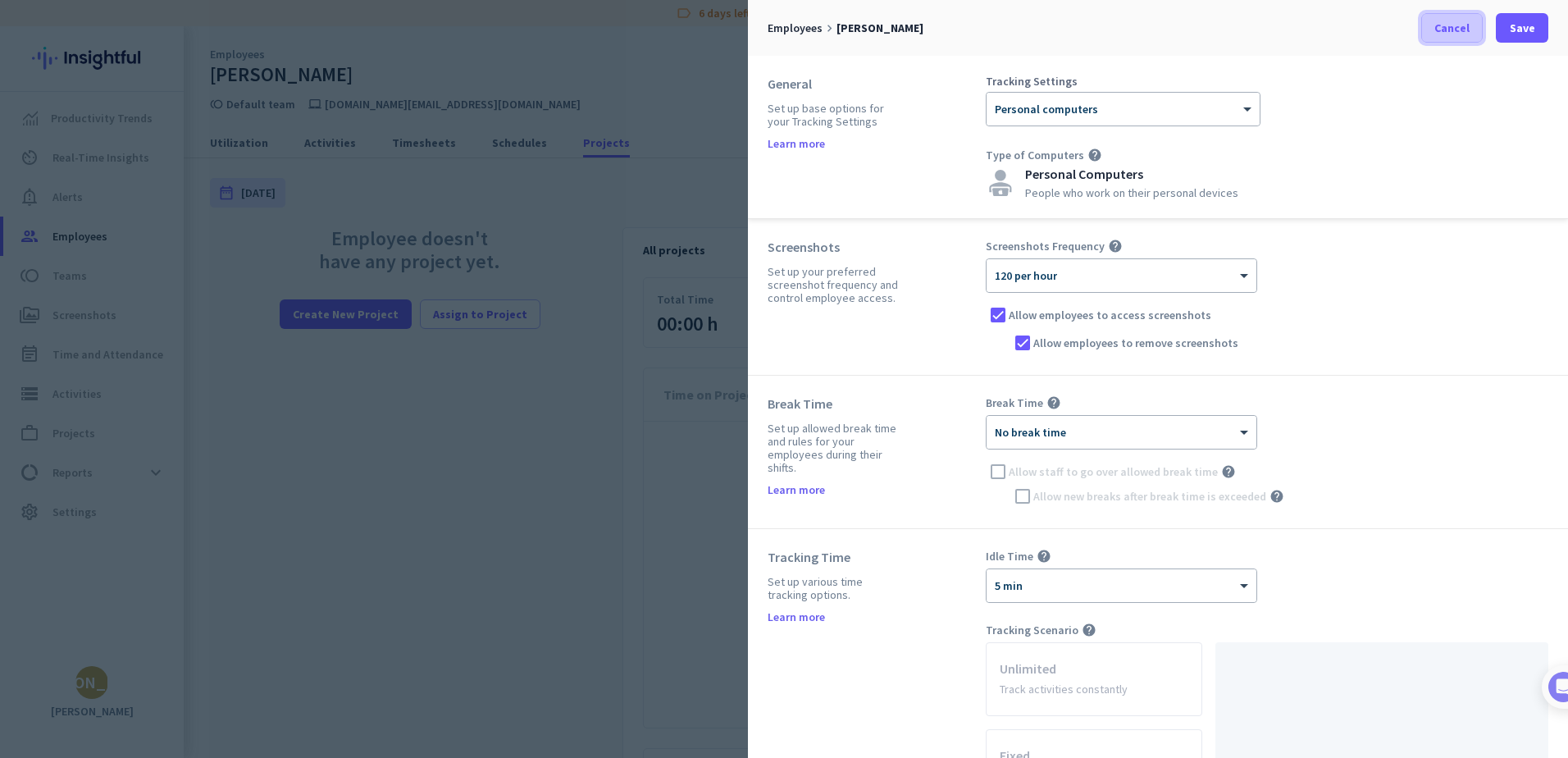
click at [1454, 22] on span "Cancel" at bounding box center [1453, 27] width 36 height 16
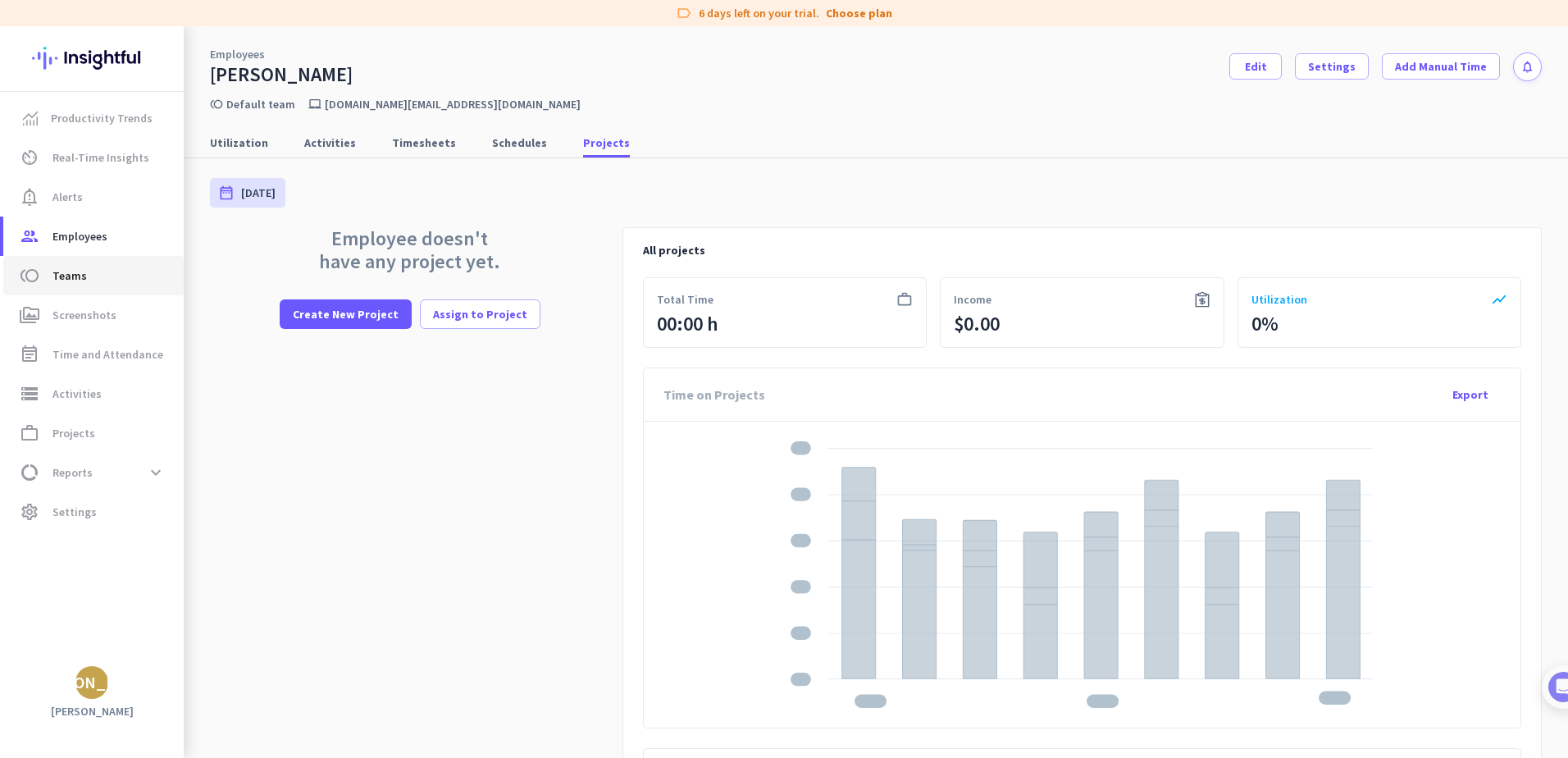
click at [53, 278] on span "Teams" at bounding box center [70, 276] width 35 height 20
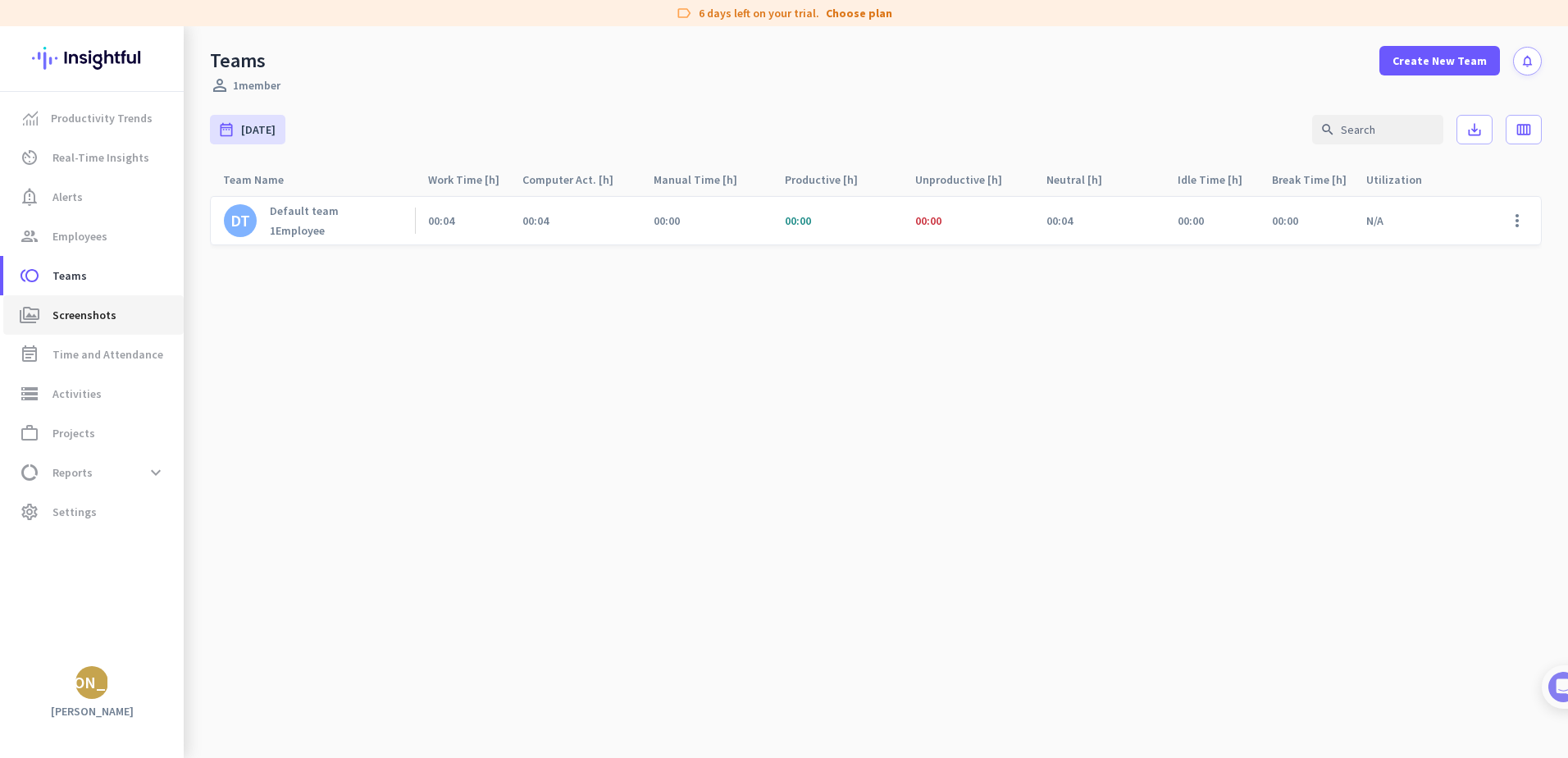
click at [47, 318] on span "perm_media Screenshots" at bounding box center [93, 315] width 154 height 20
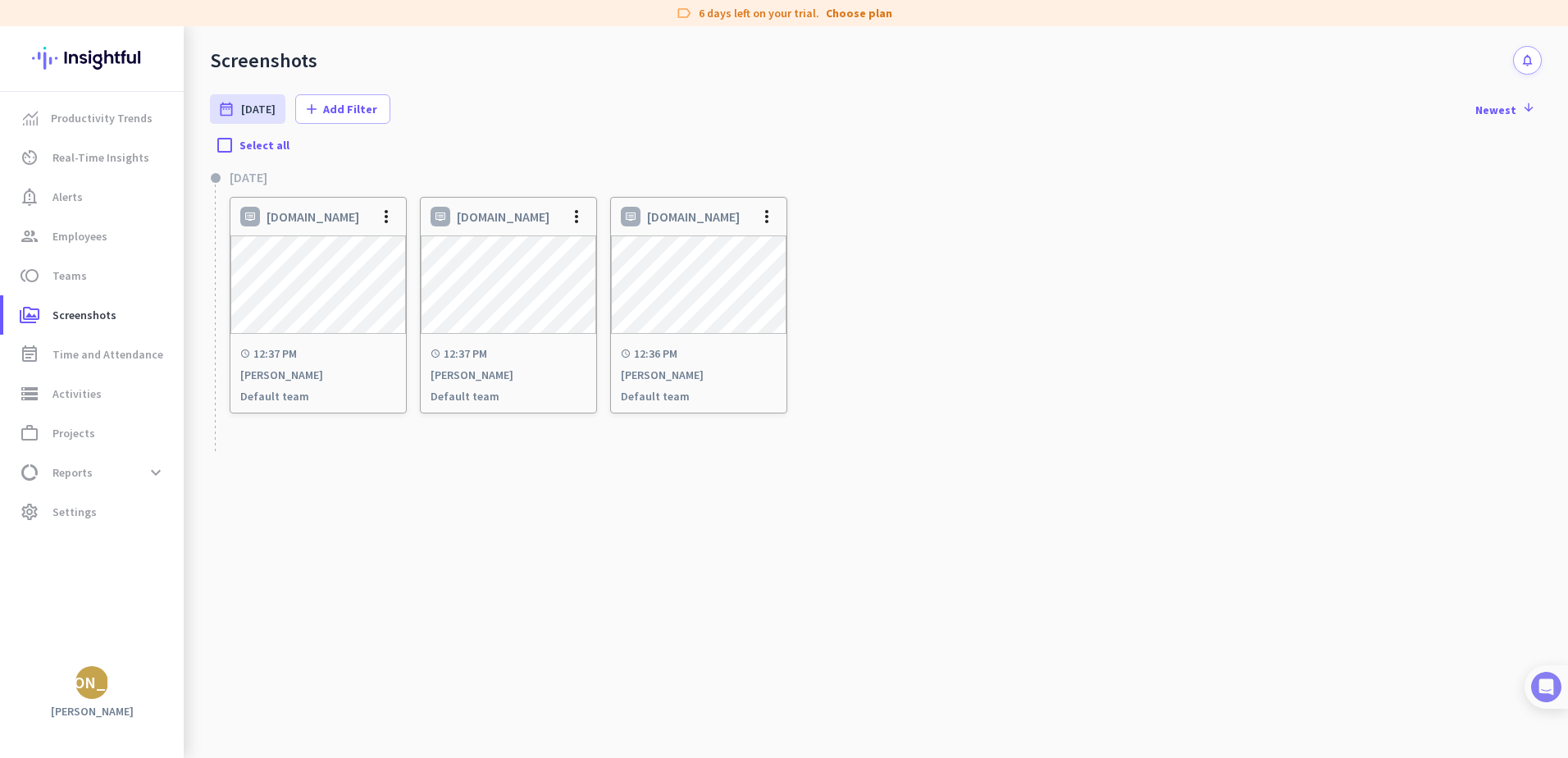
click at [1554, 694] on img at bounding box center [1547, 688] width 31 height 31
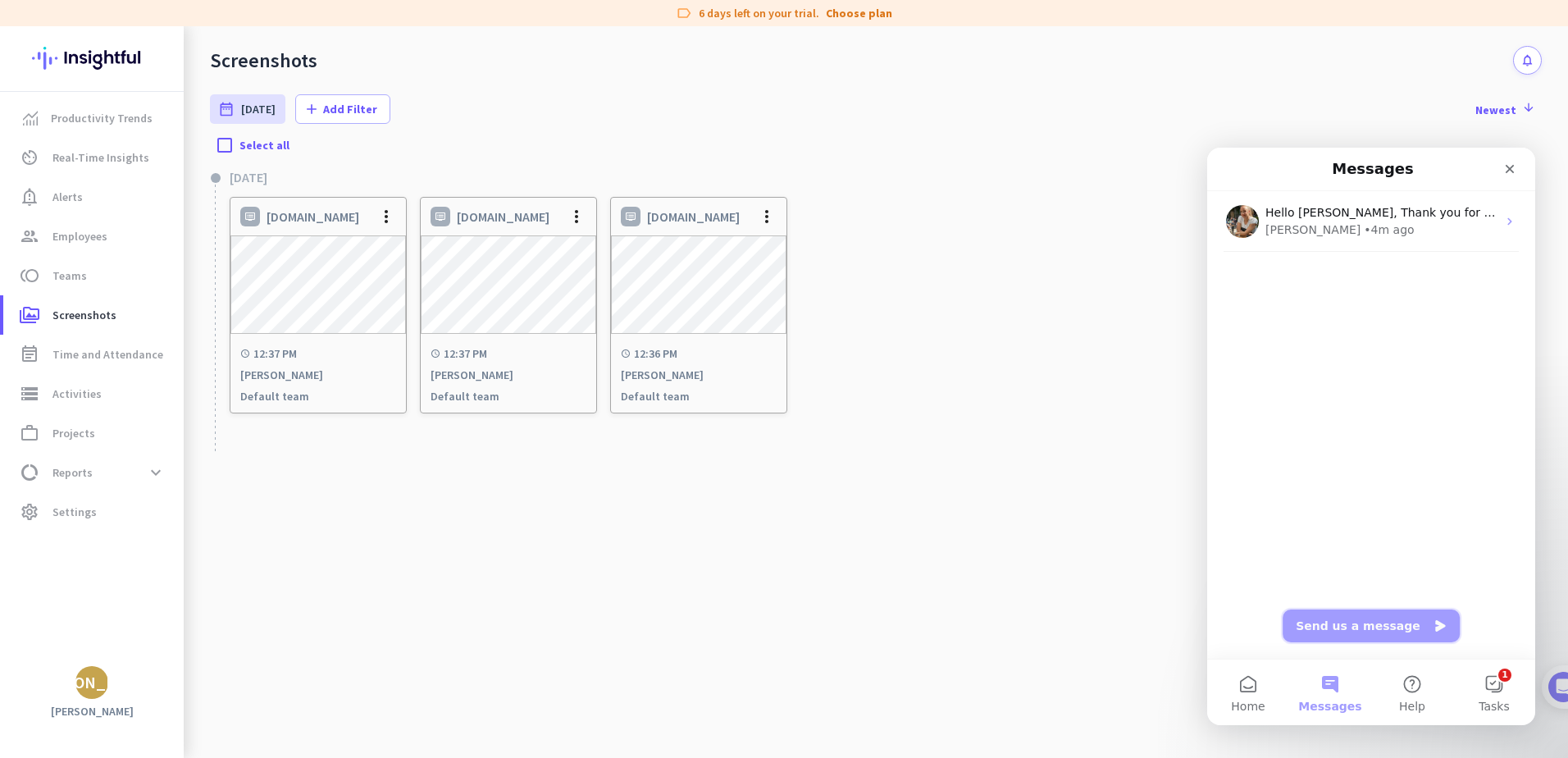
click at [1346, 636] on button "Send us a message" at bounding box center [1371, 626] width 177 height 33
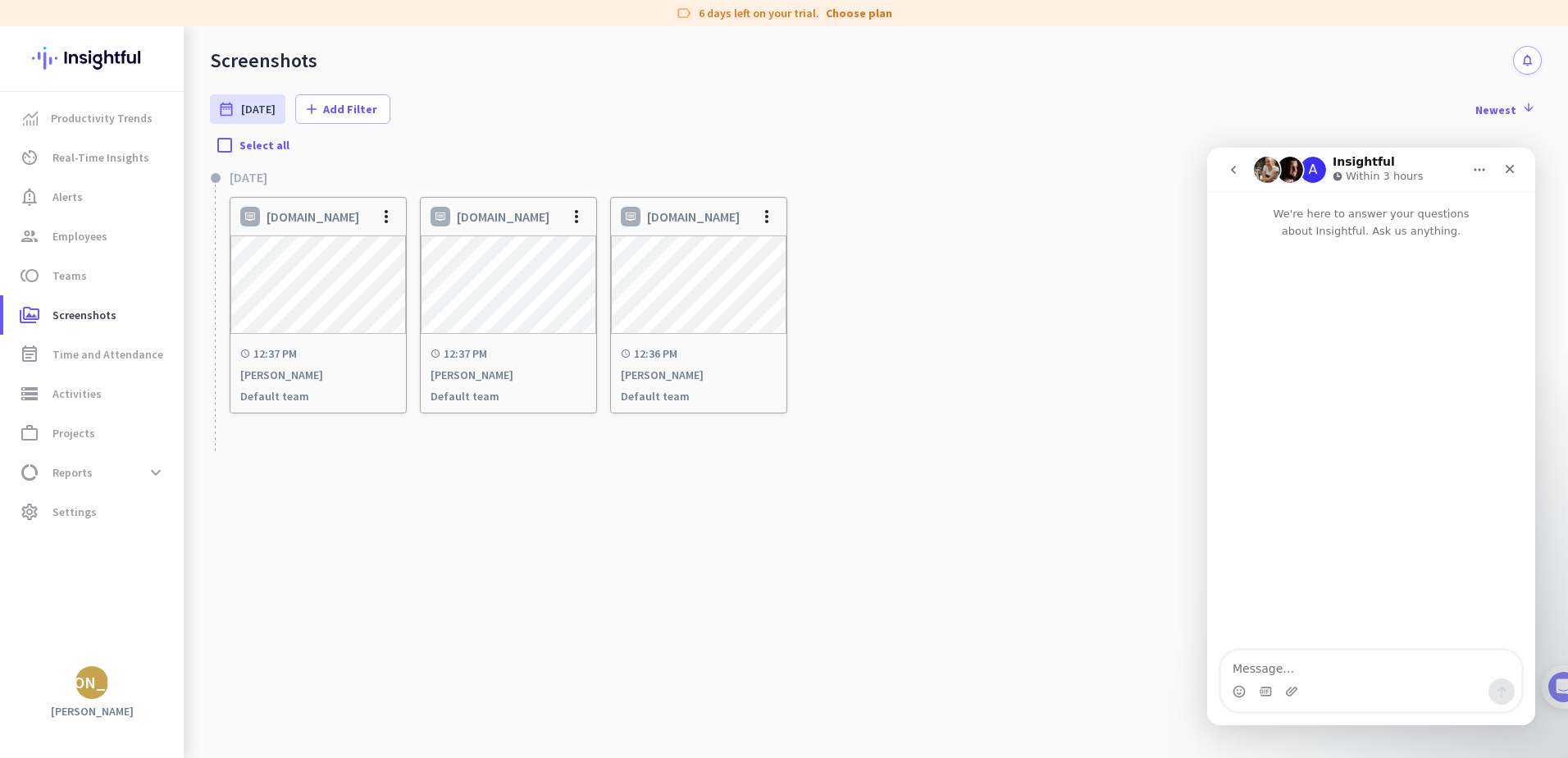
click at [1318, 172] on div "A" at bounding box center [1313, 170] width 26 height 26
click at [1470, 170] on button "Home" at bounding box center [1479, 170] width 31 height 31
click at [1280, 666] on textarea "Message…" at bounding box center [1371, 664] width 300 height 28
type textarea "I cant find the video record setting? I'm on the trial version"
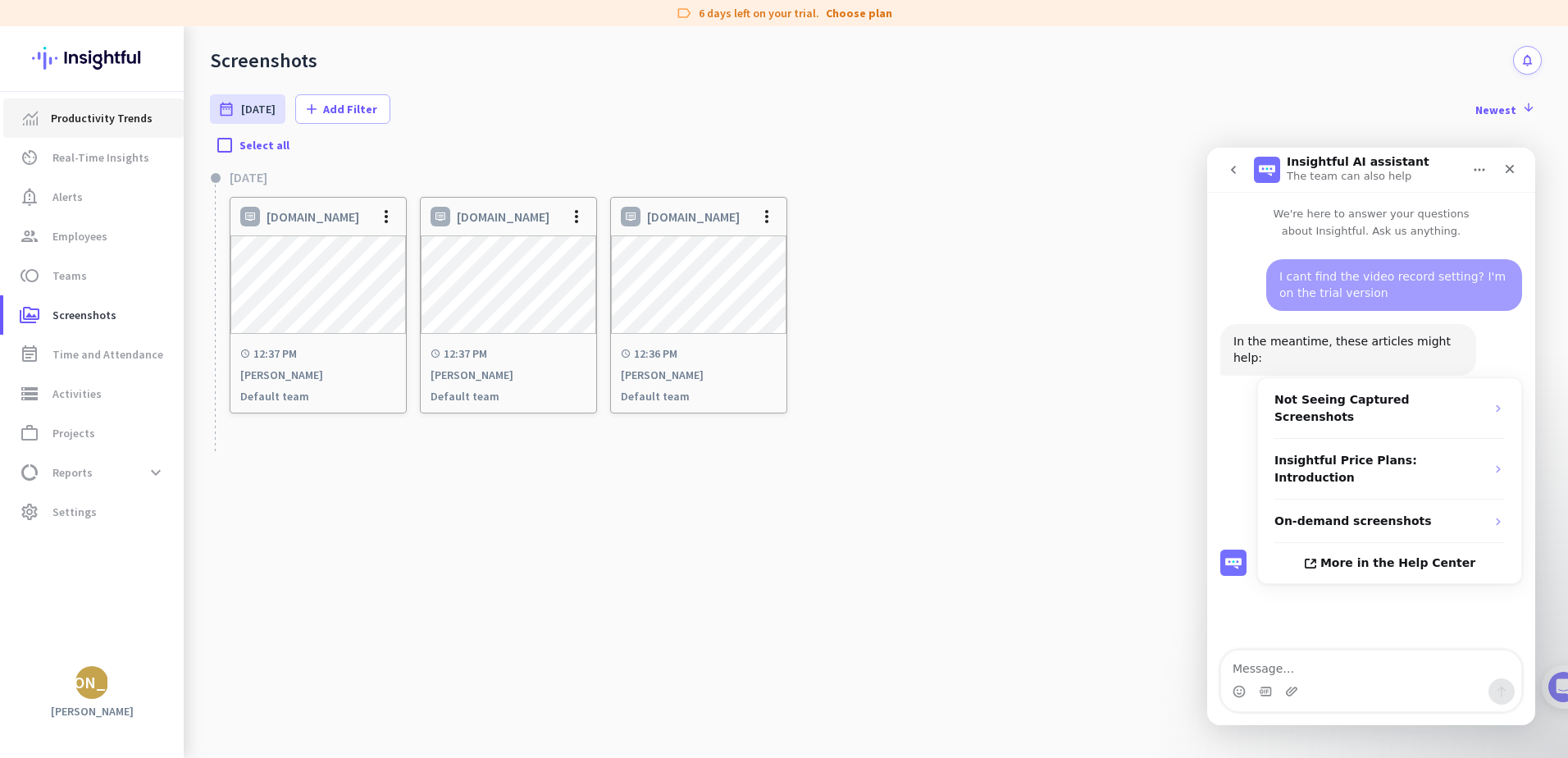
click at [54, 114] on span "Productivity Trends" at bounding box center [102, 118] width 102 height 20
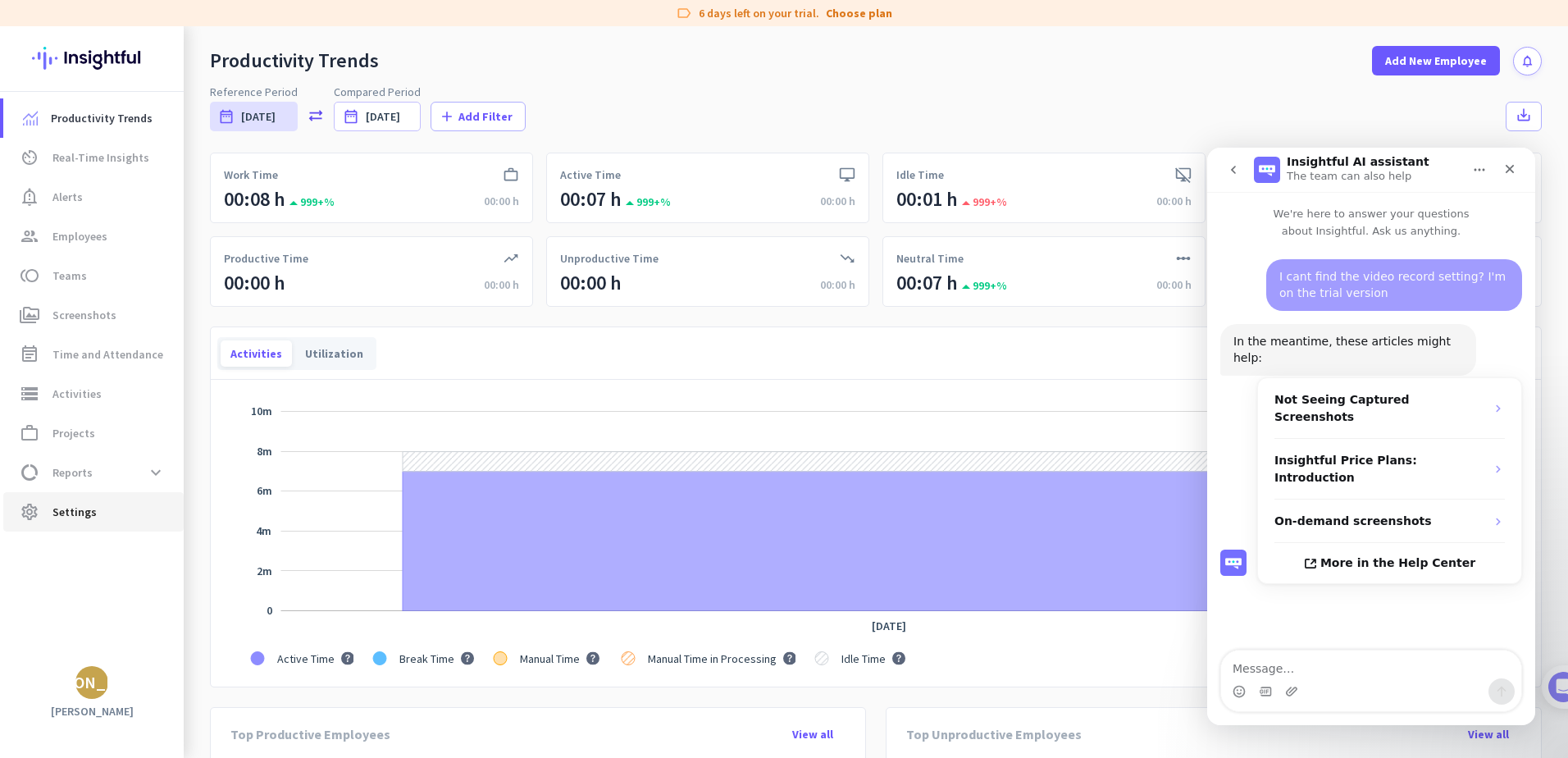
click at [53, 516] on span "Settings" at bounding box center [75, 511] width 44 height 20
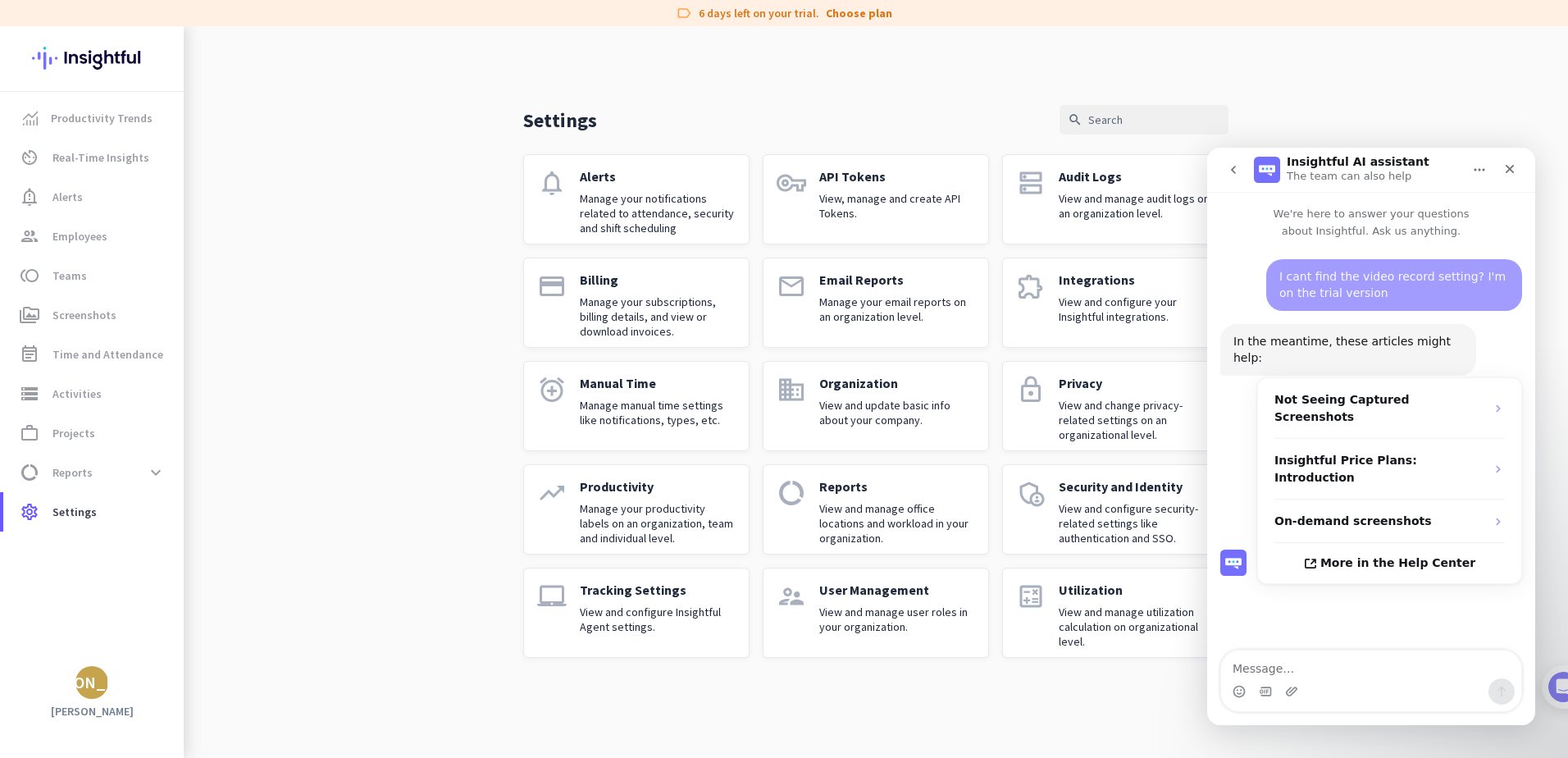
click at [860, 305] on p "Manage your email reports on an organization level." at bounding box center [898, 309] width 156 height 30
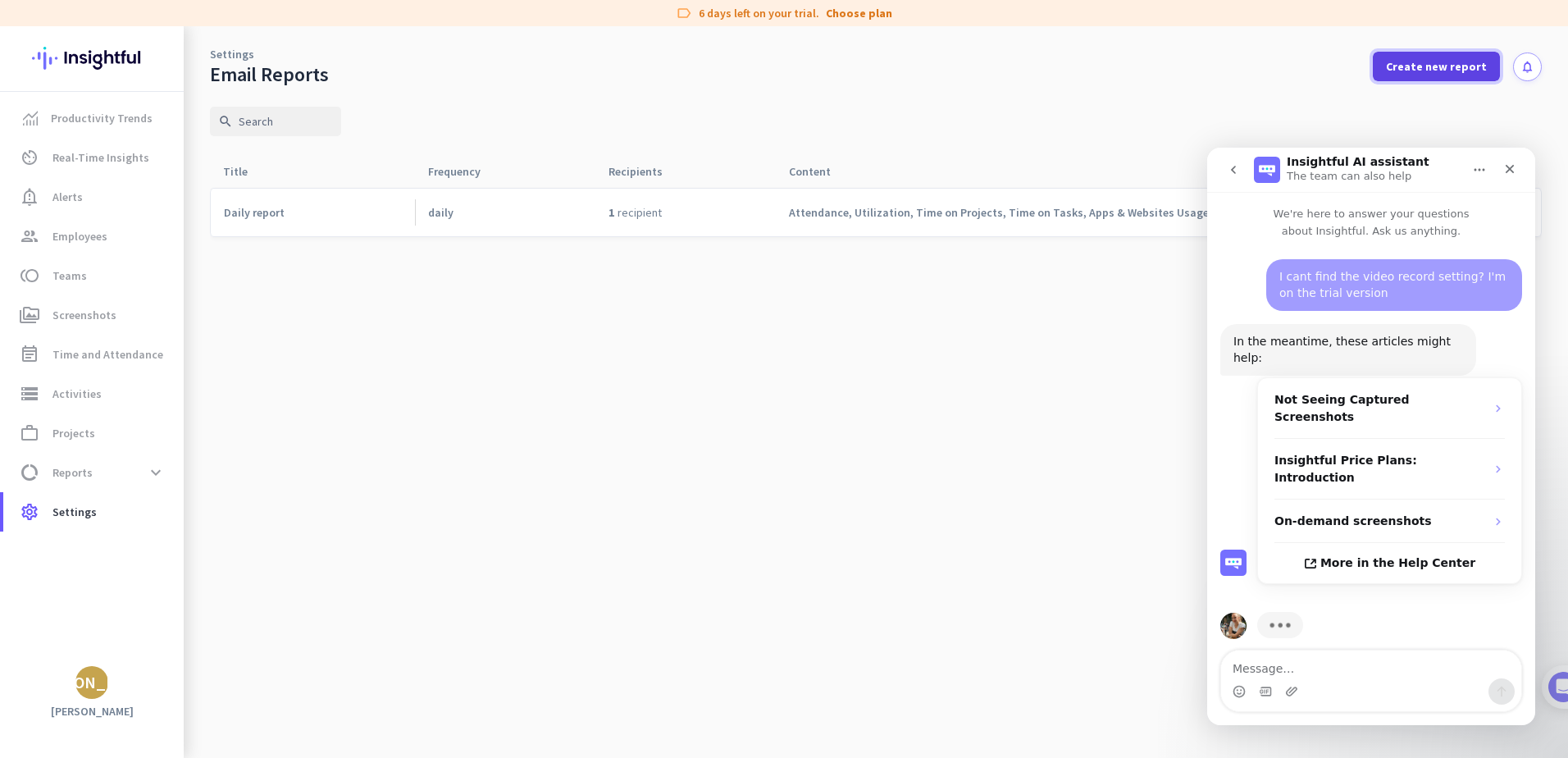
click at [1416, 74] on span "Create new report" at bounding box center [1436, 66] width 101 height 16
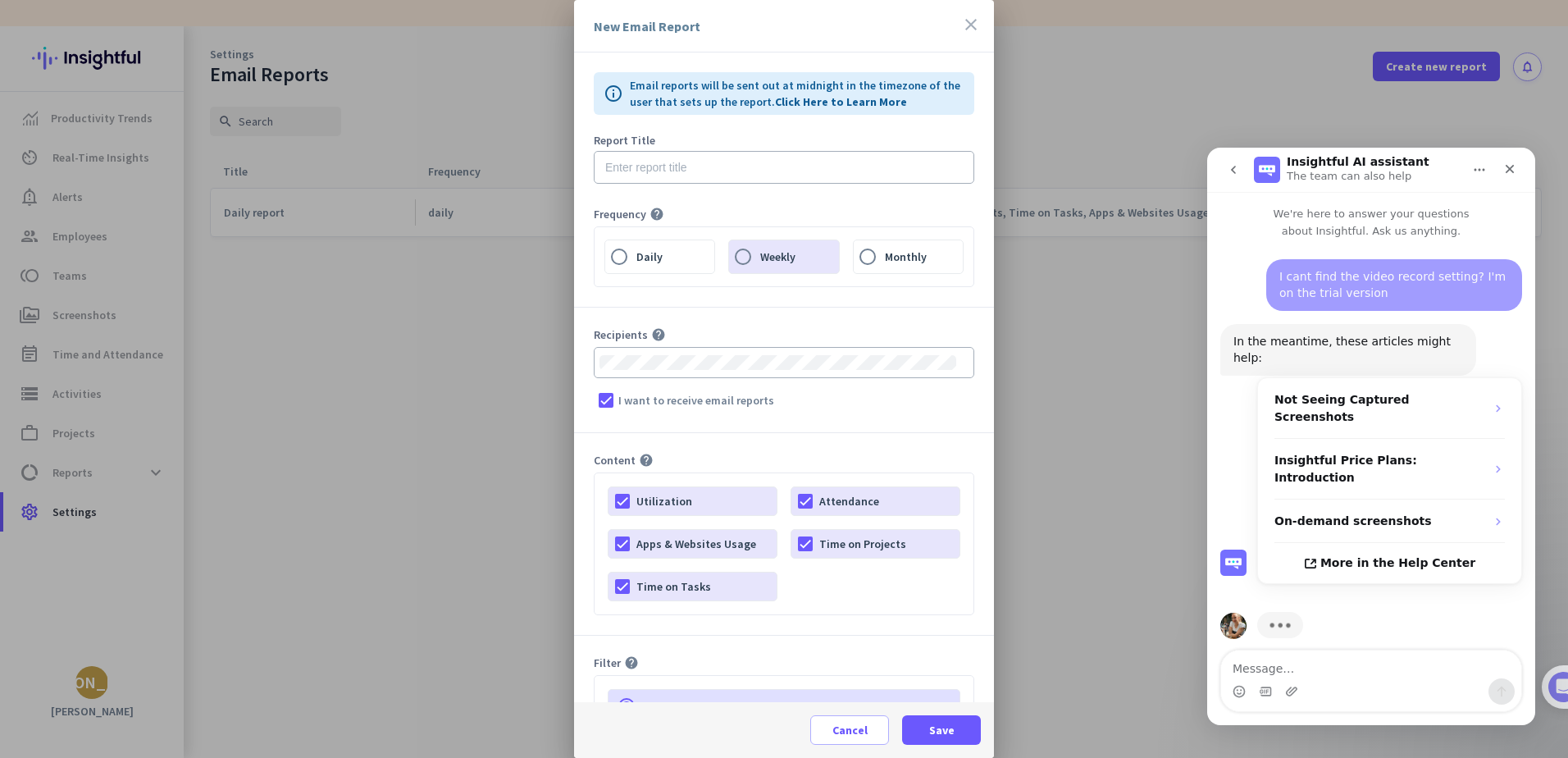
click at [776, 326] on form "Report Title Frequency help Daily Weekly Monthly Recipients help I want to rece…" at bounding box center [783, 525] width 420 height 781
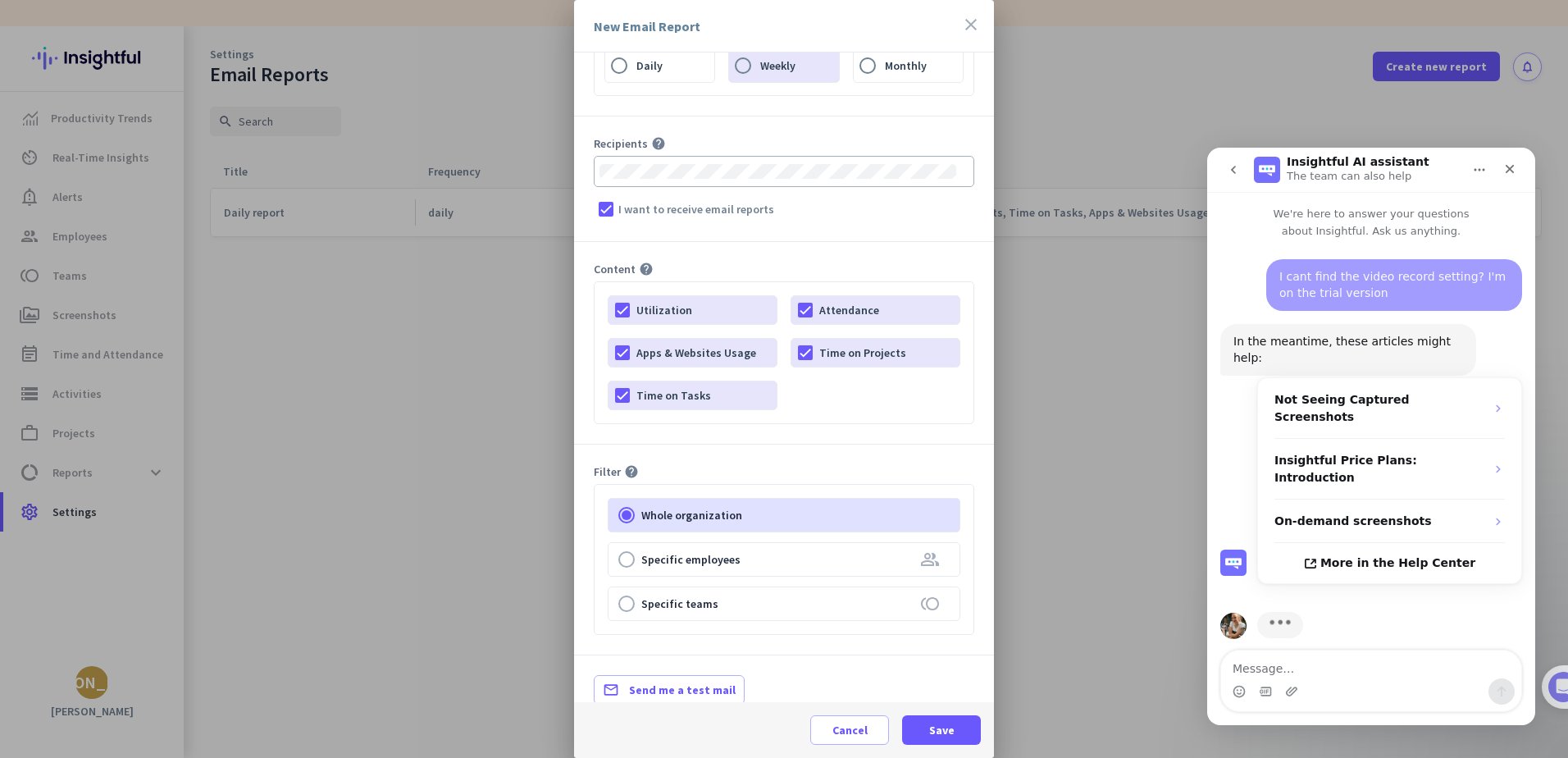
scroll to position [214, 0]
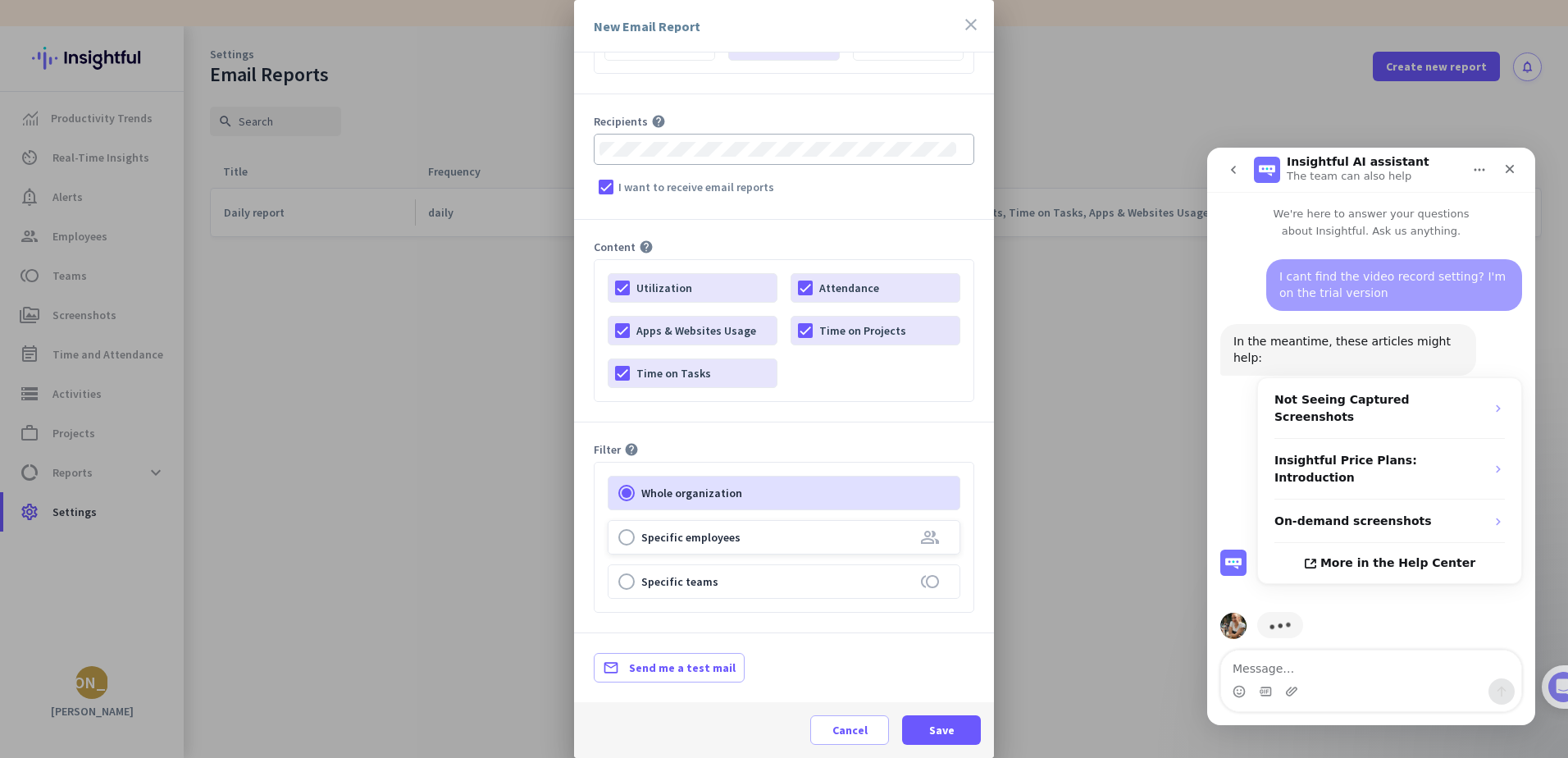
click at [649, 538] on div at bounding box center [784, 538] width 351 height 33
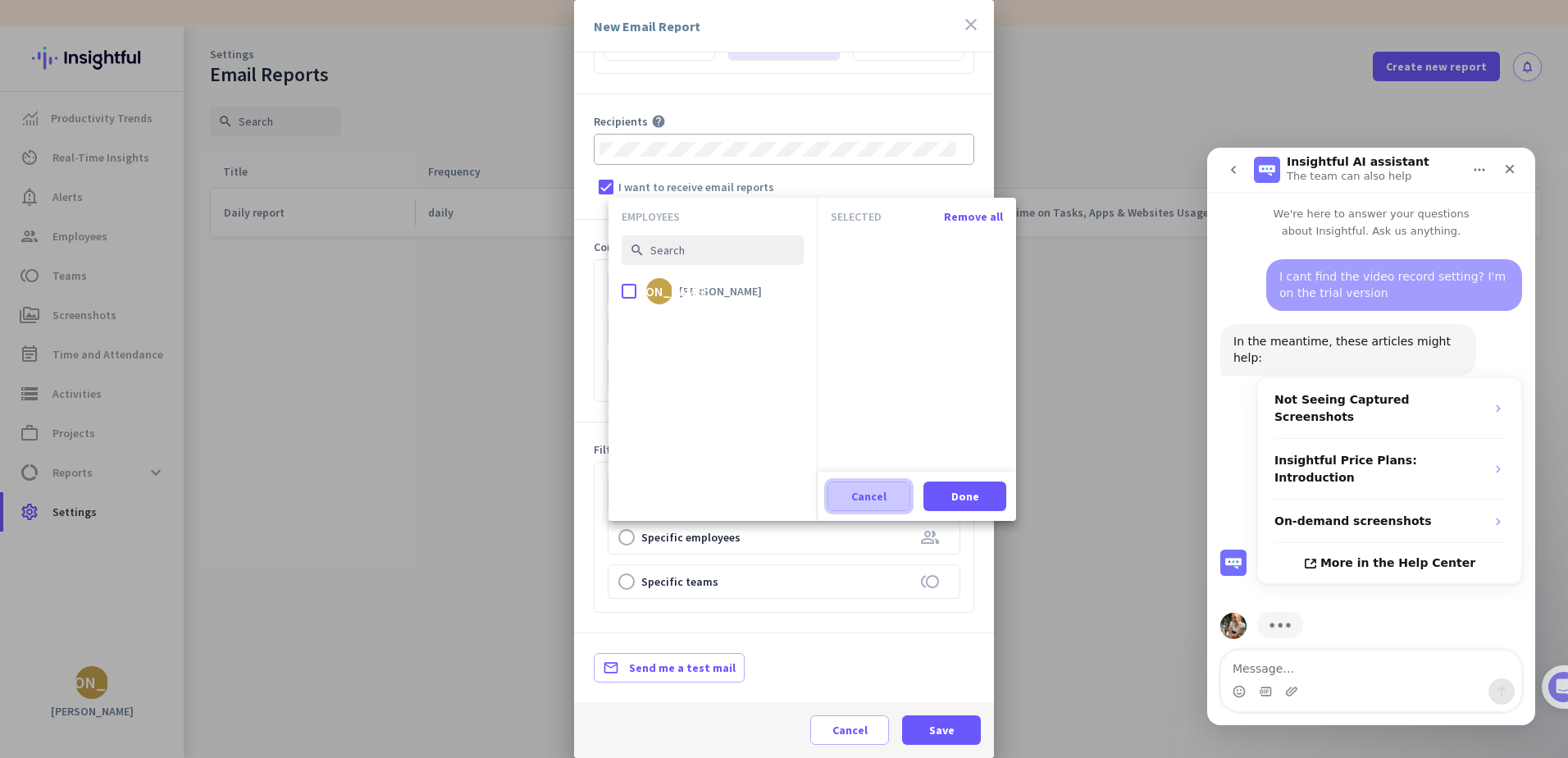
click at [859, 504] on span "Cancel" at bounding box center [869, 496] width 36 height 16
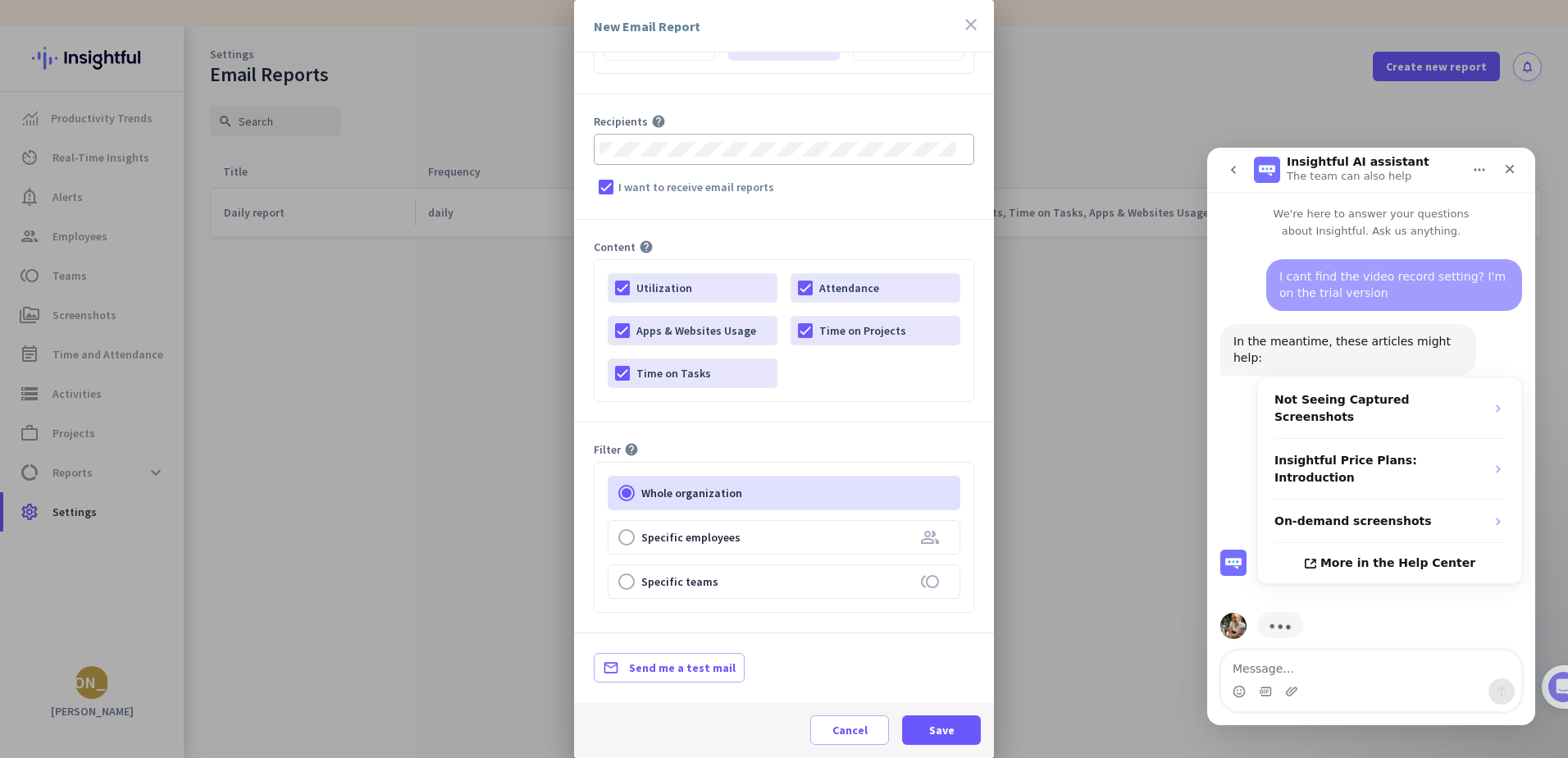
click at [960, 20] on div "New Email Report close" at bounding box center [783, 26] width 420 height 53
click at [970, 22] on icon "close" at bounding box center [970, 24] width 19 height 20
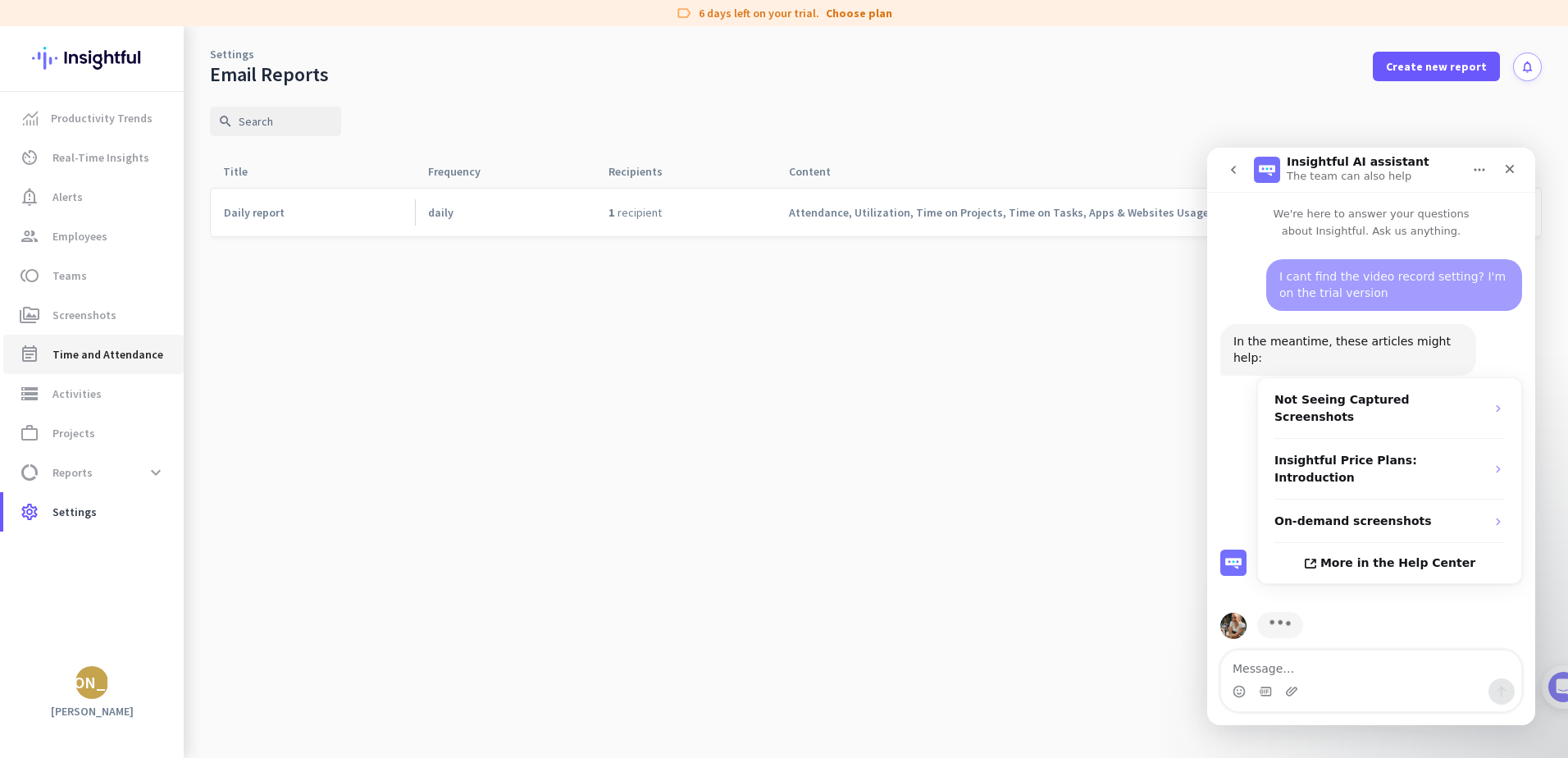
click at [54, 361] on span "Time and Attendance" at bounding box center [108, 354] width 111 height 20
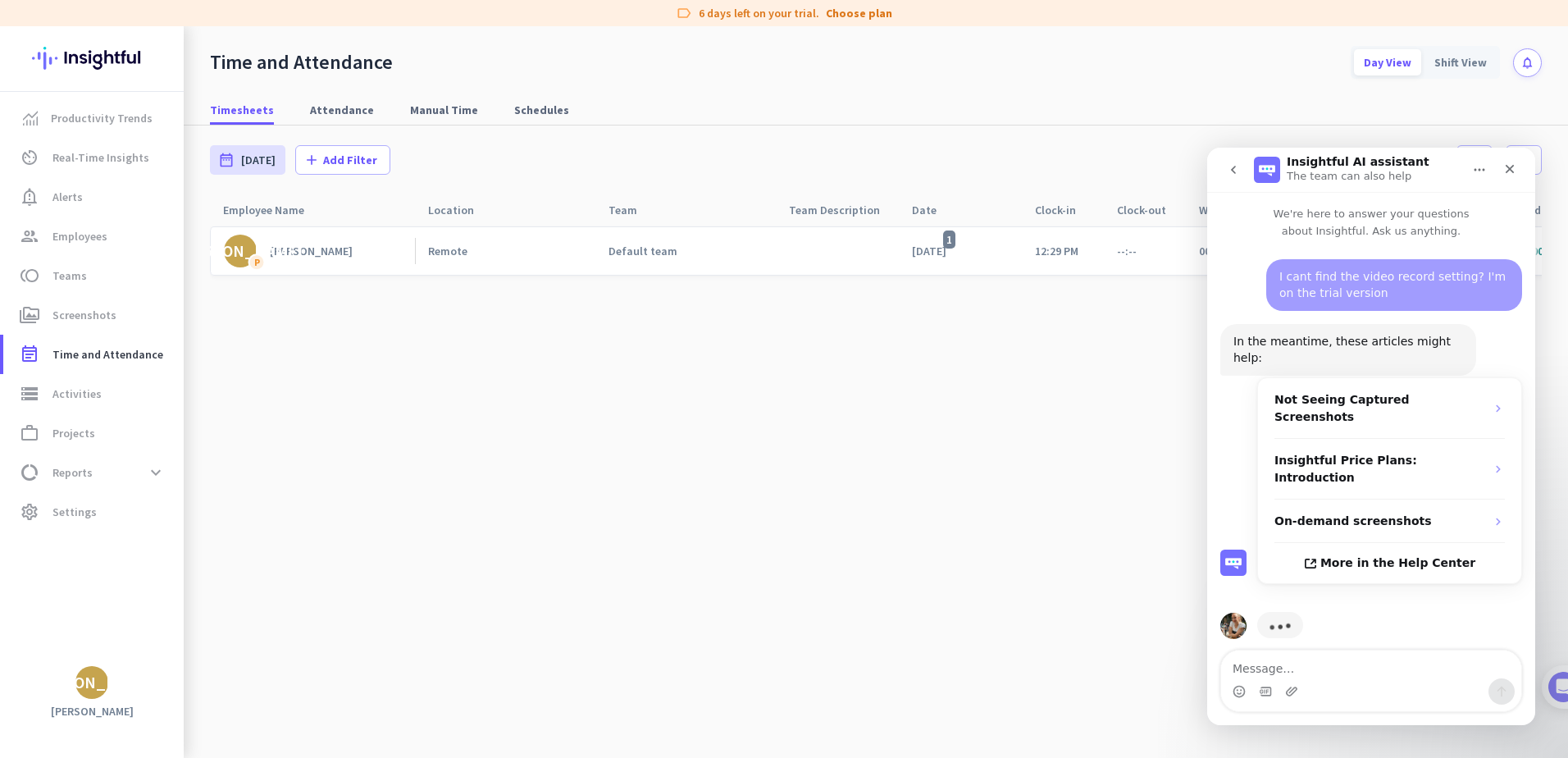
click at [958, 251] on div "[DATE] 1" at bounding box center [935, 250] width 47 height 14
click at [49, 404] on link "storage Activities" at bounding box center [93, 393] width 181 height 39
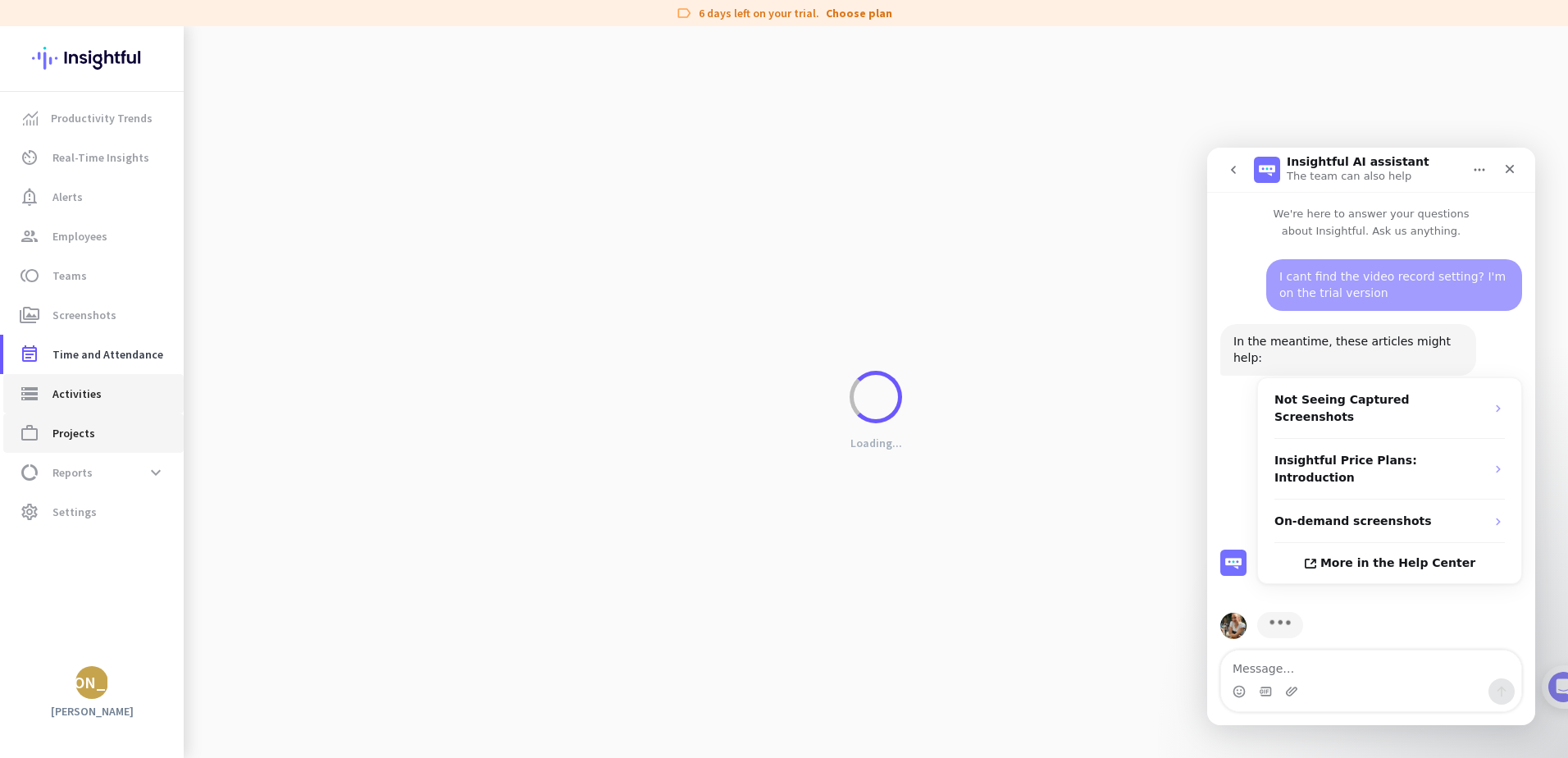
type input "[DATE]"
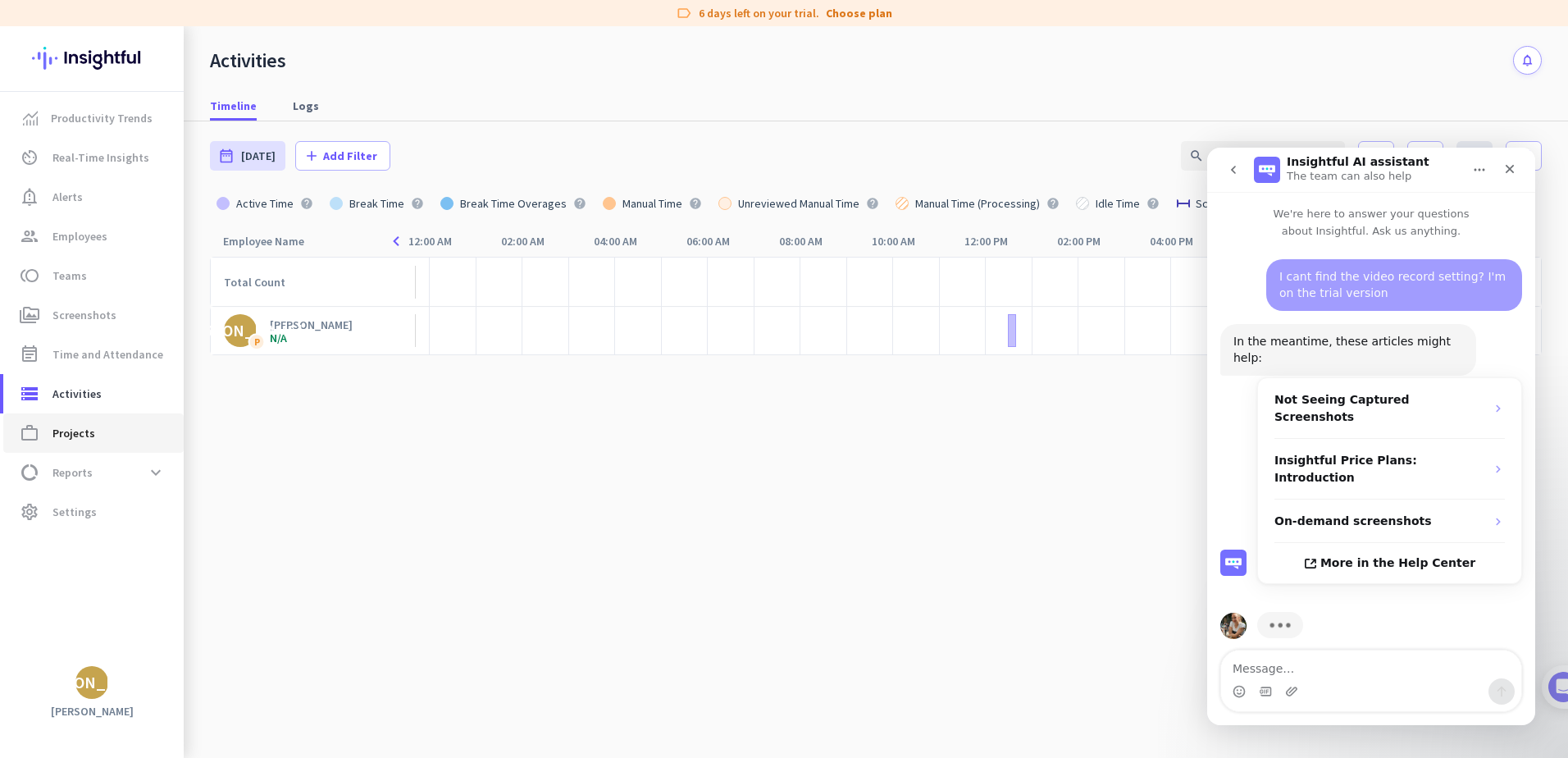
click at [70, 426] on span "Projects" at bounding box center [74, 432] width 42 height 20
type input "[DATE] - [DATE]"
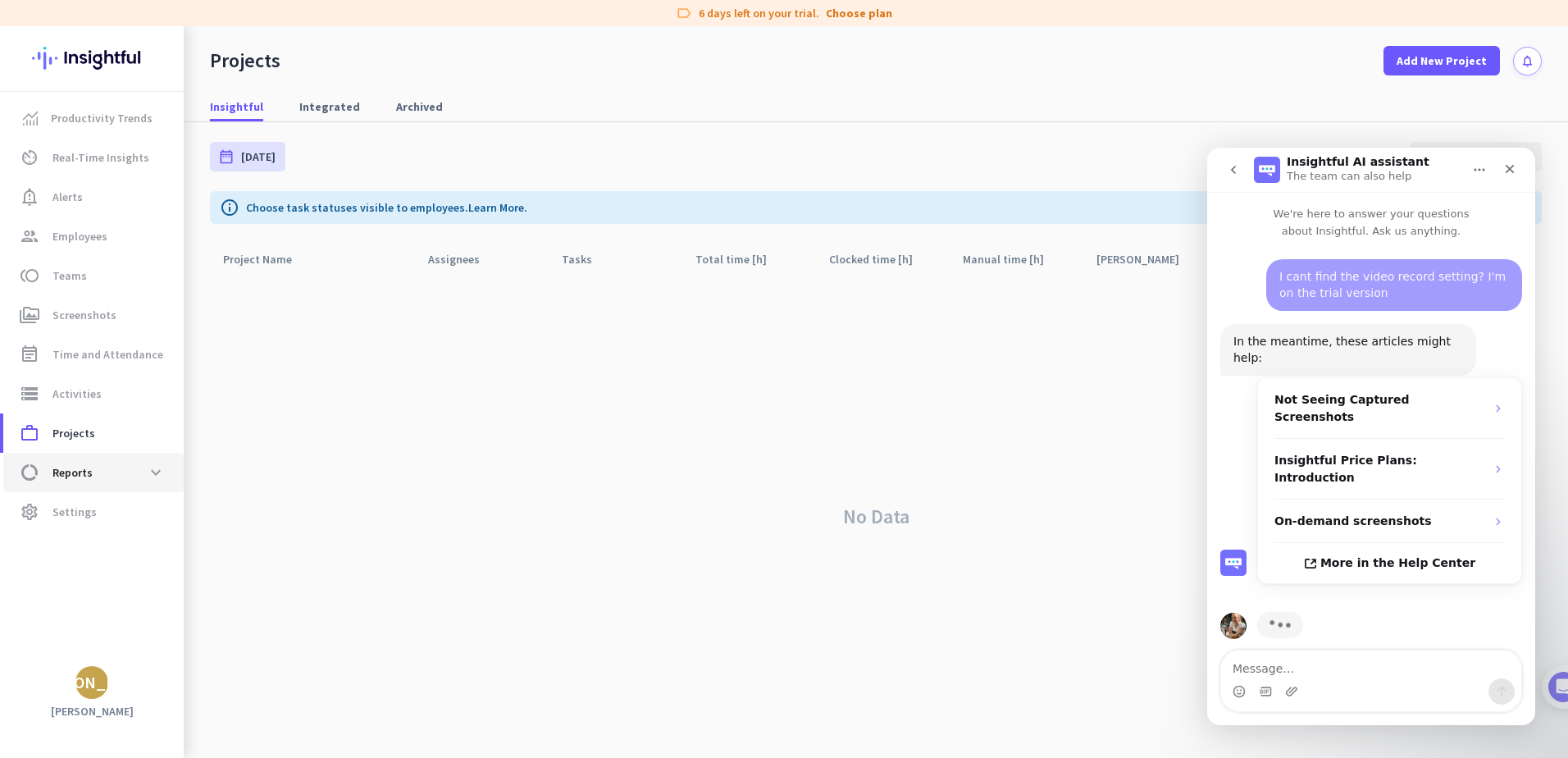
click at [75, 469] on span "Reports" at bounding box center [72, 472] width 40 height 20
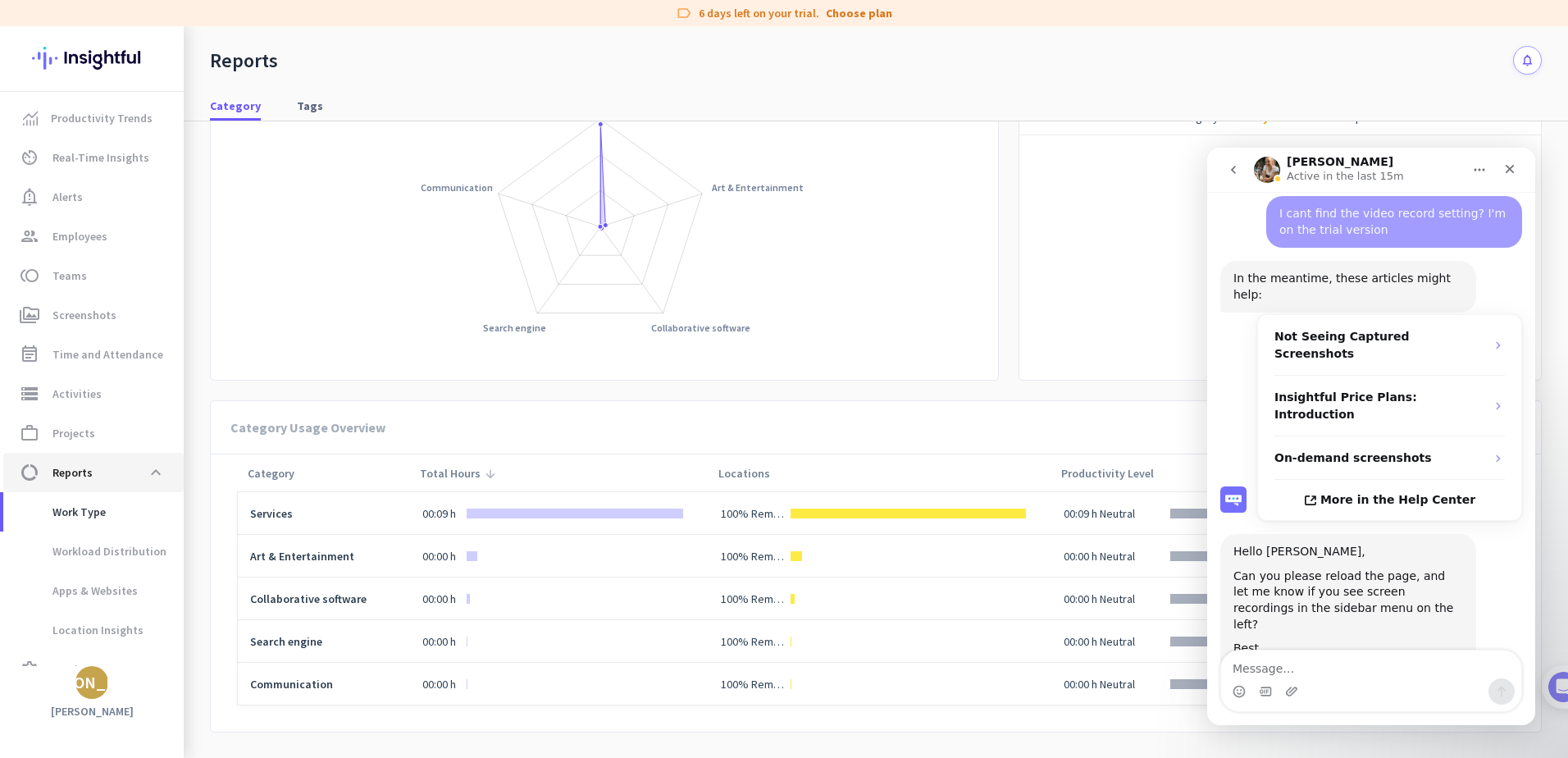
scroll to position [170, 0]
click at [88, 553] on span "Workload Distribution" at bounding box center [91, 551] width 150 height 39
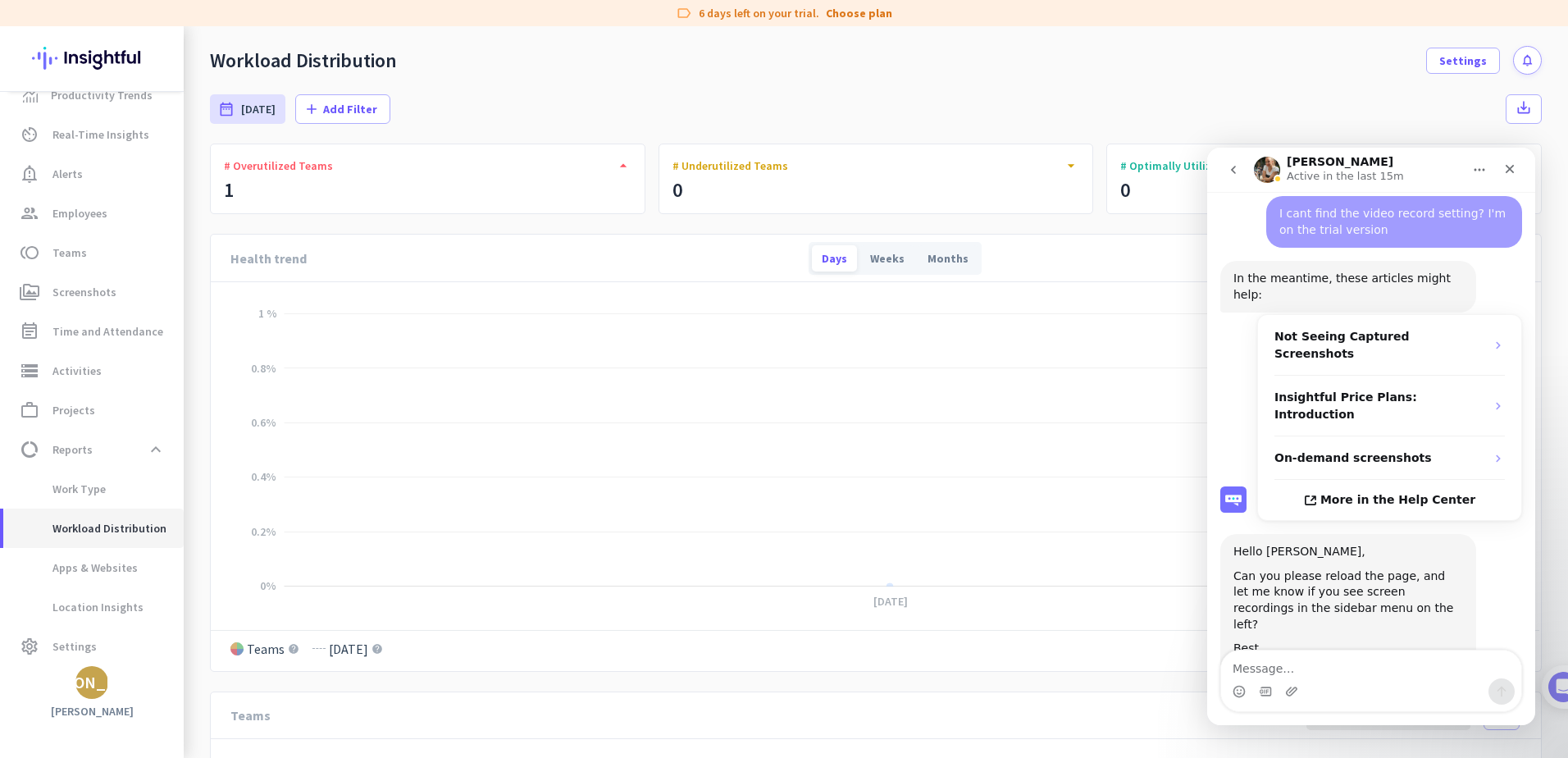
scroll to position [30, 0]
click at [91, 563] on span "Apps & Websites" at bounding box center [76, 561] width 121 height 39
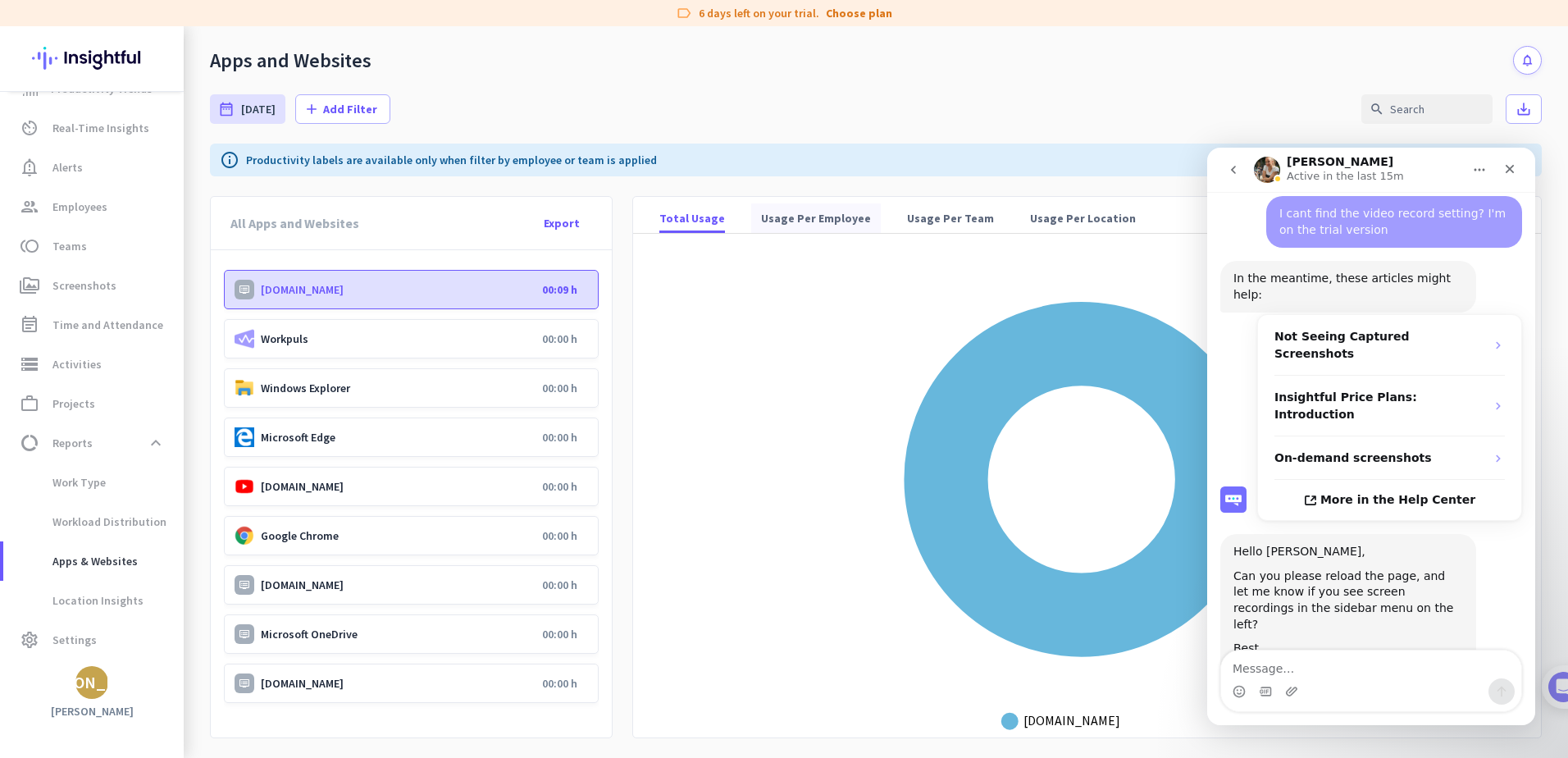
click at [799, 214] on span "Usage Per Employee" at bounding box center [816, 218] width 110 height 16
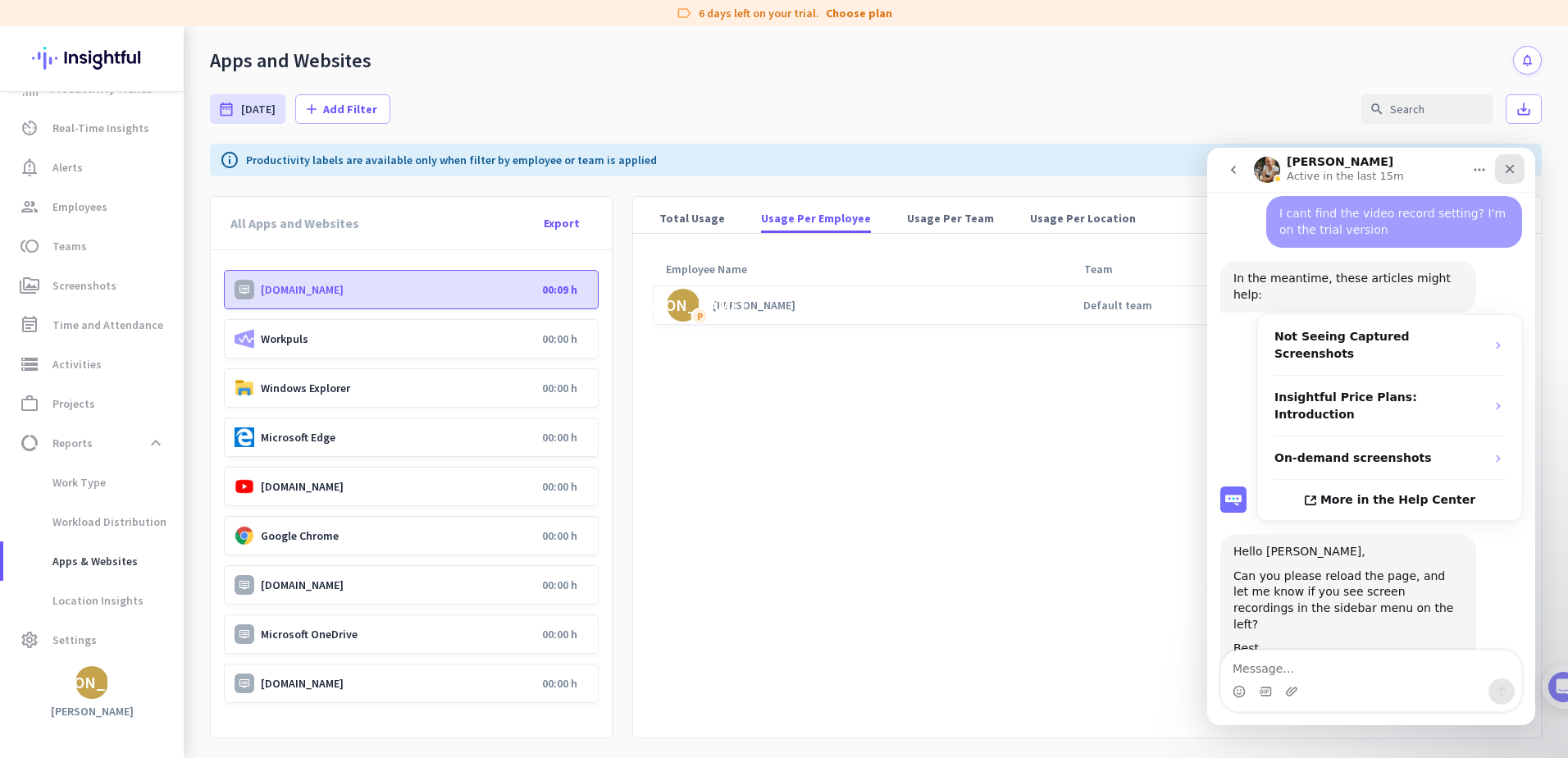
click at [1512, 167] on icon "Close" at bounding box center [1510, 170] width 9 height 9
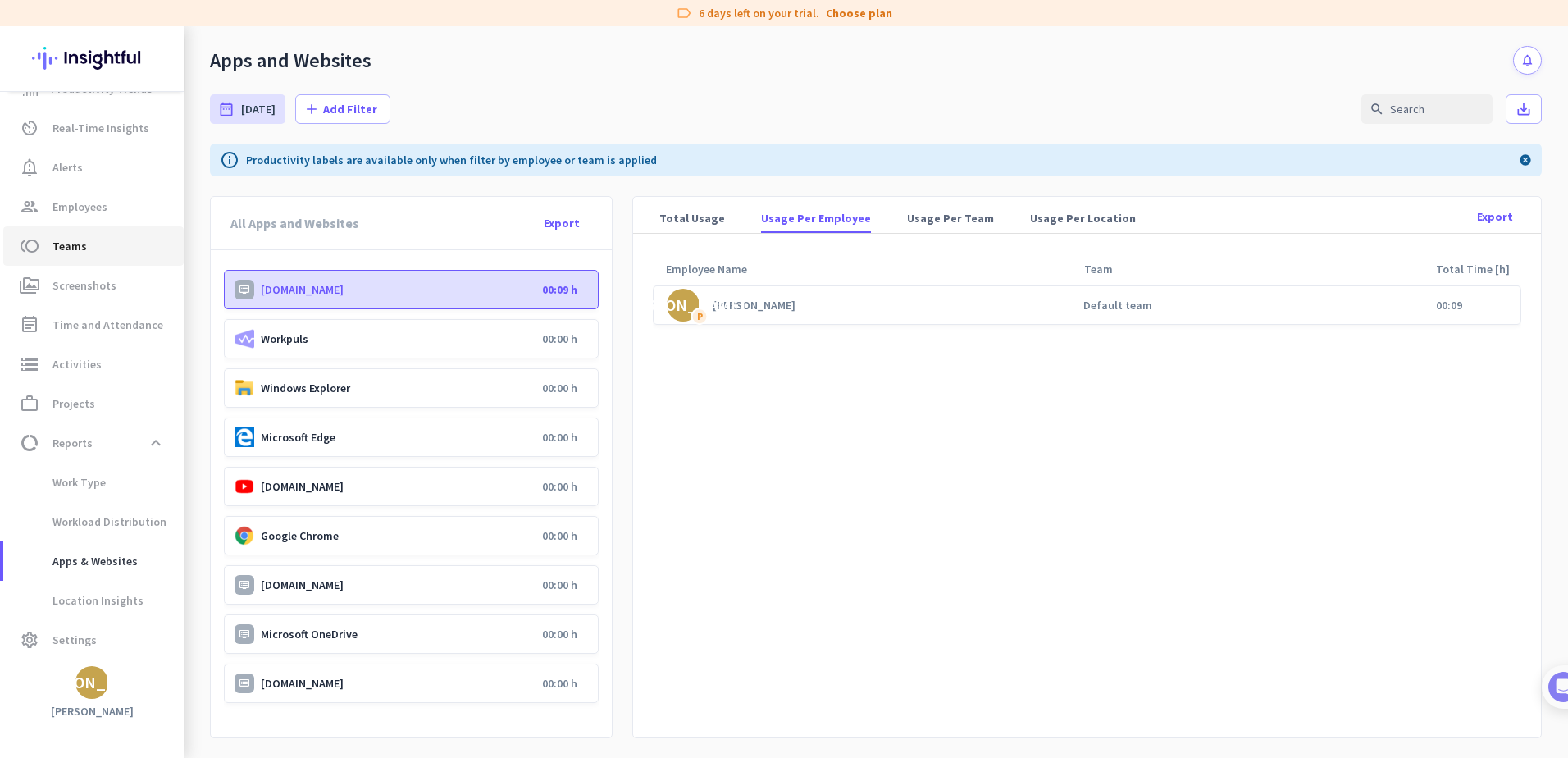
click at [47, 254] on span "toll Teams" at bounding box center [93, 246] width 154 height 20
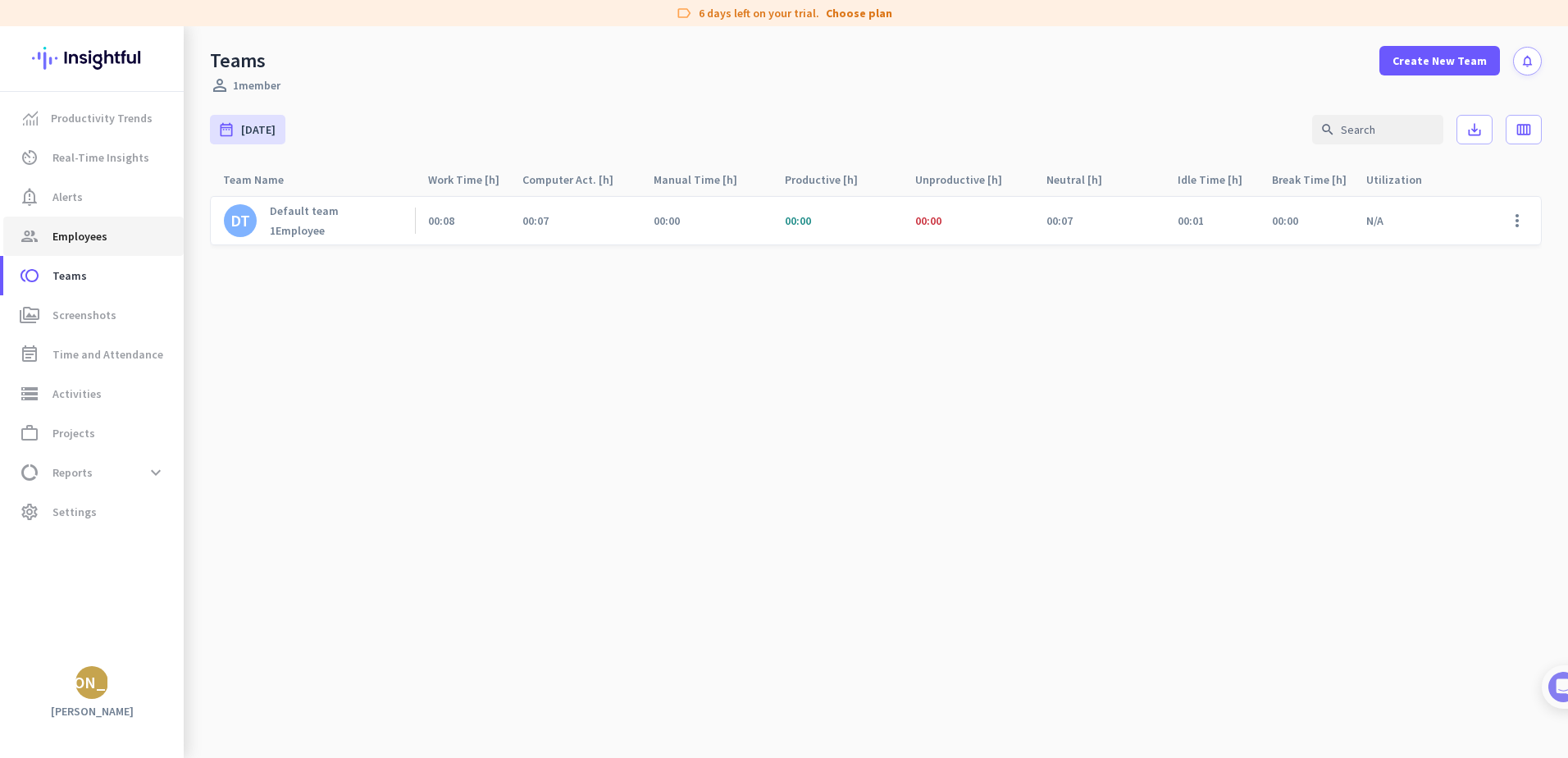
click at [61, 232] on span "Employees" at bounding box center [80, 236] width 55 height 20
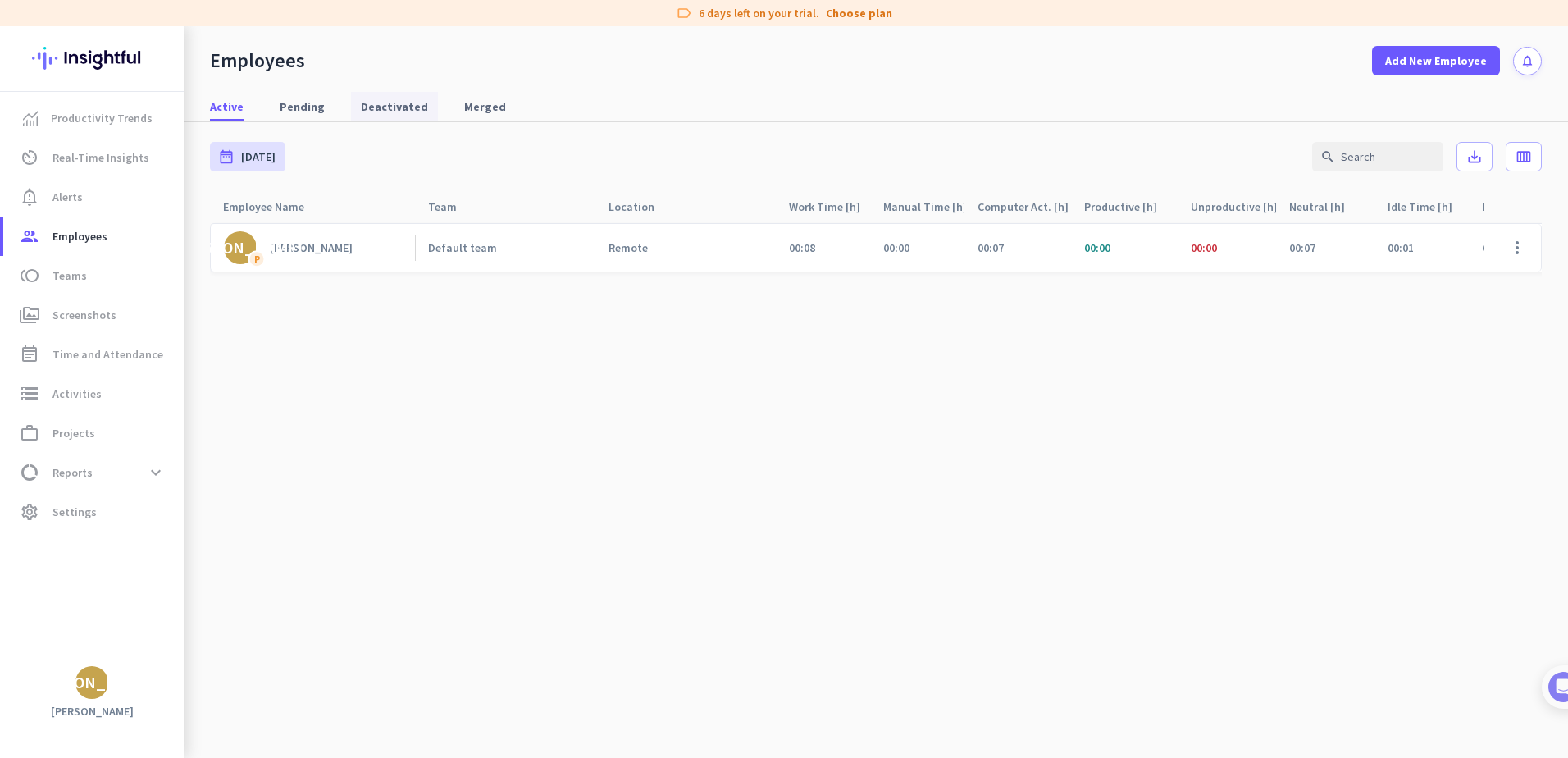
click at [386, 103] on span "Deactivated" at bounding box center [394, 106] width 67 height 16
click at [464, 109] on span "Merged" at bounding box center [485, 106] width 42 height 16
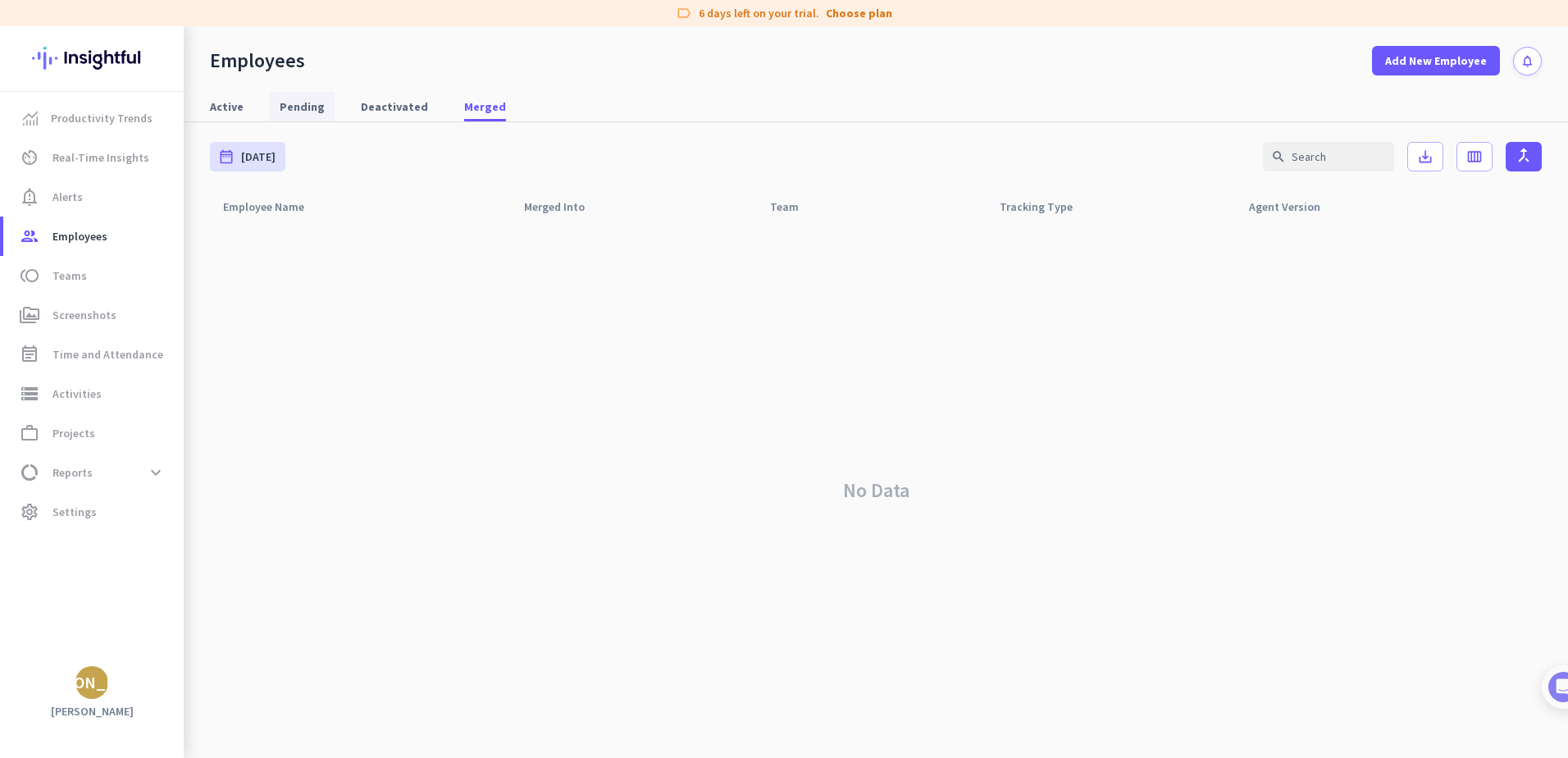
click at [318, 114] on span "Pending" at bounding box center [302, 106] width 45 height 16
click at [223, 103] on span "Active" at bounding box center [227, 106] width 34 height 16
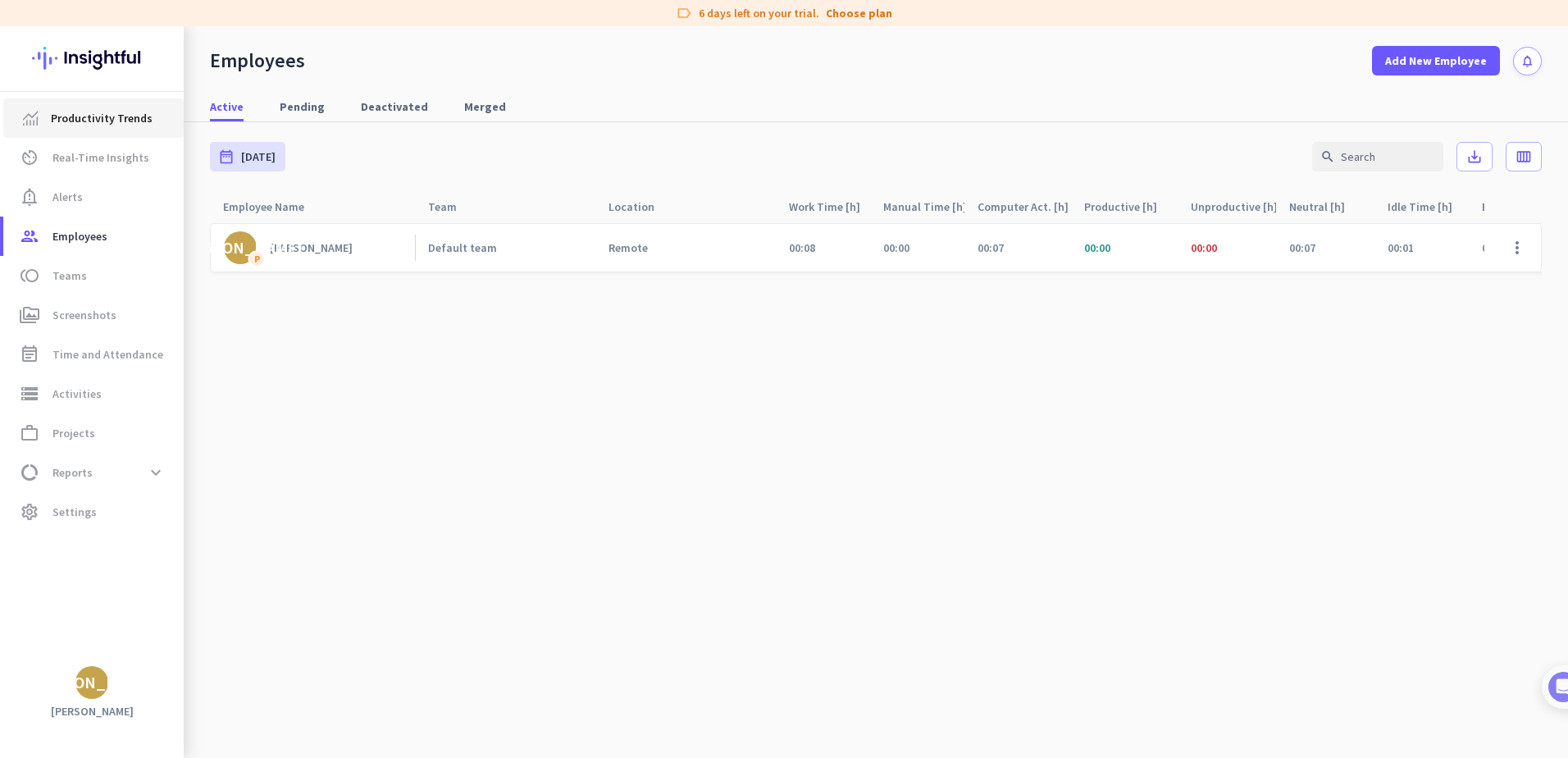
click at [87, 132] on link "Productivity Trends" at bounding box center [93, 118] width 181 height 39
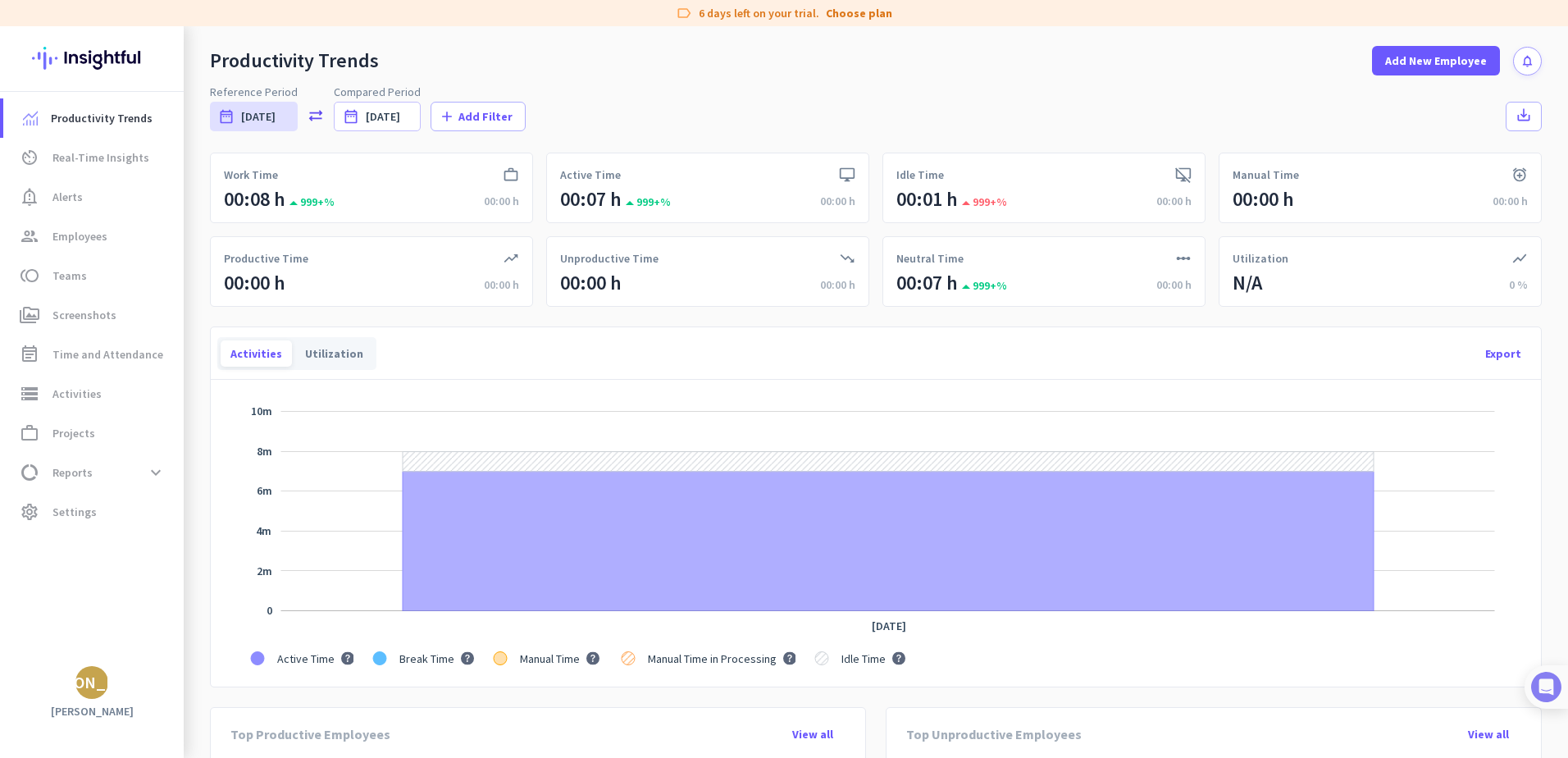
click at [1552, 693] on img at bounding box center [1547, 688] width 31 height 31
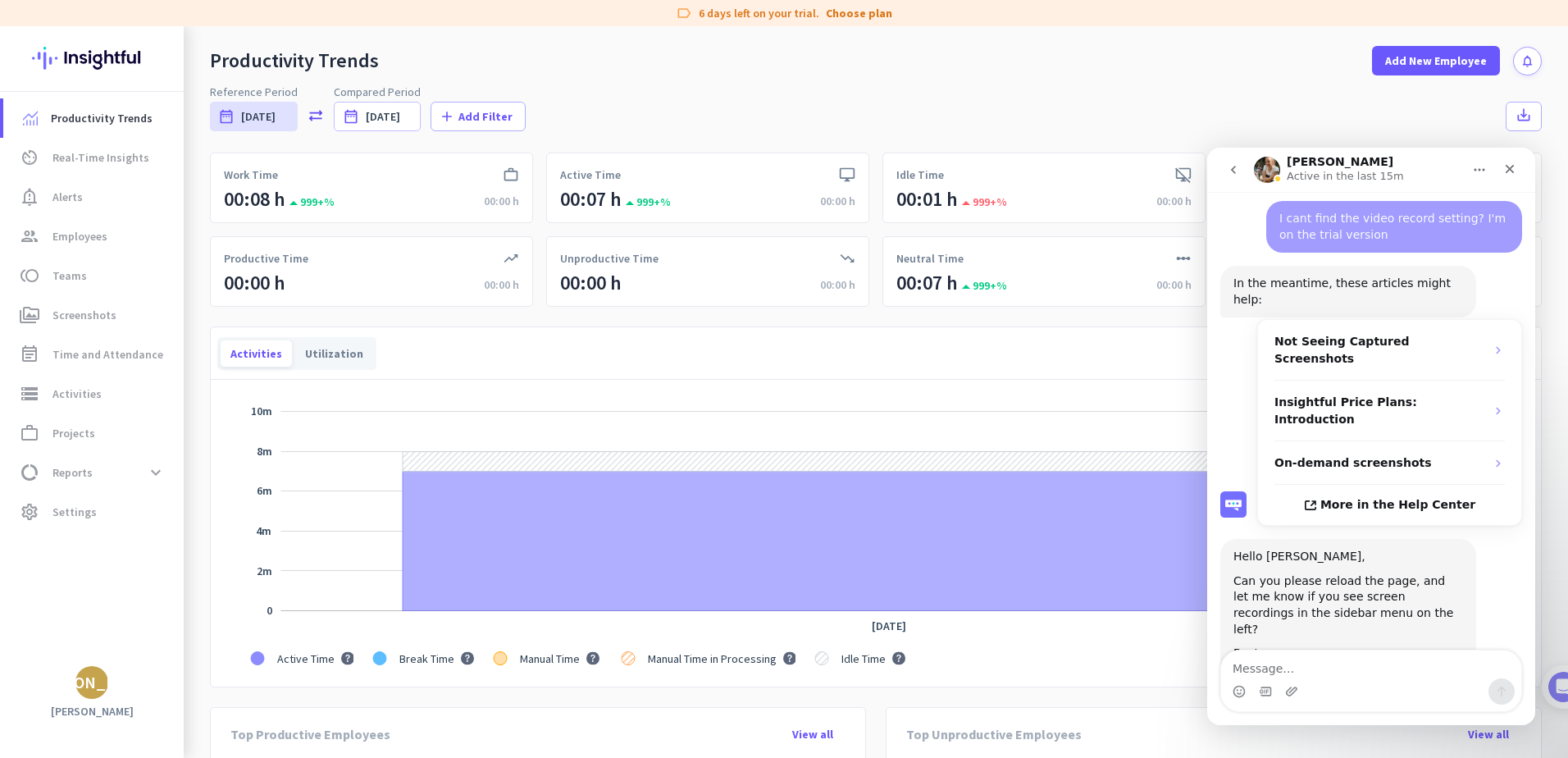
scroll to position [64, 0]
